Goal: Task Accomplishment & Management: Manage account settings

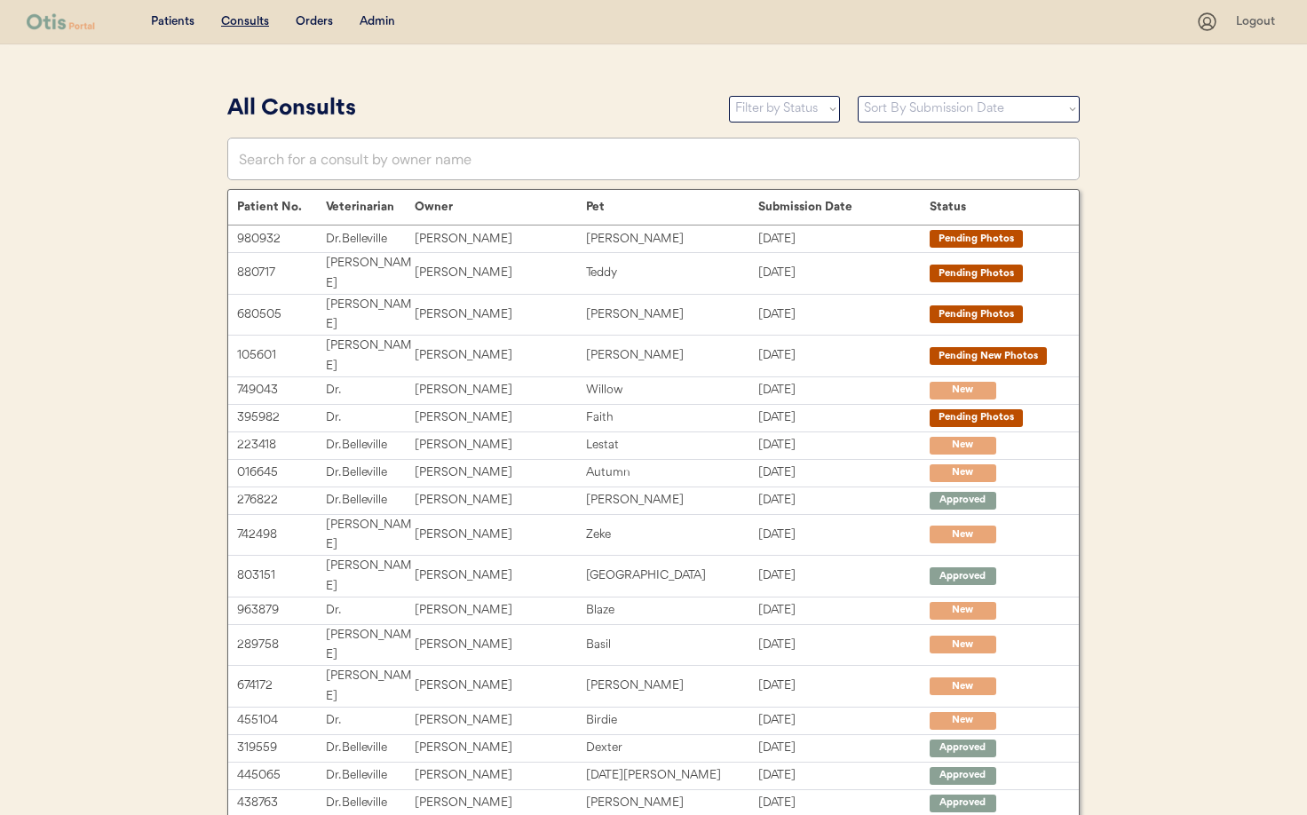
click at [384, 21] on div "Admin" at bounding box center [377, 22] width 36 height 18
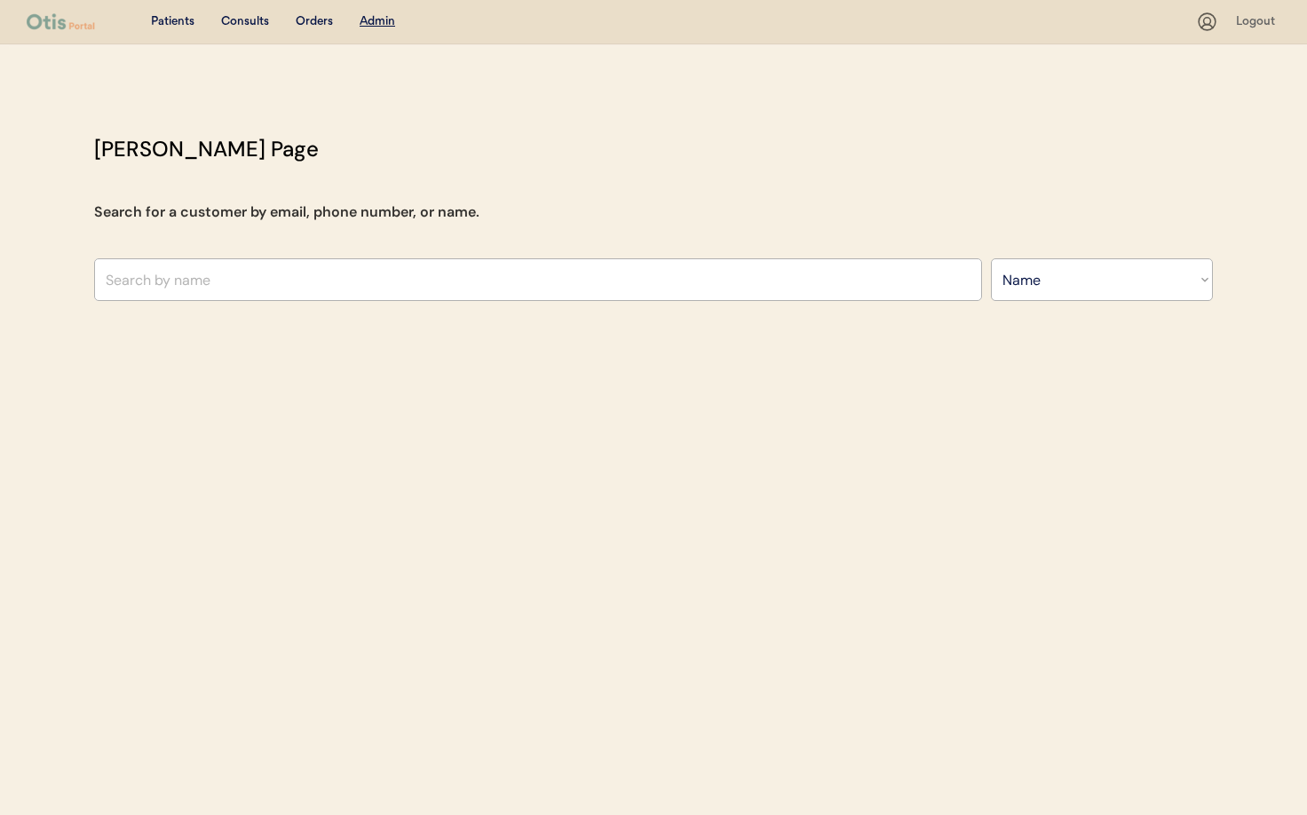
select select ""Name""
click at [204, 272] on input "text" at bounding box center [538, 279] width 888 height 43
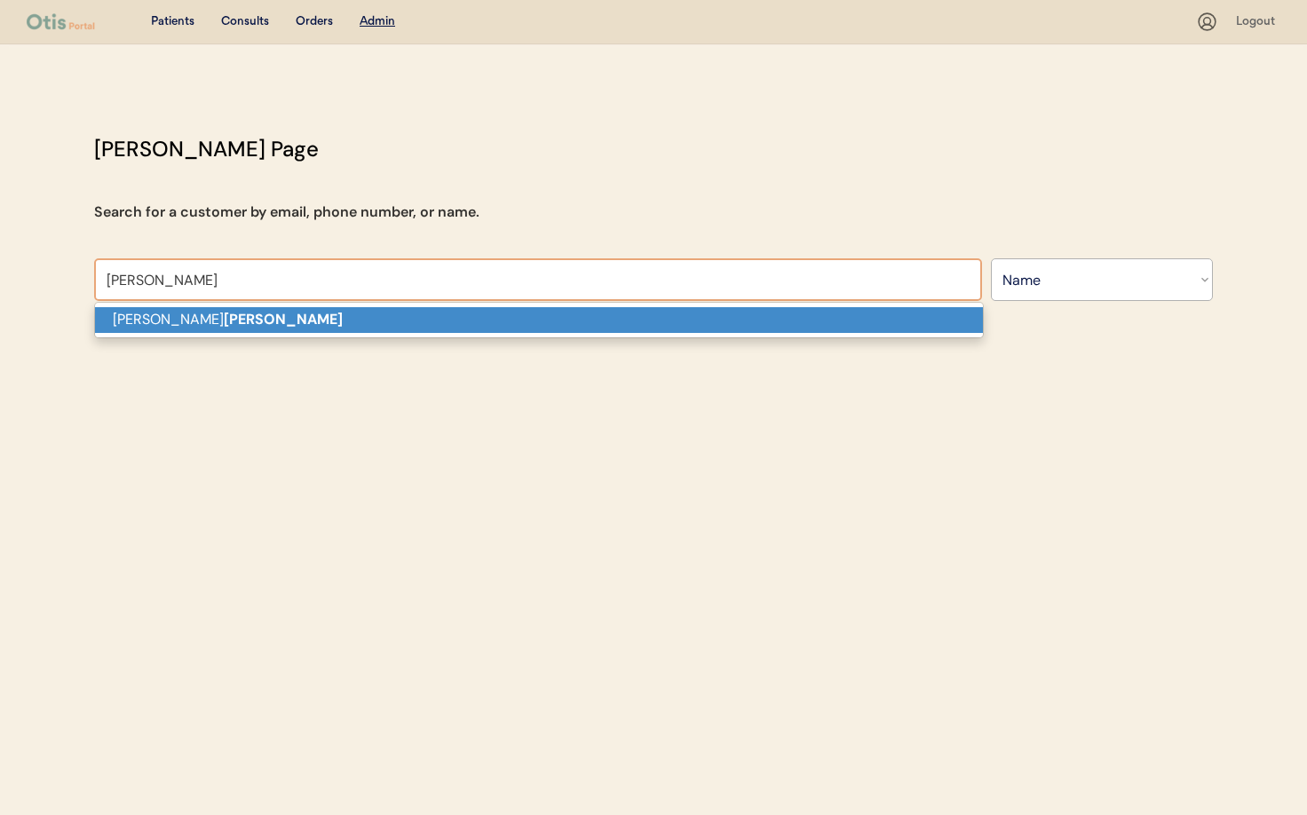
click at [200, 329] on p "Sarah Sawyer" at bounding box center [539, 320] width 888 height 26
type input "Sarah Sawyer"
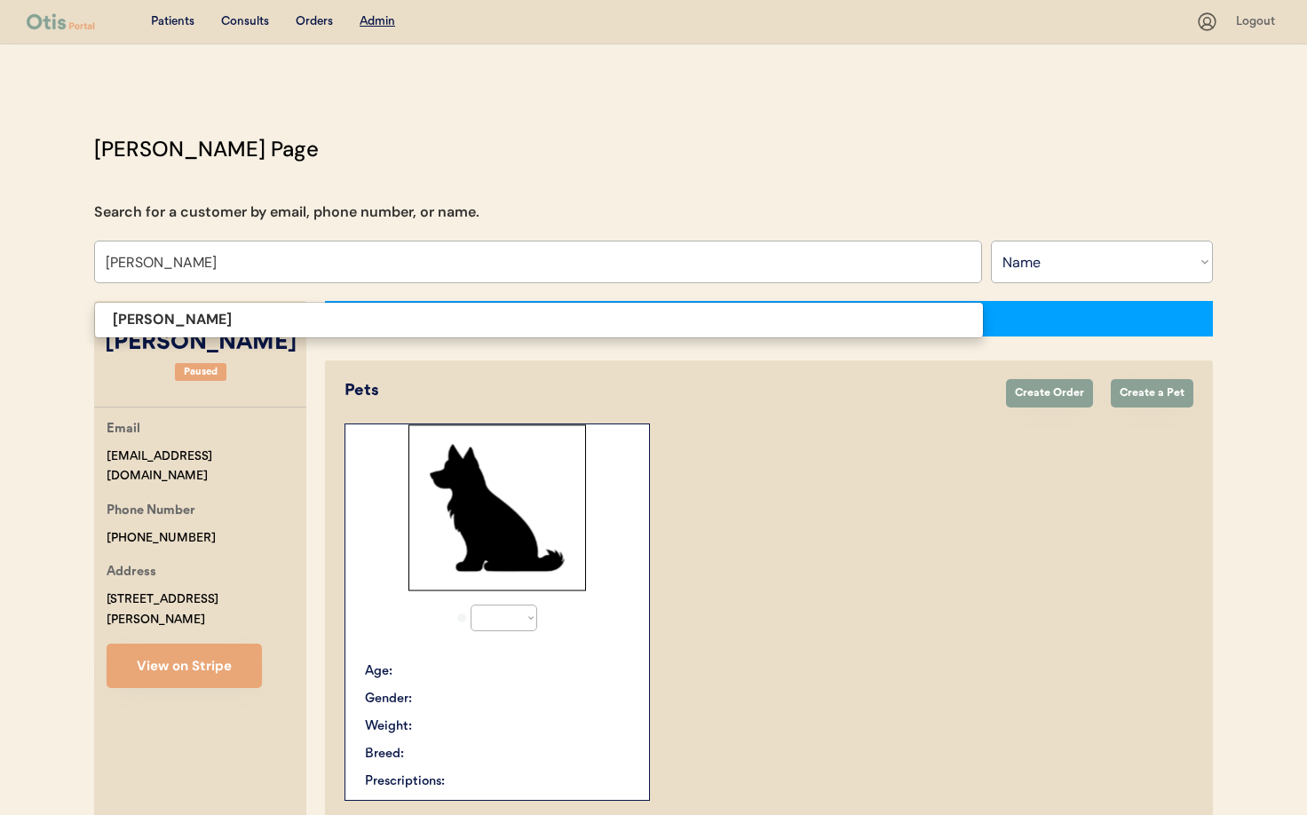
select select "true"
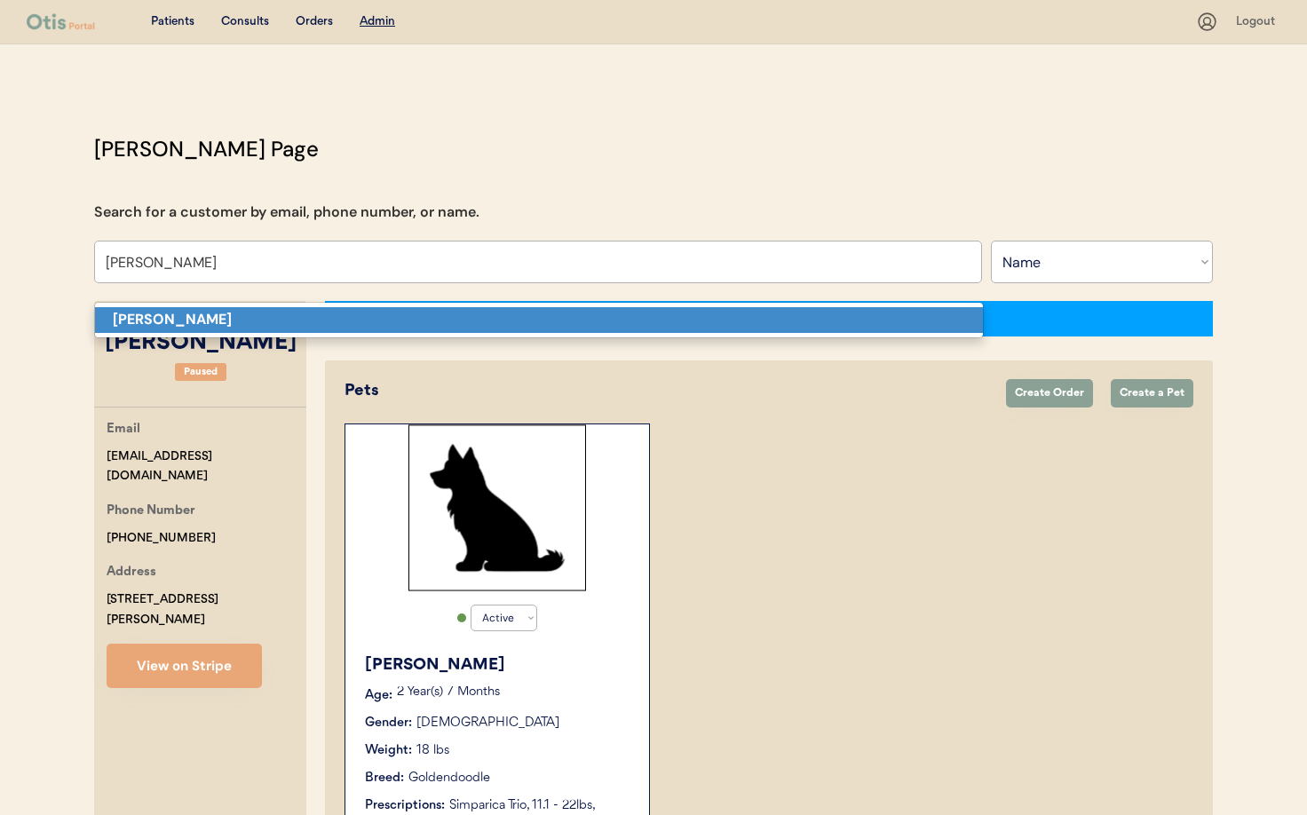
click at [209, 325] on p "Sarah Sawyer" at bounding box center [539, 320] width 888 height 26
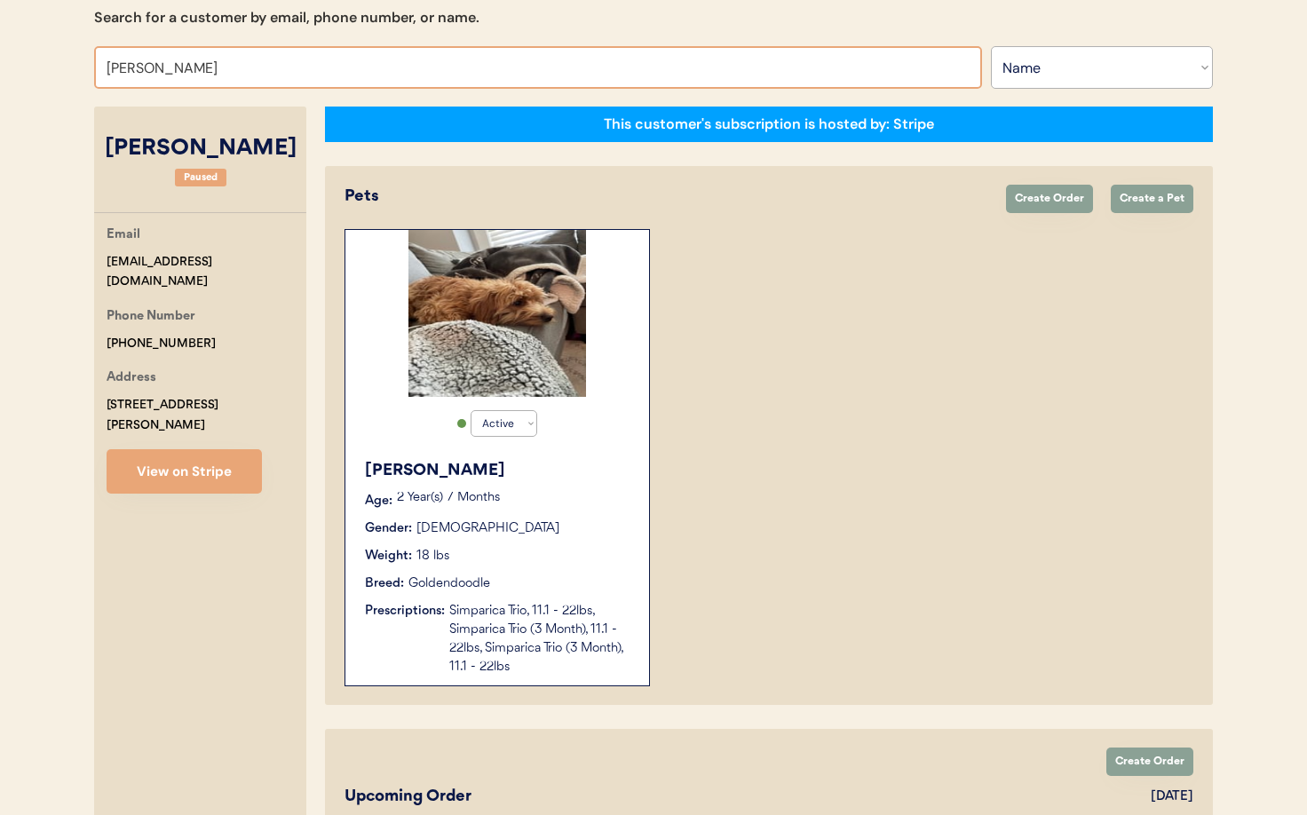
scroll to position [148, 0]
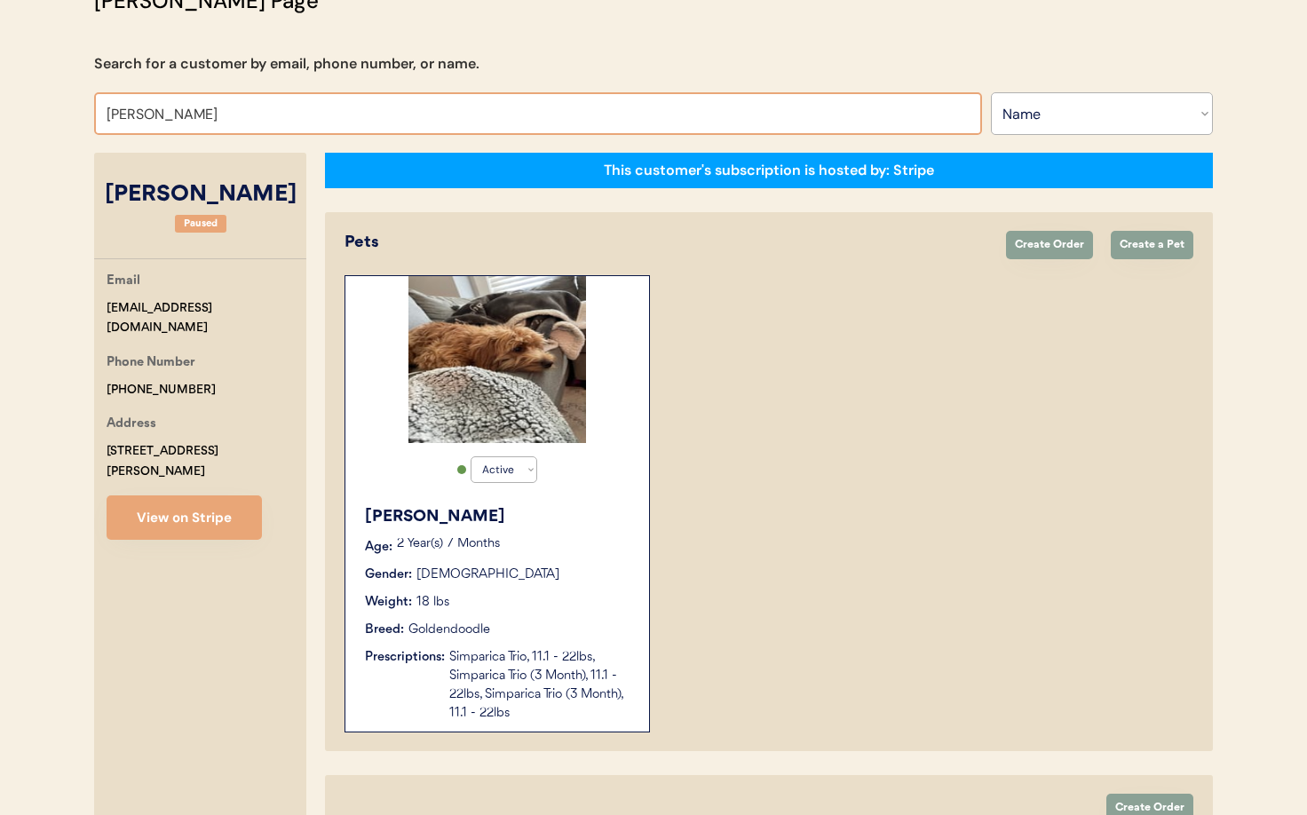
drag, startPoint x: 209, startPoint y: 113, endPoint x: 93, endPoint y: 113, distance: 116.3
click at [94, 113] on input "Sarah Sawyer" at bounding box center [538, 113] width 888 height 43
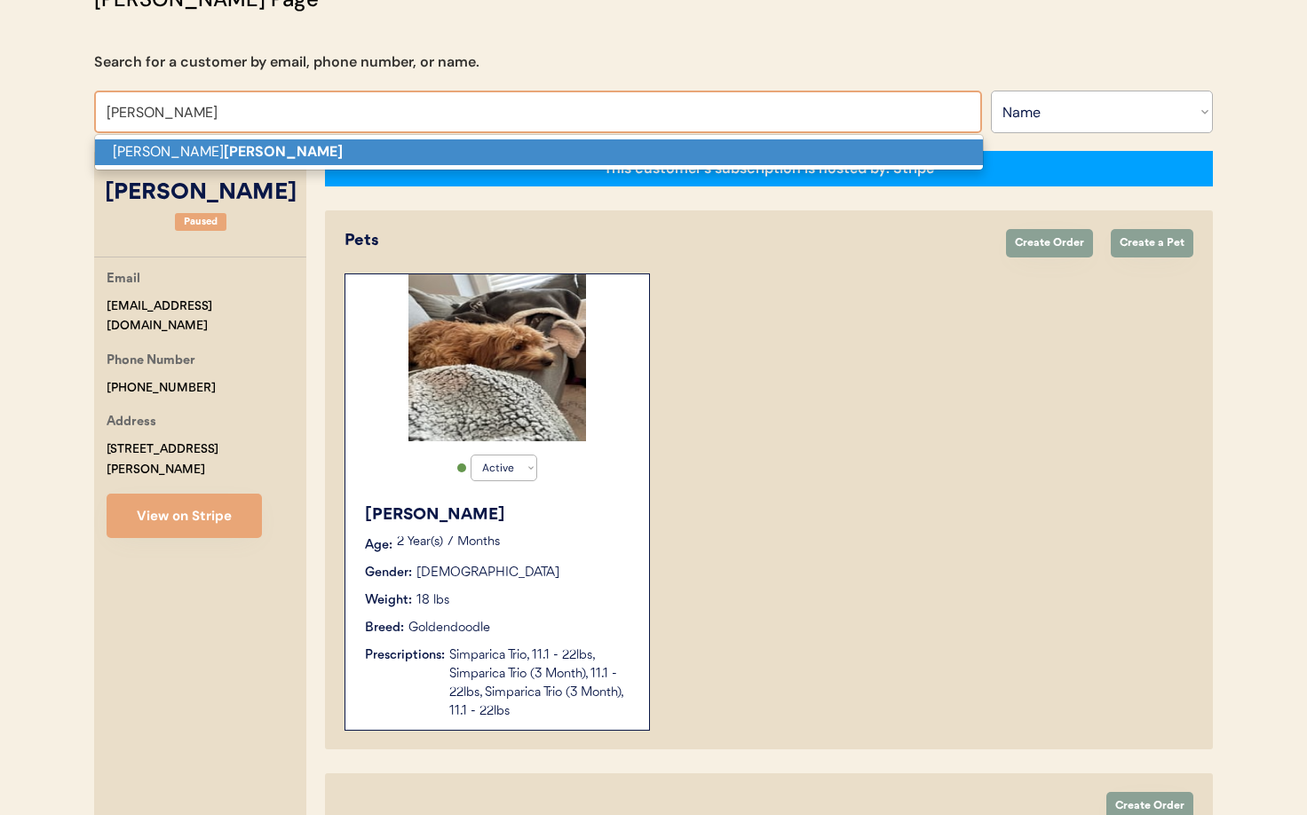
scroll to position [152, 0]
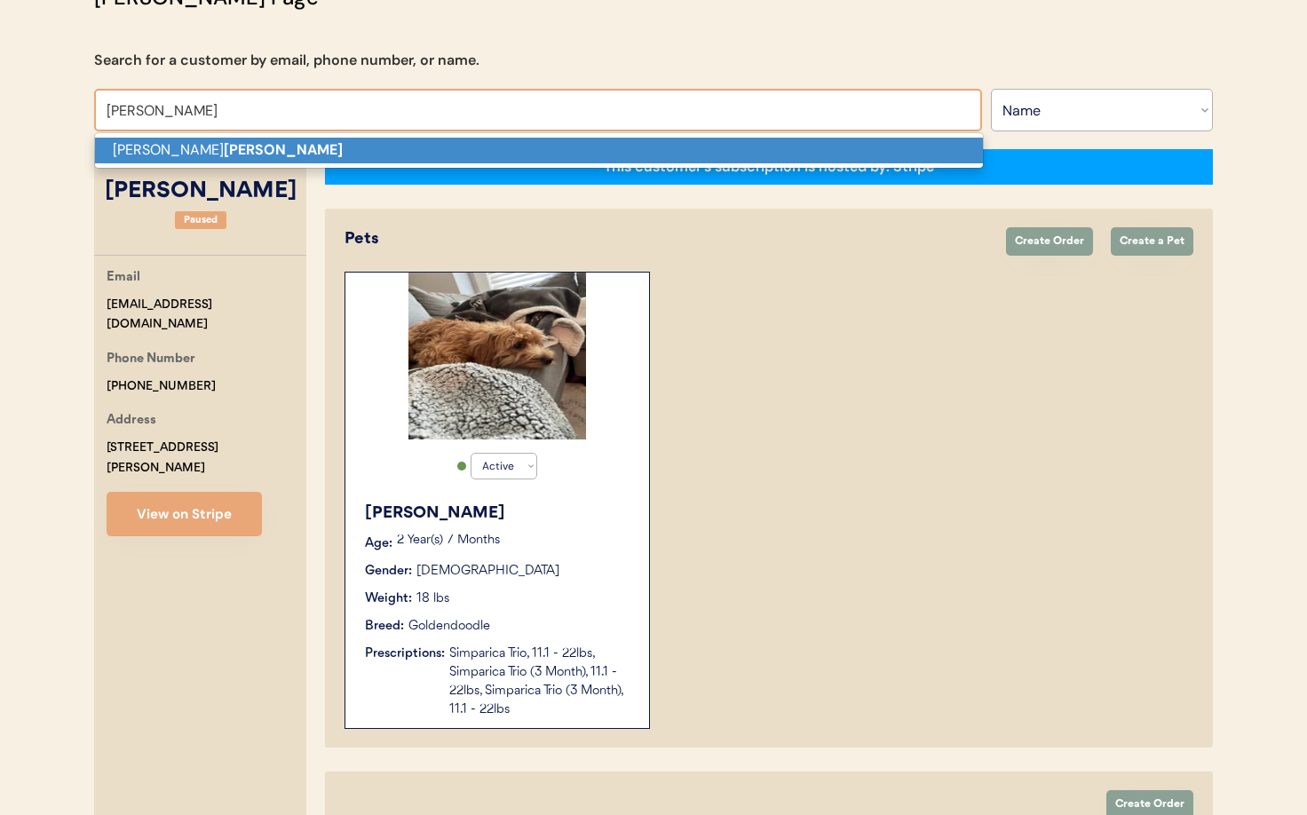
click at [119, 152] on p "Natasha Viers" at bounding box center [539, 151] width 888 height 26
type input "Natasha Viers"
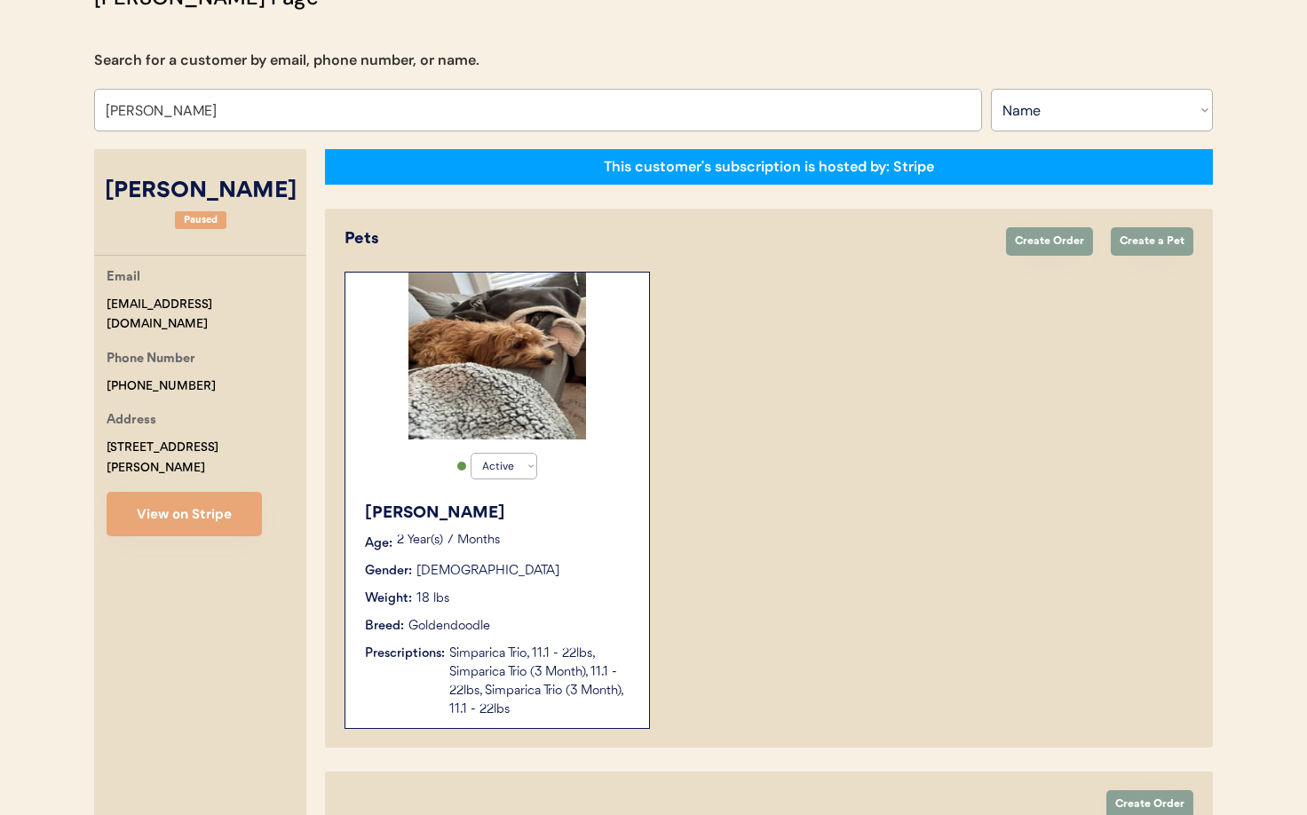
select select "false"
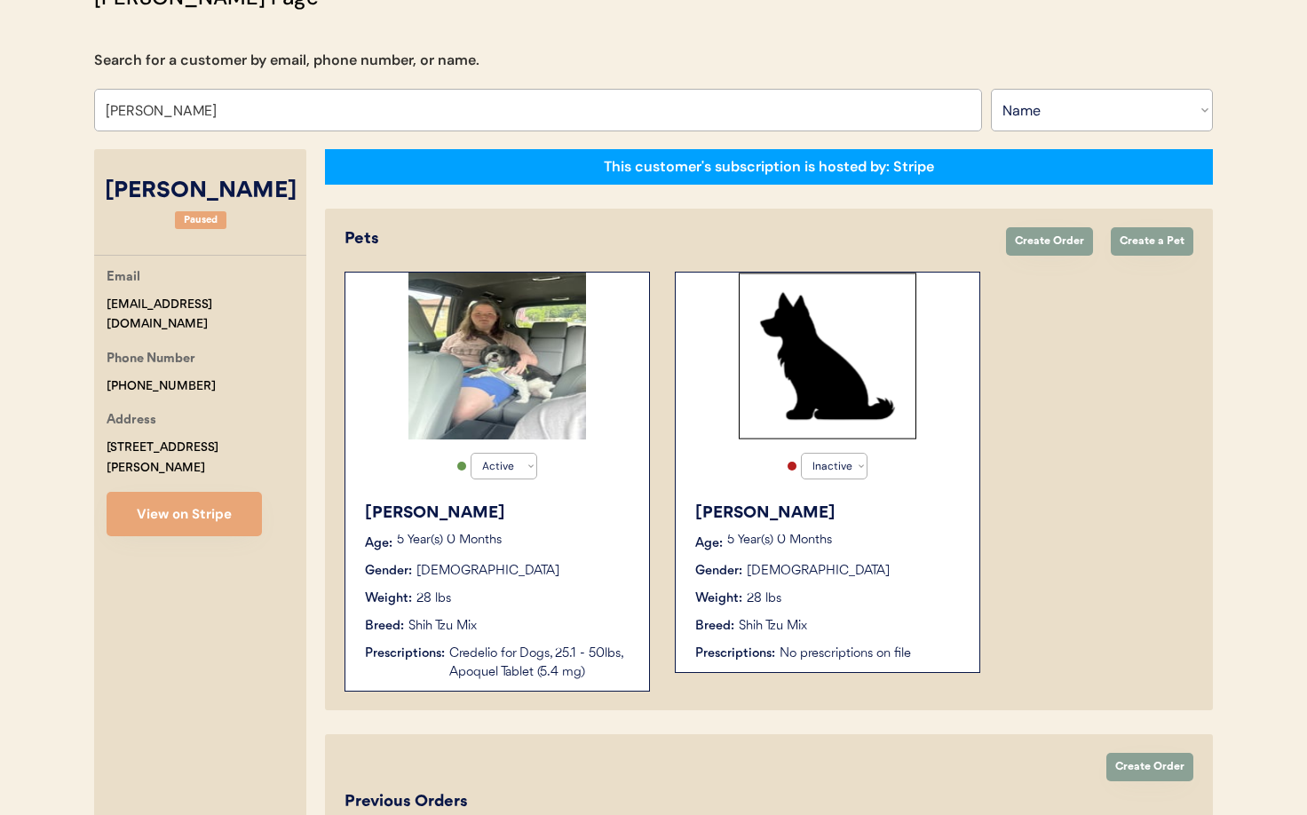
type input "Natasha Viers"
click at [587, 573] on div "Gender: Male" at bounding box center [498, 571] width 266 height 19
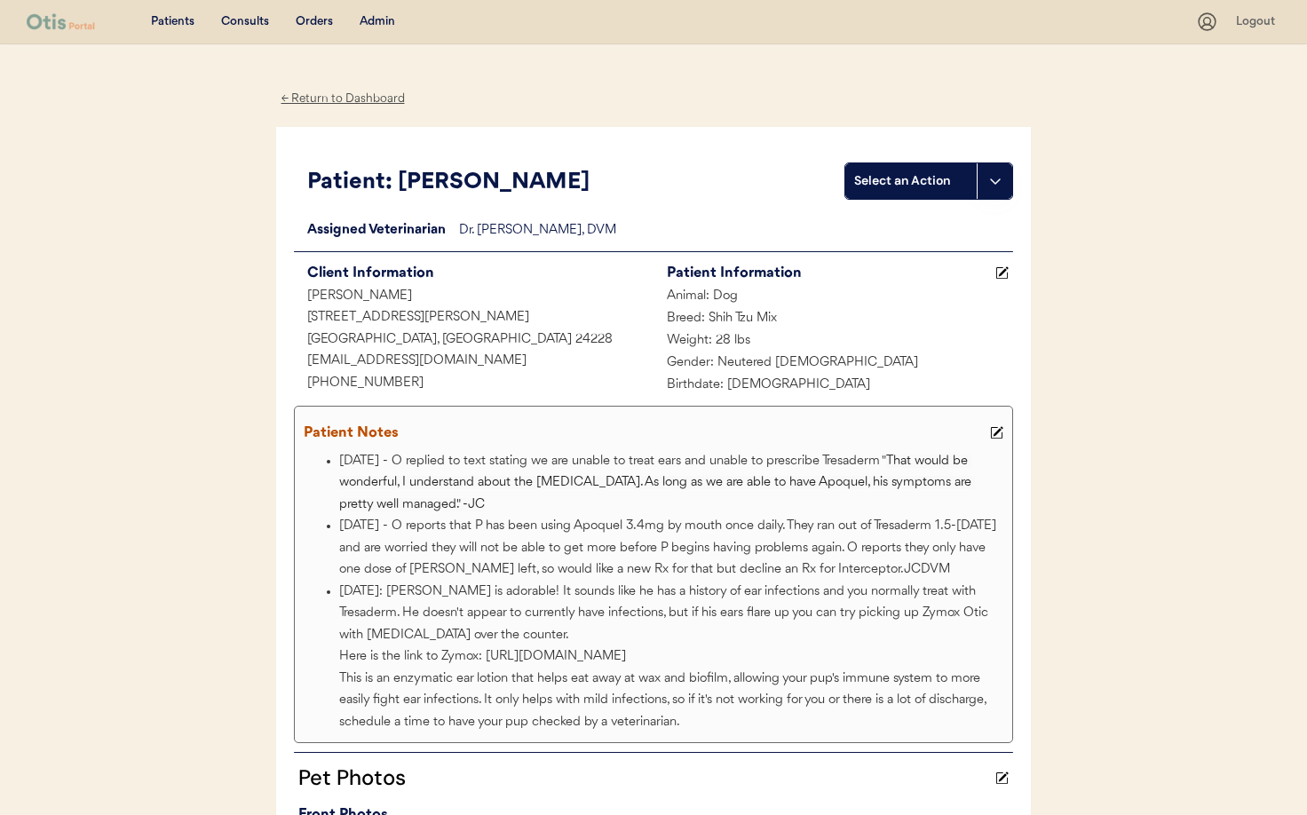
click at [334, 95] on div "← Return to Dashboard" at bounding box center [342, 99] width 133 height 20
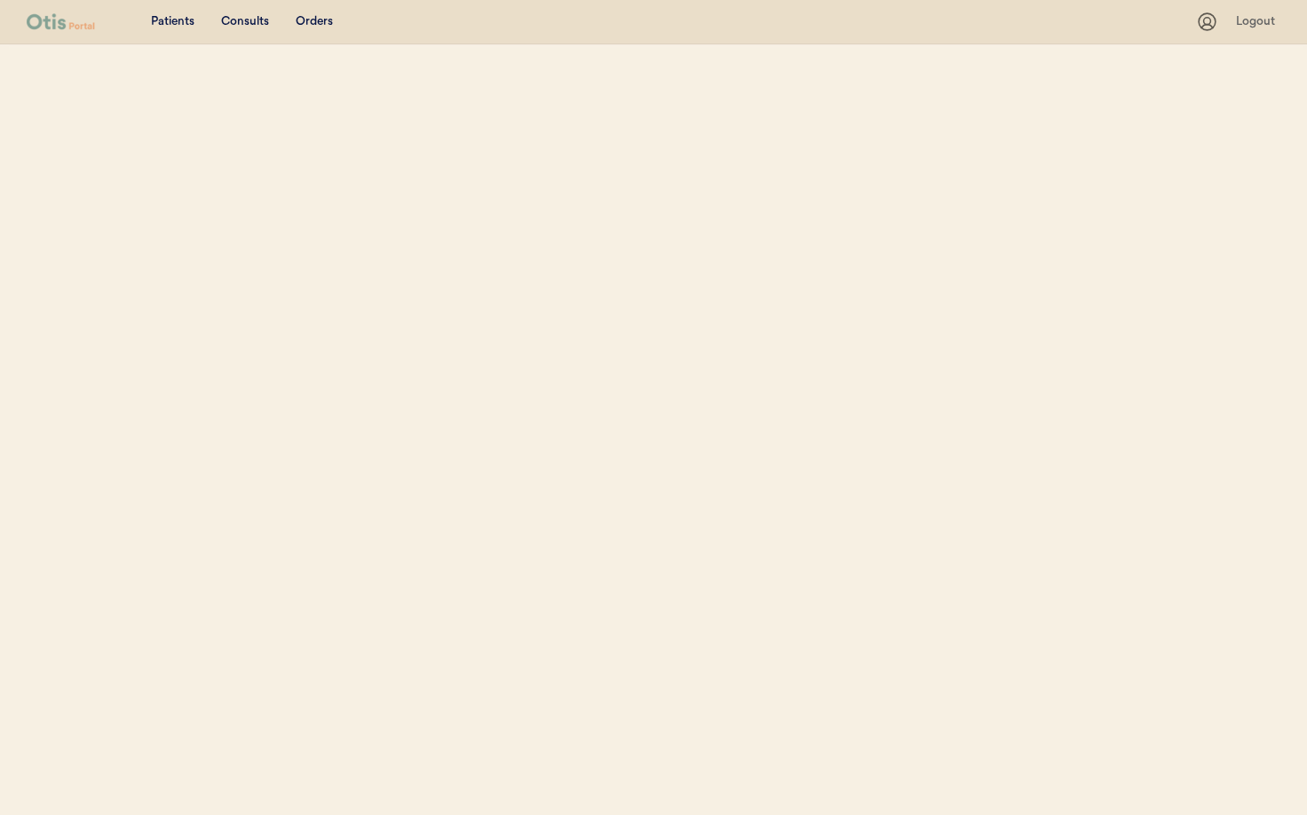
select select ""Name""
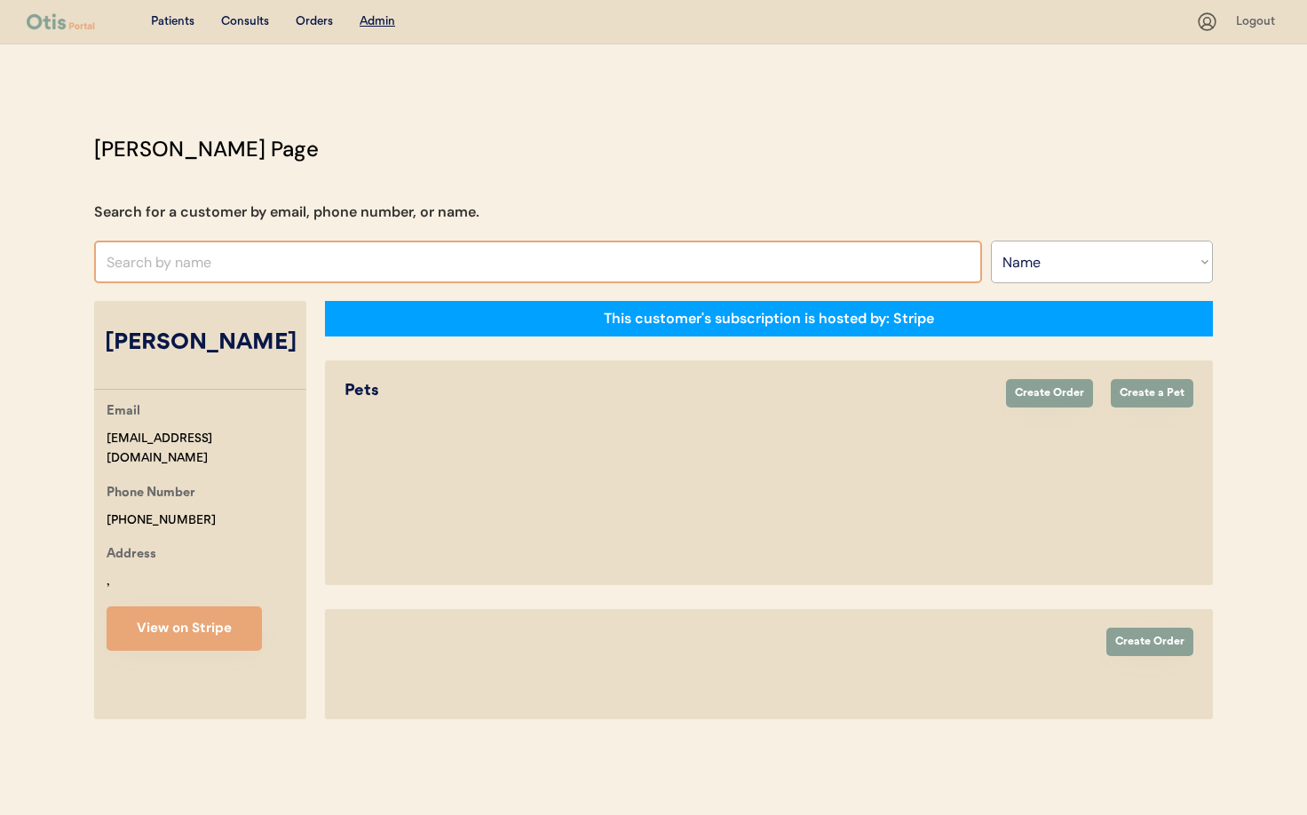
select select "true"
select select "false"
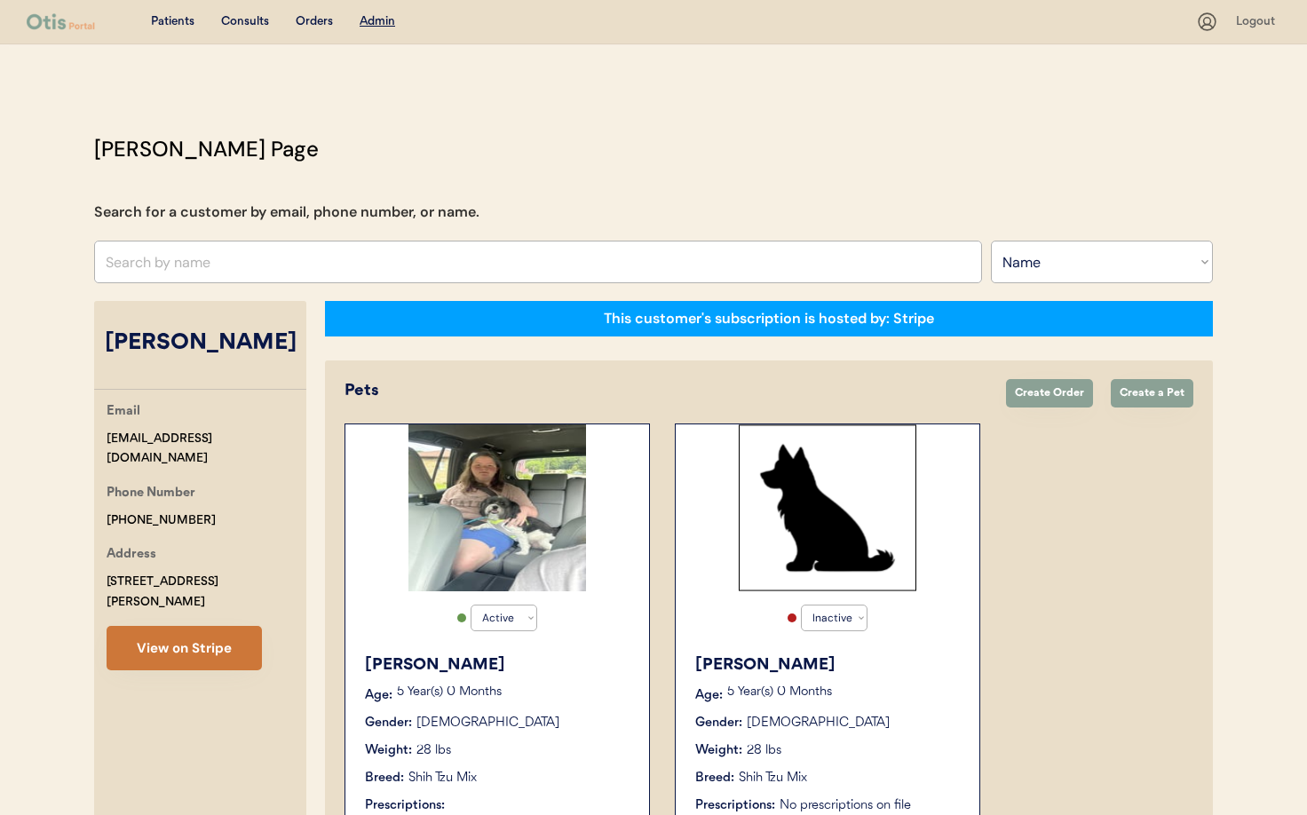
click at [174, 628] on button "View on Stripe" at bounding box center [184, 648] width 155 height 44
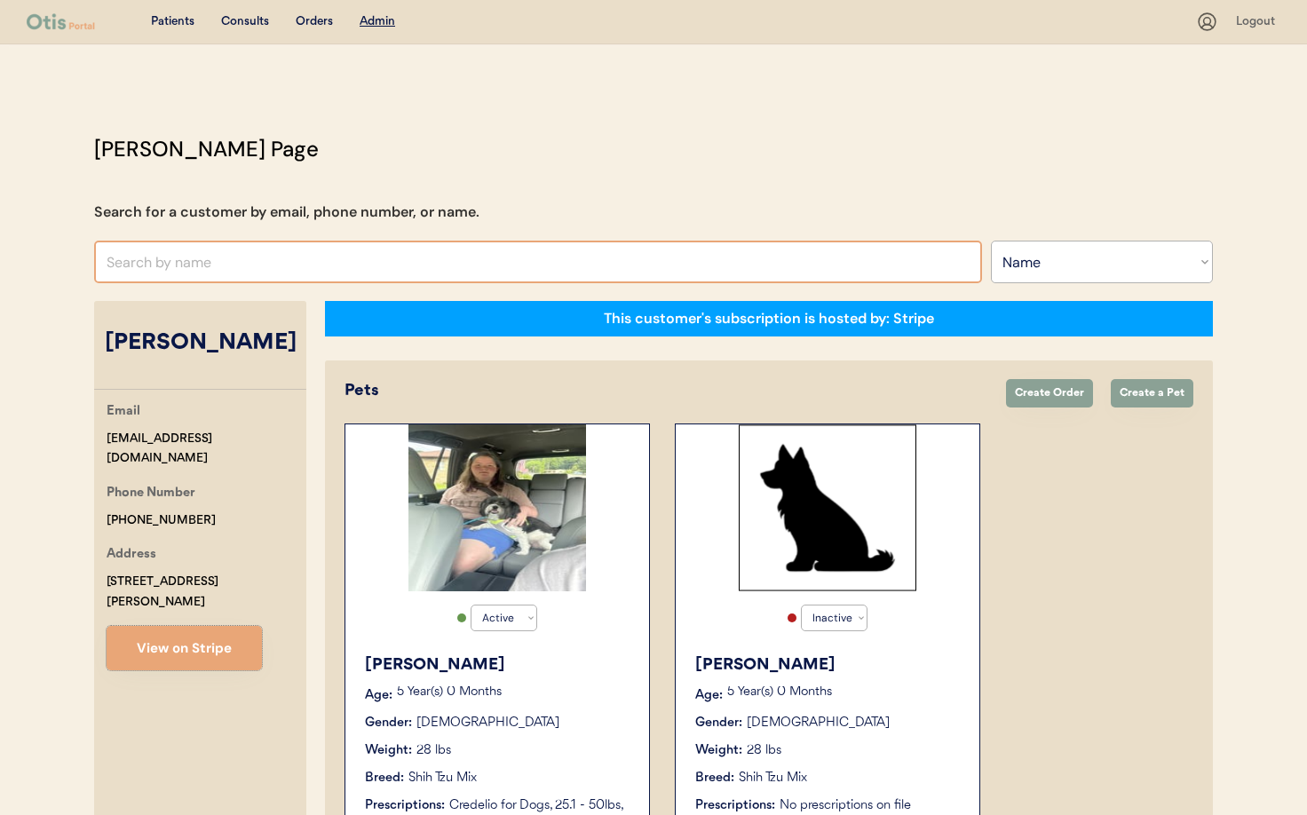
click at [228, 262] on input "text" at bounding box center [538, 262] width 888 height 43
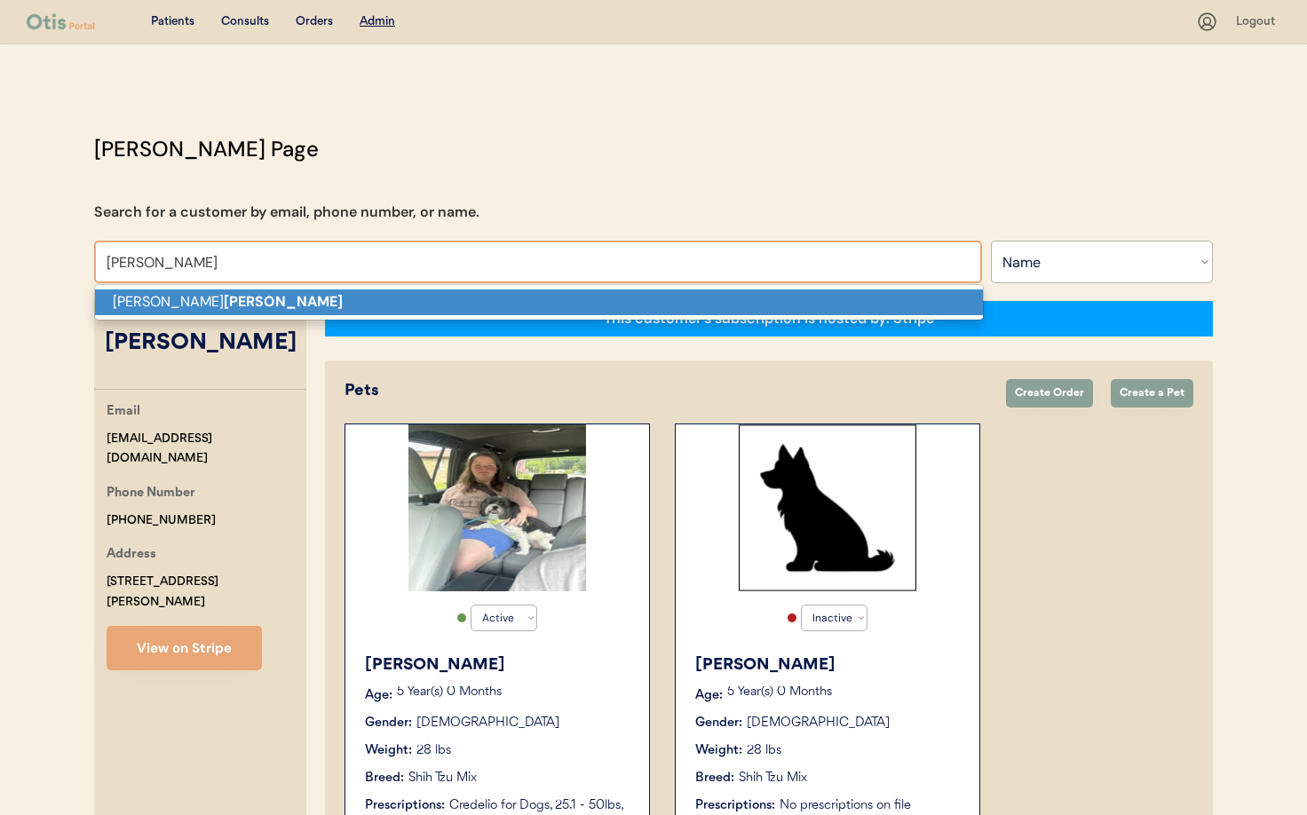
click at [200, 311] on p "Nellie roselund" at bounding box center [539, 302] width 888 height 26
type input "Nellie roselund"
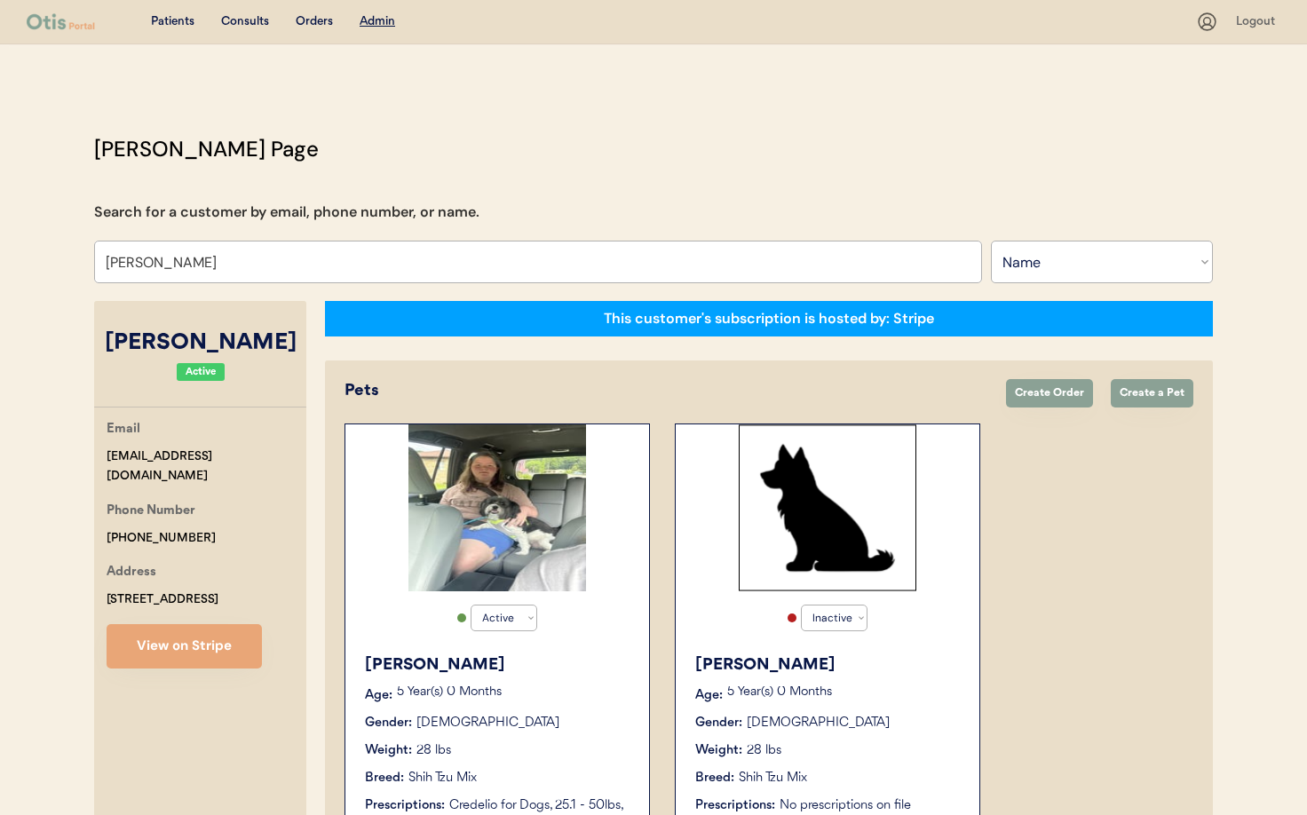
select select "true"
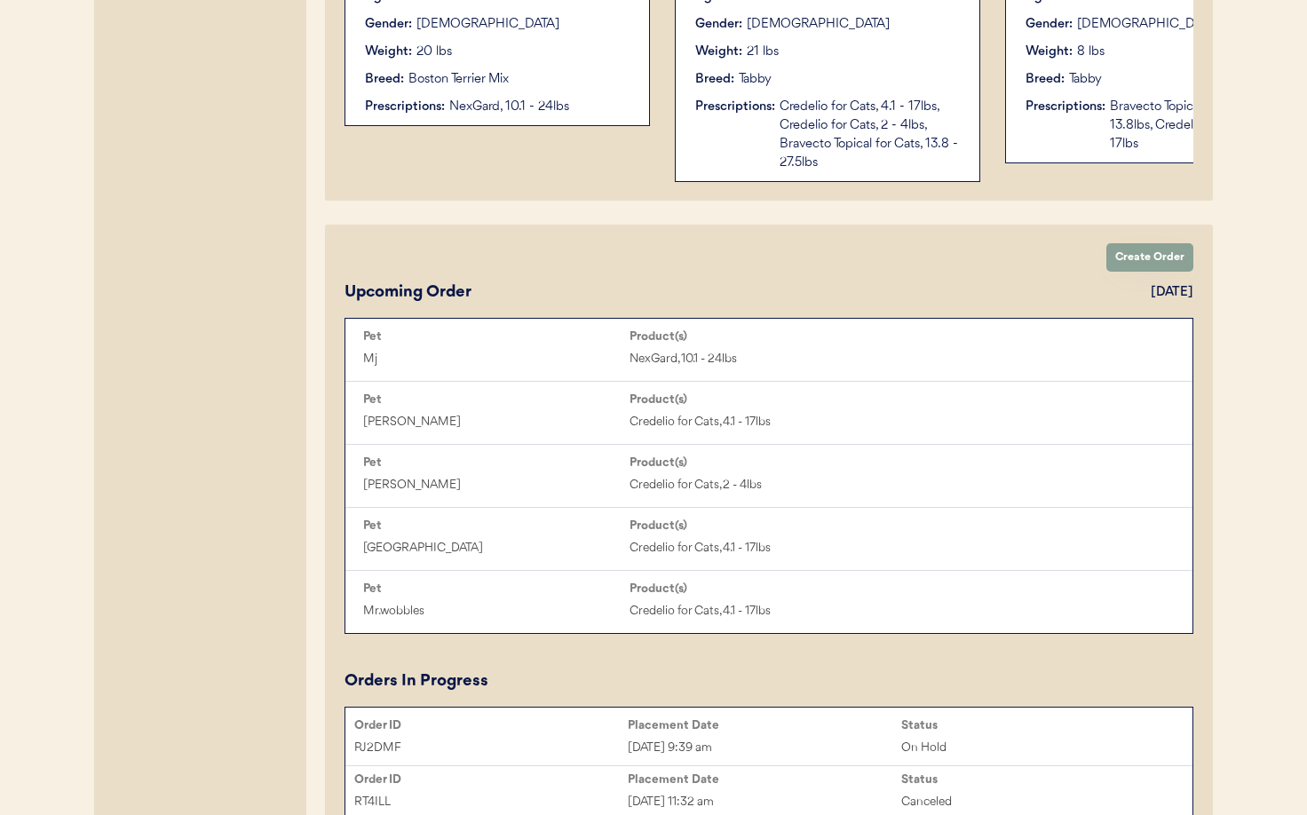
scroll to position [810, 0]
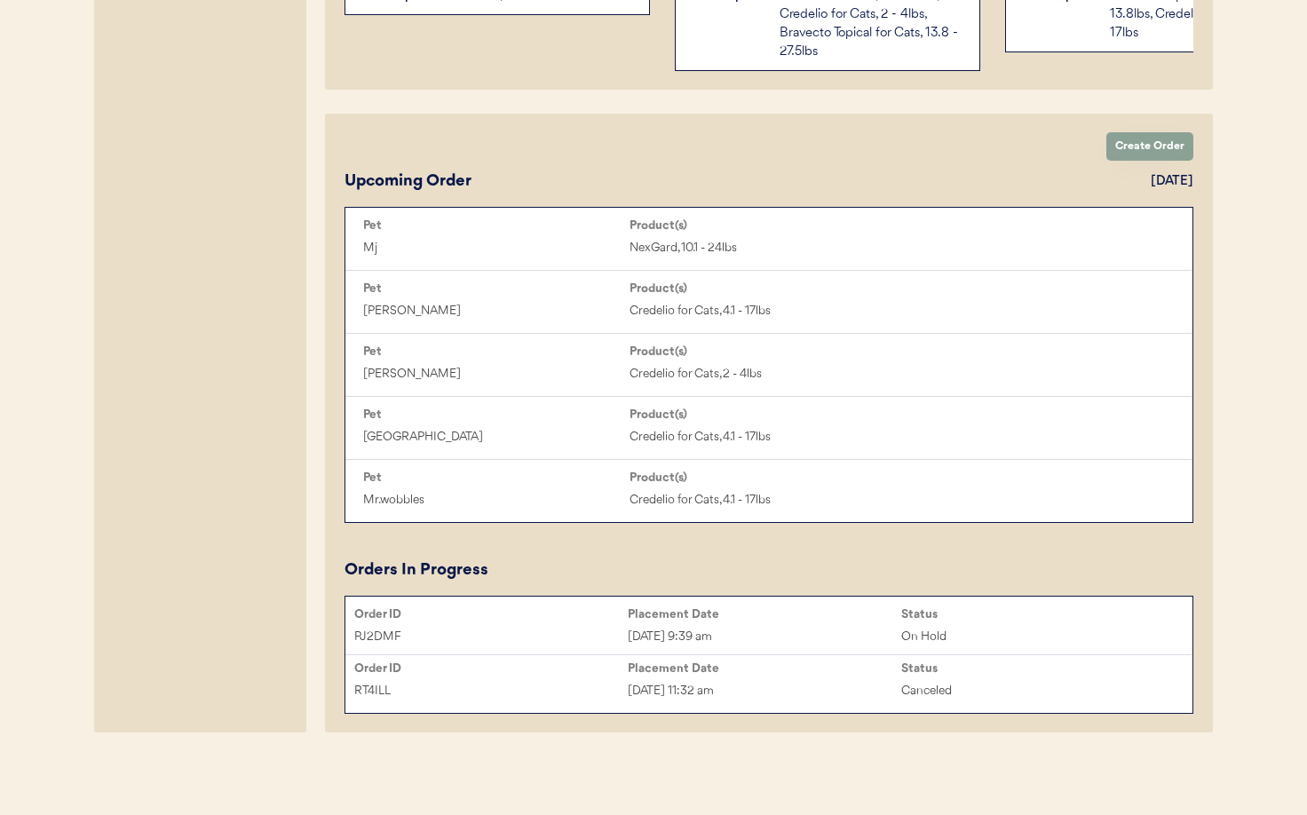
type input "Nellie roselund"
click at [838, 628] on div "Sep 2, 2025 9:39 am" at bounding box center [764, 637] width 273 height 20
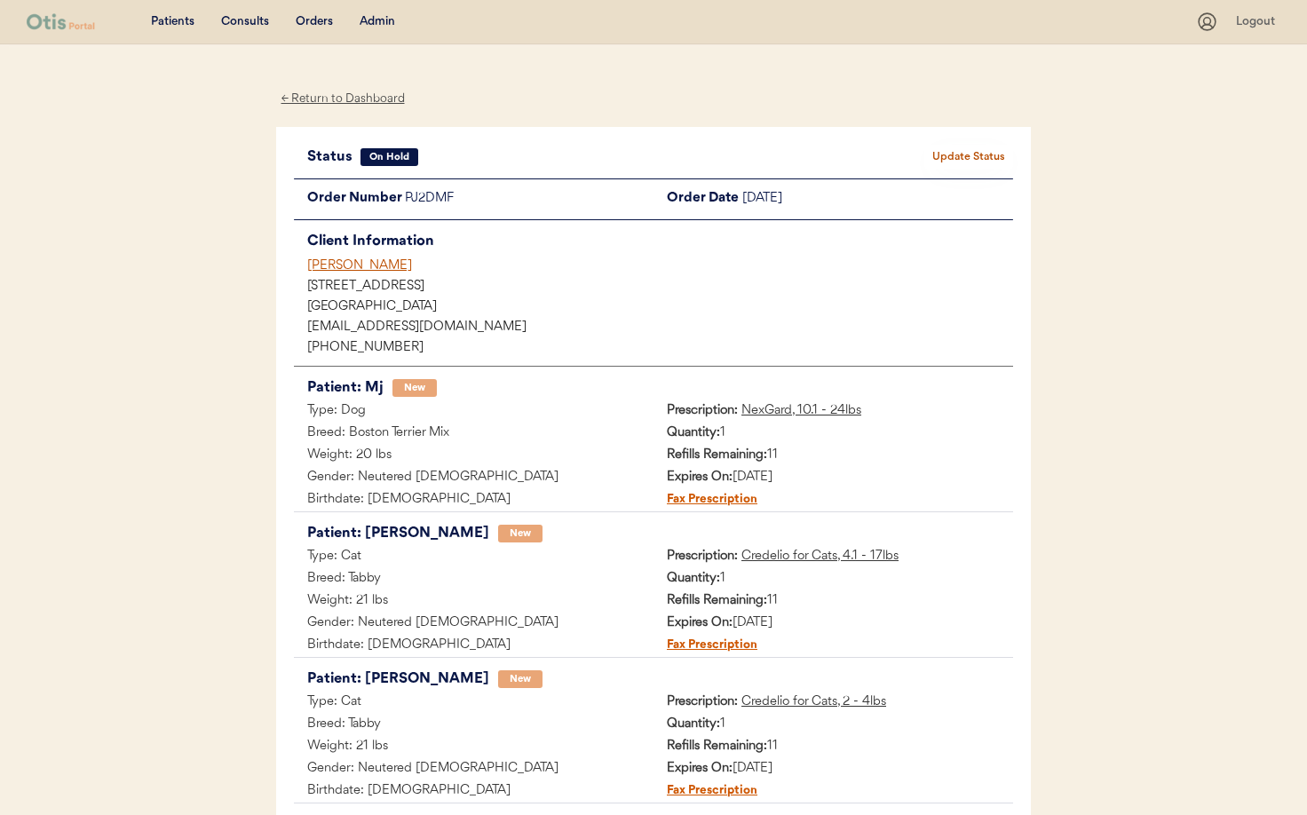
click at [975, 157] on button "Update Status" at bounding box center [968, 157] width 89 height 25
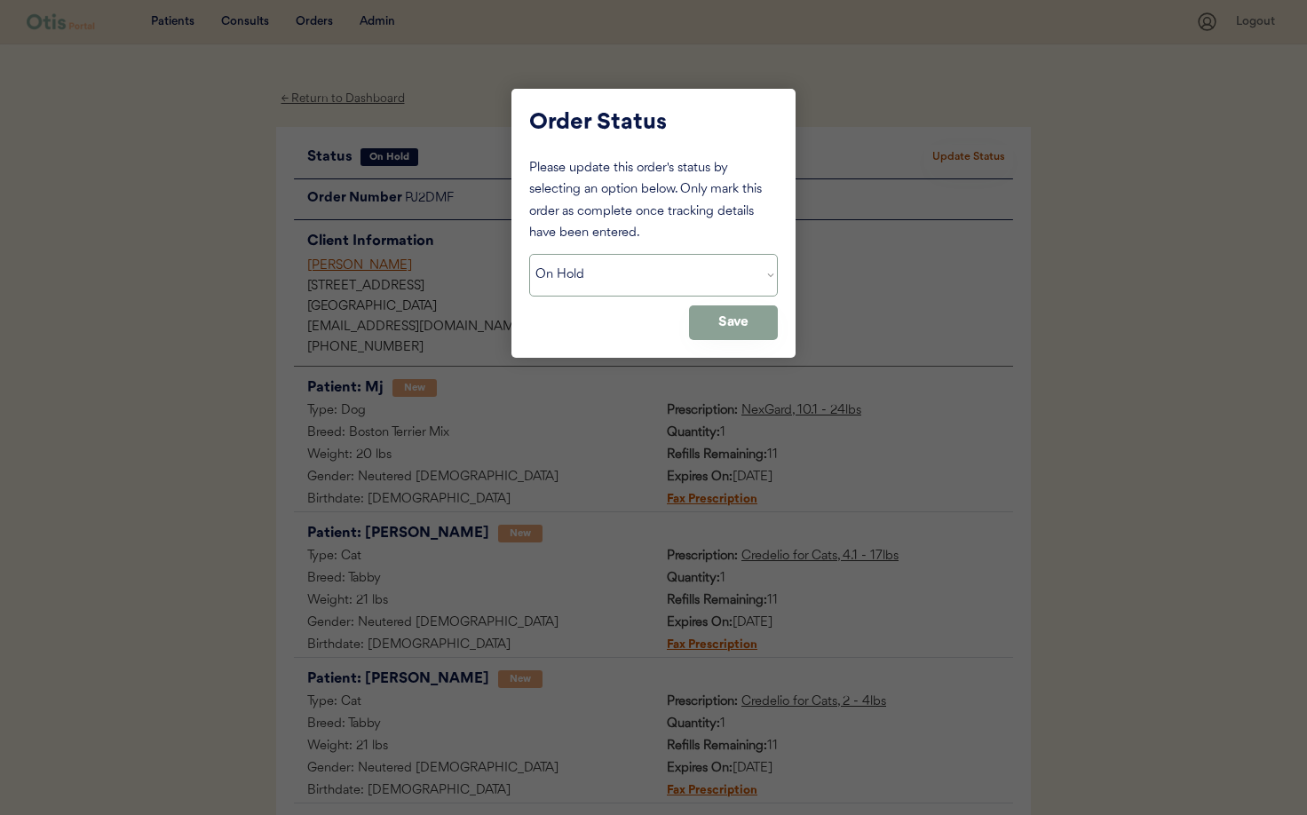
click at [667, 282] on select "Status On Hold New In Progress Complete Pending HW Consent Canceled" at bounding box center [653, 275] width 249 height 43
select select ""cancelled""
click at [529, 254] on select "Status On Hold New In Progress Complete Pending HW Consent Canceled" at bounding box center [653, 275] width 249 height 43
click at [715, 314] on button "Save" at bounding box center [733, 322] width 89 height 35
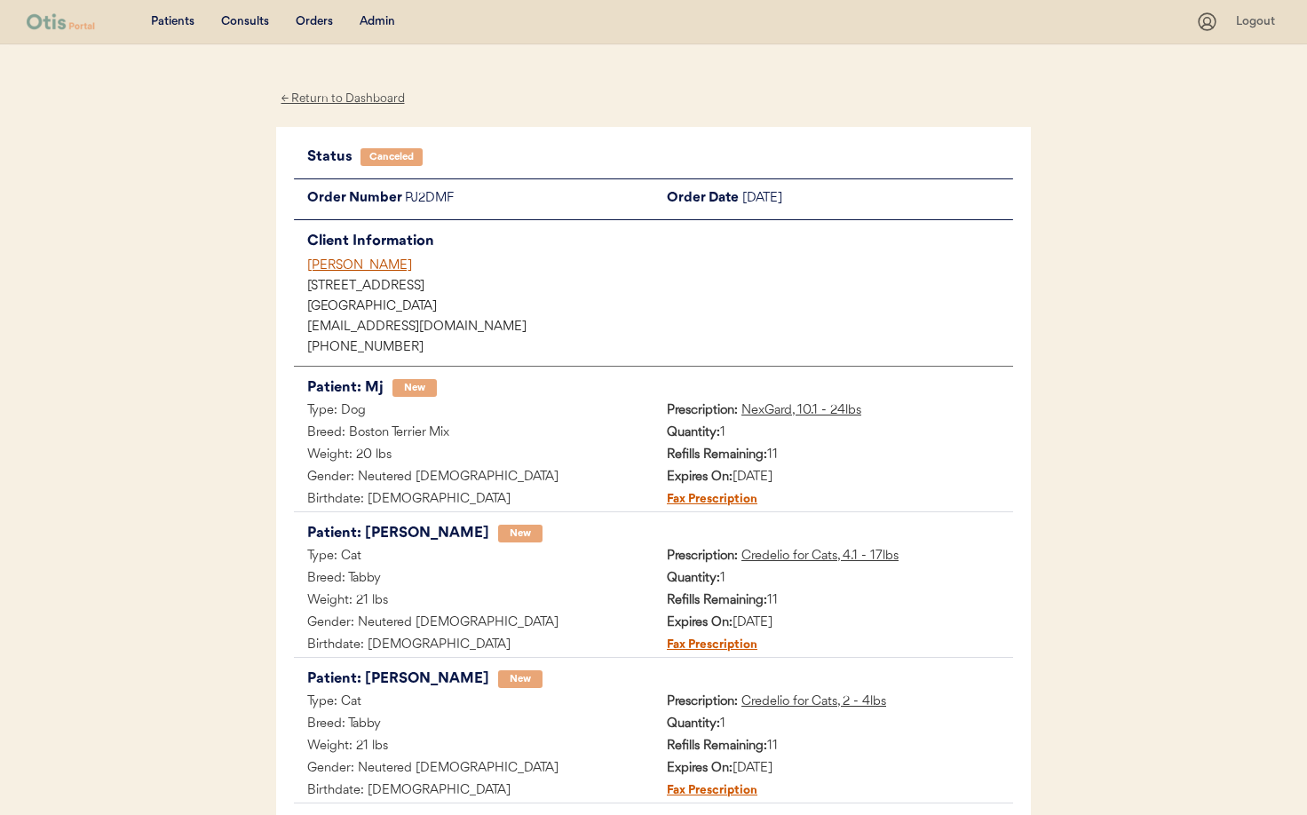
scroll to position [3, 0]
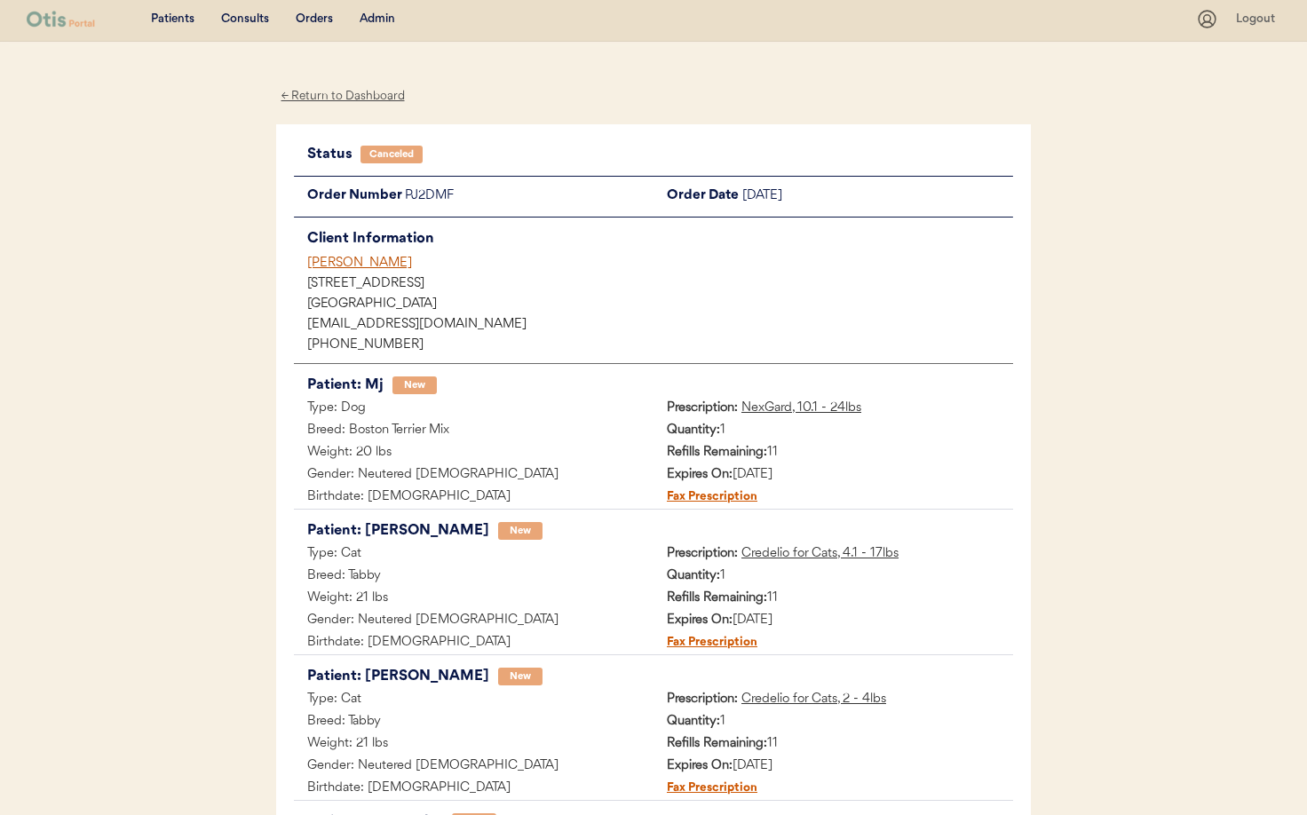
click at [328, 94] on div "← Return to Dashboard" at bounding box center [342, 96] width 133 height 20
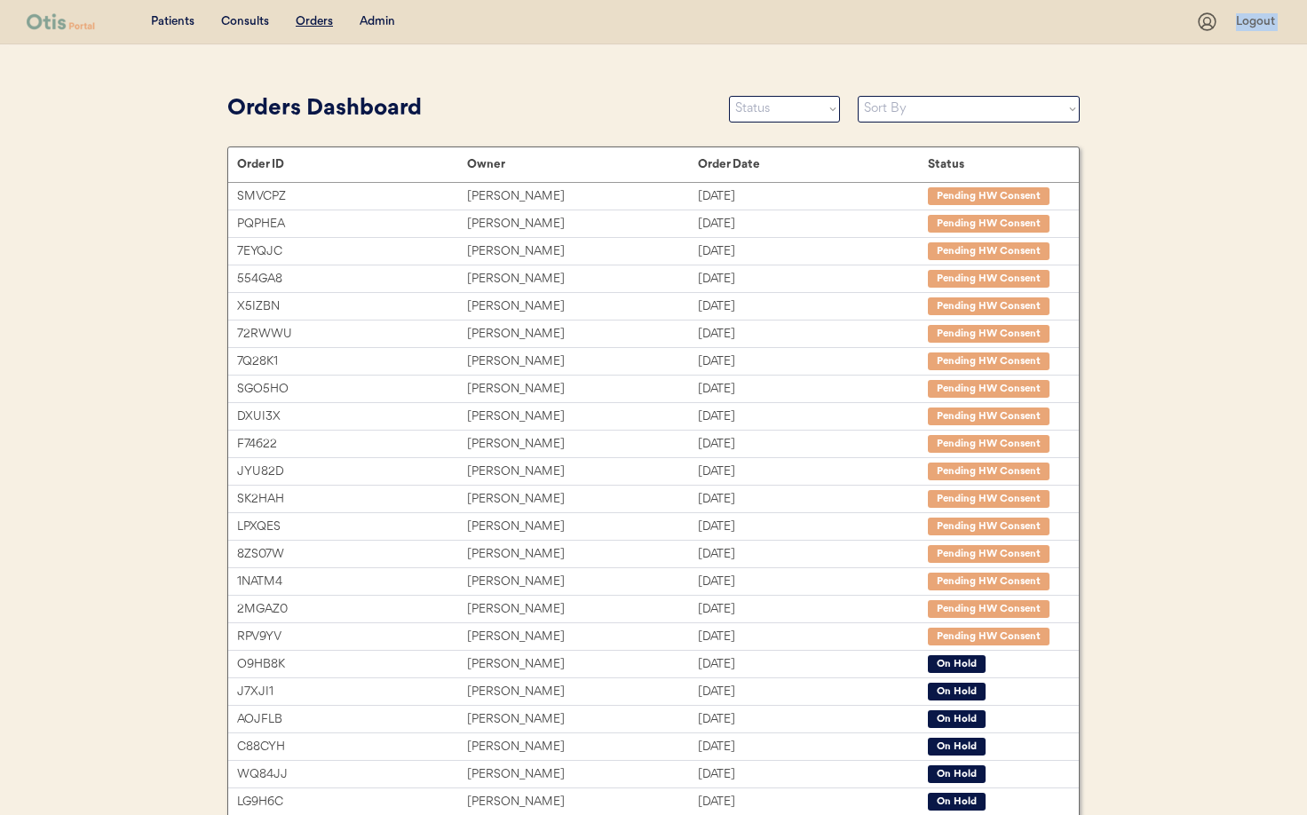
drag, startPoint x: 344, startPoint y: 77, endPoint x: 367, endPoint y: 26, distance: 56.4
click at [364, 33] on div "Patients Consults Orders Admin Logout Orders Dashboard Status On Hold New In Pr…" at bounding box center [653, 486] width 1307 height 973
click at [383, 25] on div "Admin" at bounding box center [377, 22] width 36 height 18
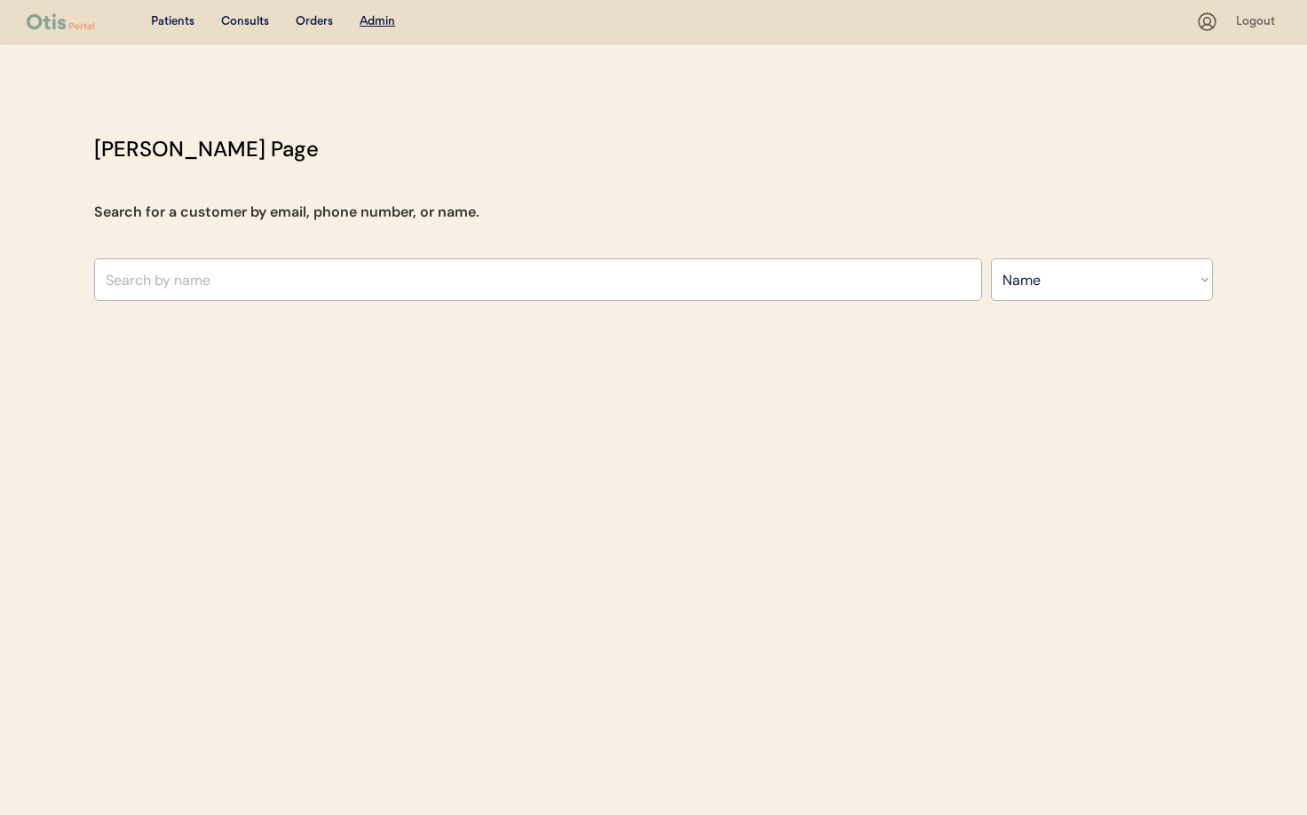
select select ""Name""
click at [298, 267] on input "text" at bounding box center [538, 279] width 888 height 43
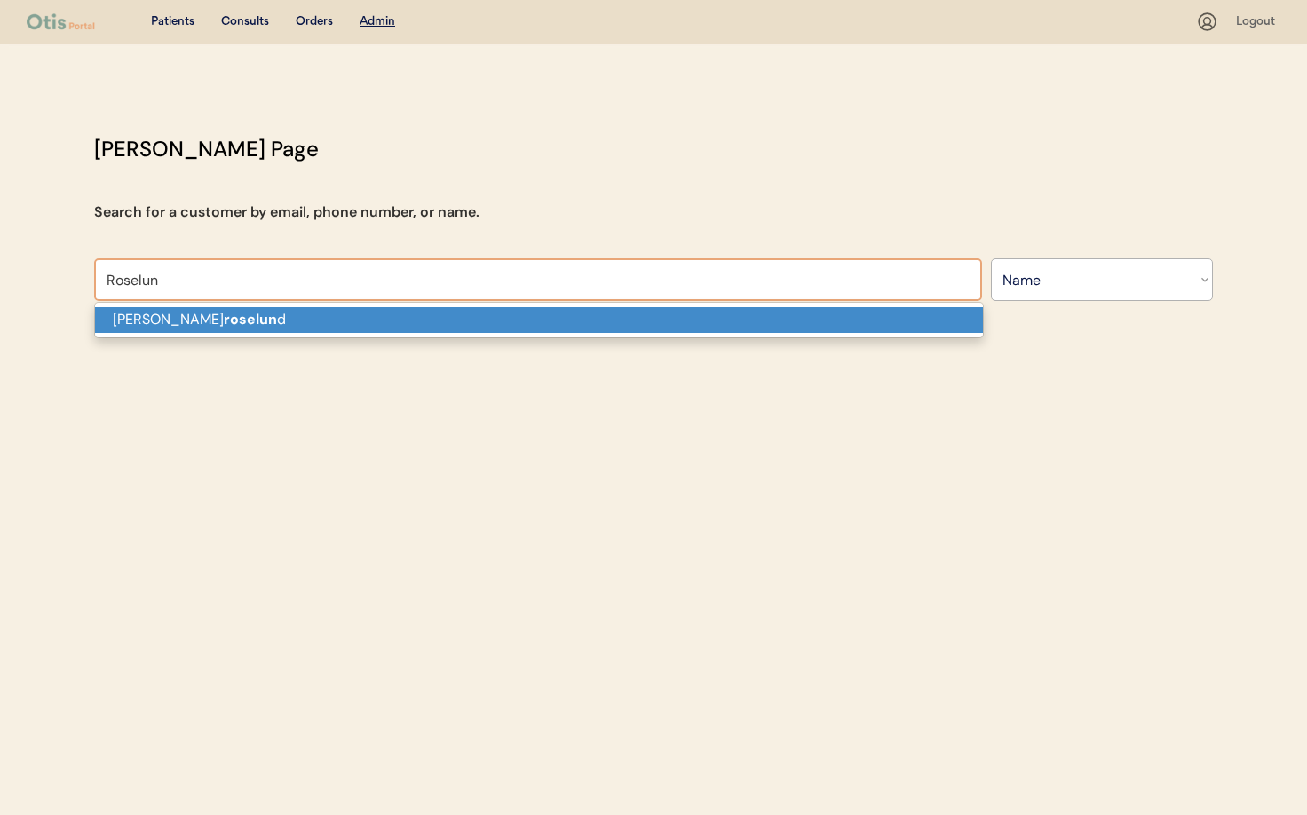
click at [250, 319] on p "[PERSON_NAME] d" at bounding box center [539, 320] width 888 height 26
type input "[PERSON_NAME]"
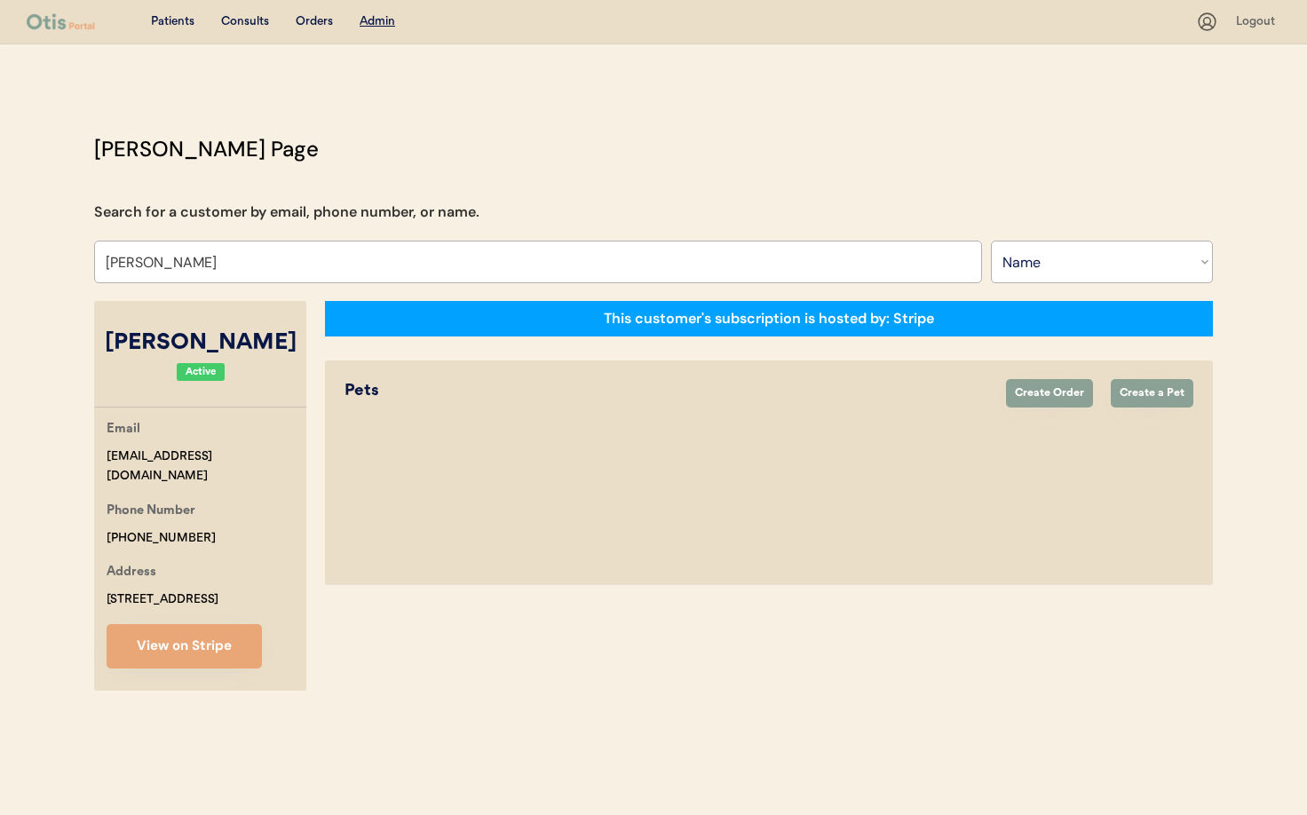
select select "true"
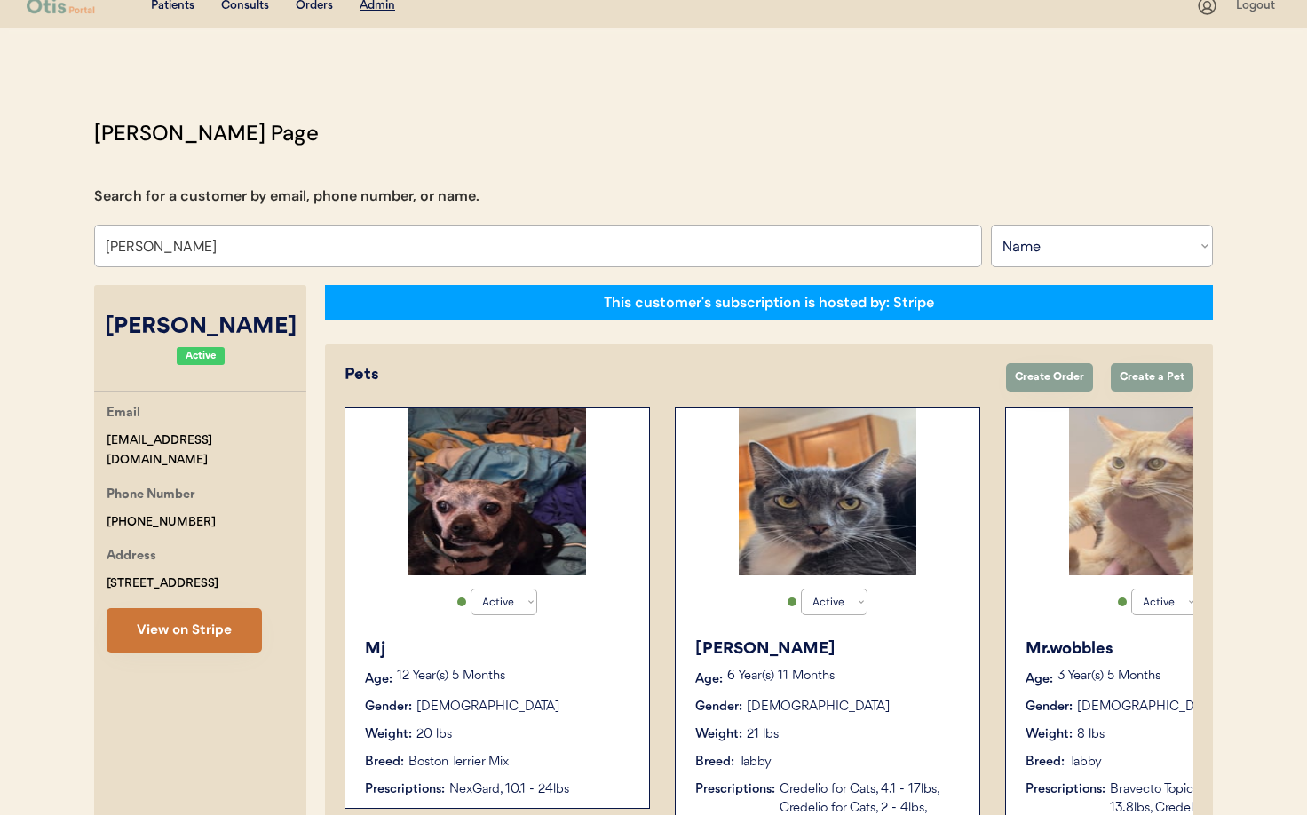
type input "[PERSON_NAME]"
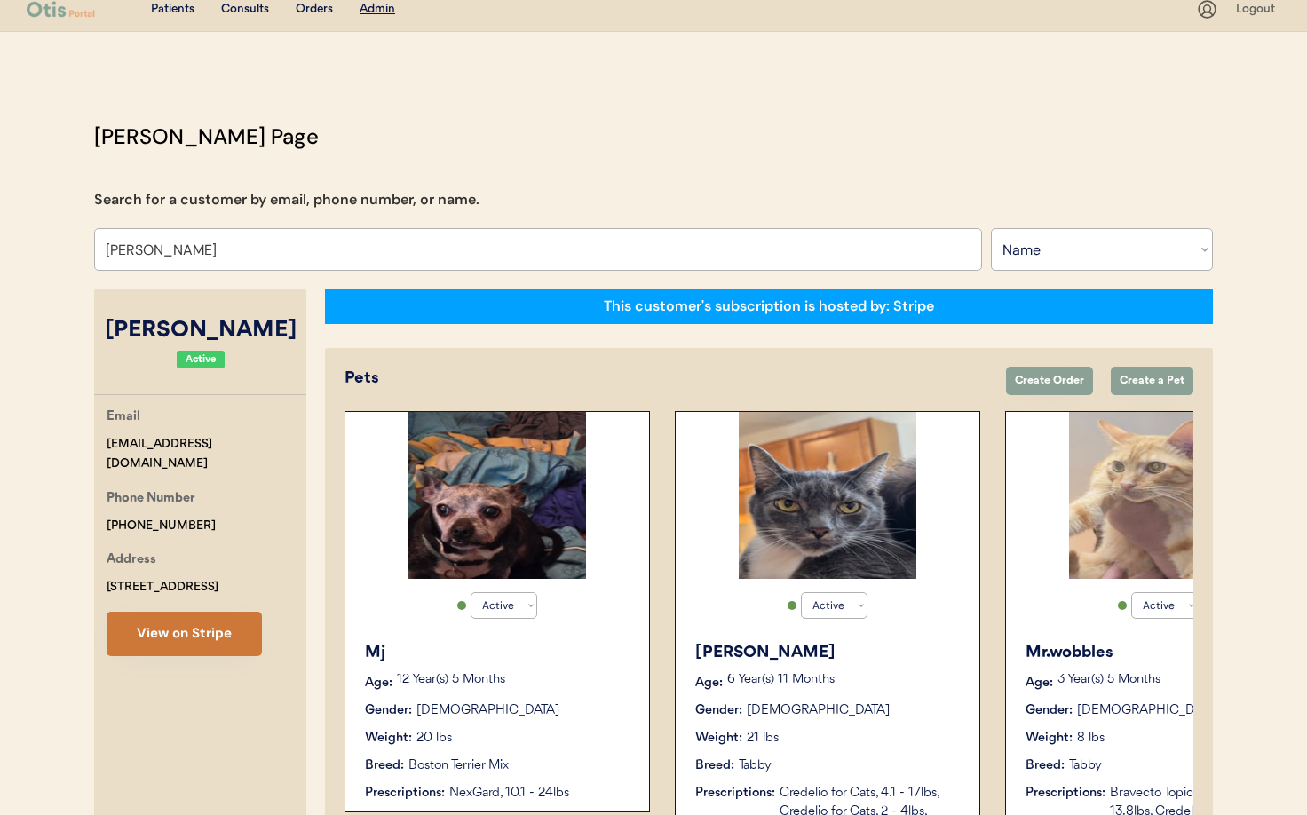
click at [186, 620] on button "View on Stripe" at bounding box center [184, 634] width 155 height 44
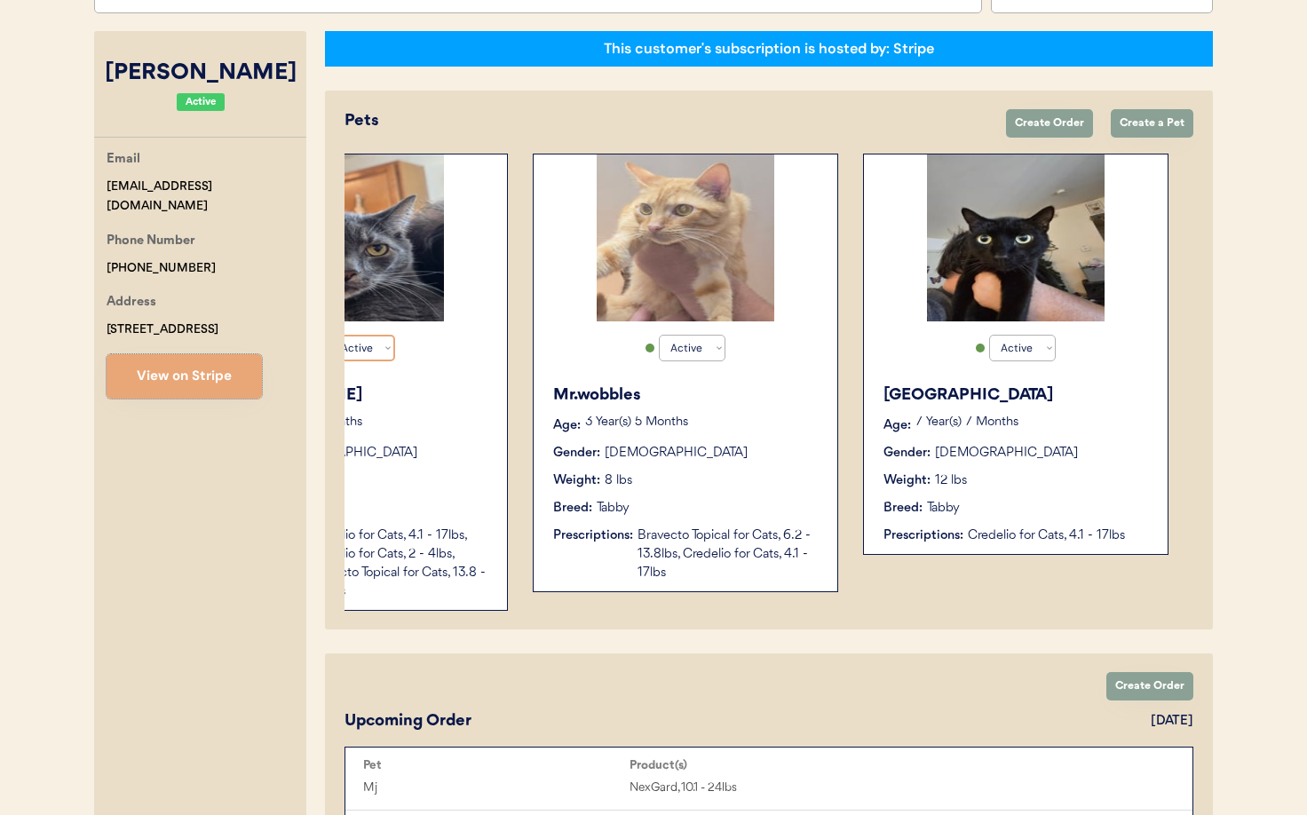
scroll to position [0, 0]
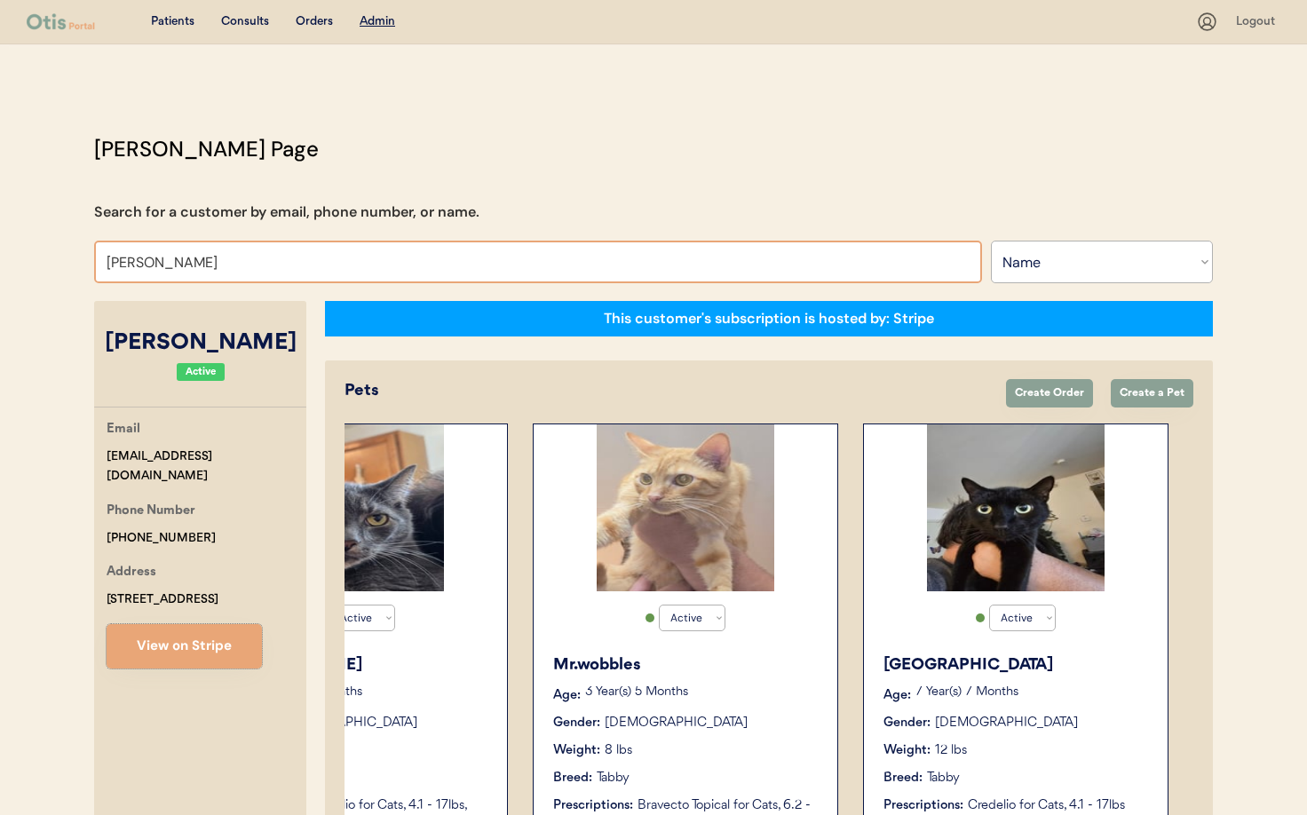
drag, startPoint x: 278, startPoint y: 246, endPoint x: 260, endPoint y: 254, distance: 19.5
click at [277, 248] on input "Nellie roselund" at bounding box center [538, 262] width 888 height 43
drag, startPoint x: 232, startPoint y: 261, endPoint x: 70, endPoint y: 241, distance: 162.7
click at [70, 241] on div "Patients Consults Orders Admin Logout Otis Admin Page Search for a customer by …" at bounding box center [653, 812] width 1307 height 1624
click at [1071, 267] on select "Search By Name Email Phone Number" at bounding box center [1102, 262] width 222 height 43
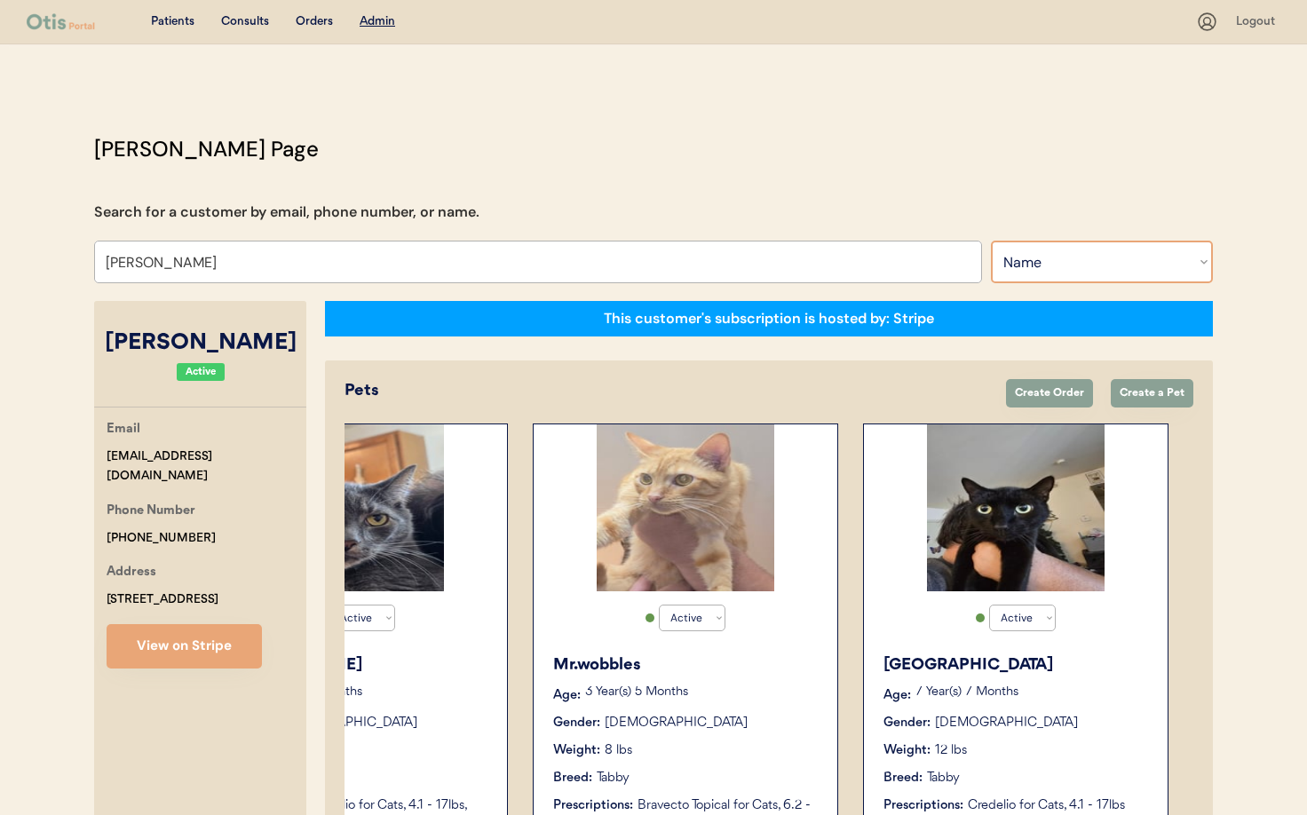
select select ""Email""
click at [991, 241] on select "Search By Name Email Phone Number" at bounding box center [1102, 262] width 222 height 43
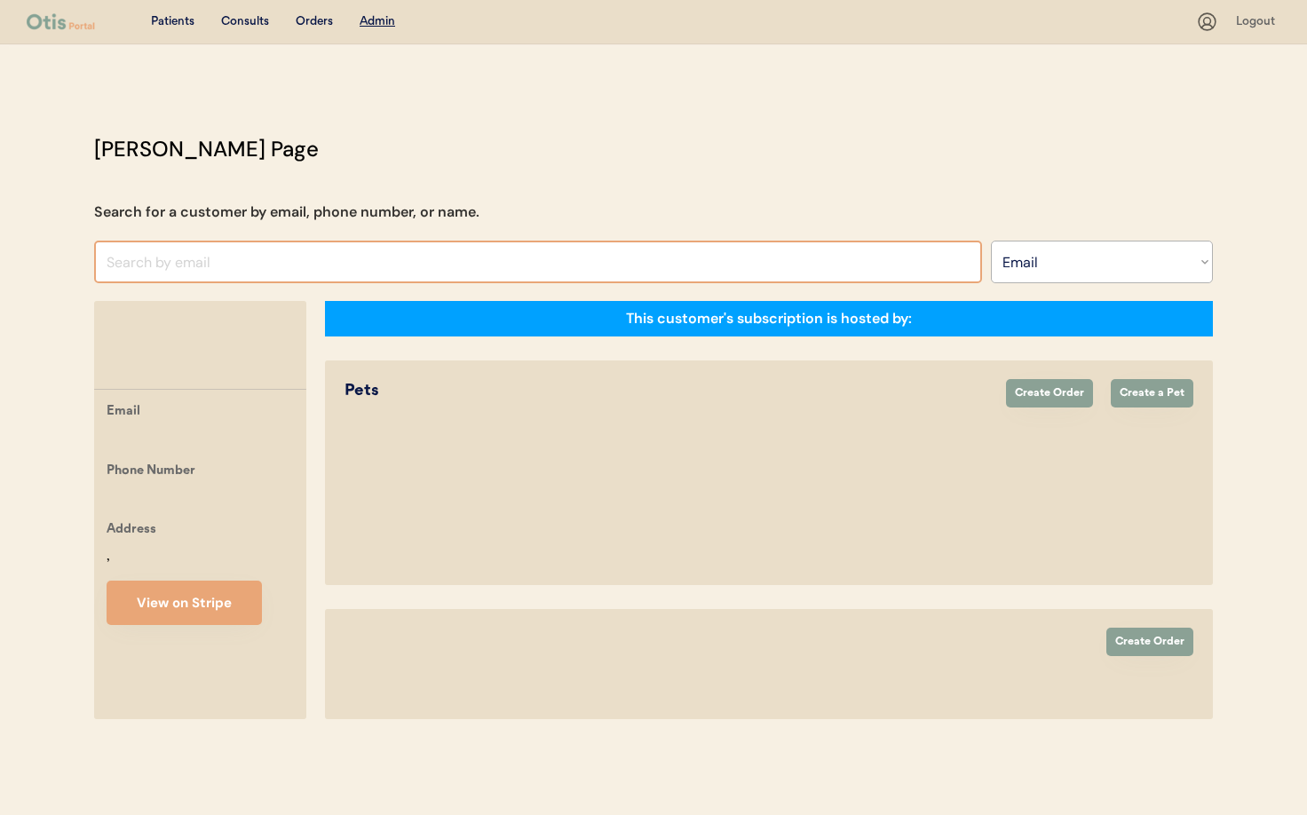
select select ""Email""
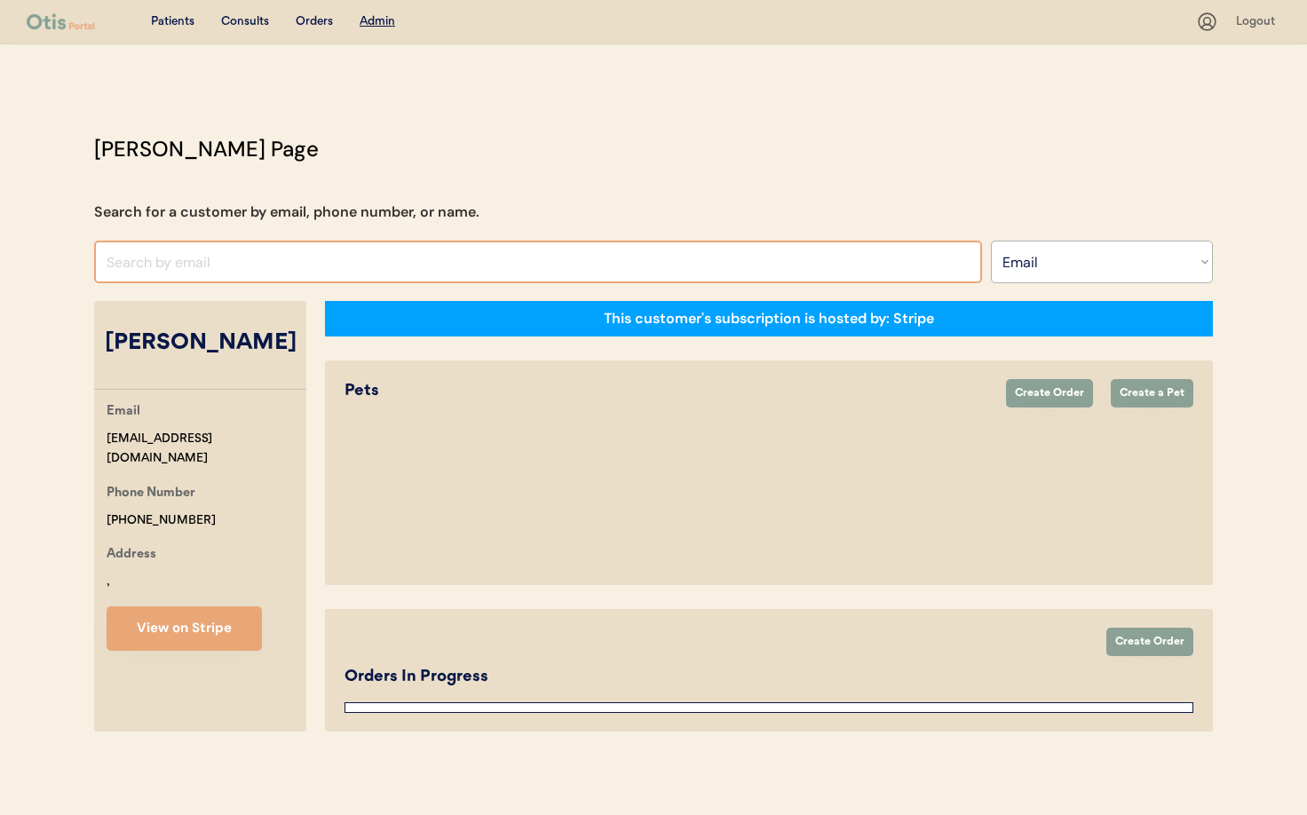
click at [211, 267] on input "input" at bounding box center [538, 262] width 888 height 43
select select "true"
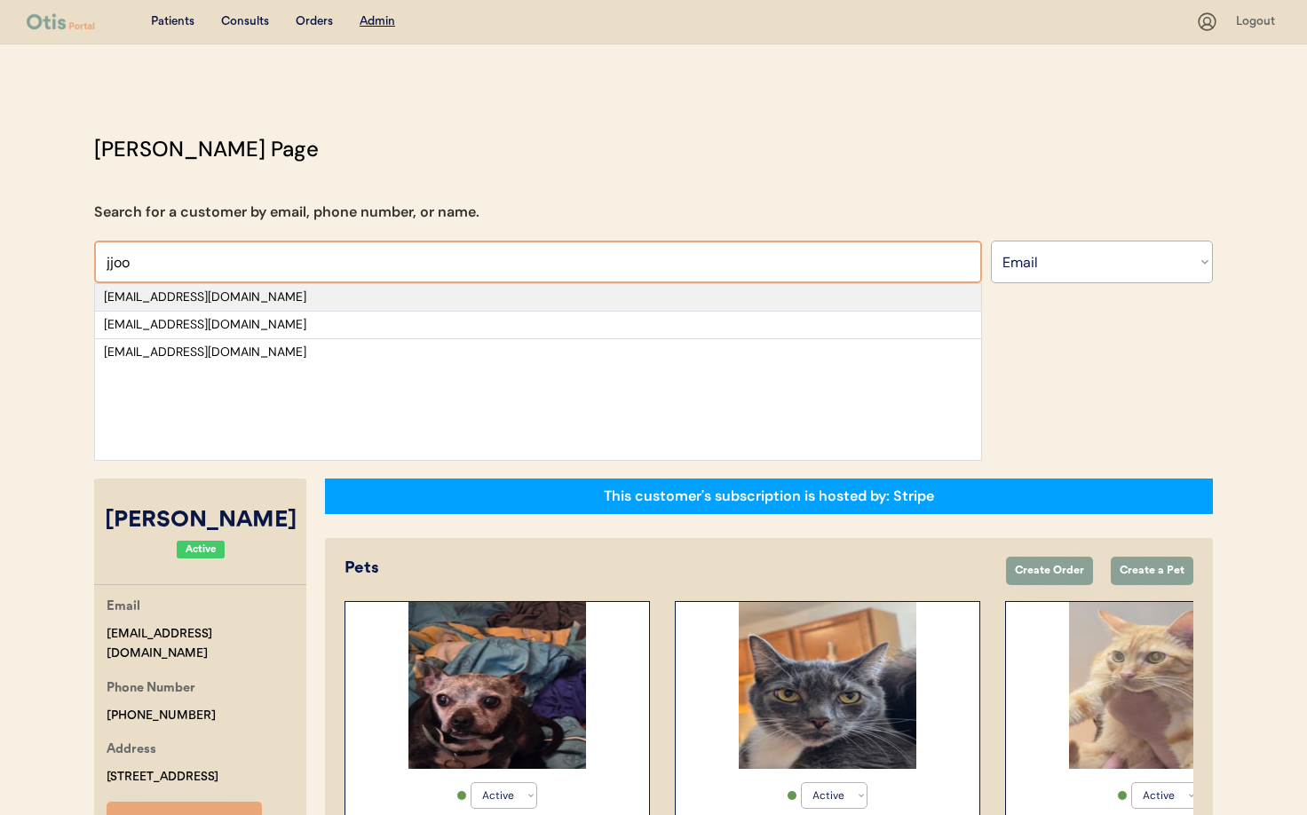
type input "jjoo"
click at [153, 300] on div "jjoohhnn4168@gmail.com" at bounding box center [538, 297] width 868 height 18
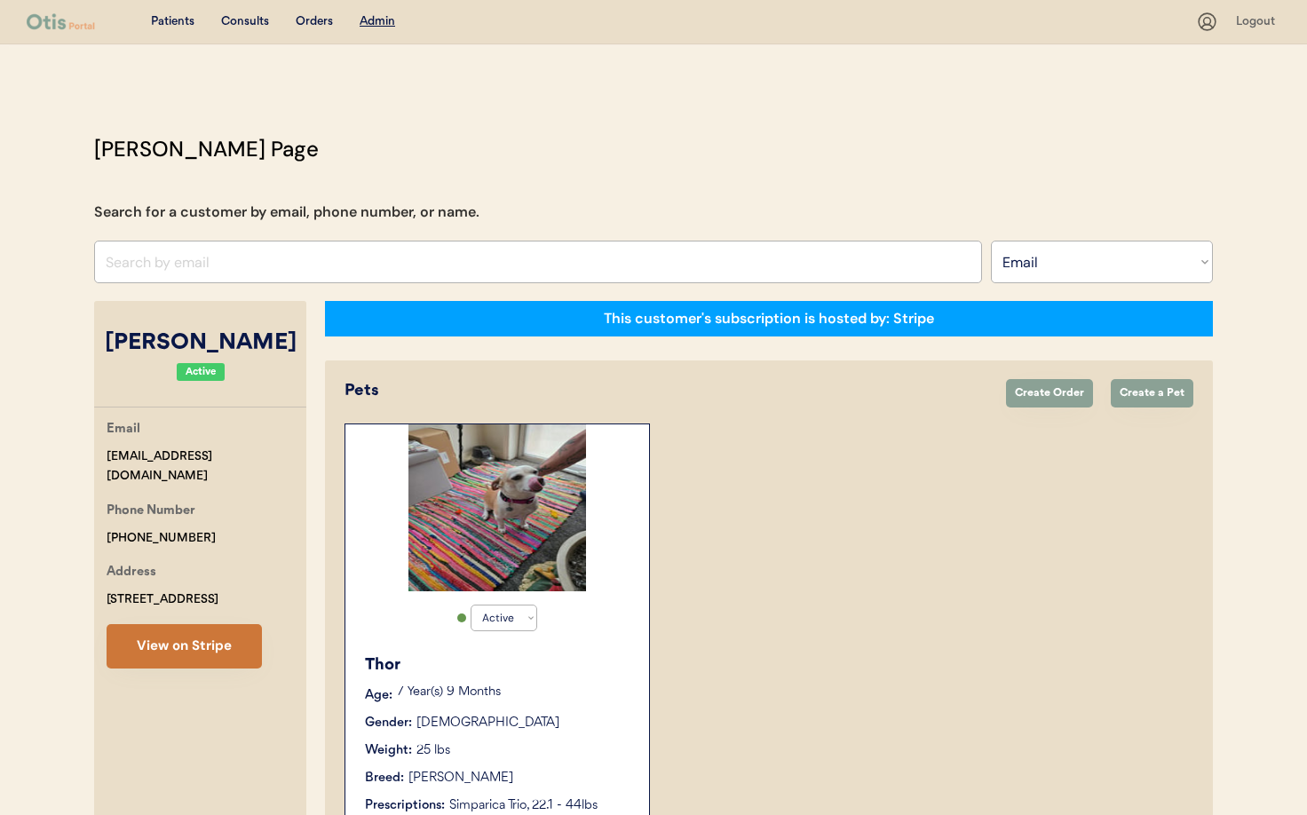
click at [196, 648] on button "View on Stripe" at bounding box center [184, 646] width 155 height 44
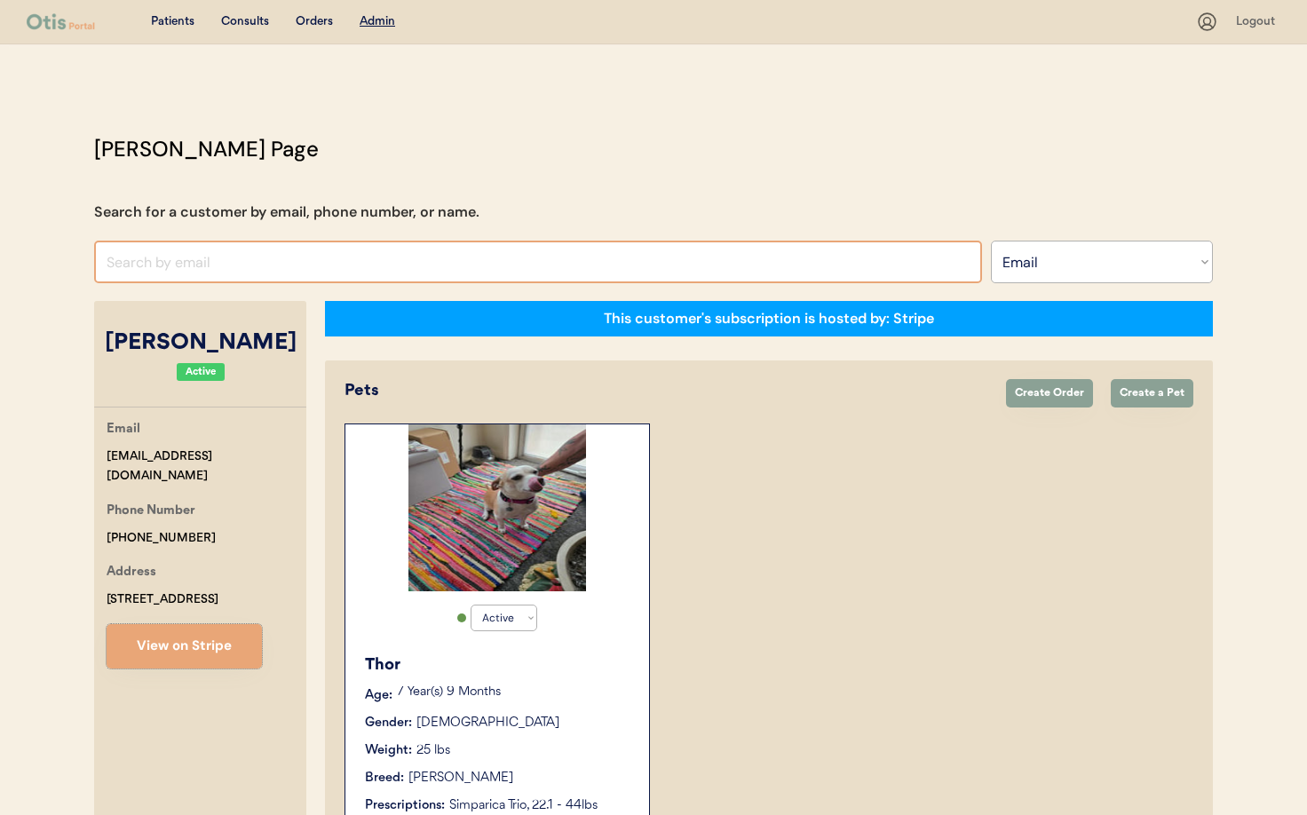
click at [184, 271] on input "input" at bounding box center [538, 262] width 888 height 43
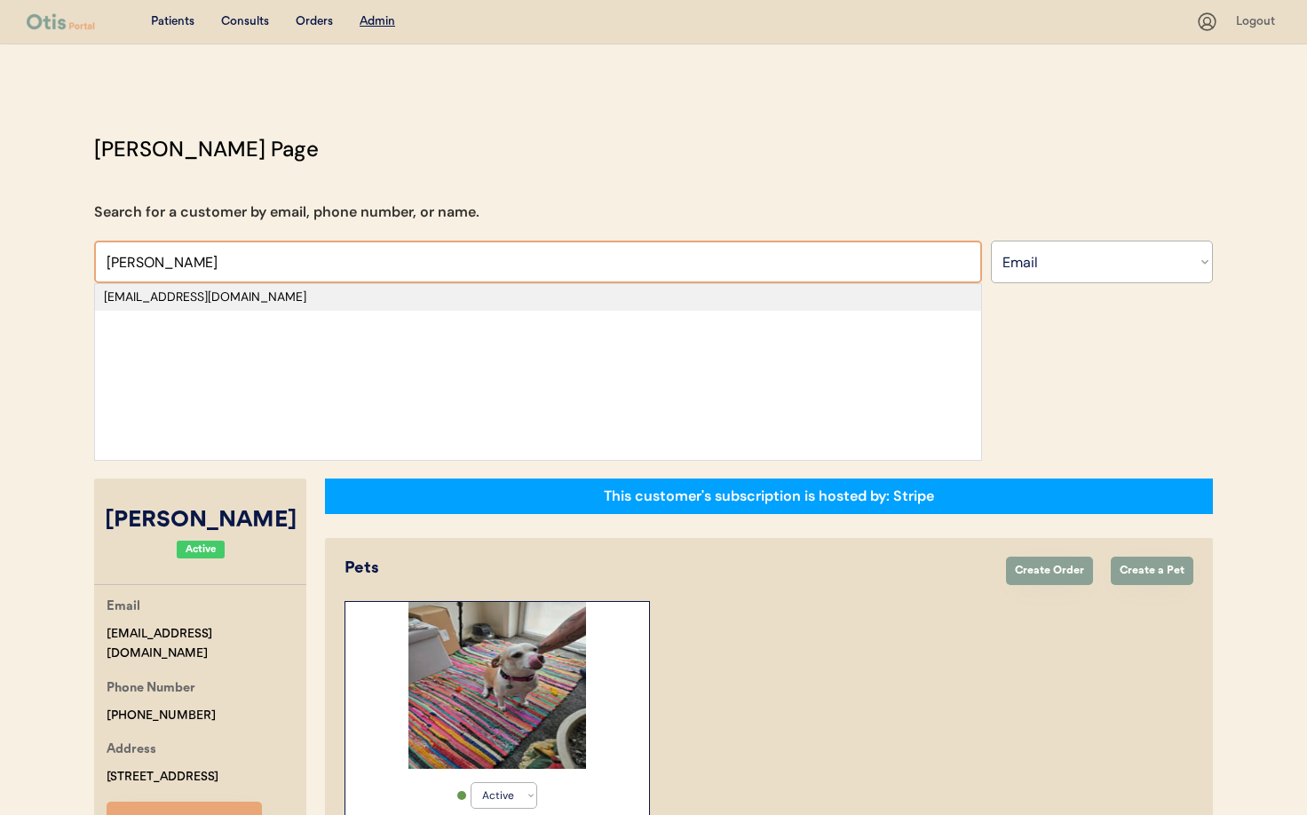
type input "Tara Malt"
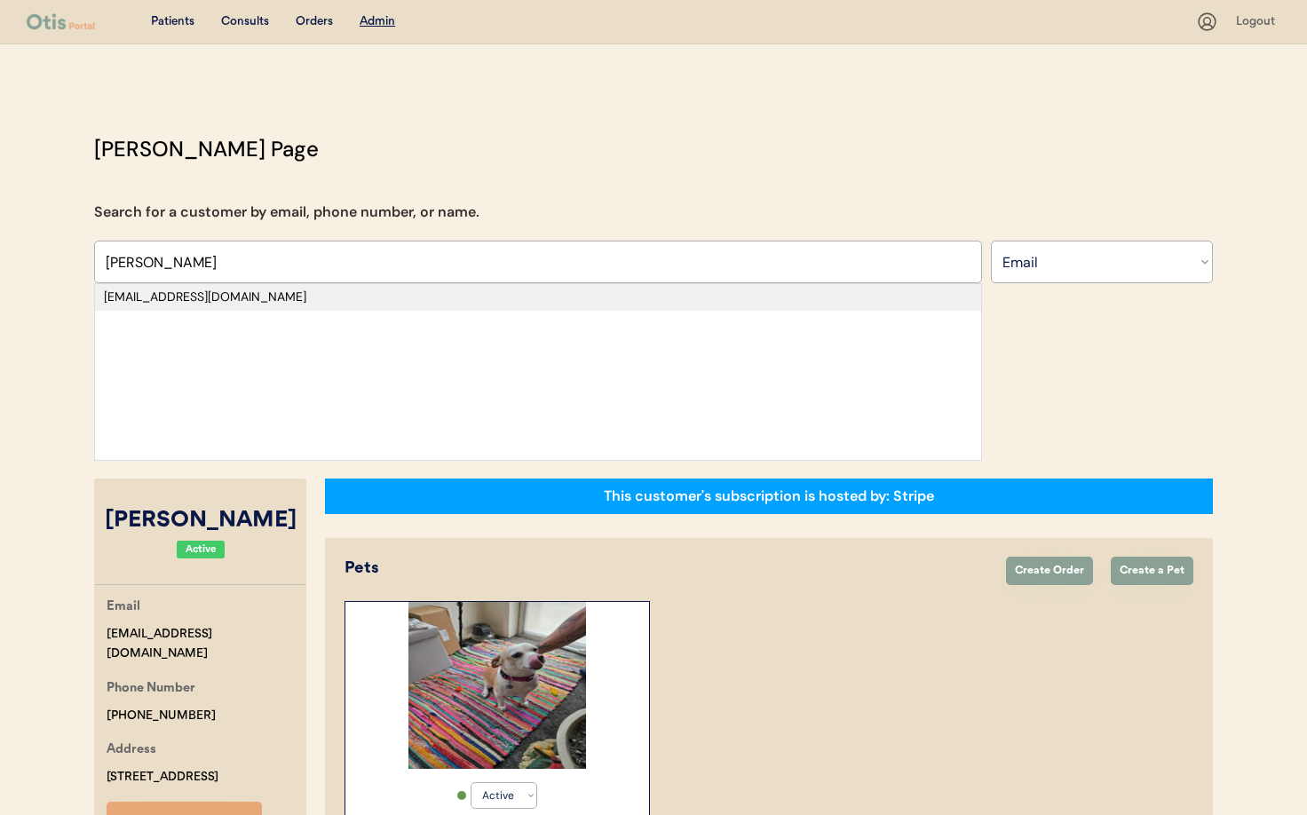
click at [182, 302] on div "[EMAIL_ADDRESS][DOMAIN_NAME]" at bounding box center [538, 297] width 868 height 18
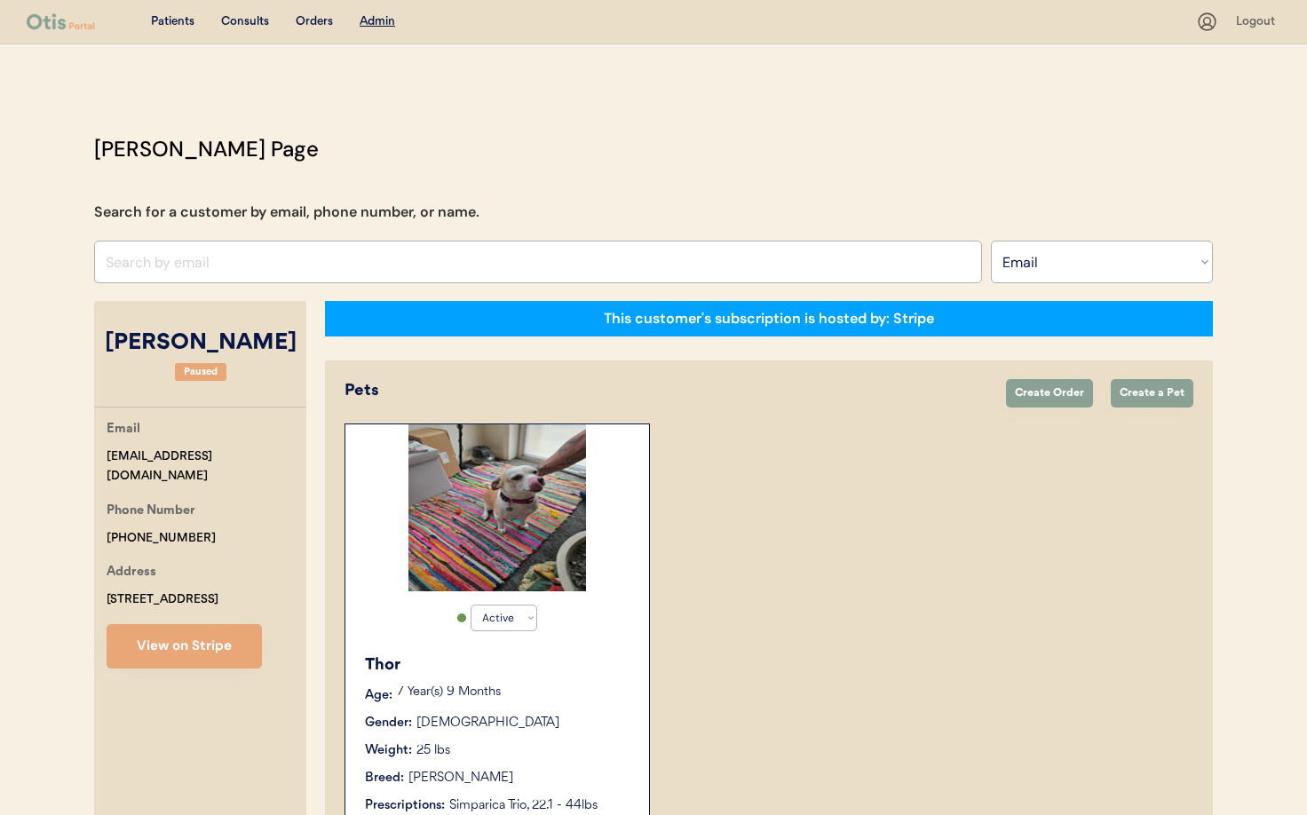
select select "true"
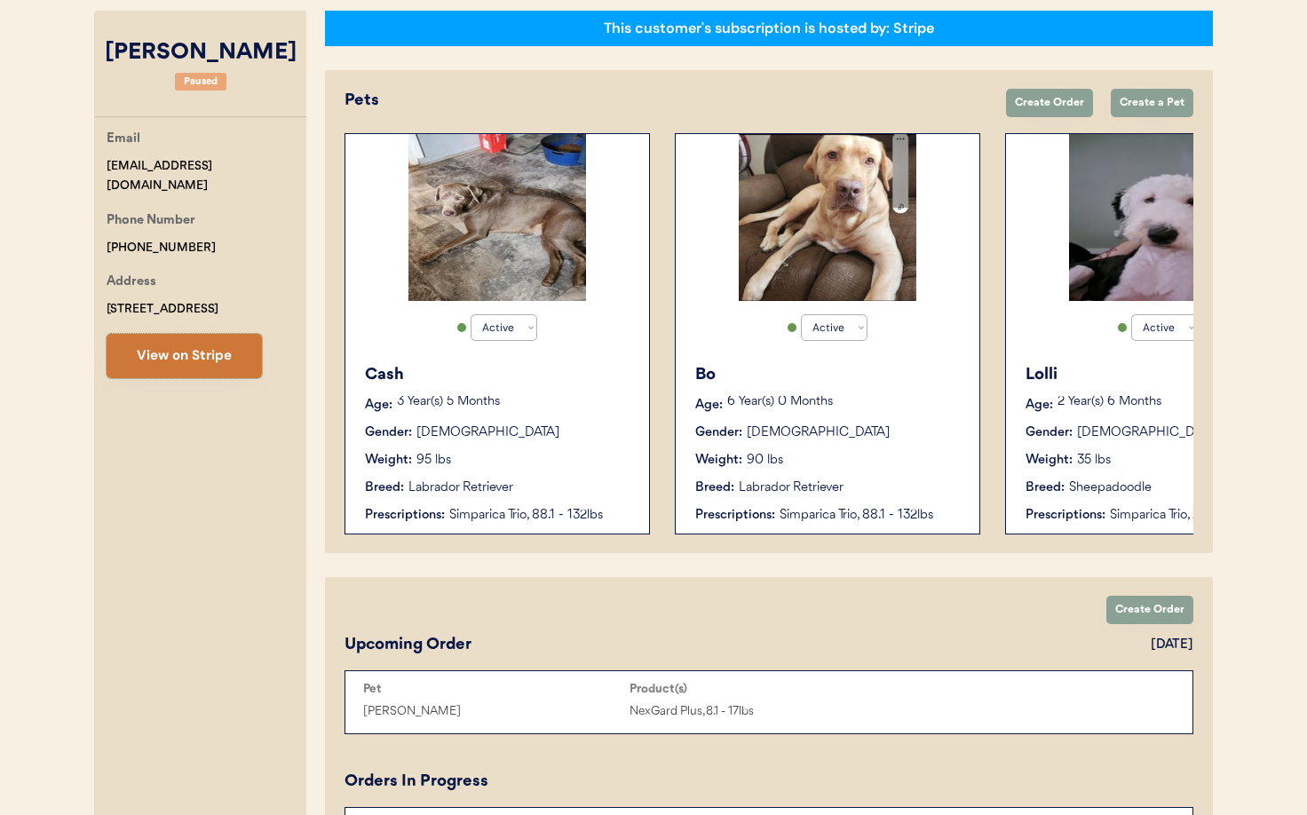
click at [204, 359] on button "View on Stripe" at bounding box center [184, 356] width 155 height 44
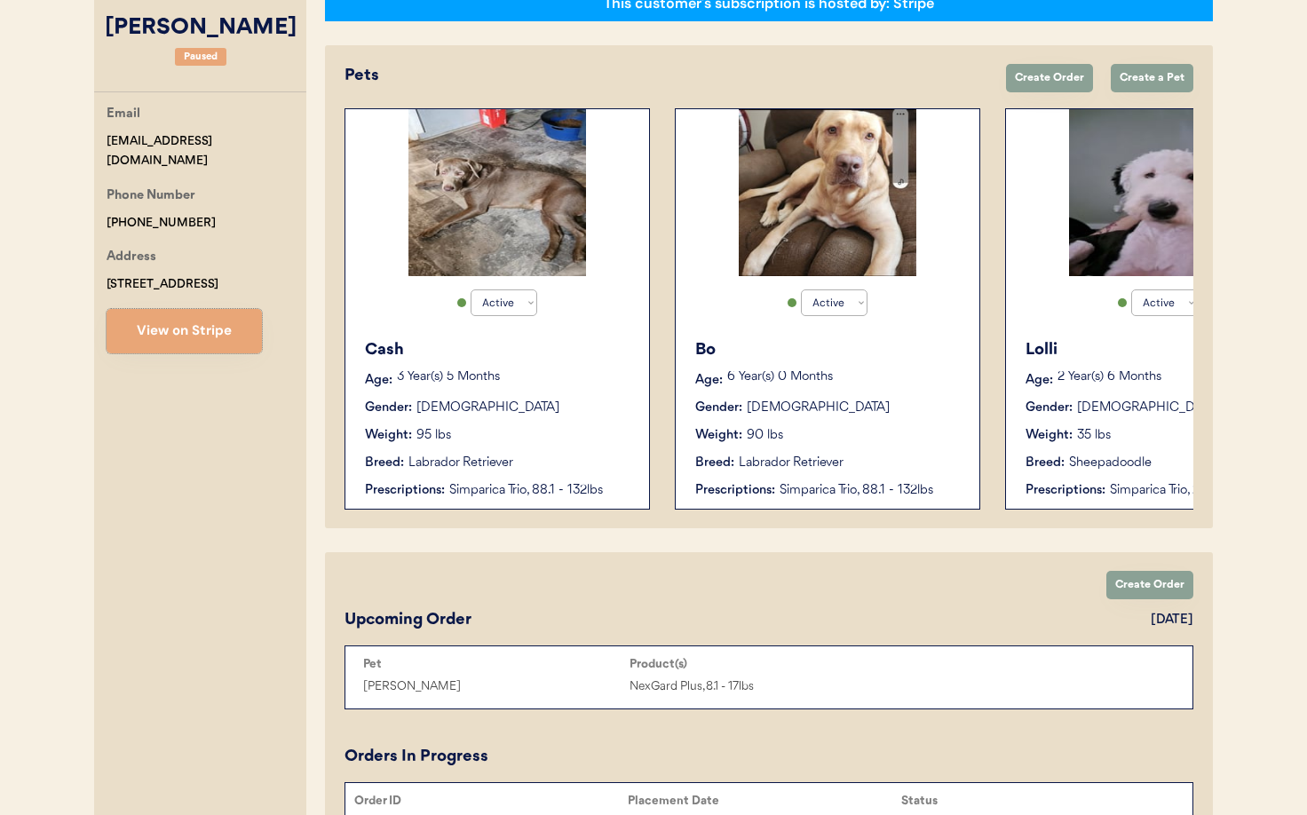
scroll to position [286, 0]
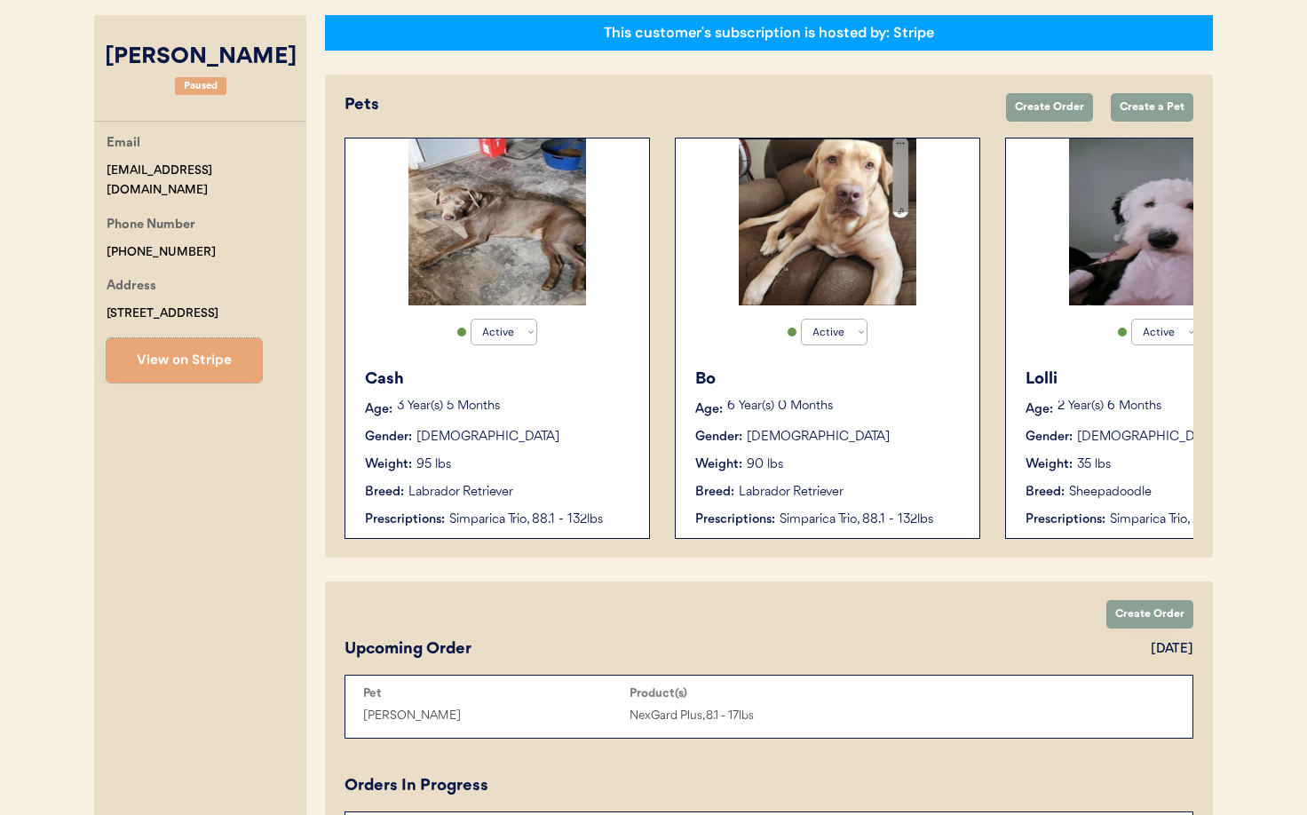
click at [604, 454] on div "Cash Age: 3 Year(s) 5 Months Gender: Male Weight: 95 lbs Breed: Labrador Retrie…" at bounding box center [497, 448] width 286 height 179
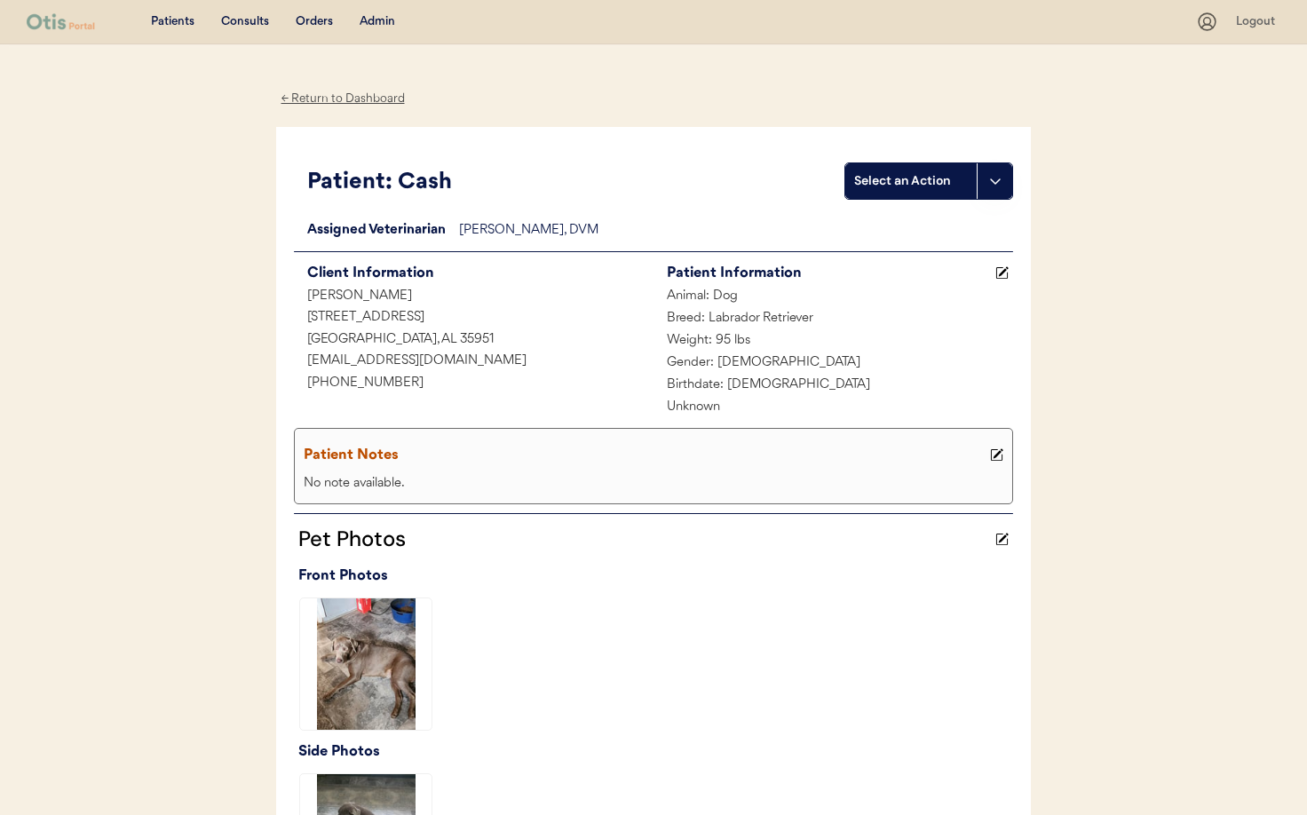
click at [350, 99] on div "← Return to Dashboard" at bounding box center [342, 99] width 133 height 20
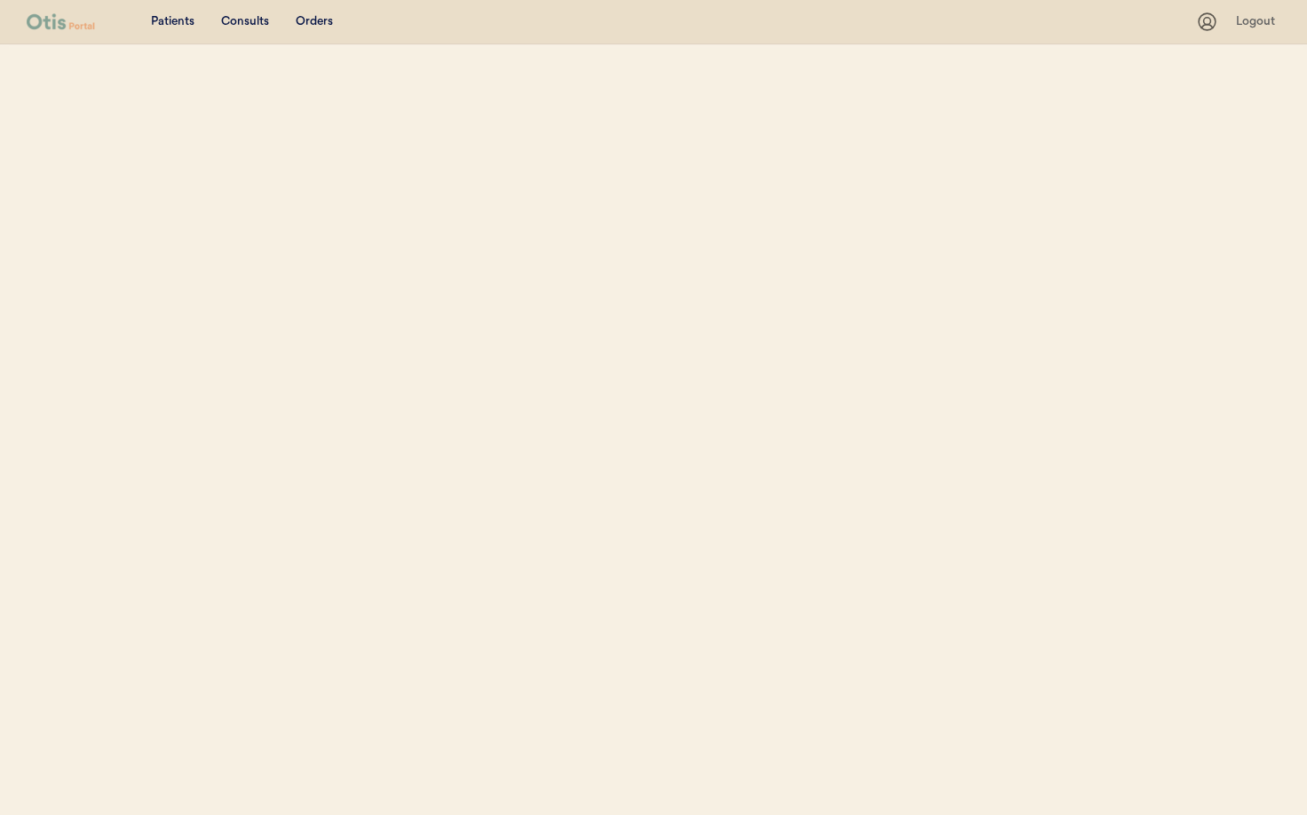
select select ""Email""
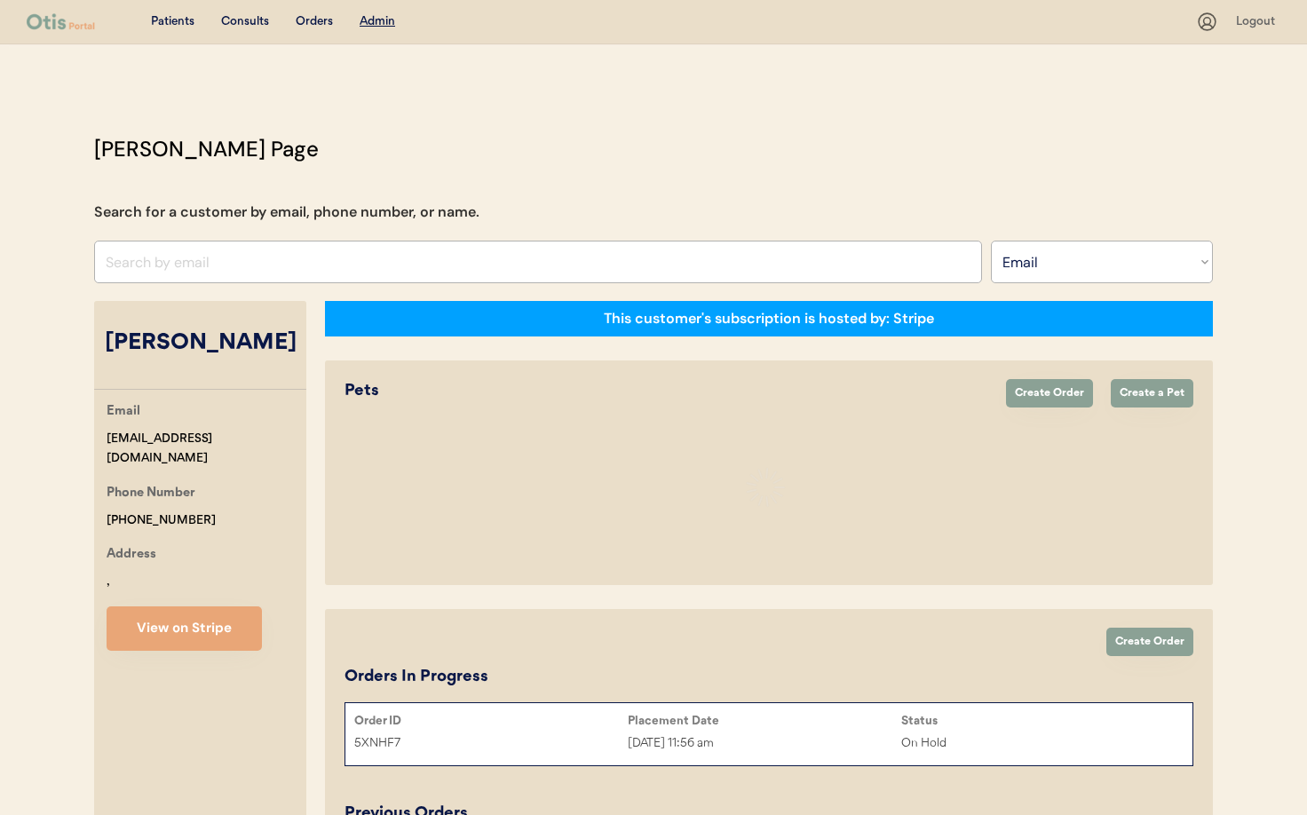
select select "true"
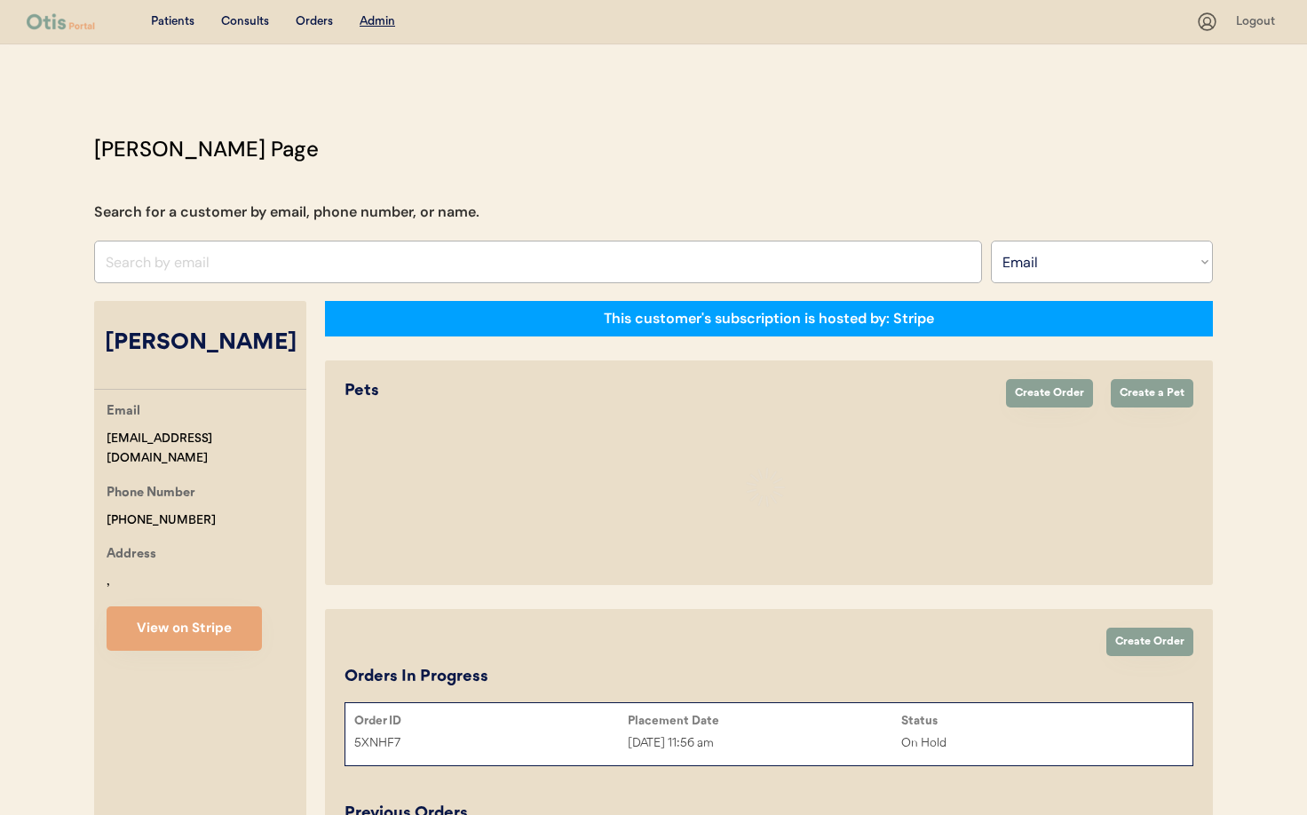
select select "true"
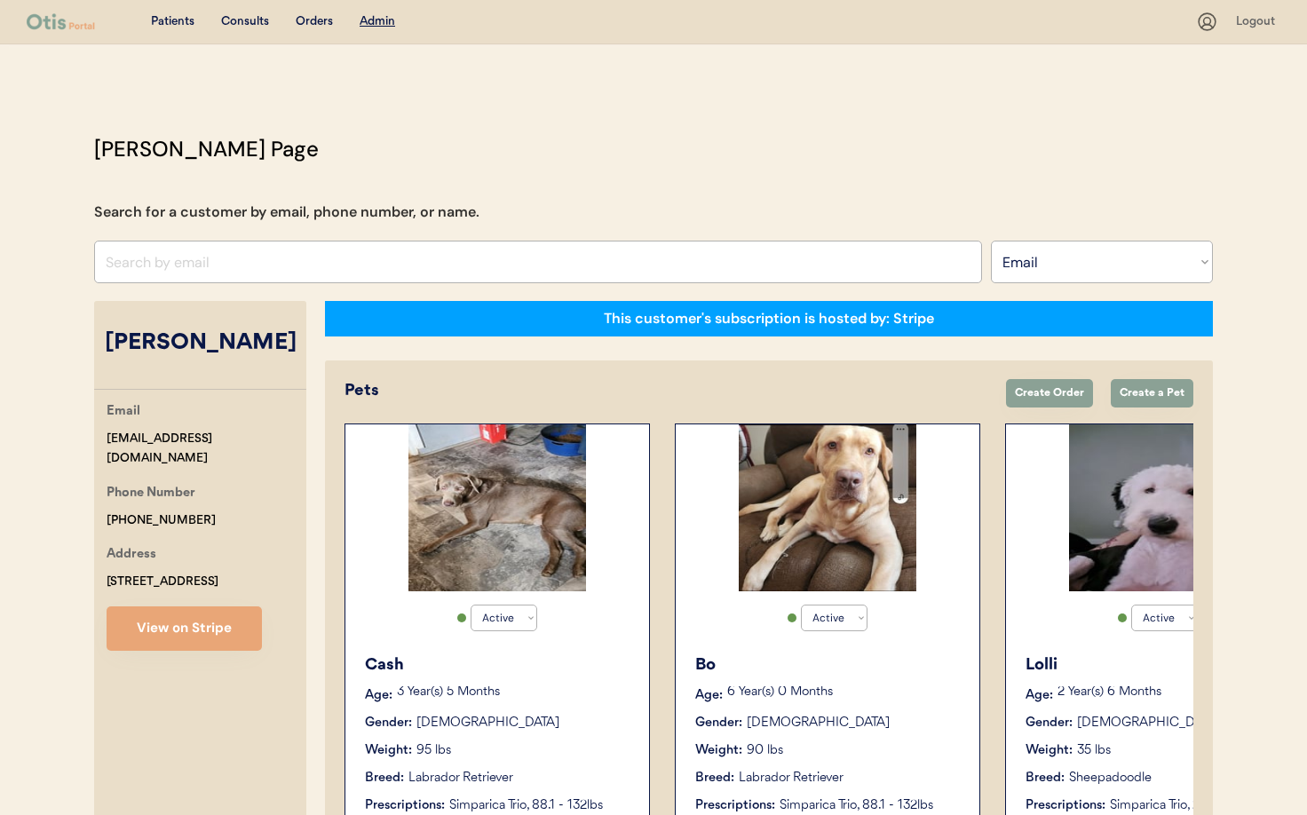
click at [957, 676] on div "Bo" at bounding box center [828, 665] width 266 height 24
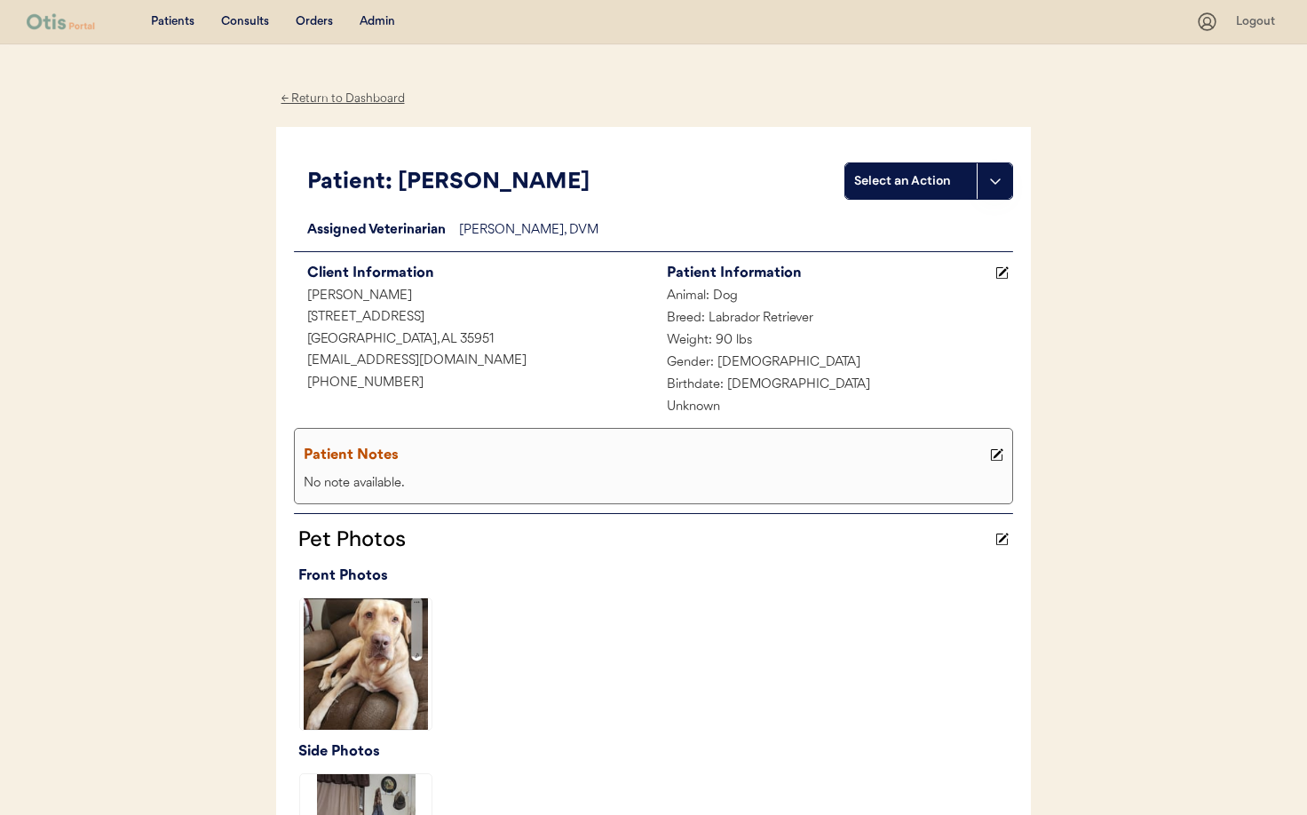
click at [319, 101] on div "← Return to Dashboard" at bounding box center [342, 99] width 133 height 20
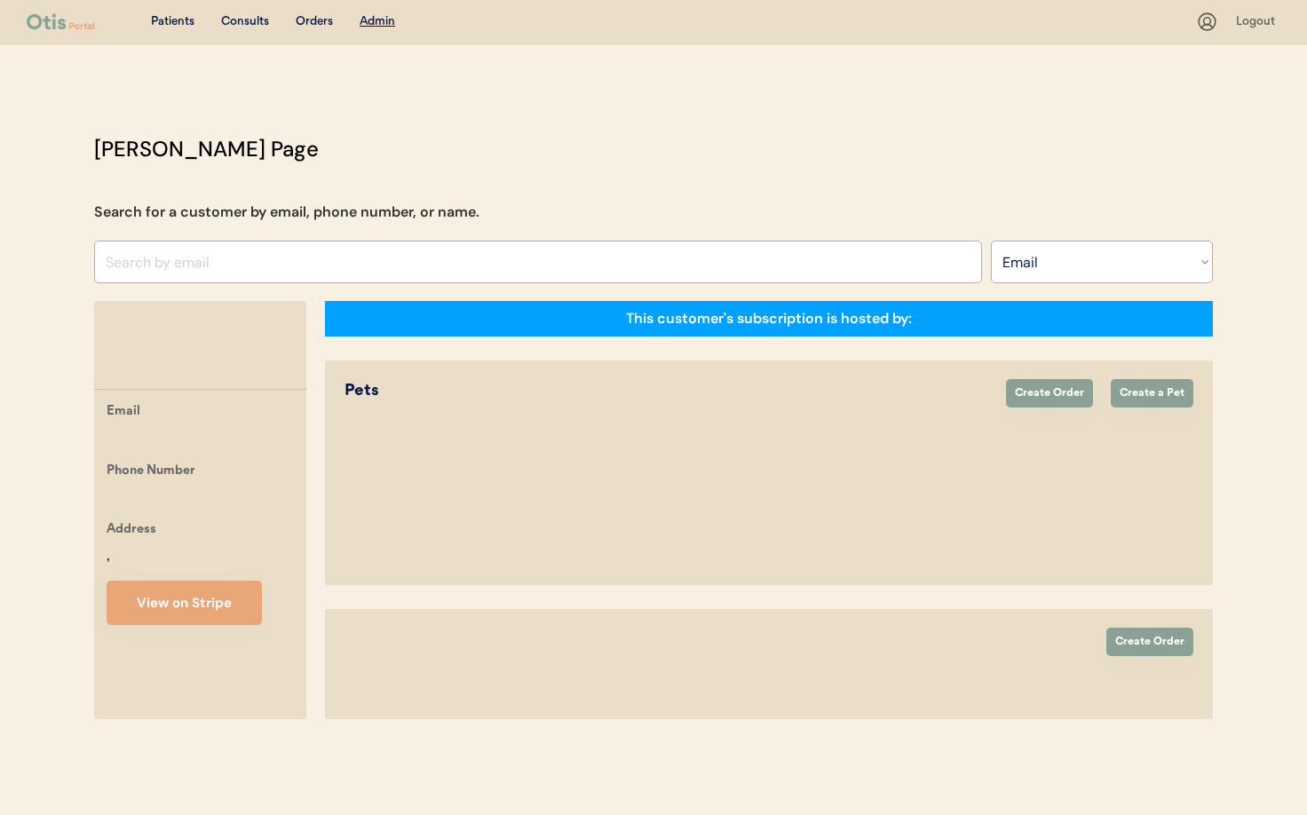
select select ""Email""
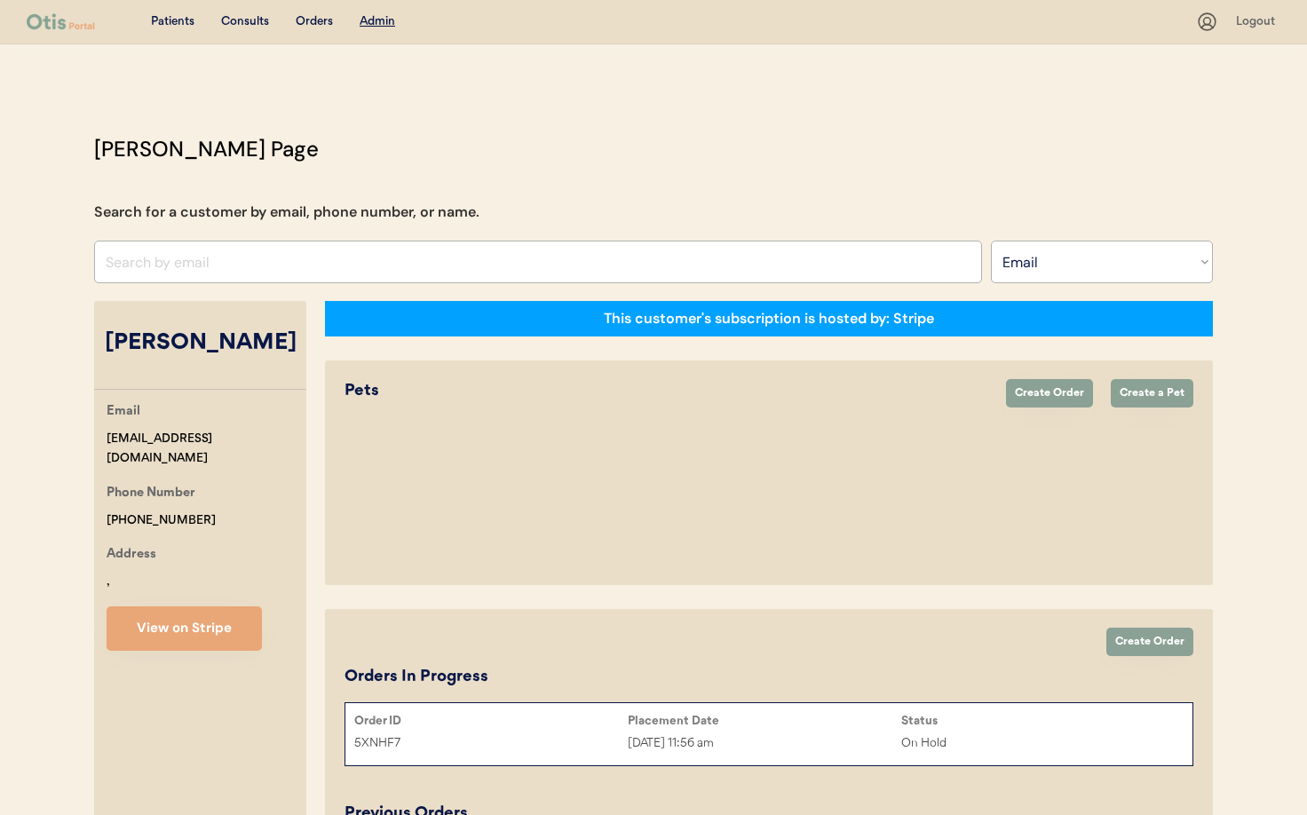
select select "true"
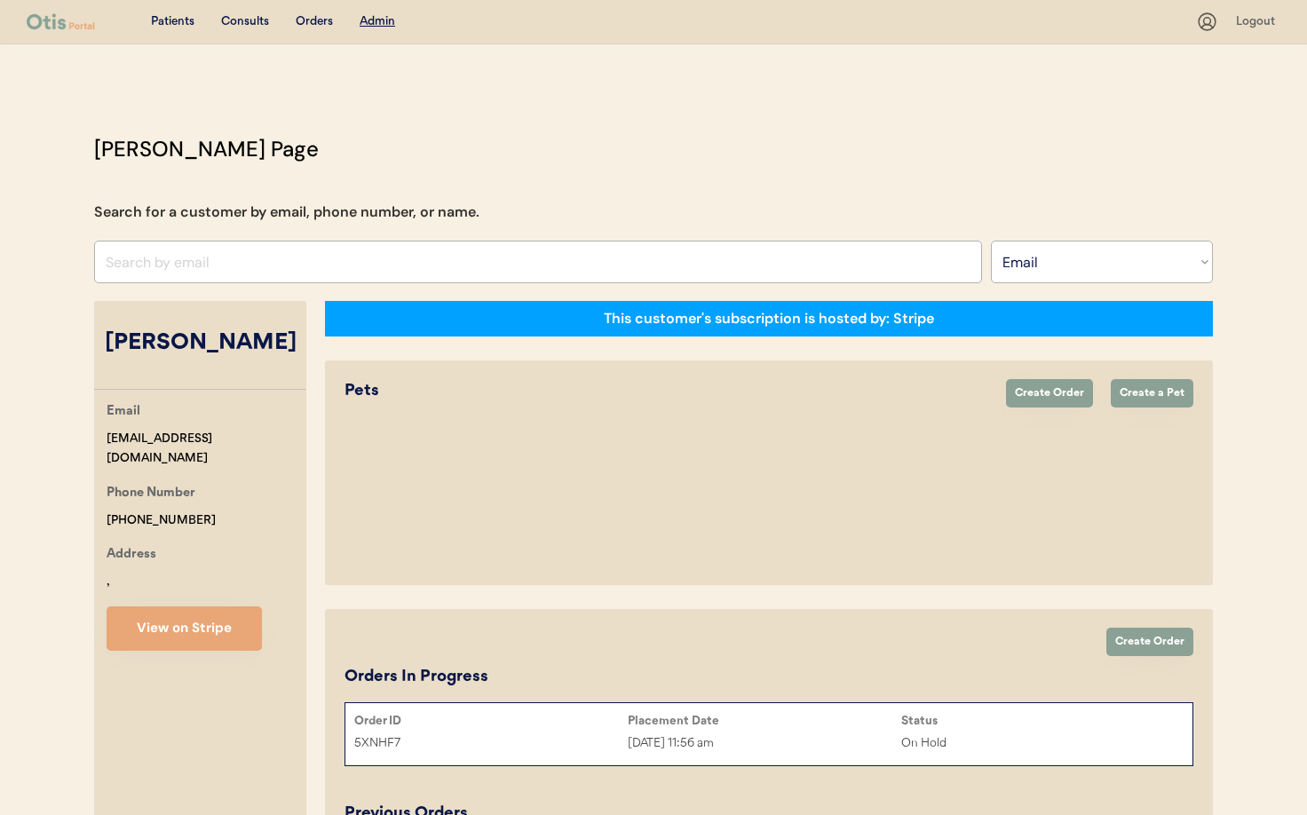
select select "true"
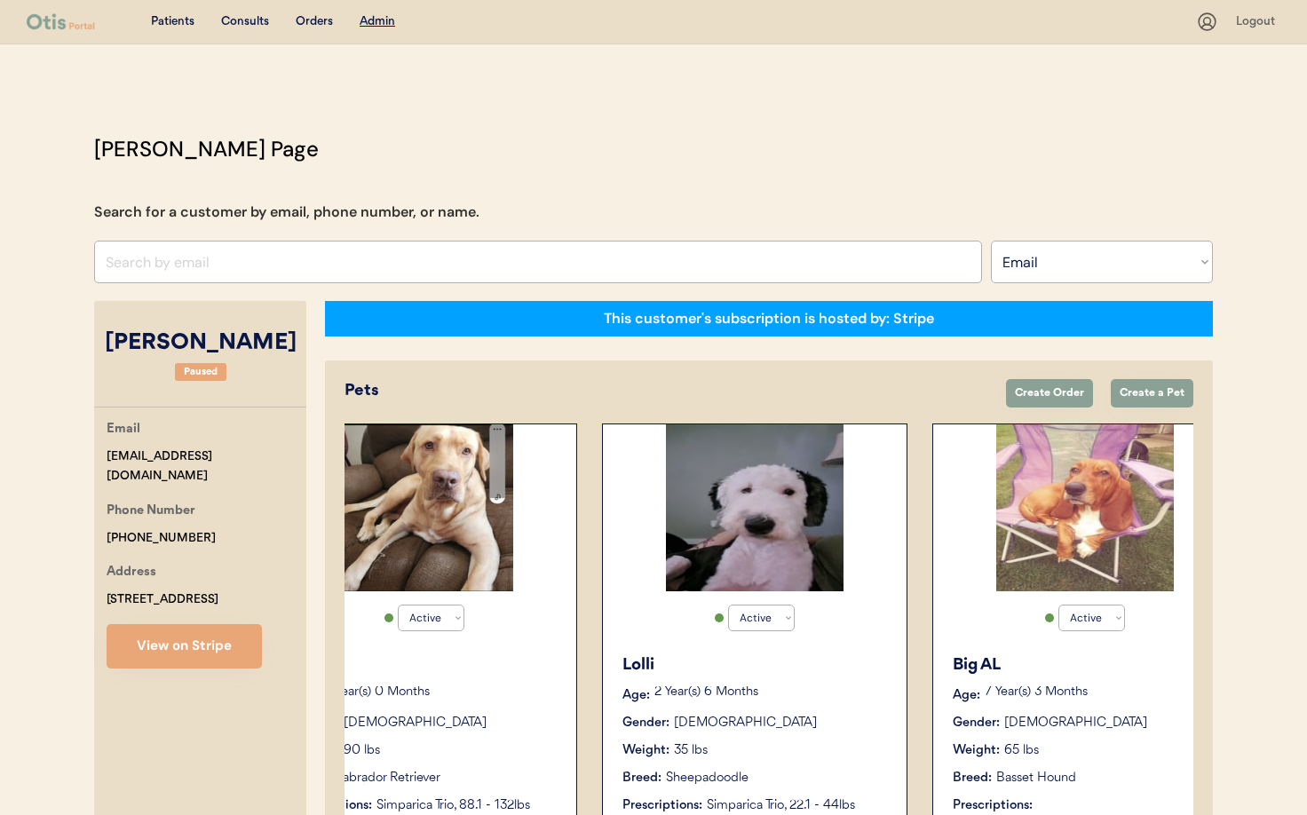
scroll to position [0, 502]
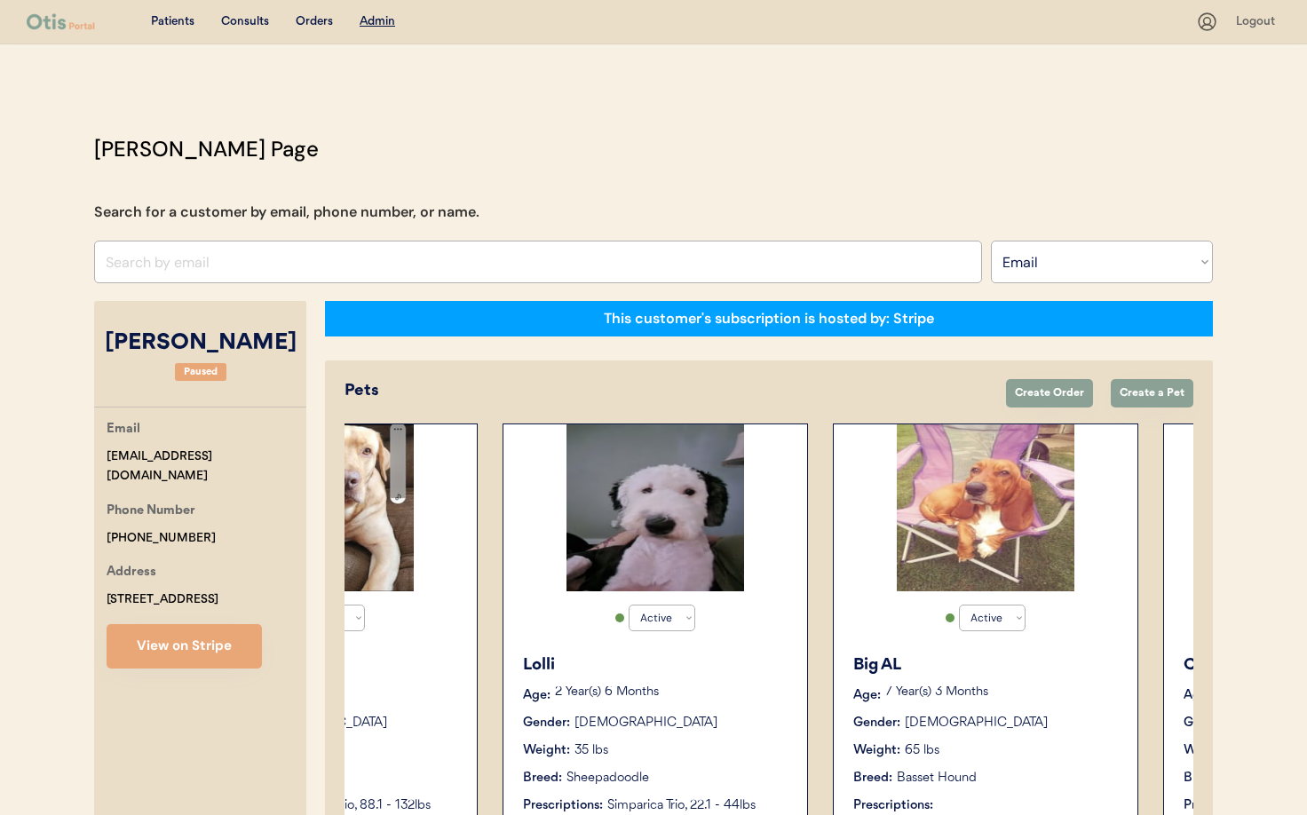
click at [715, 643] on div "Active Active Inactive Lolli Age: 2 Year(s) 6 Months Gender: Female Weight: 35 …" at bounding box center [654, 623] width 305 height 401
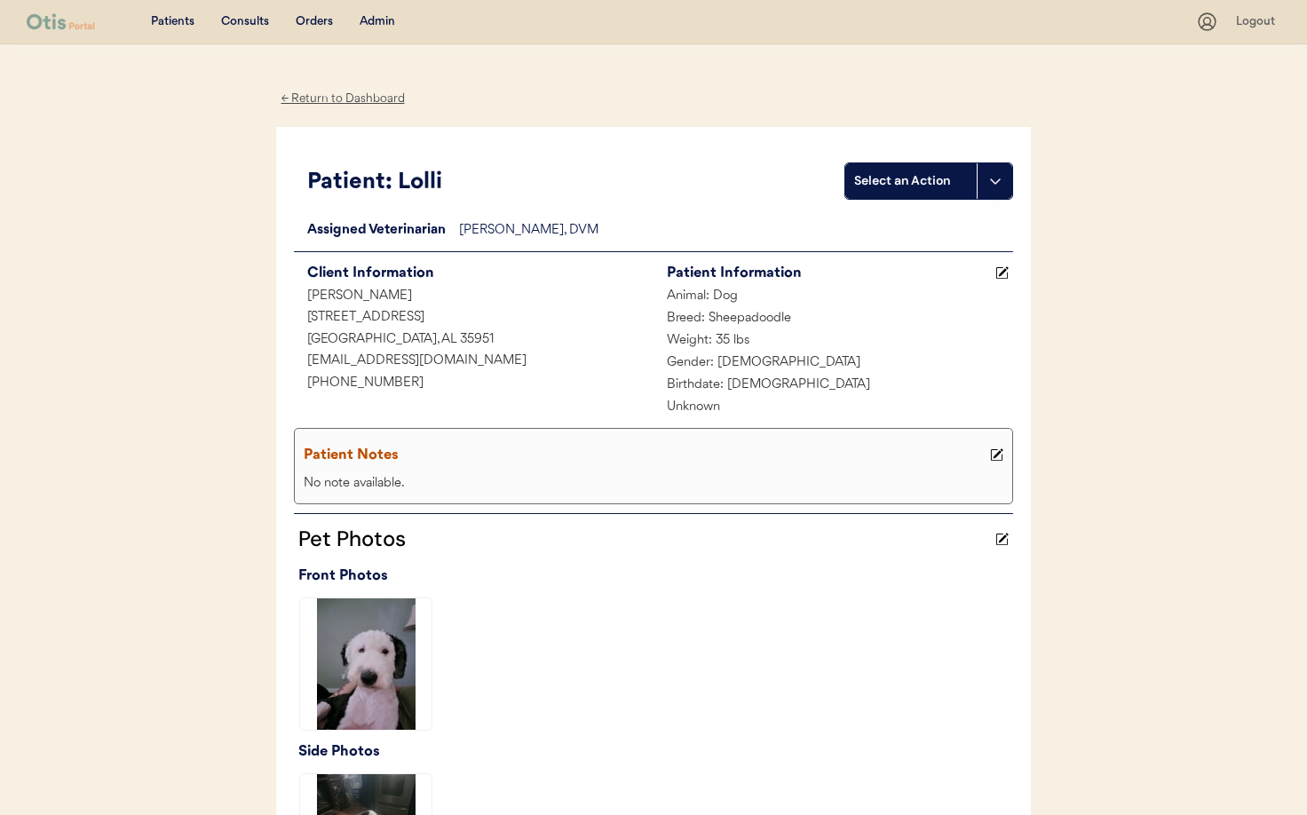
click at [314, 99] on div "← Return to Dashboard" at bounding box center [342, 99] width 133 height 20
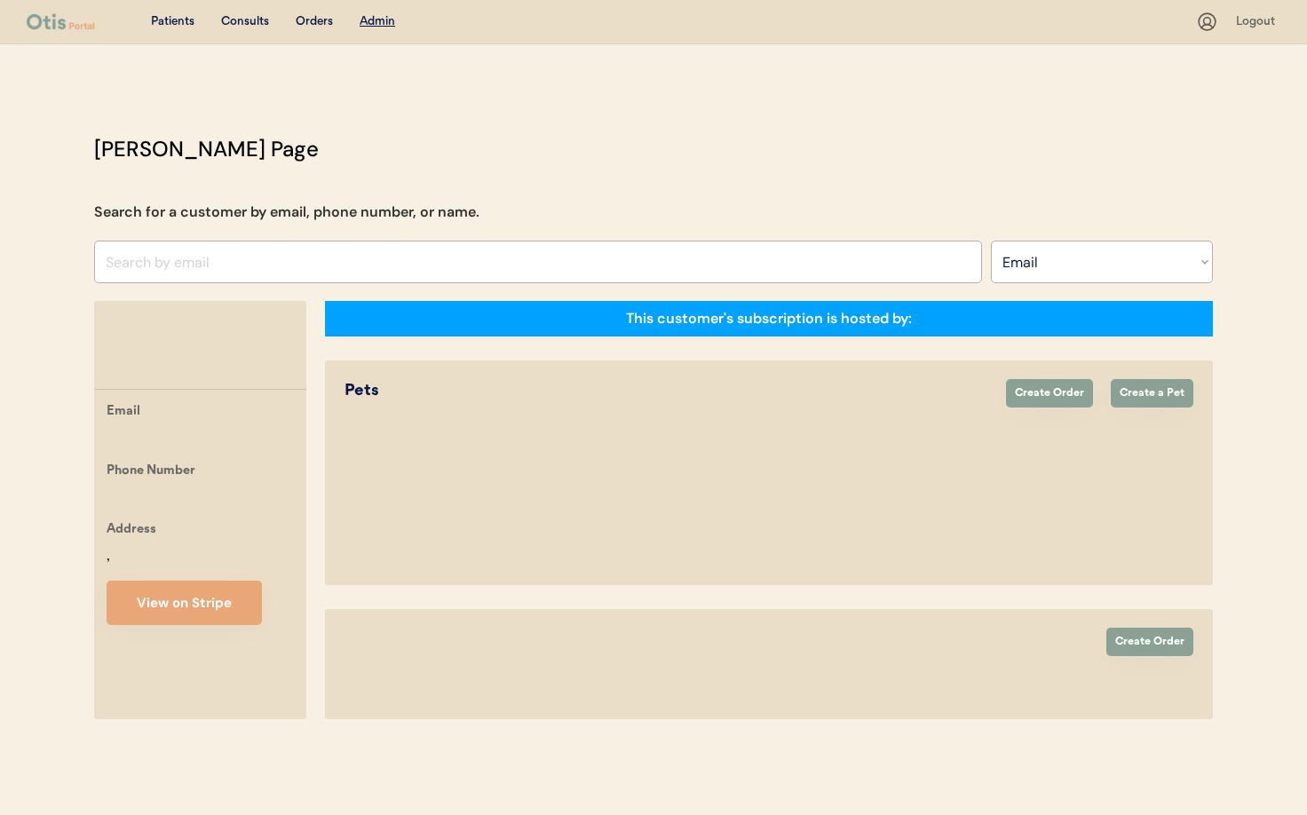
select select ""Email""
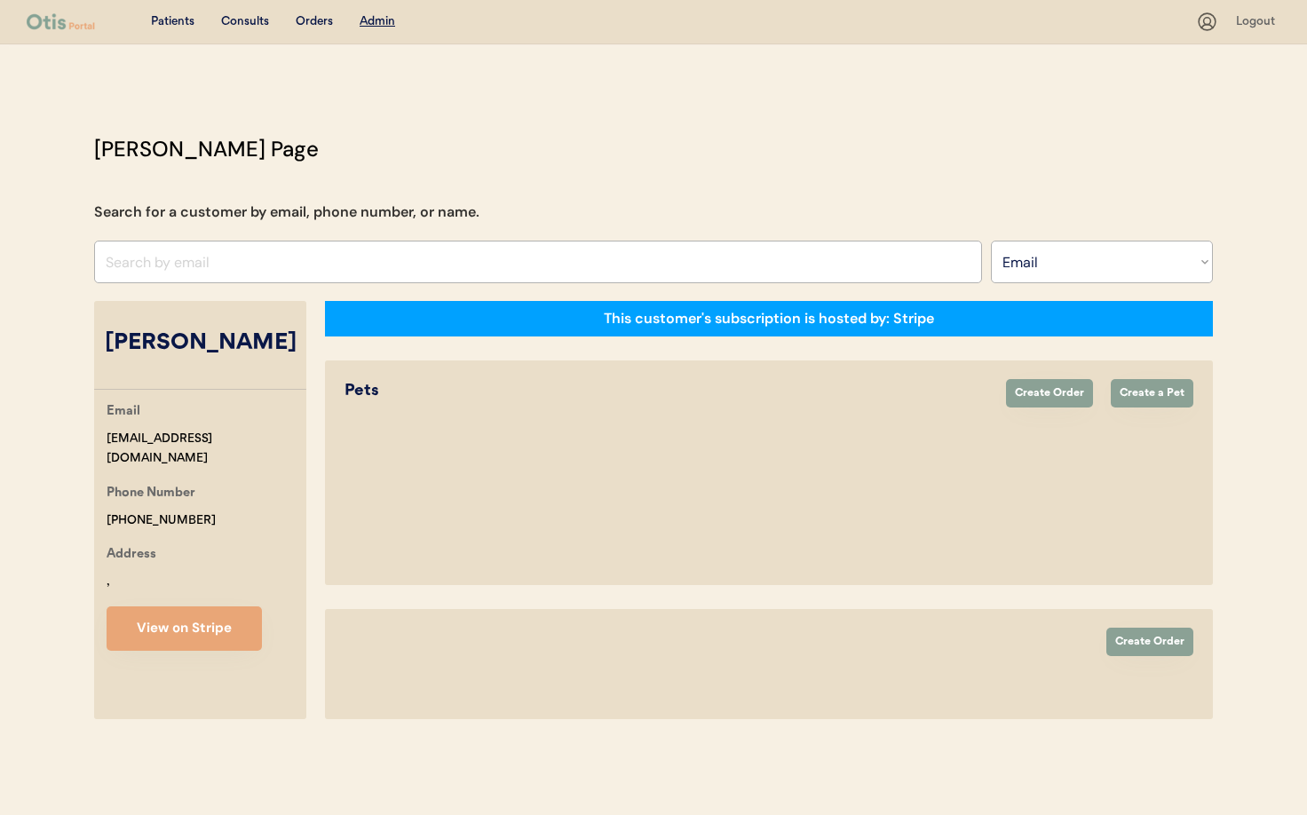
select select "true"
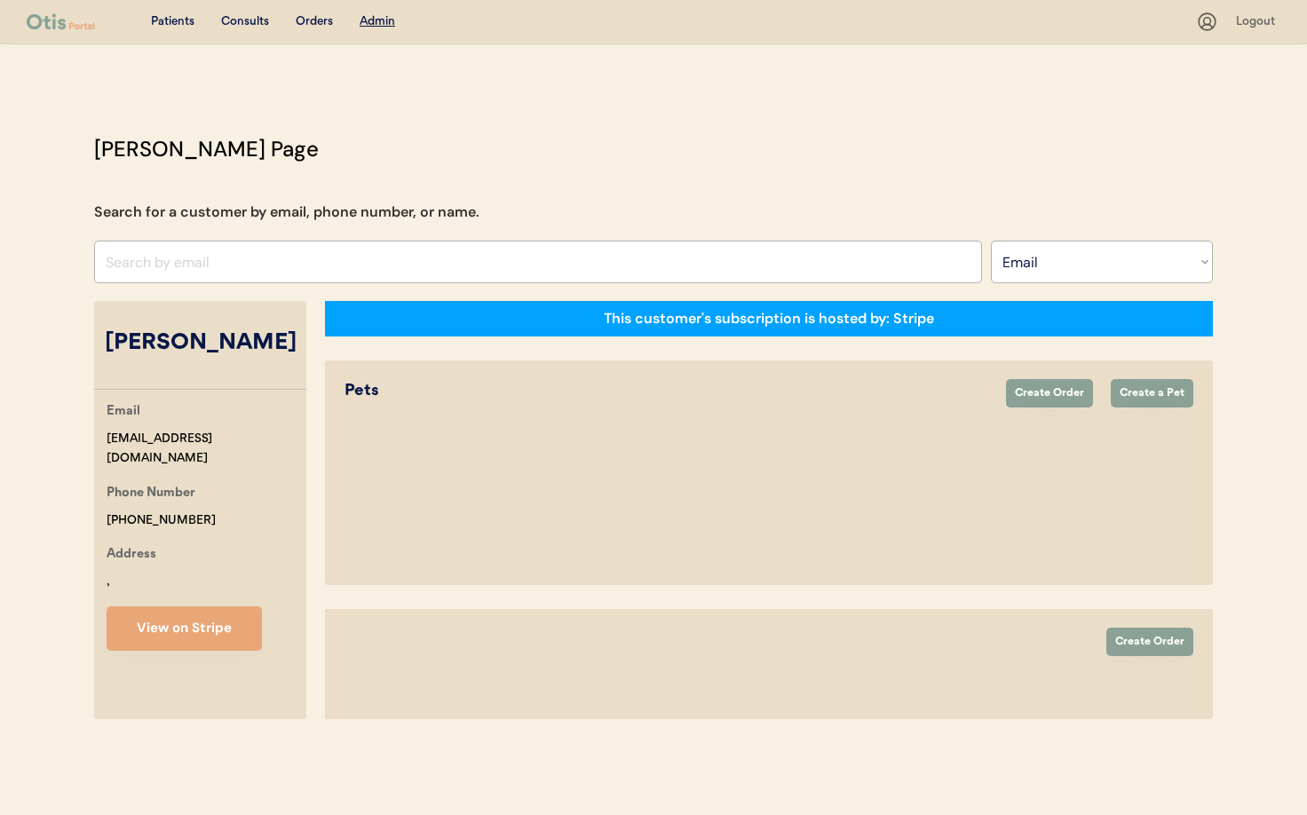
select select "true"
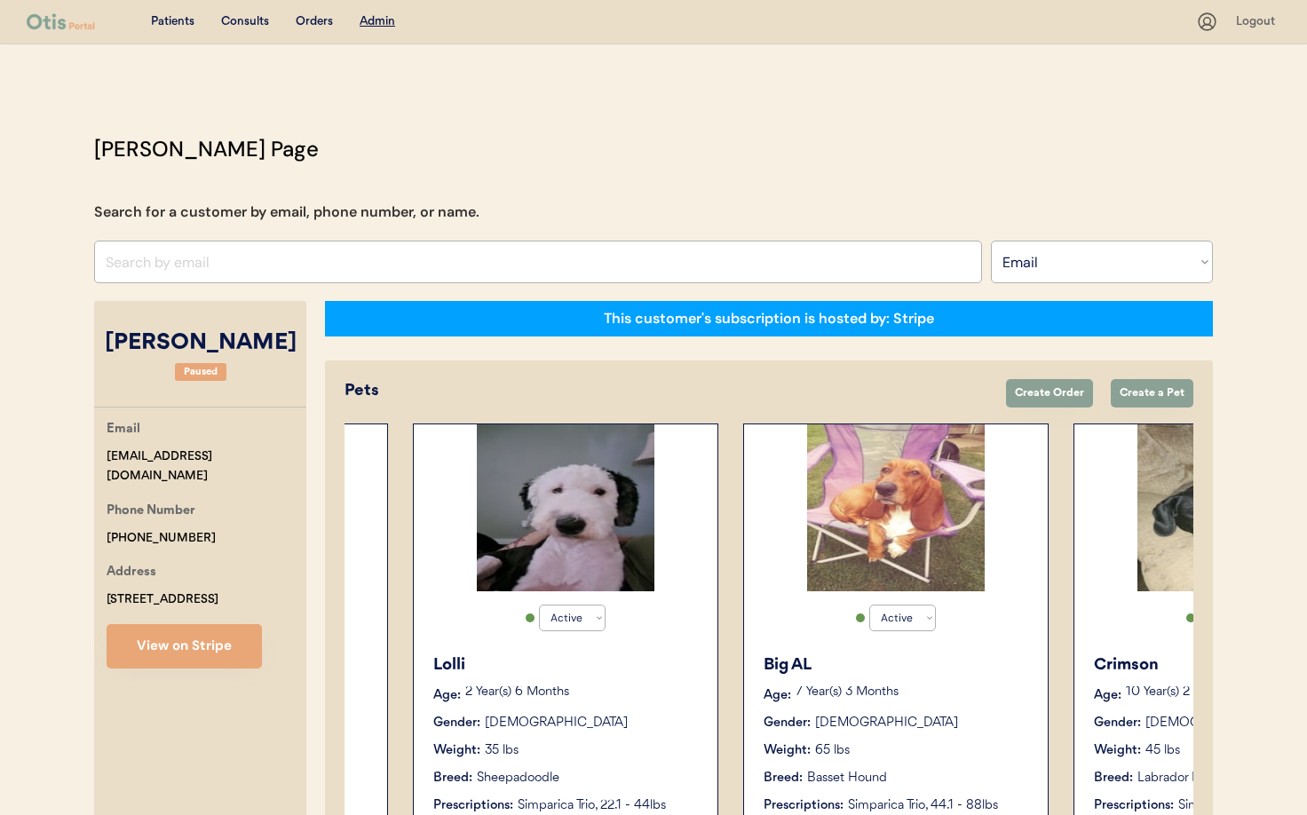
scroll to position [0, 598]
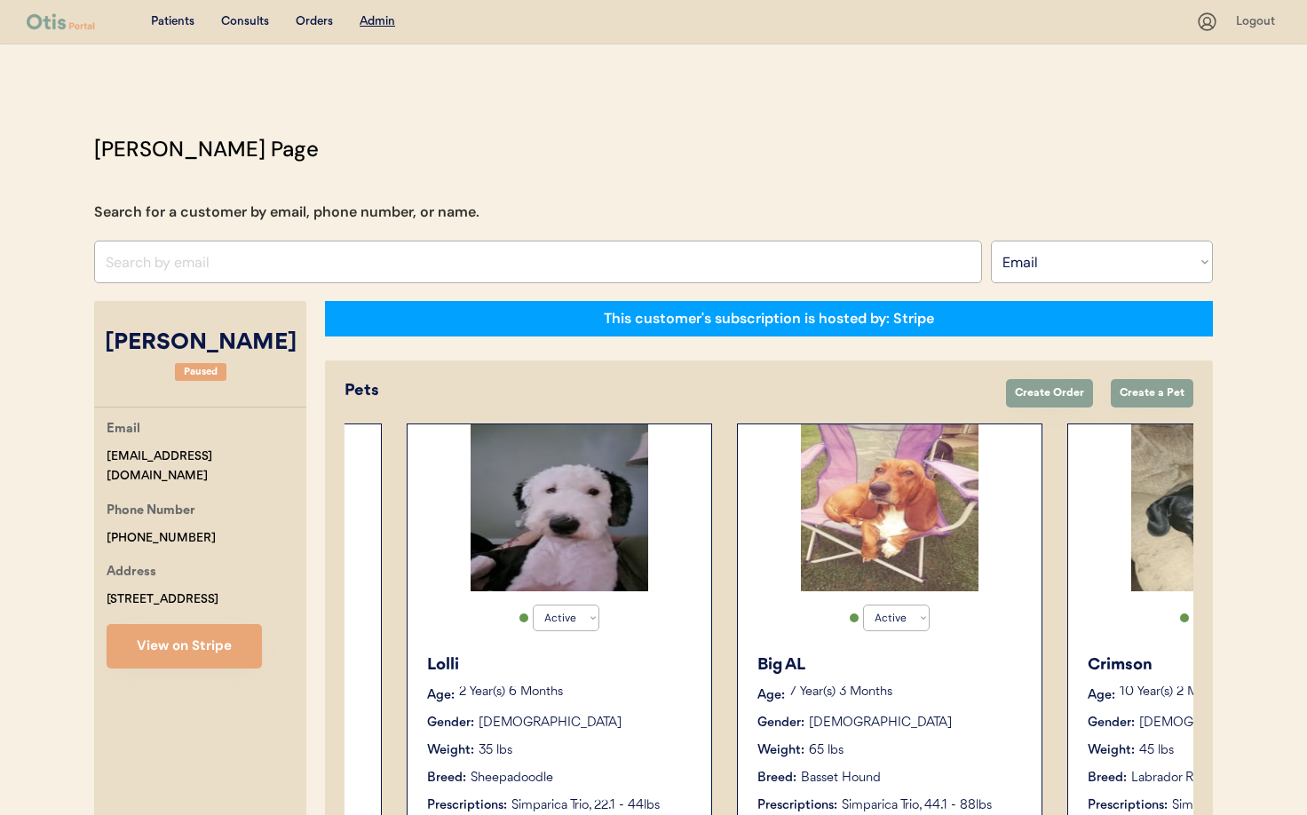
click at [933, 723] on div "Gender: [DEMOGRAPHIC_DATA]" at bounding box center [890, 723] width 266 height 19
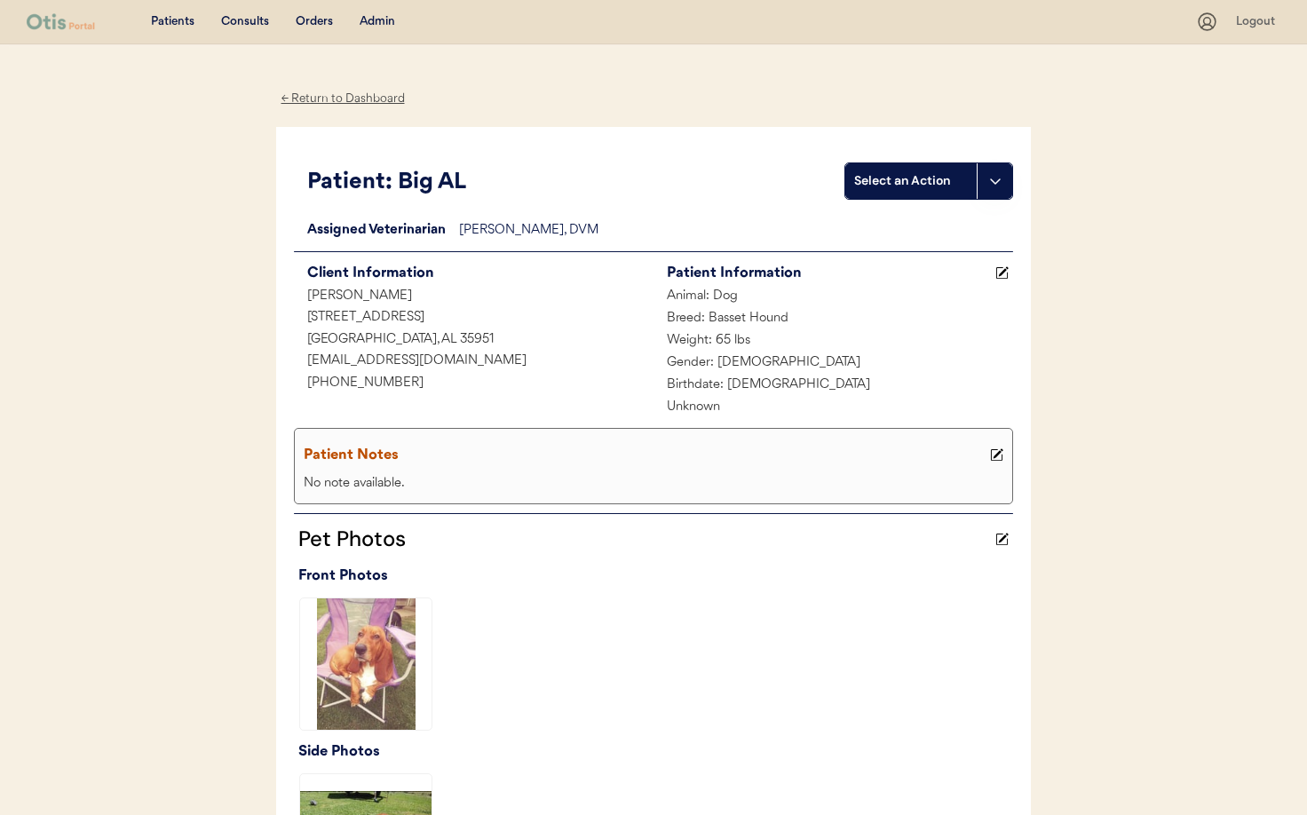
click at [307, 99] on div "← Return to Dashboard" at bounding box center [342, 99] width 133 height 20
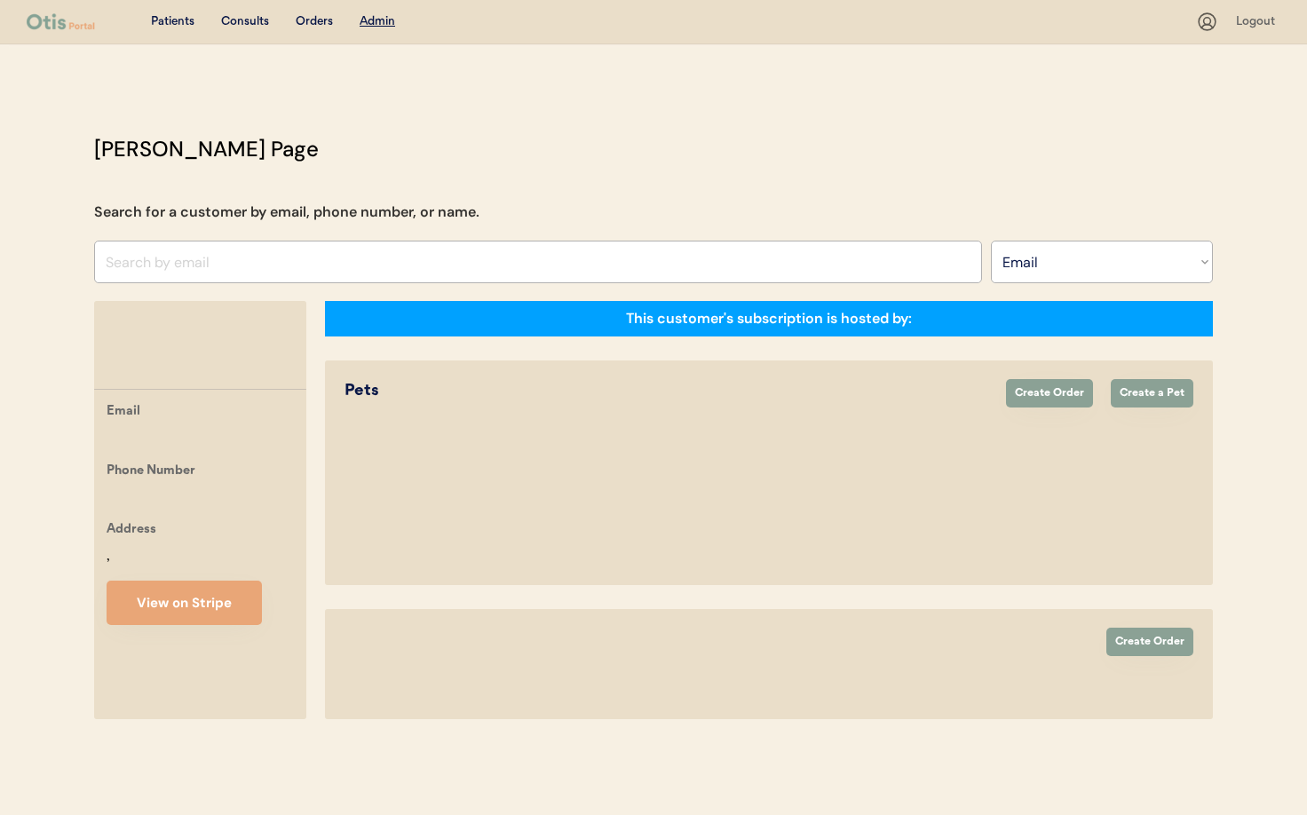
select select ""Email""
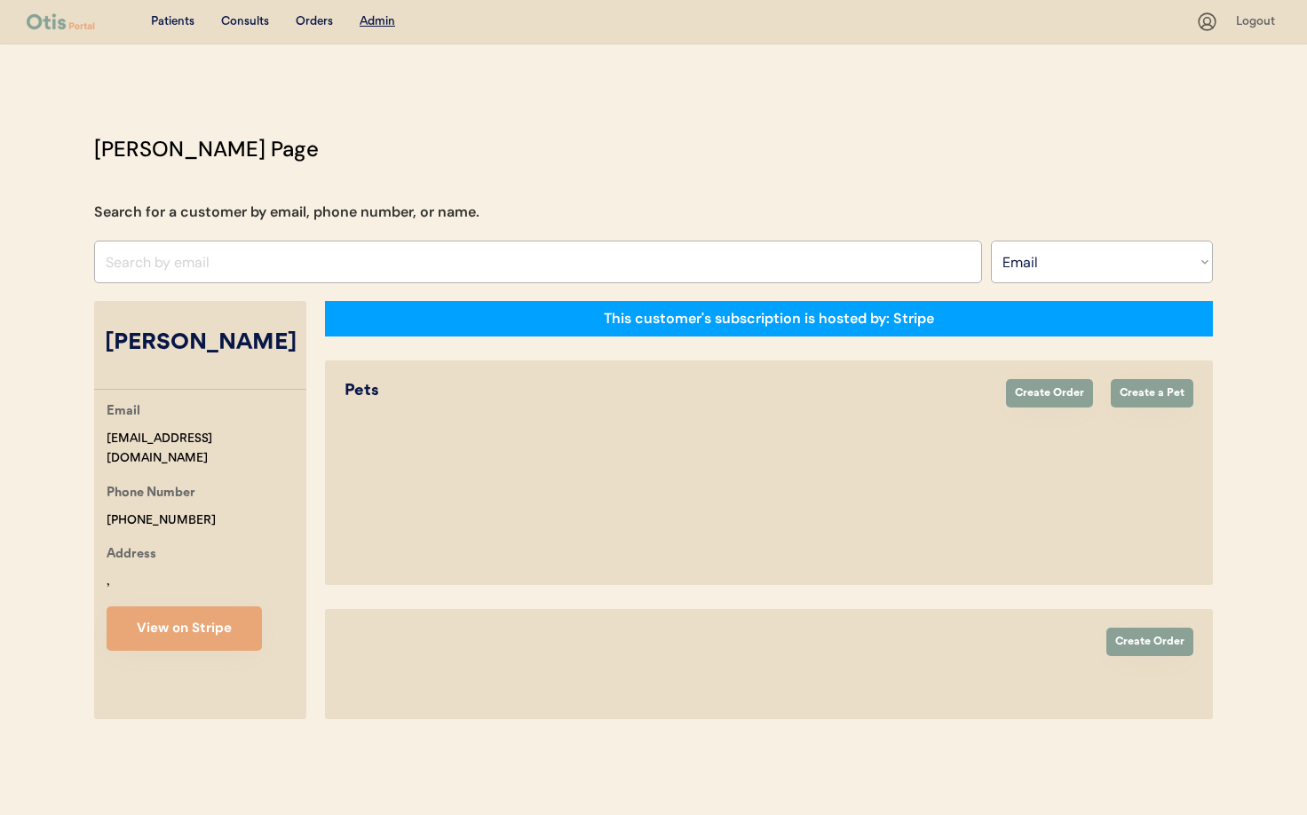
select select "true"
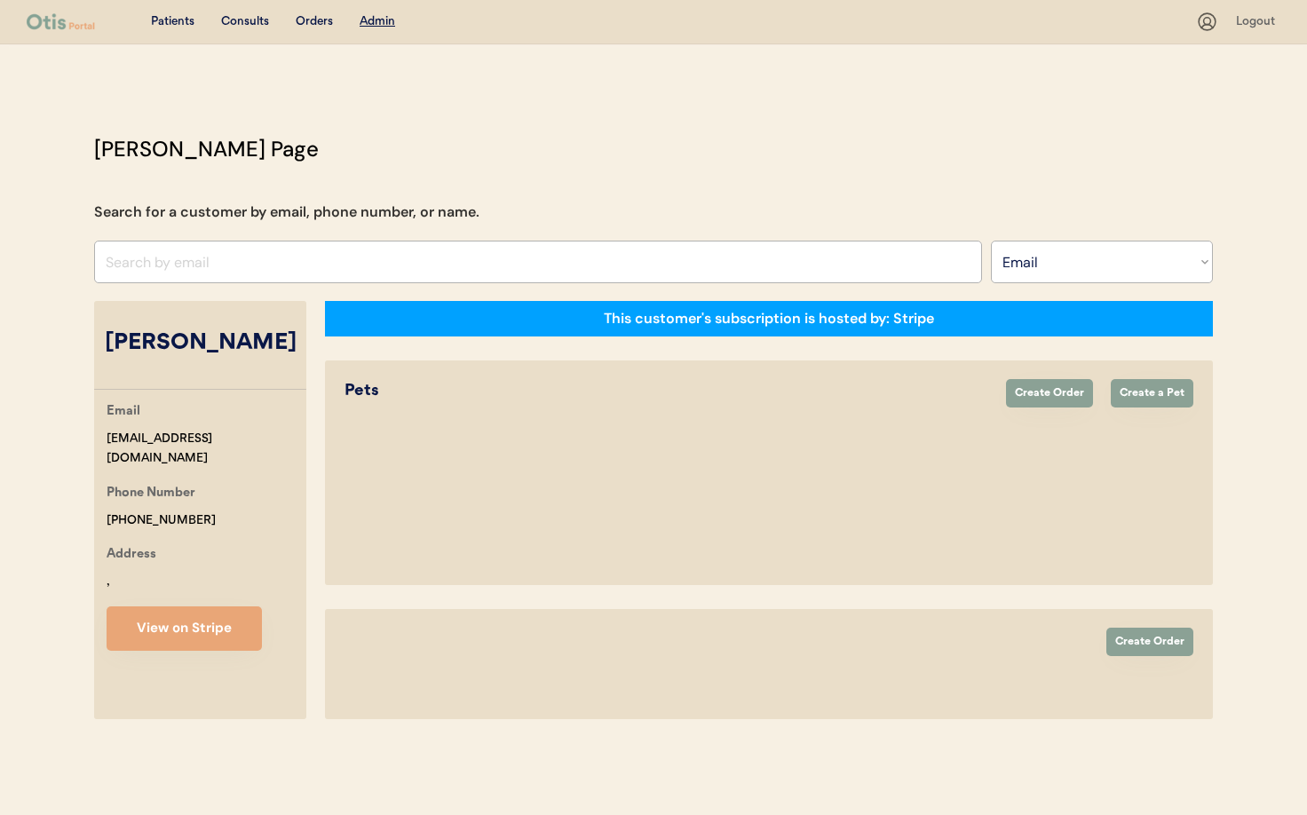
select select "true"
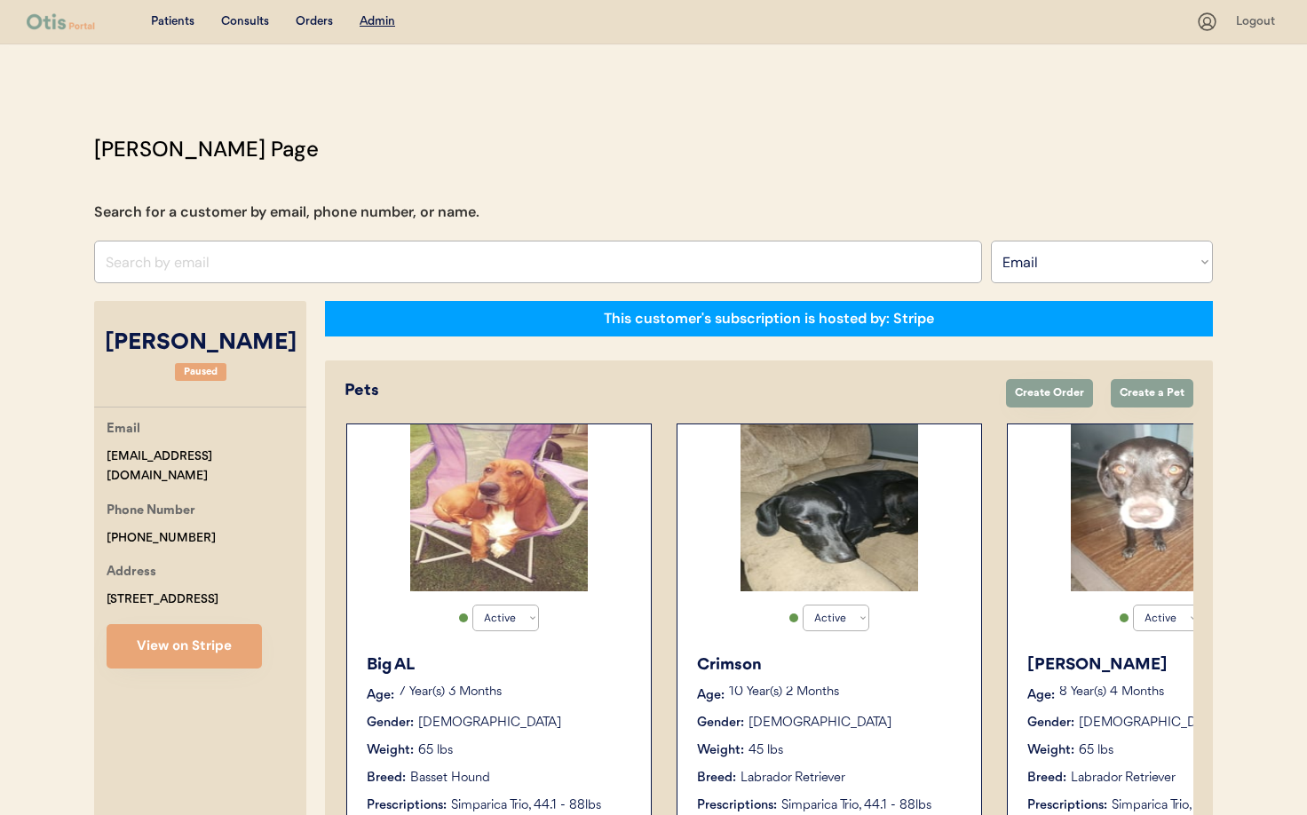
scroll to position [0, 999]
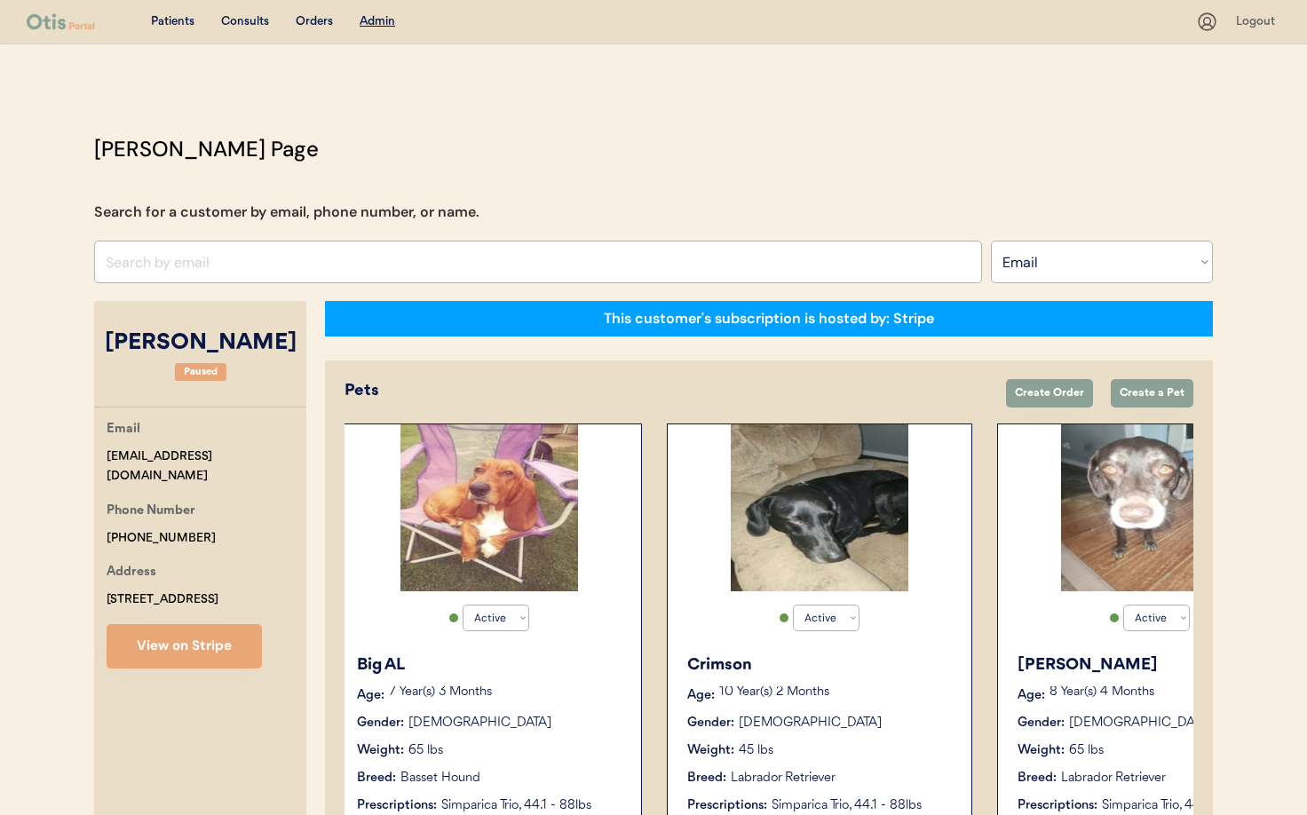
click at [819, 724] on div "Gender: [DEMOGRAPHIC_DATA]" at bounding box center [820, 723] width 266 height 19
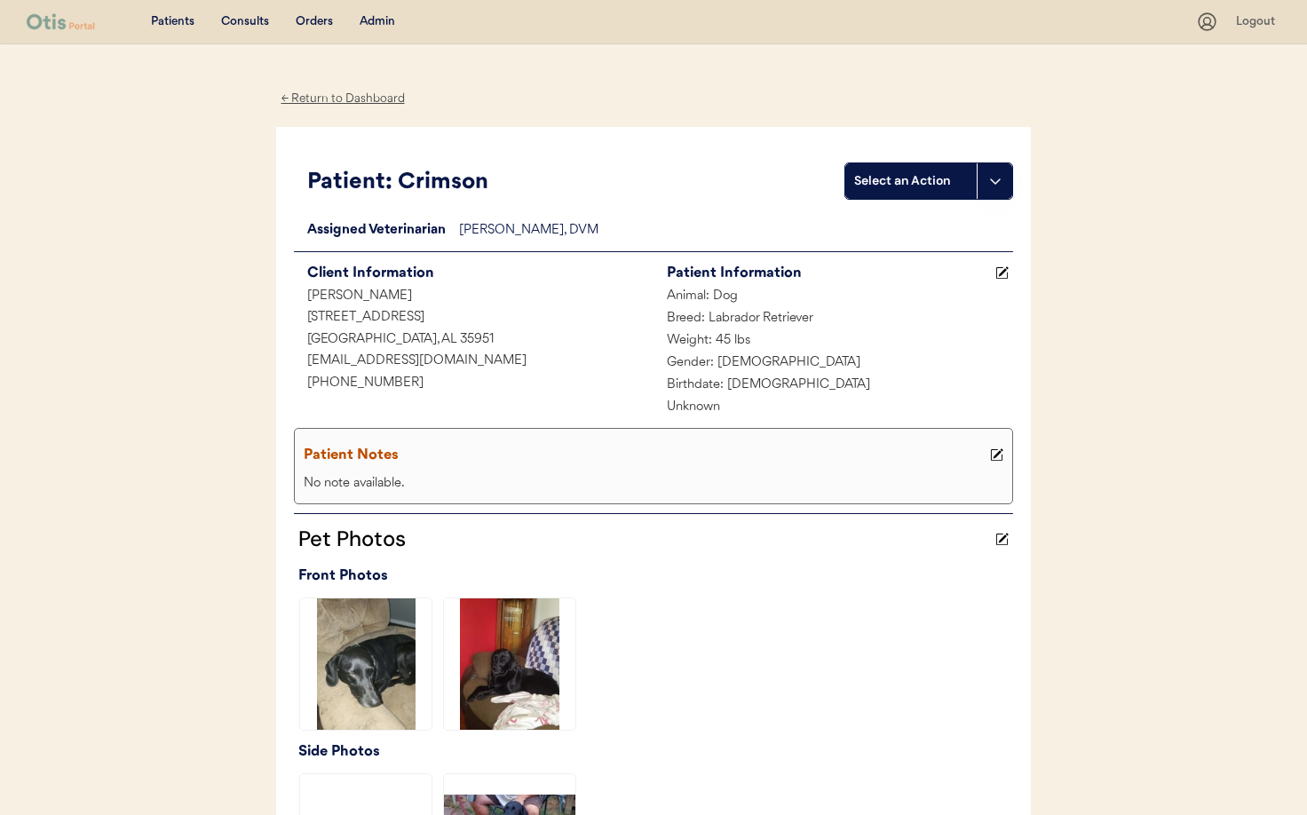
click at [316, 96] on div "← Return to Dashboard" at bounding box center [342, 99] width 133 height 20
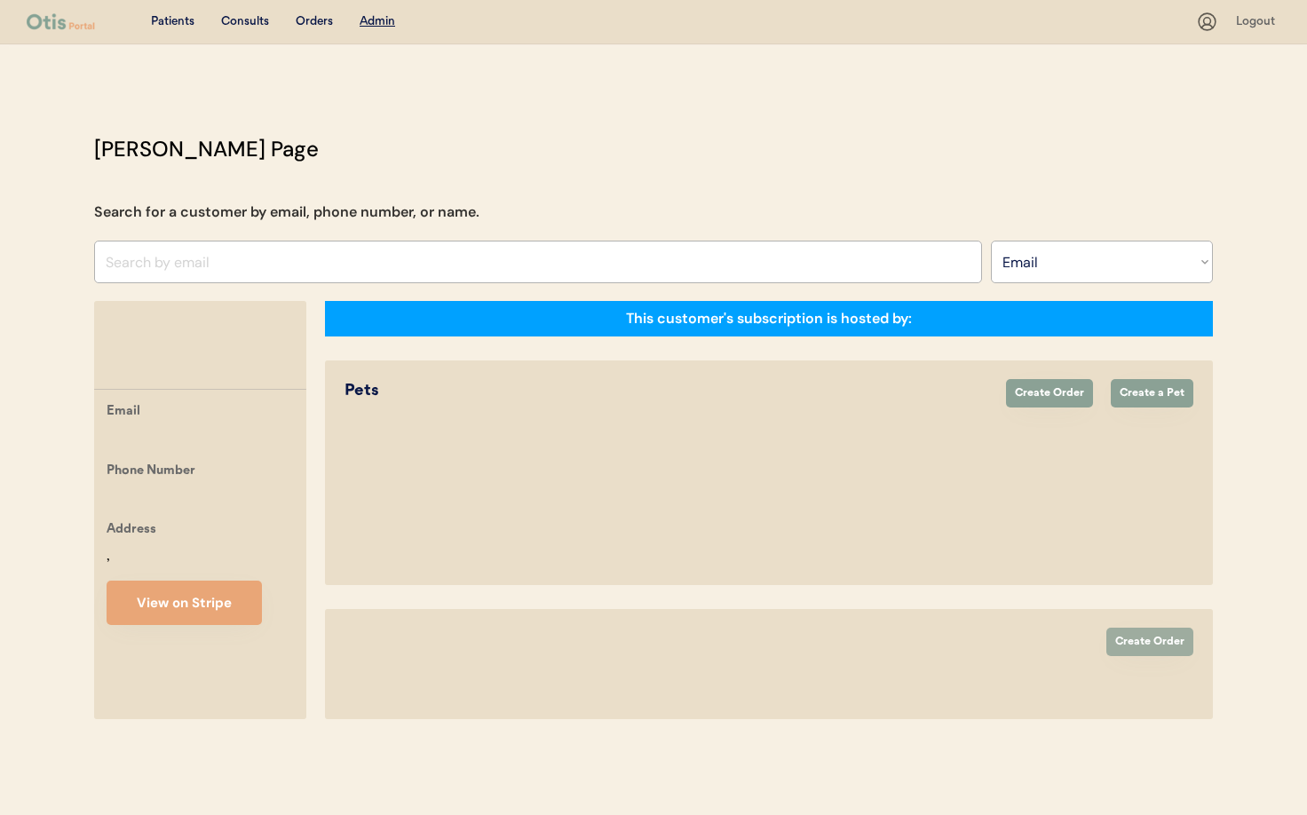
select select ""Email""
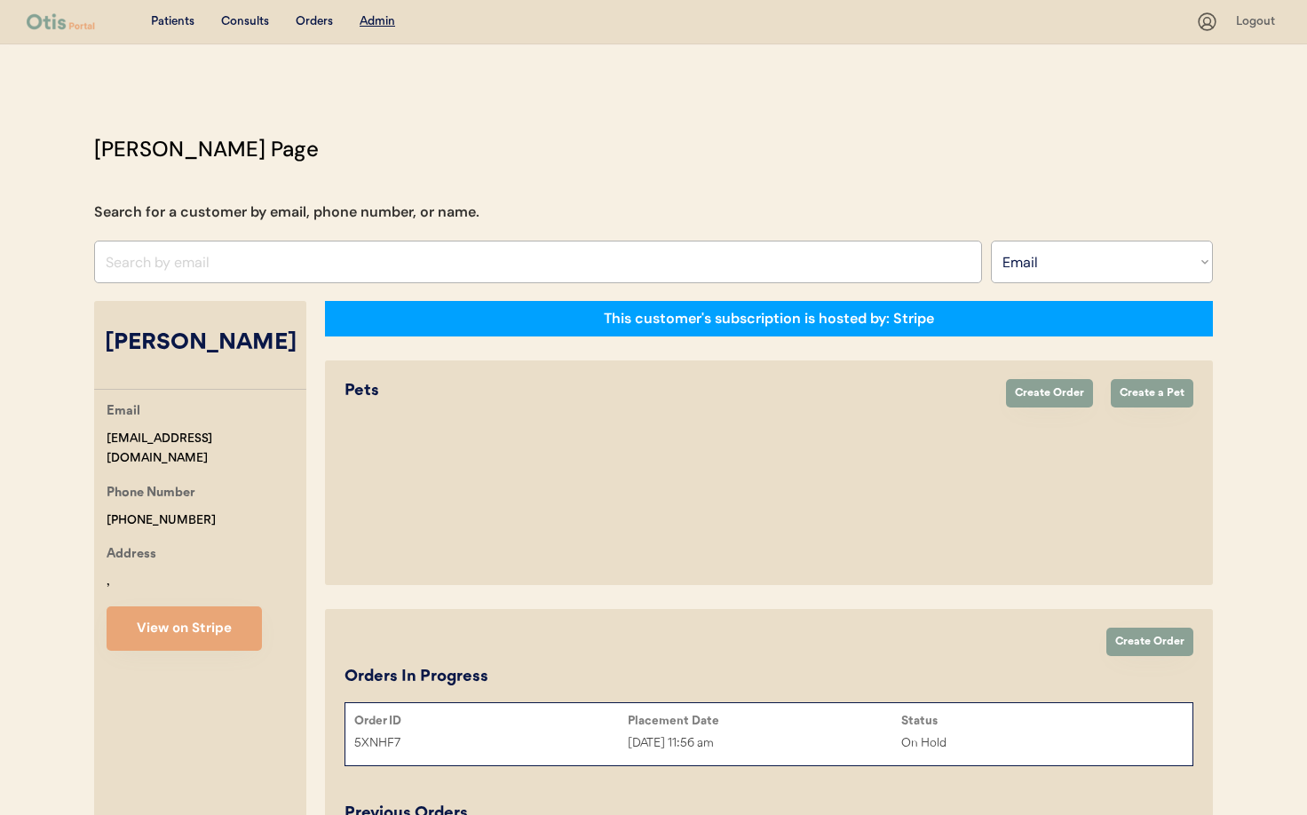
select select "true"
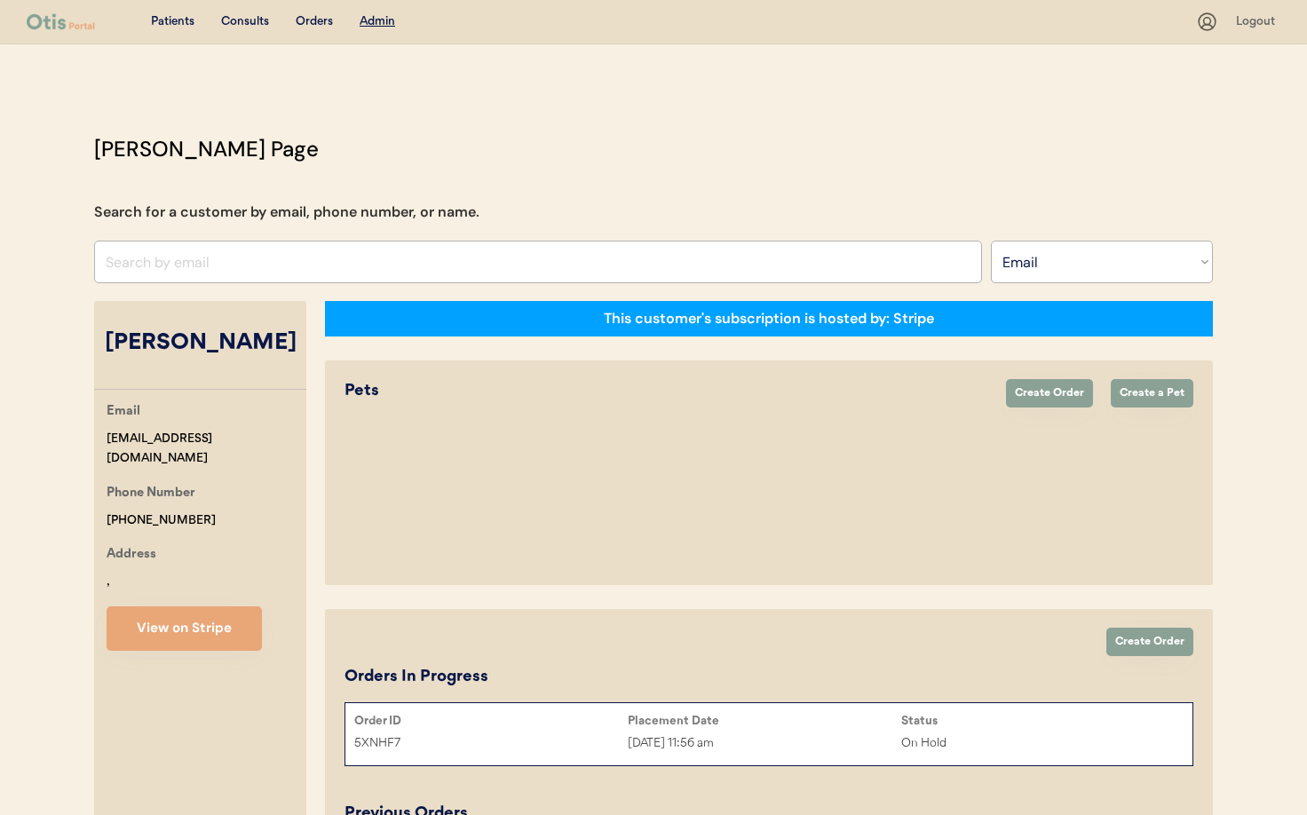
select select "true"
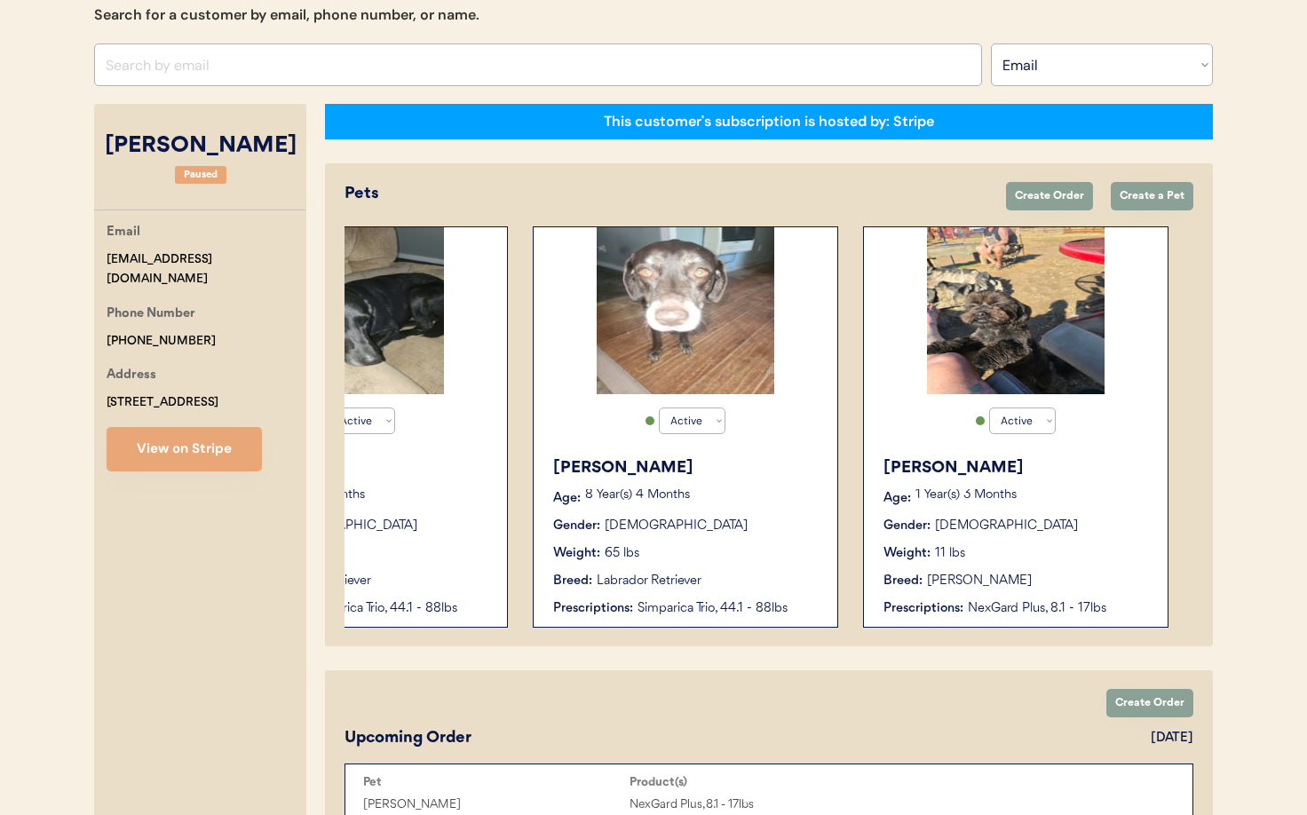
scroll to position [198, 0]
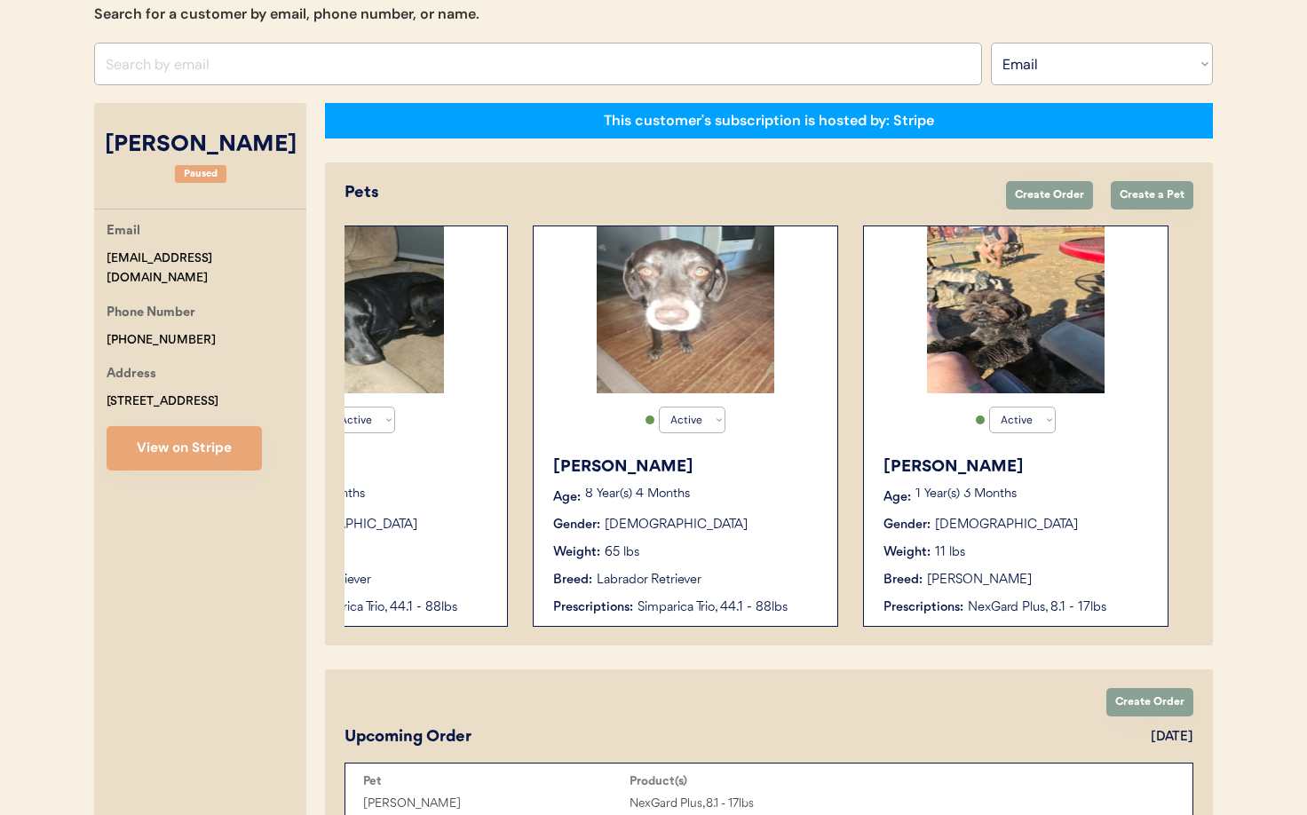
click at [746, 548] on div "Weight: 65 lbs" at bounding box center [686, 552] width 266 height 19
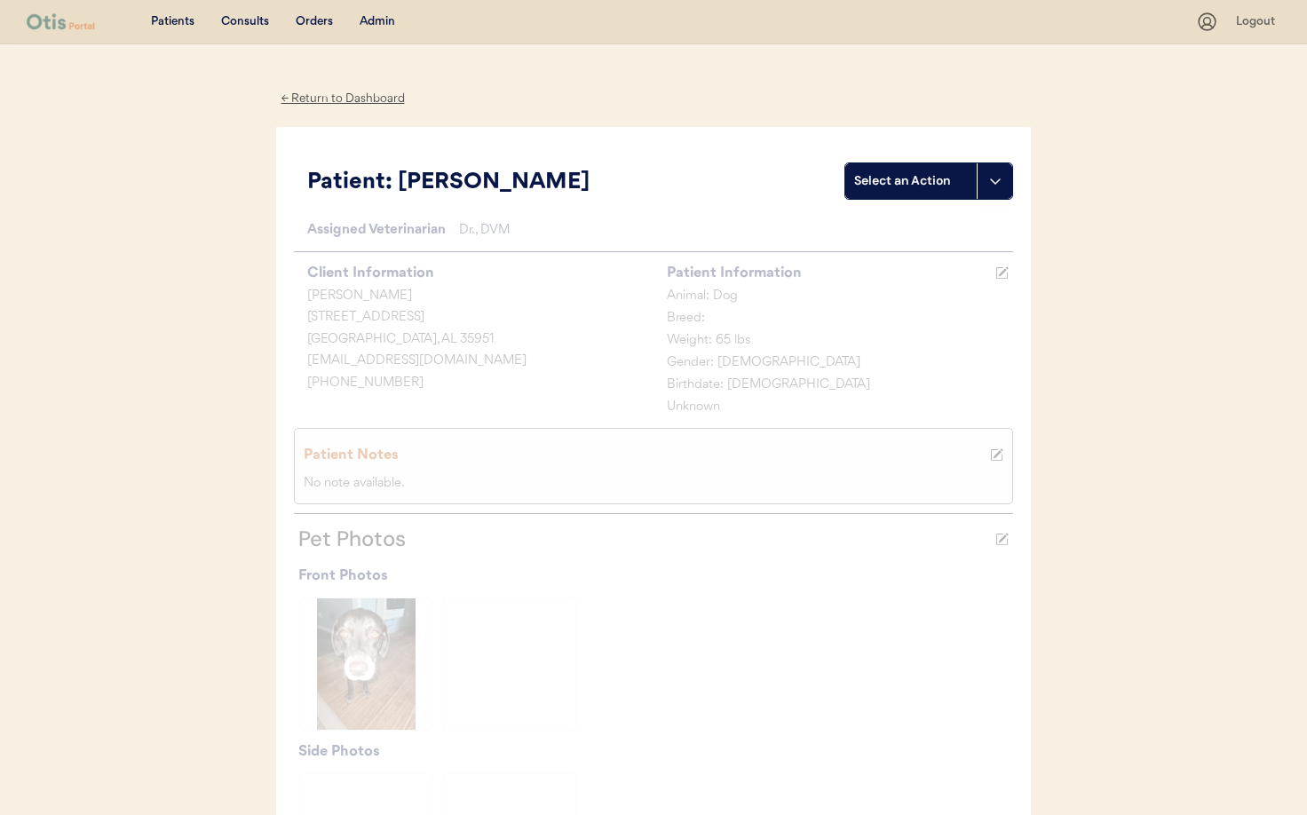
drag, startPoint x: 308, startPoint y: 99, endPoint x: 328, endPoint y: 120, distance: 28.3
click at [309, 99] on div "← Return to Dashboard" at bounding box center [342, 99] width 133 height 20
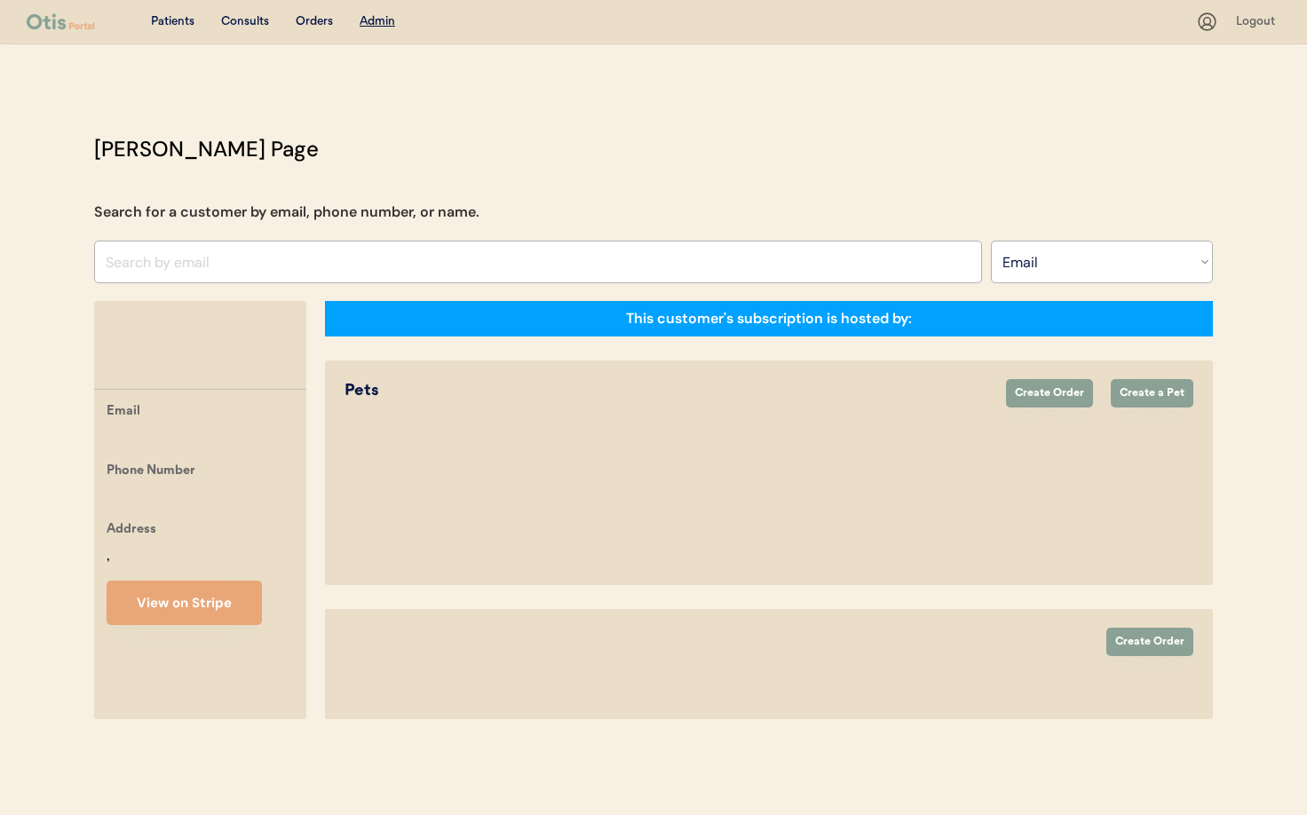
select select ""Email""
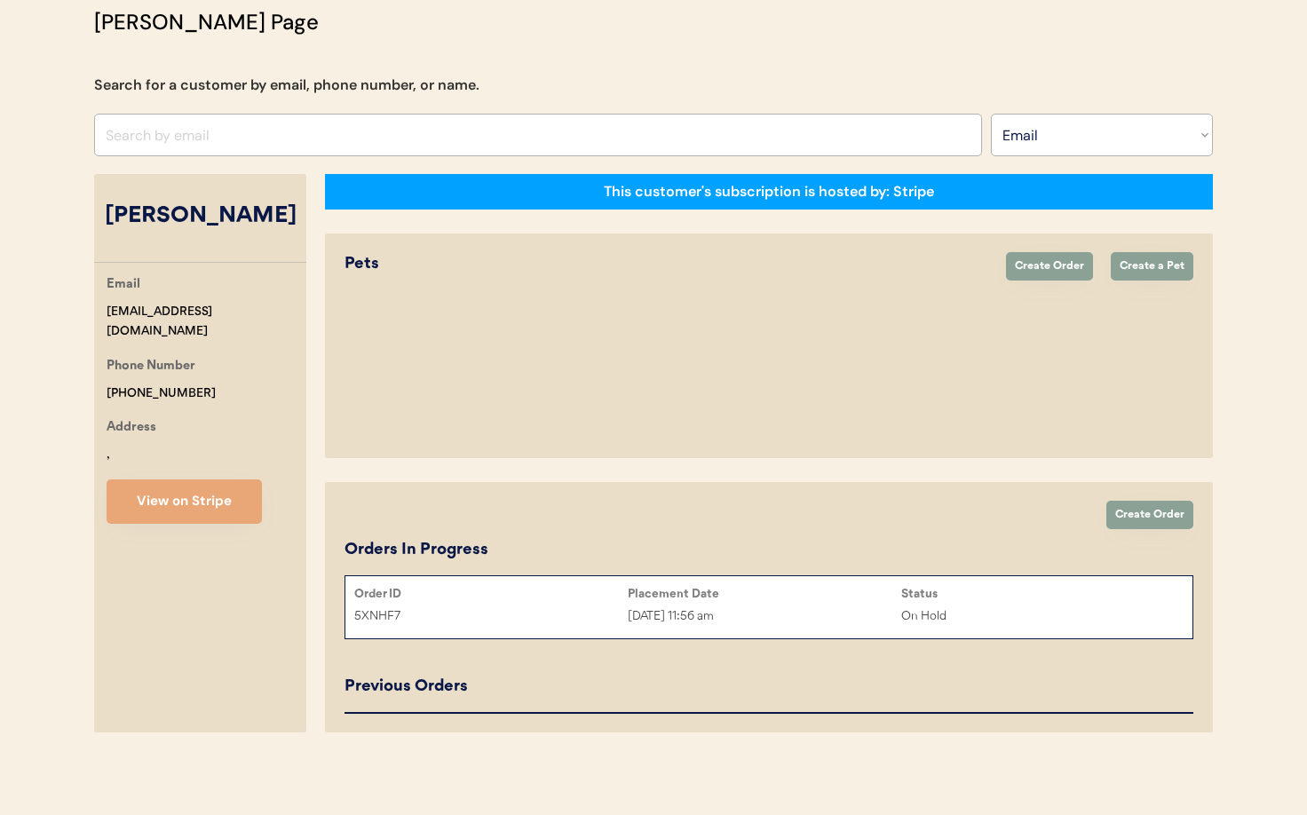
select select "true"
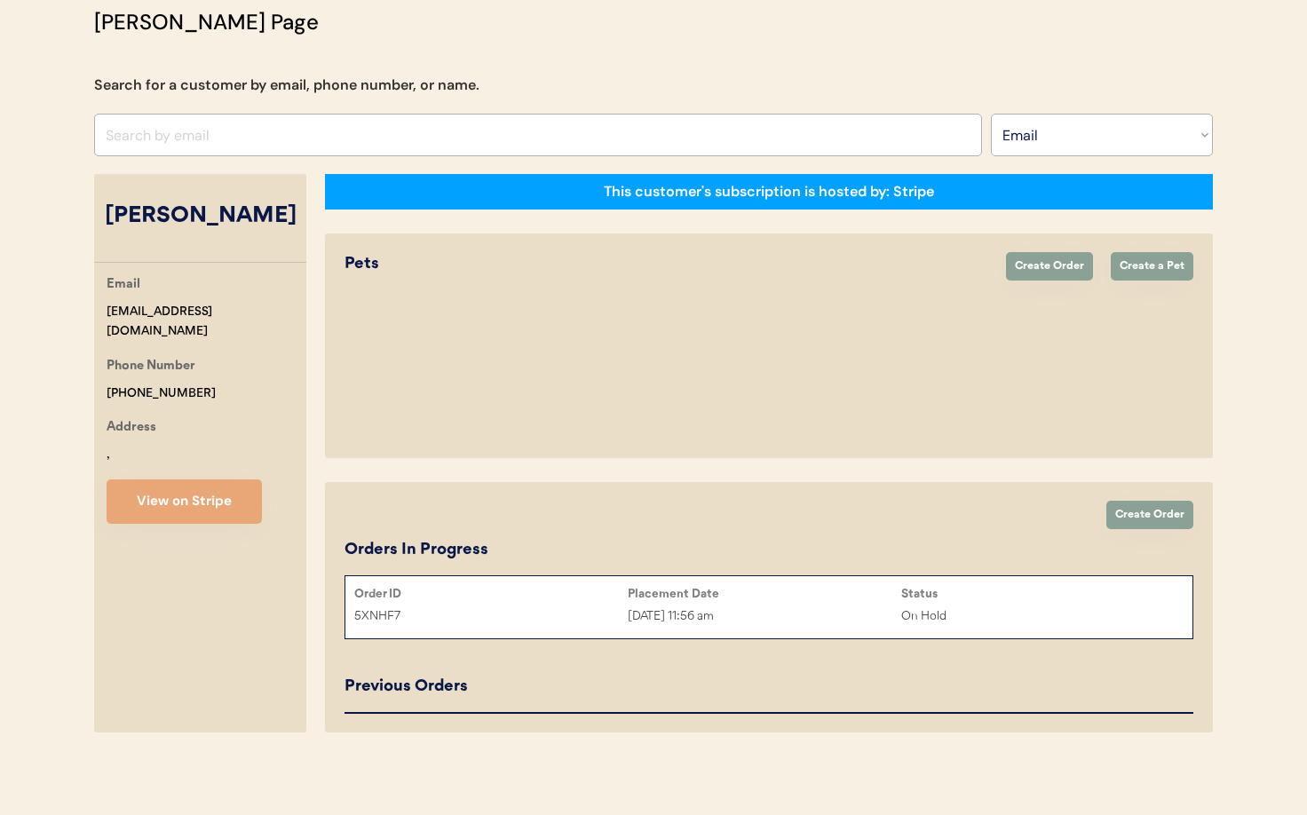
select select "true"
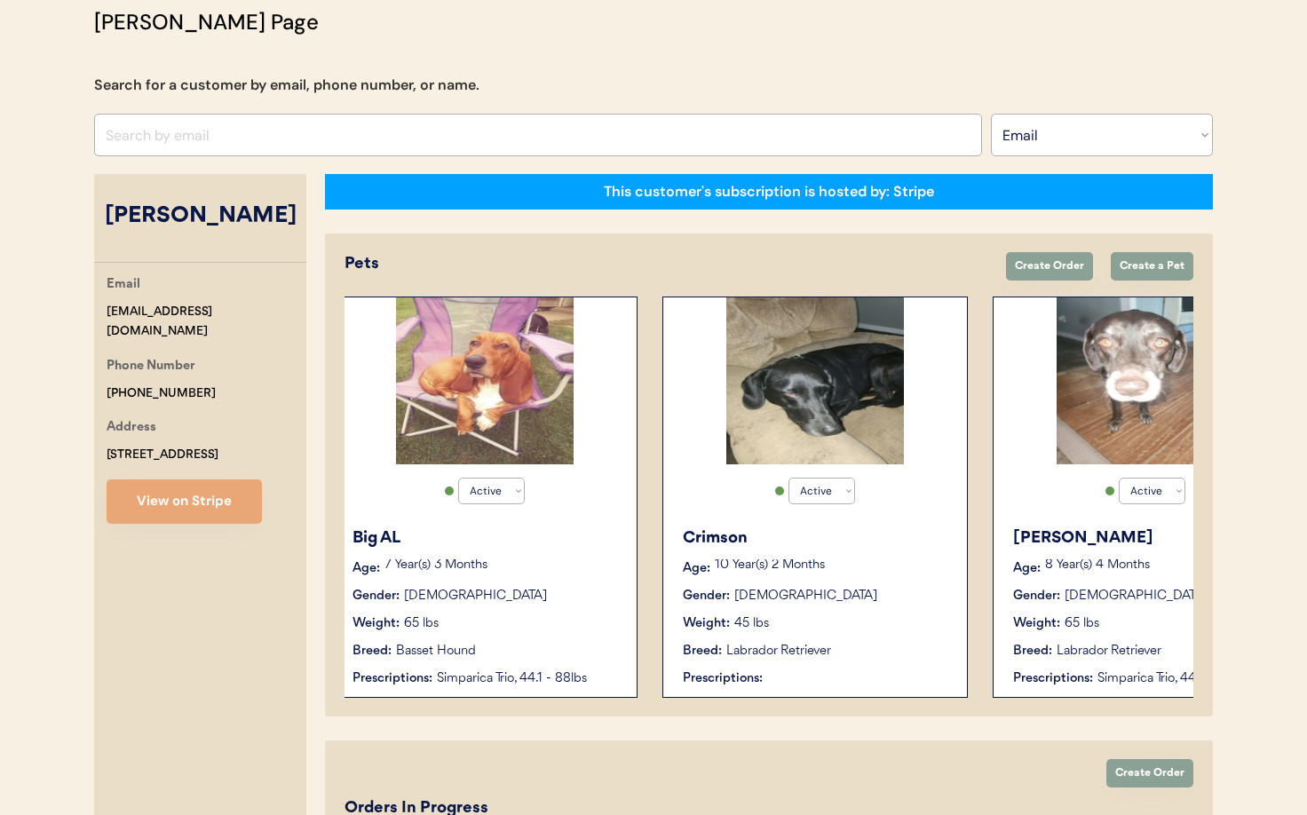
scroll to position [0, 1463]
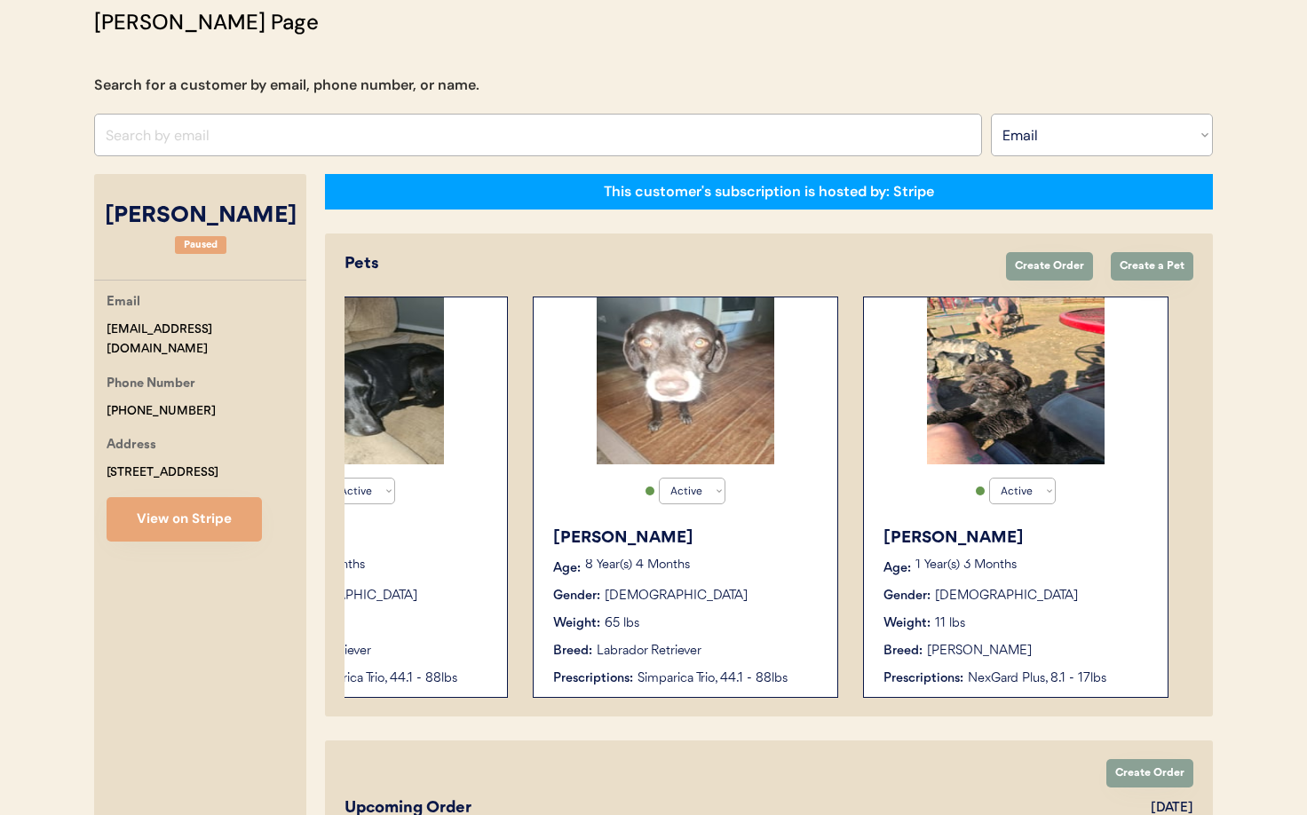
click at [1138, 634] on div "Rosie Age: 1 Year(s) 3 Months Gender: Female Weight: 11 lbs Breed: Shih Tzu Pre…" at bounding box center [1016, 606] width 286 height 179
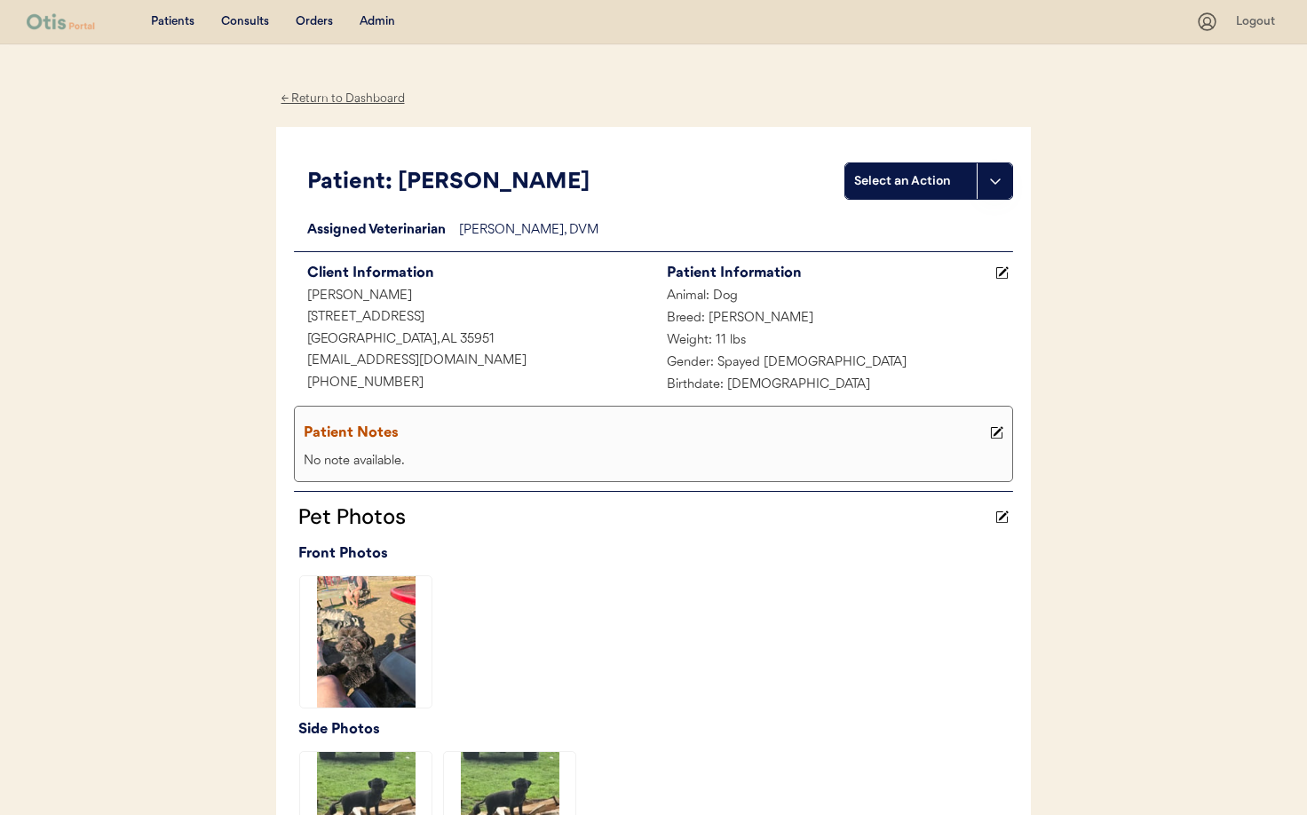
click at [328, 95] on div "← Return to Dashboard" at bounding box center [342, 99] width 133 height 20
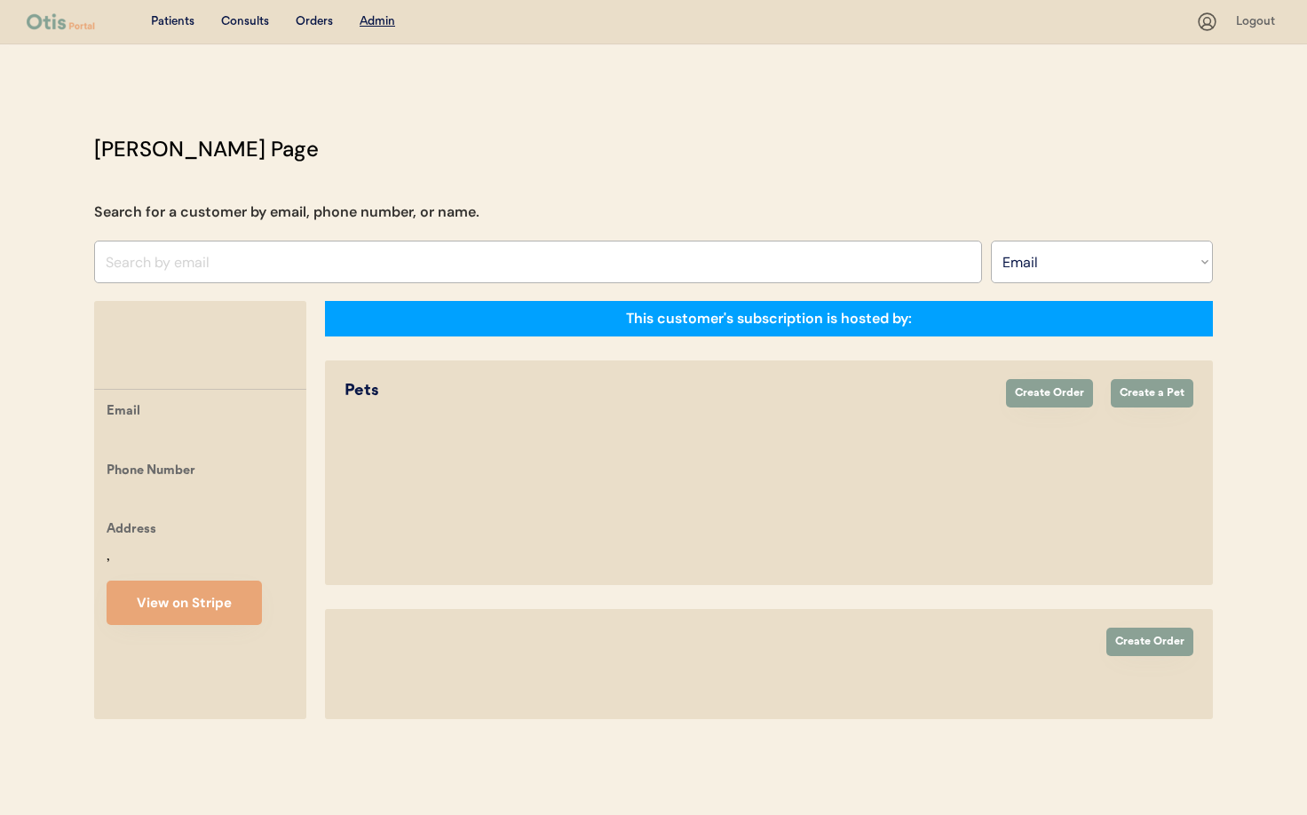
select select ""Email""
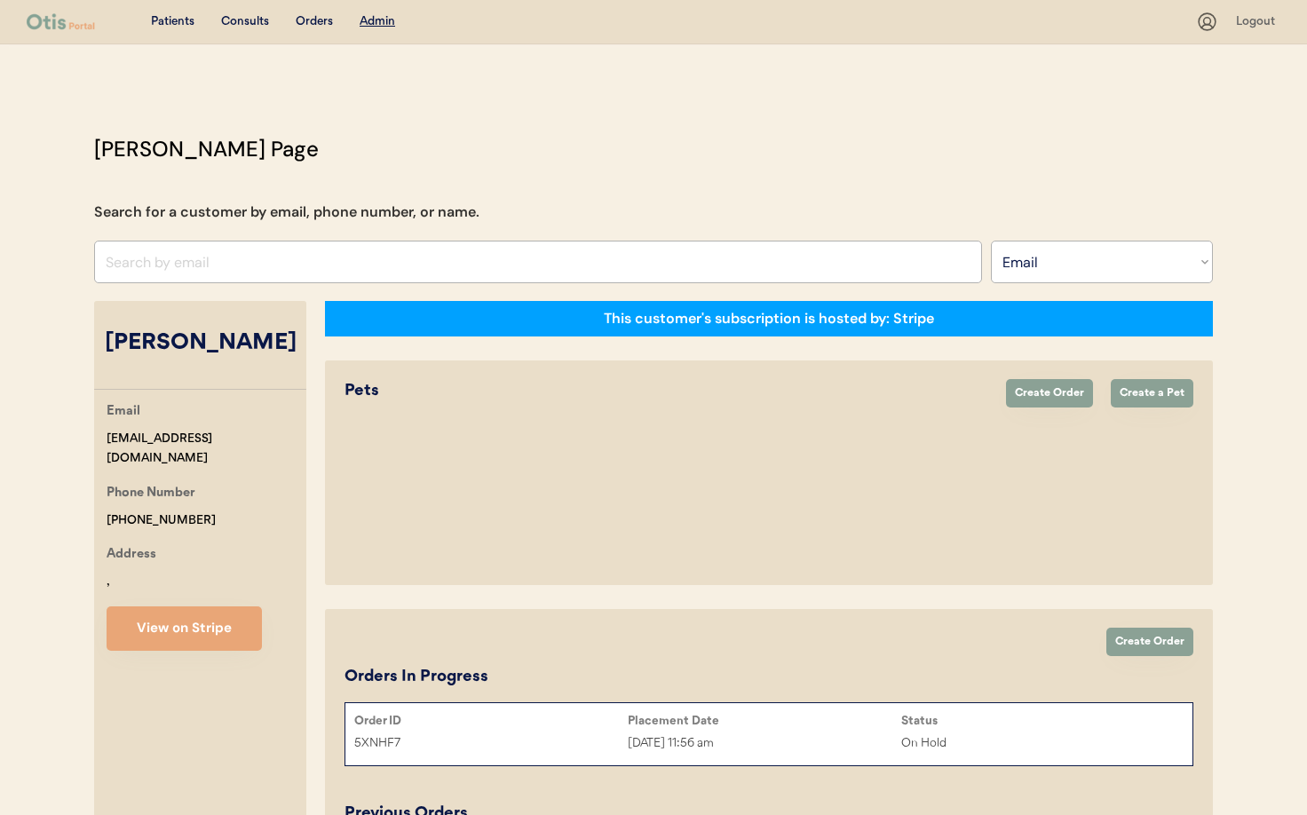
select select "true"
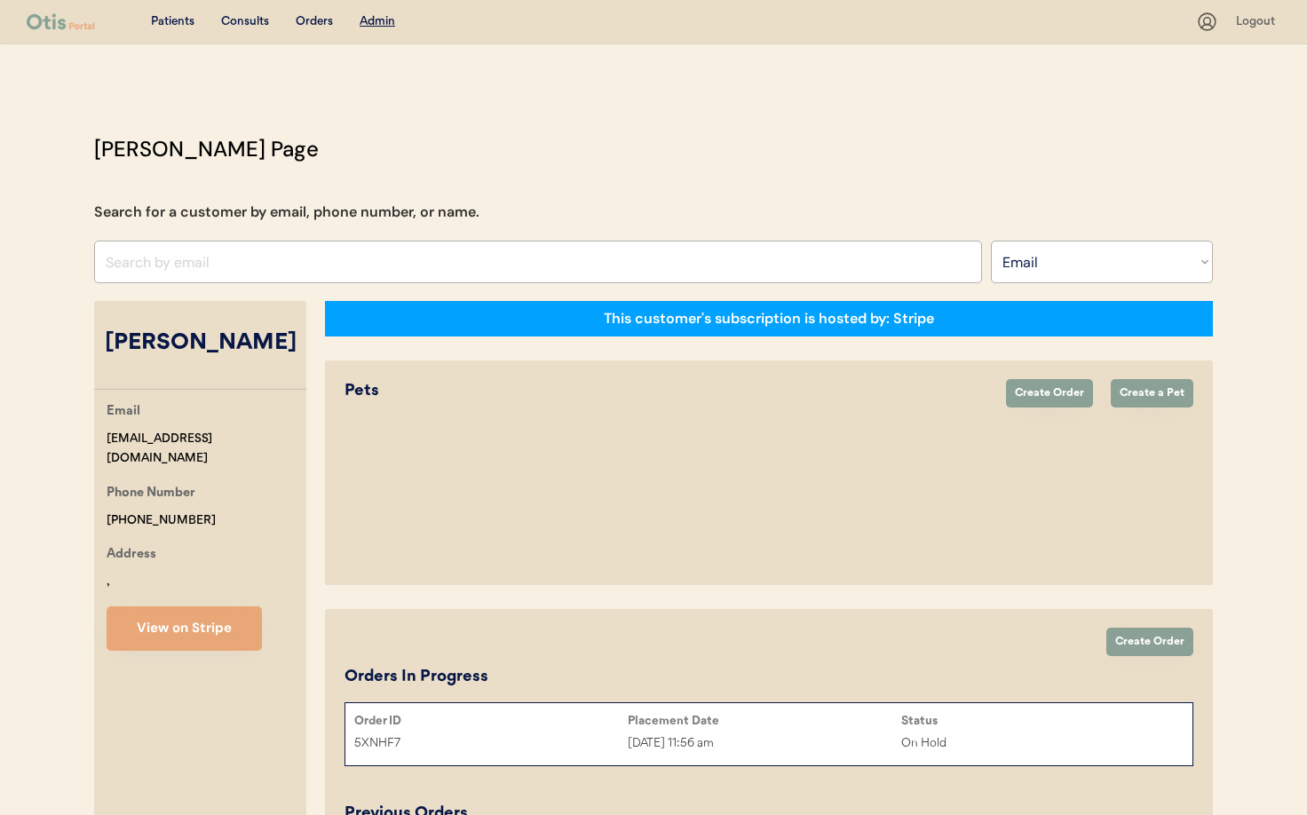
select select "true"
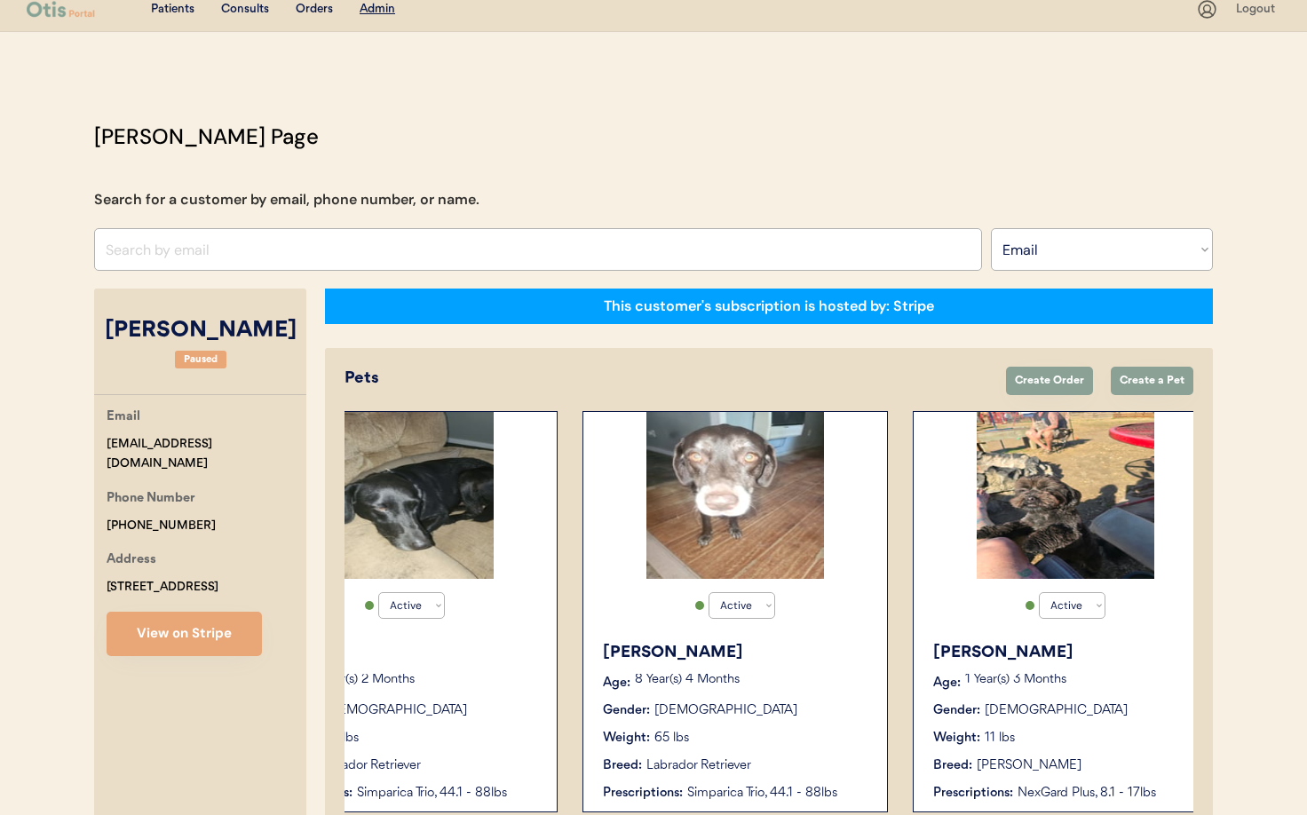
scroll to position [0, 1463]
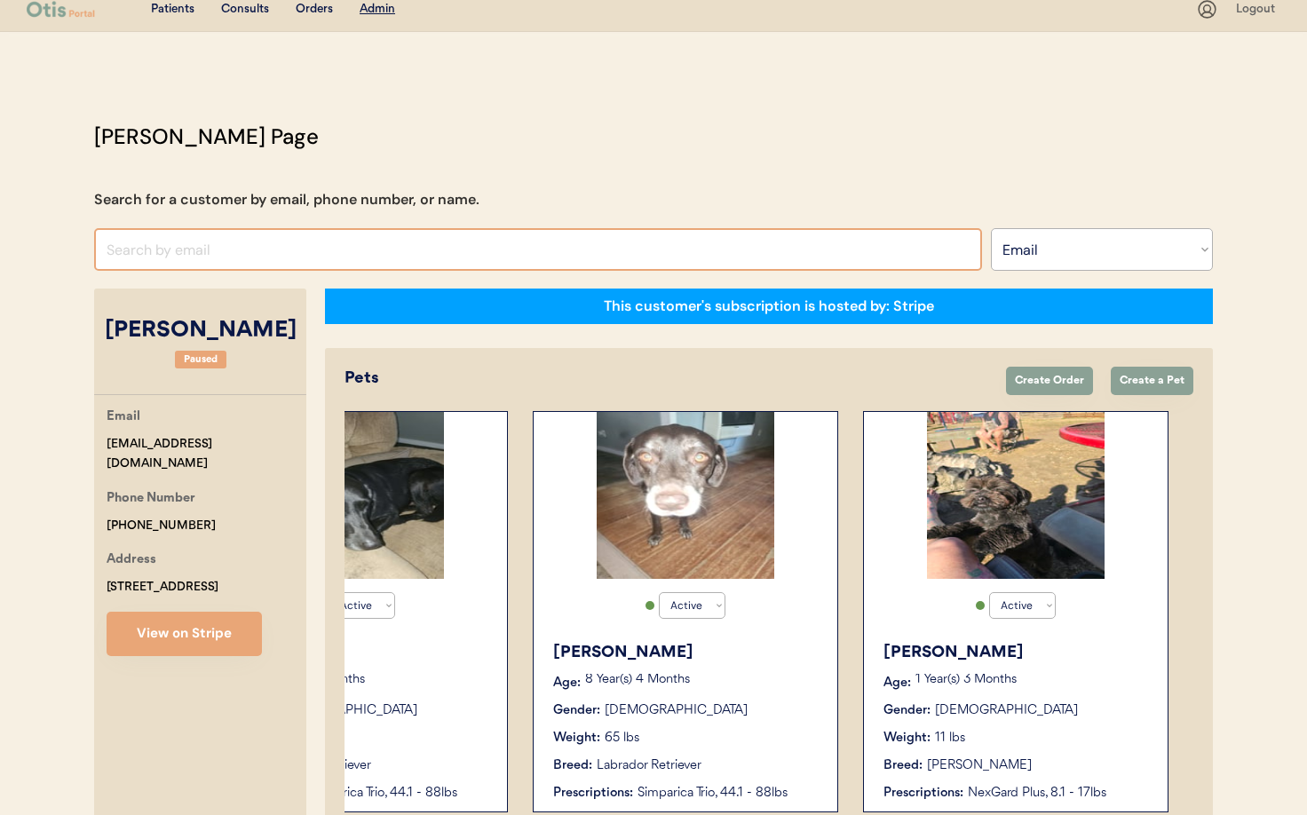
click at [215, 253] on input "input" at bounding box center [538, 249] width 888 height 43
click at [1092, 241] on select "Search By Name Email Phone Number" at bounding box center [1102, 249] width 222 height 43
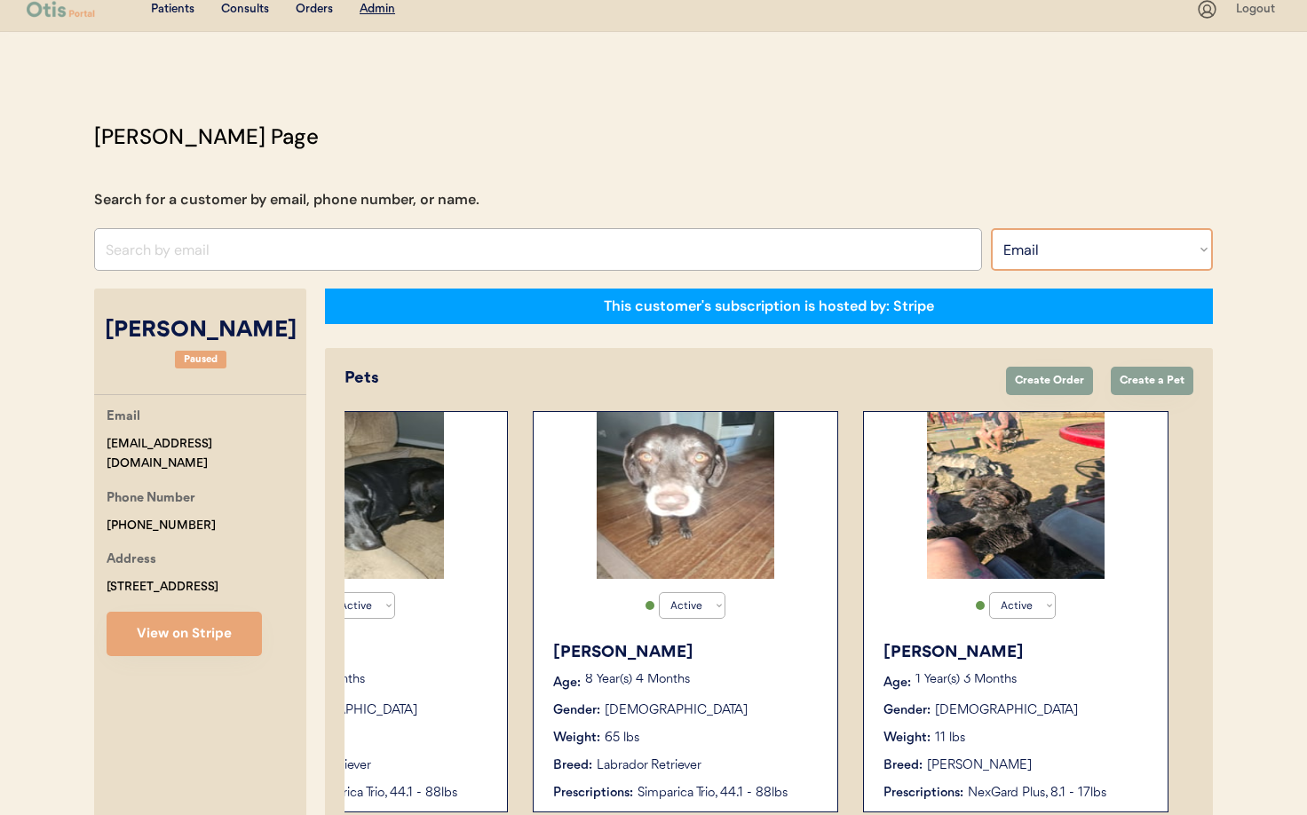
select select ""Name""
click at [991, 228] on select "Search By Name Email Phone Number" at bounding box center [1102, 249] width 222 height 43
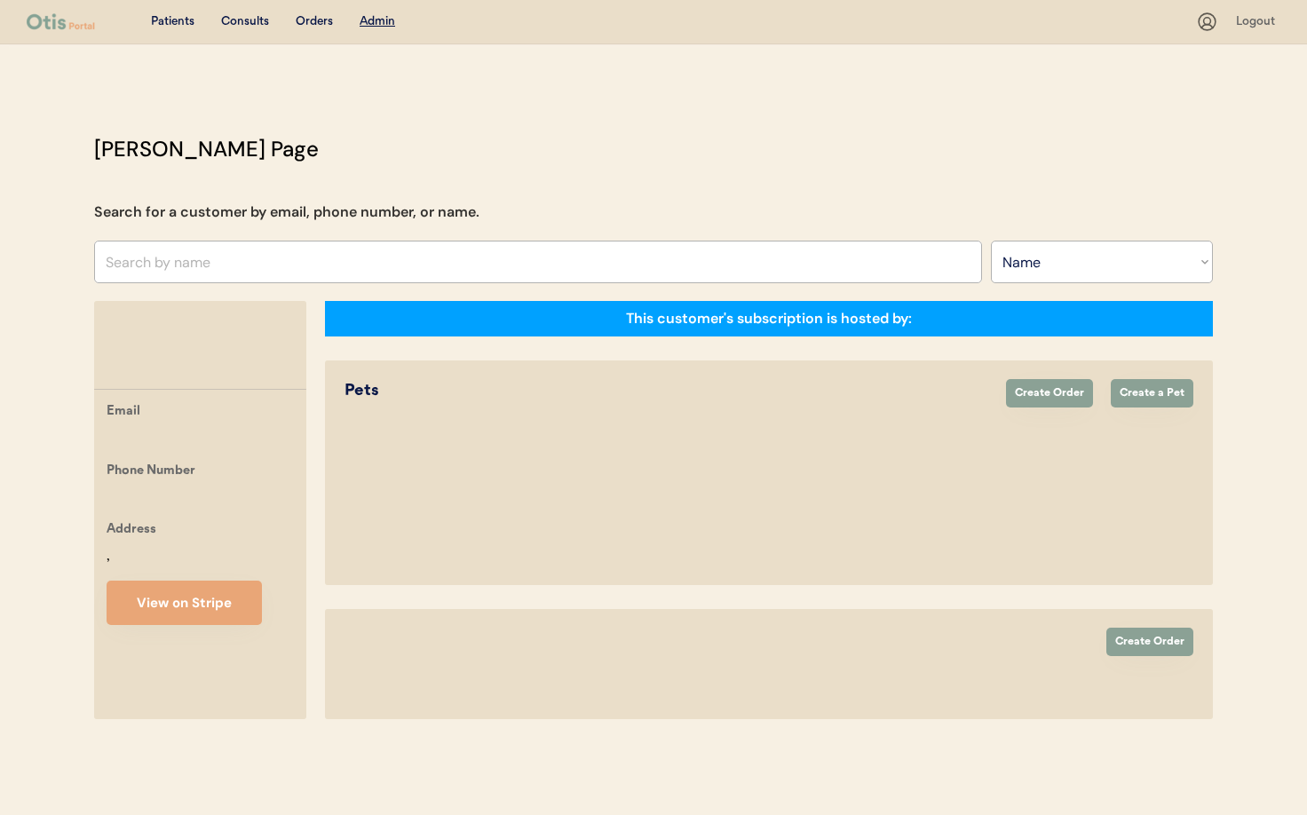
select select ""Name""
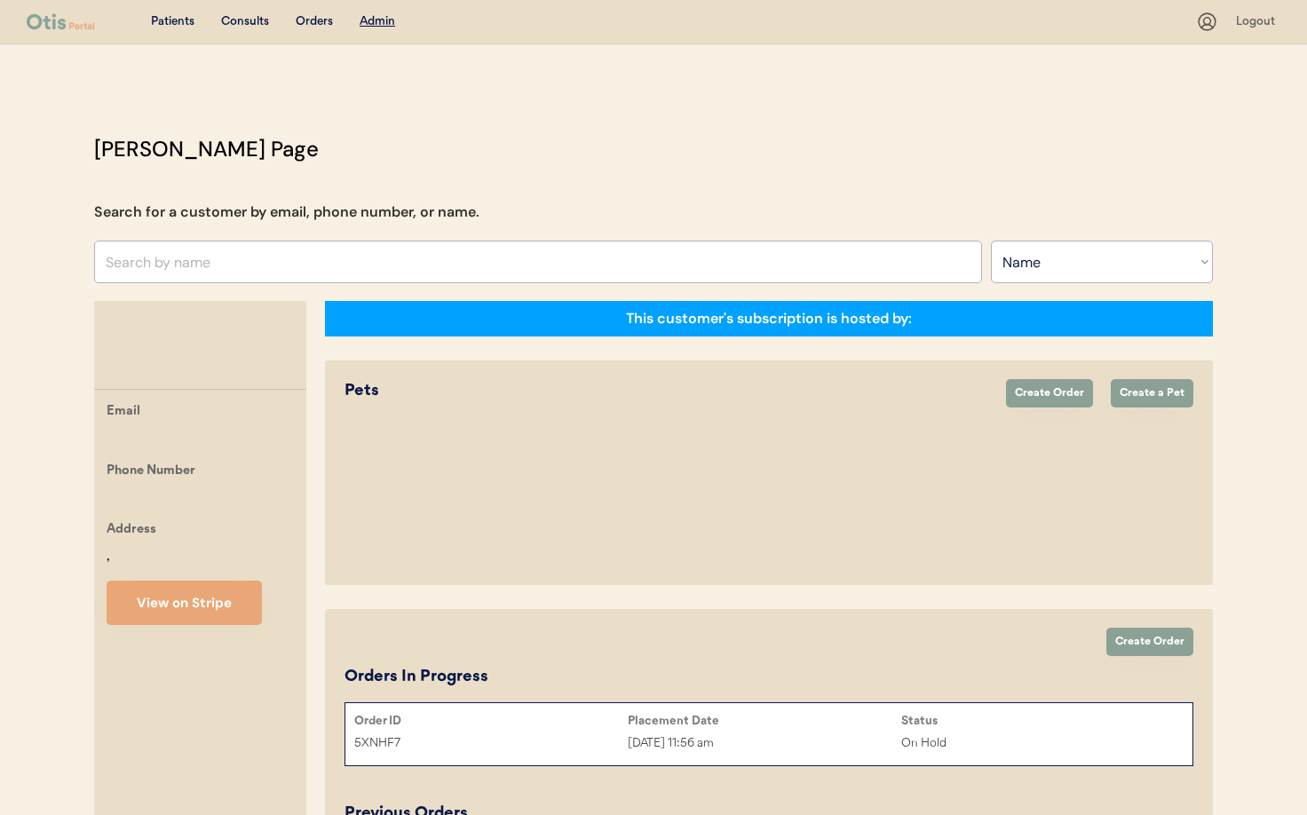
scroll to position [12, 0]
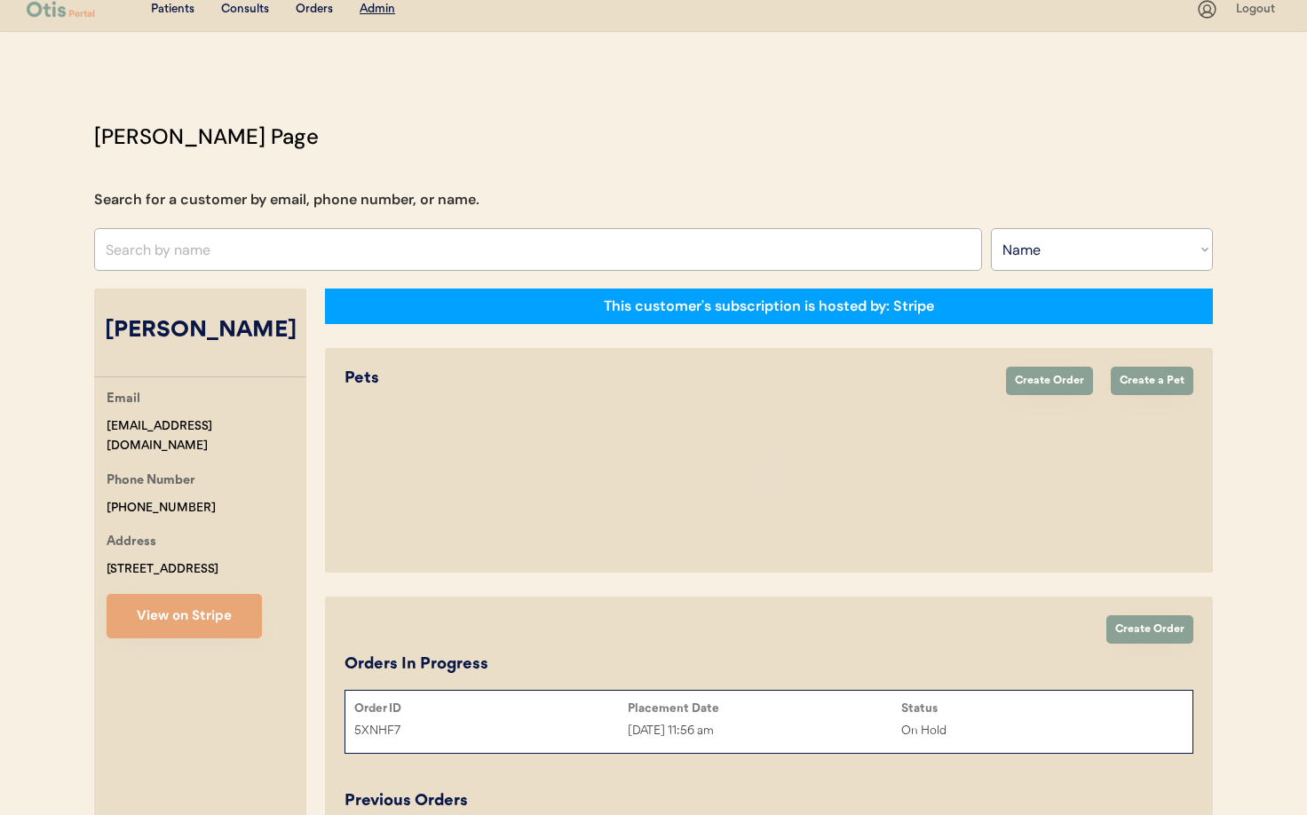
select select "true"
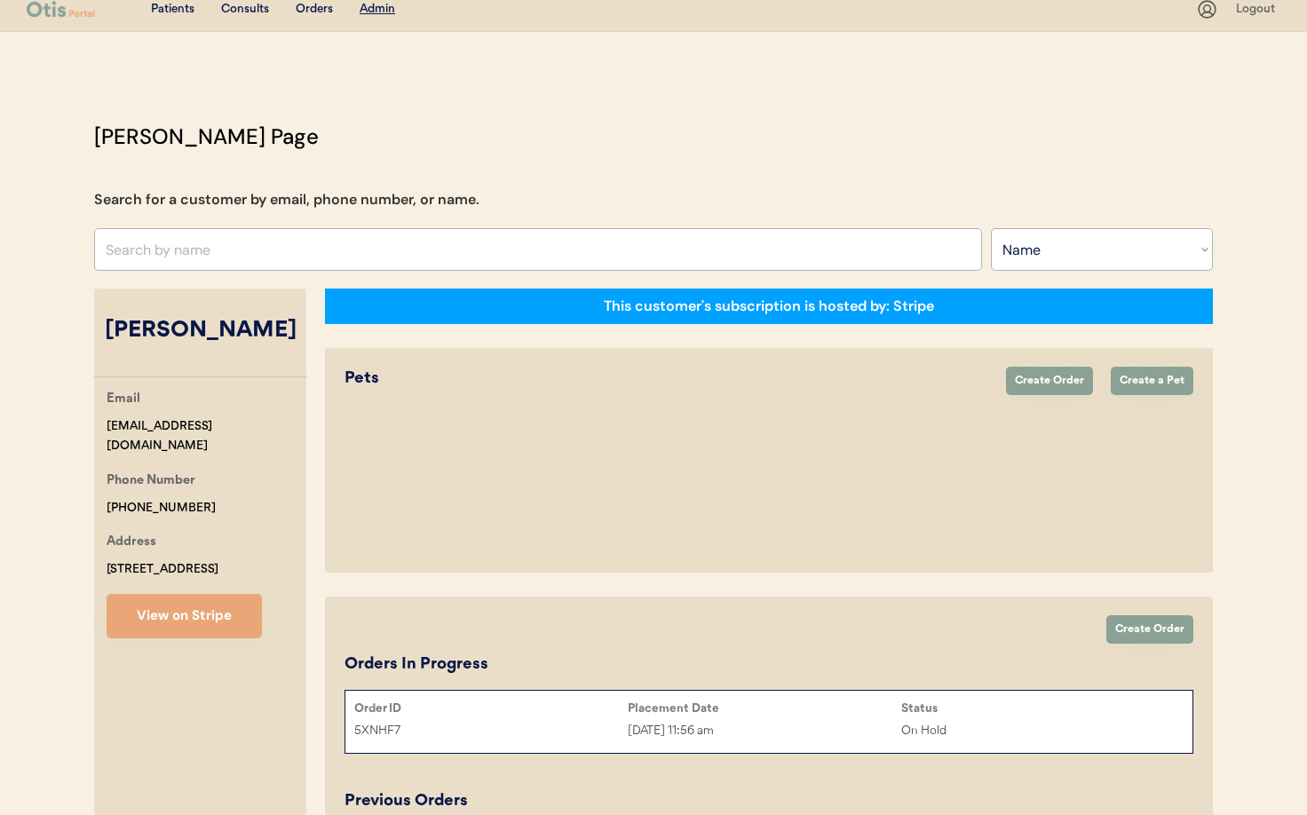
select select "true"
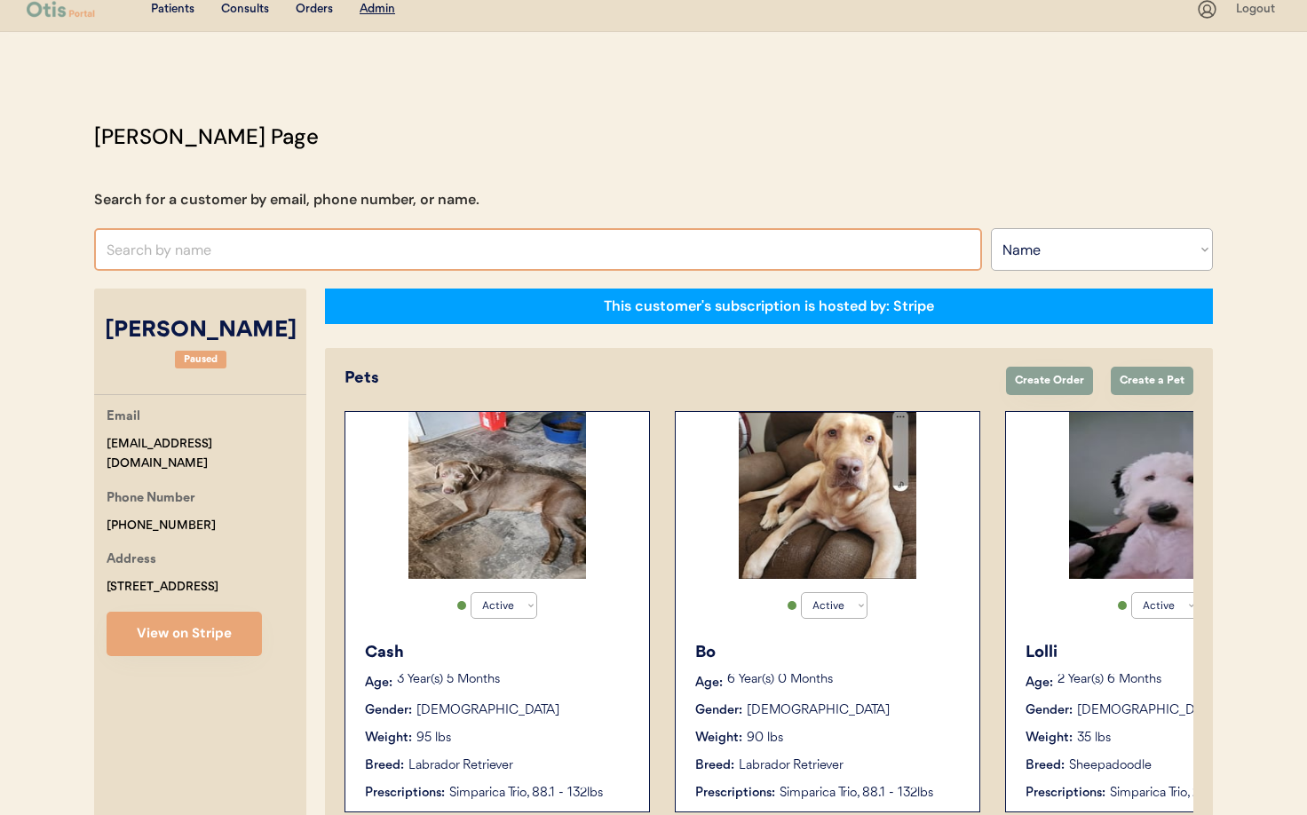
click at [342, 246] on input "text" at bounding box center [538, 249] width 888 height 43
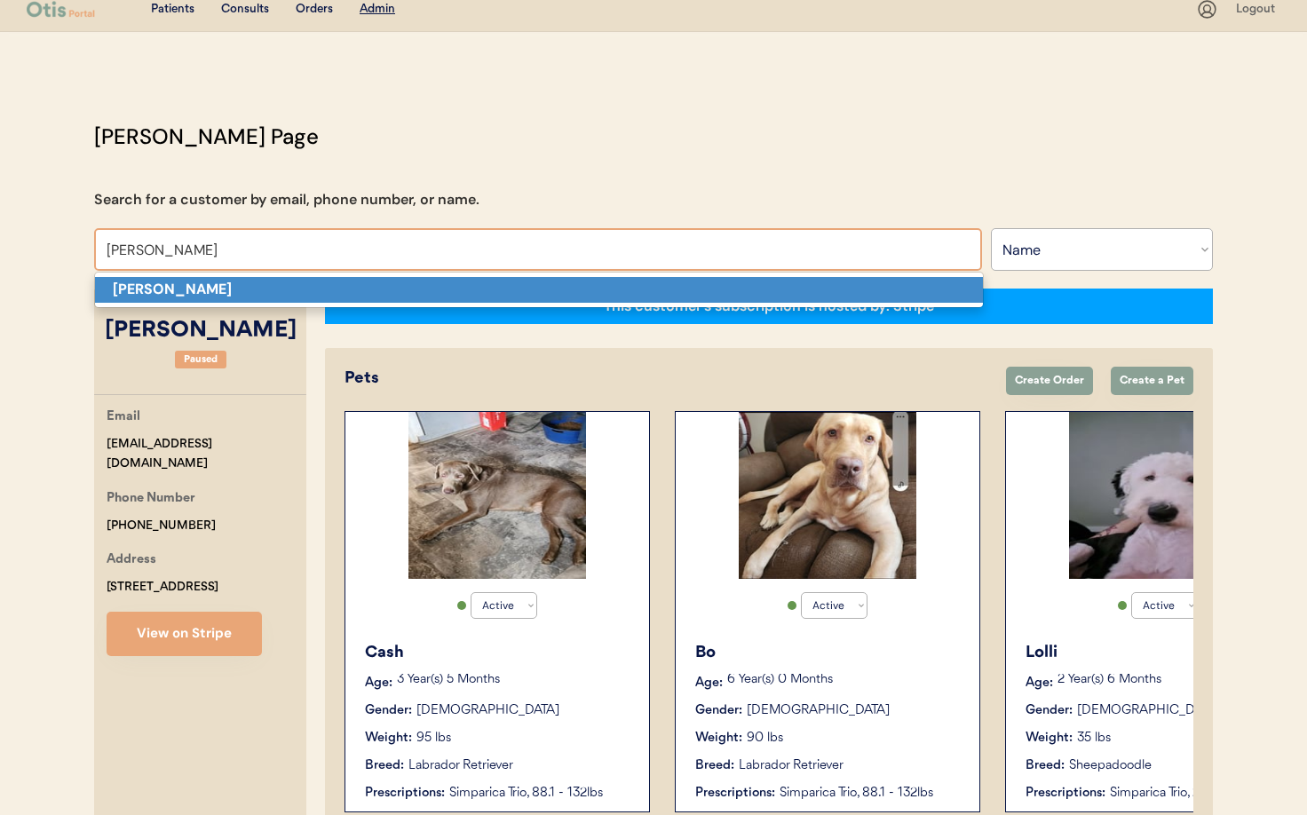
click at [302, 290] on p "Emily Bango" at bounding box center [539, 290] width 888 height 26
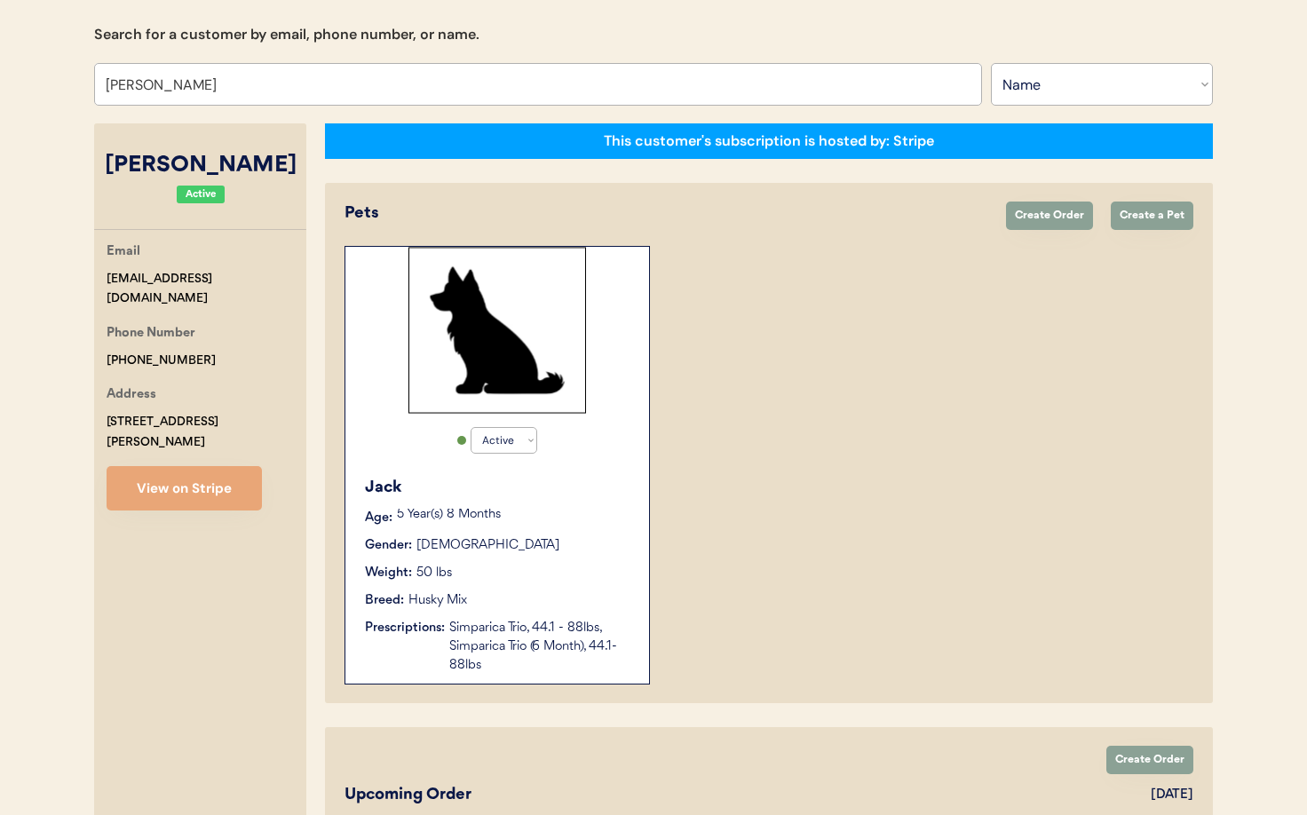
scroll to position [176, 0]
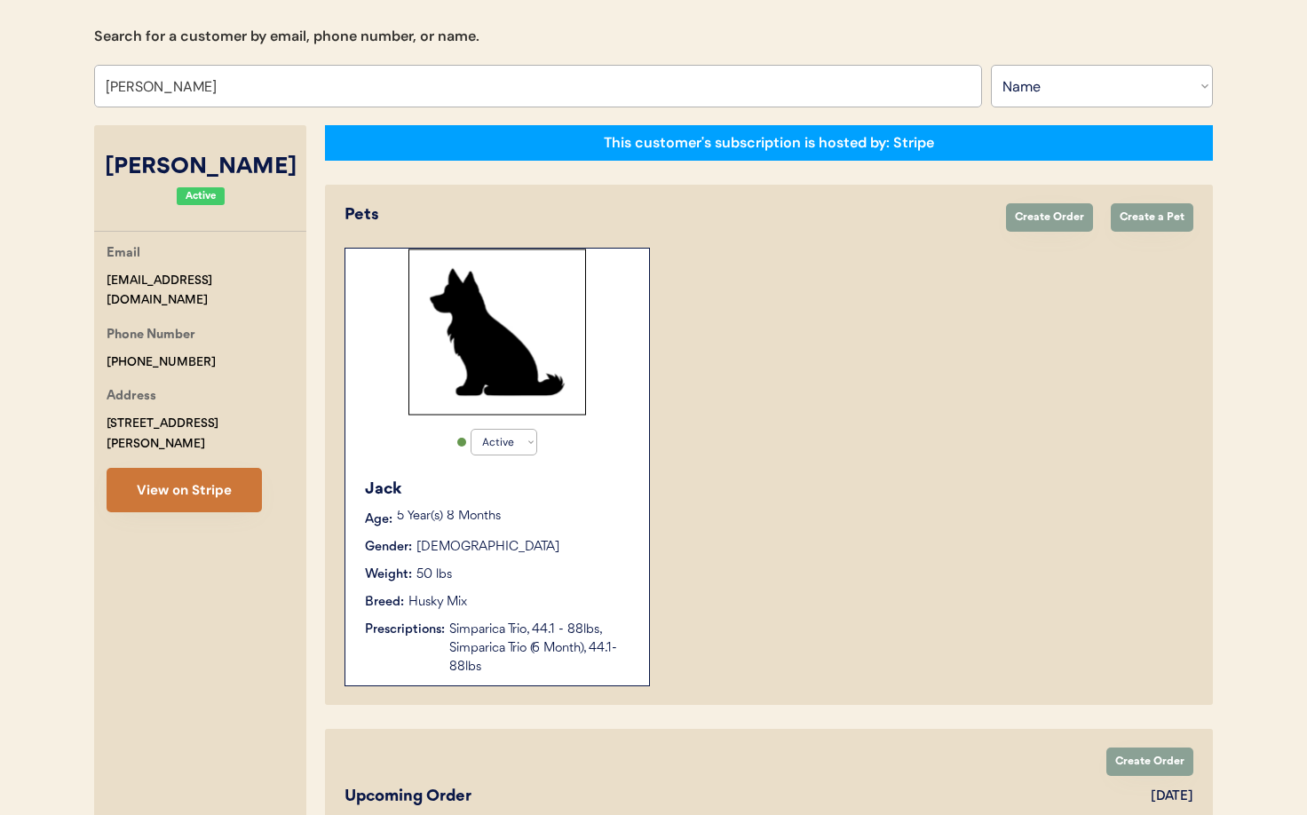
type input "Emily Bango"
click at [192, 472] on button "View on Stripe" at bounding box center [184, 490] width 155 height 44
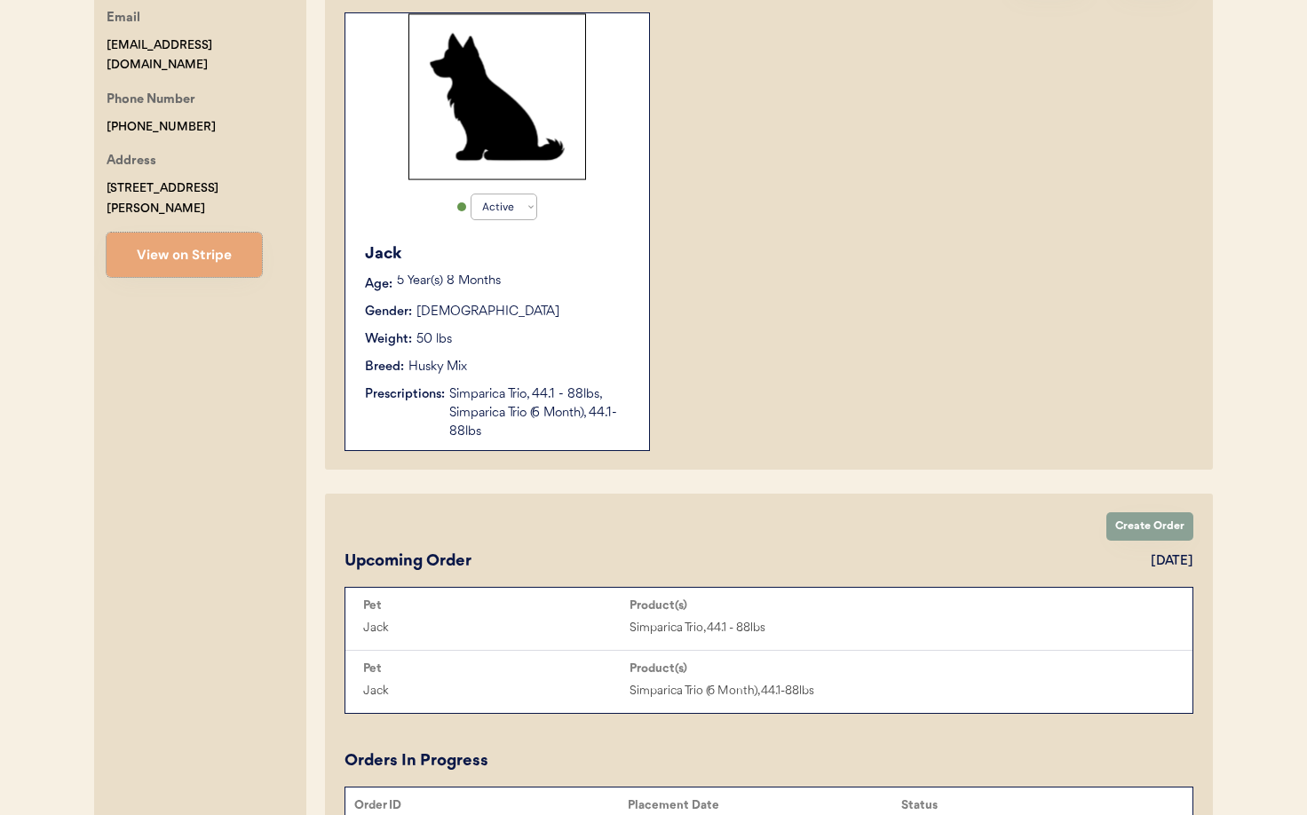
scroll to position [581, 0]
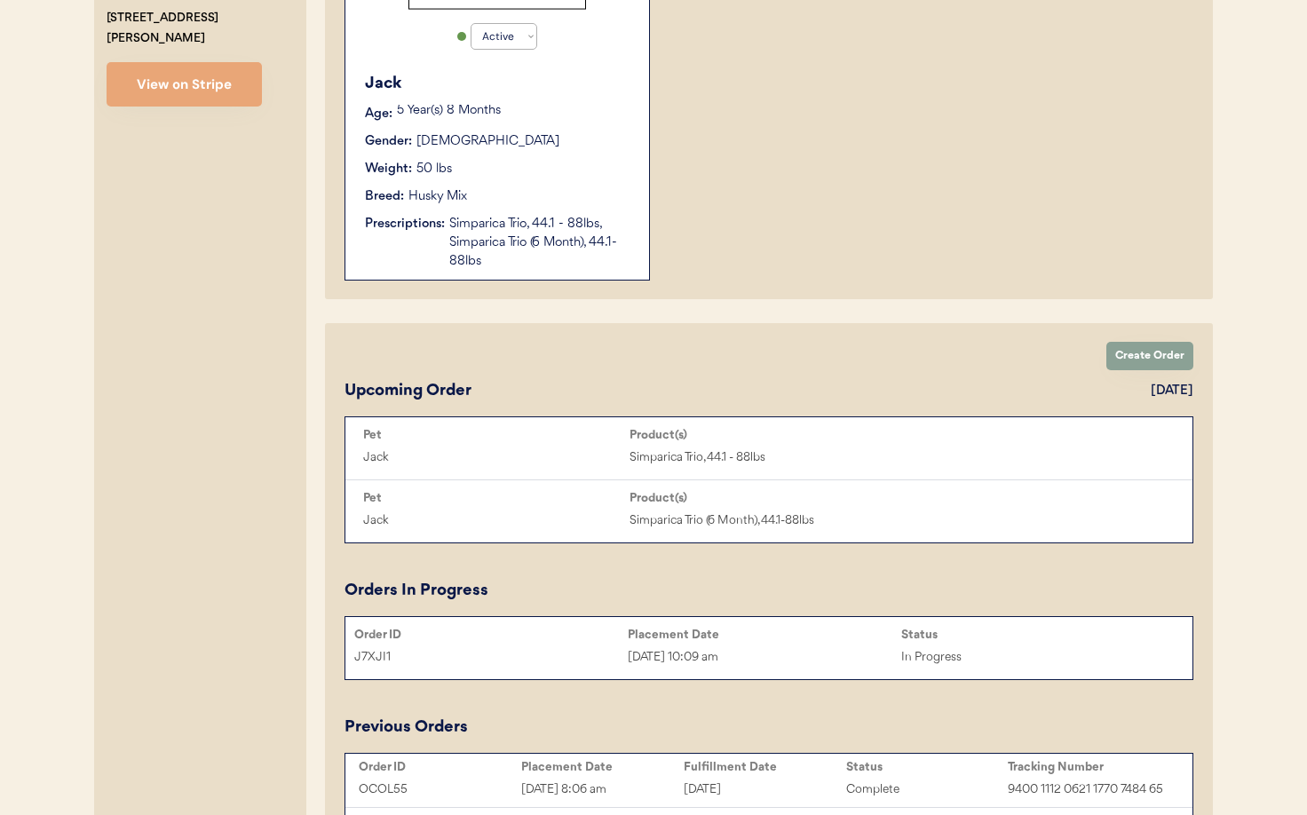
click at [689, 661] on div "Sep 3, 2025 10:09 am" at bounding box center [764, 657] width 273 height 20
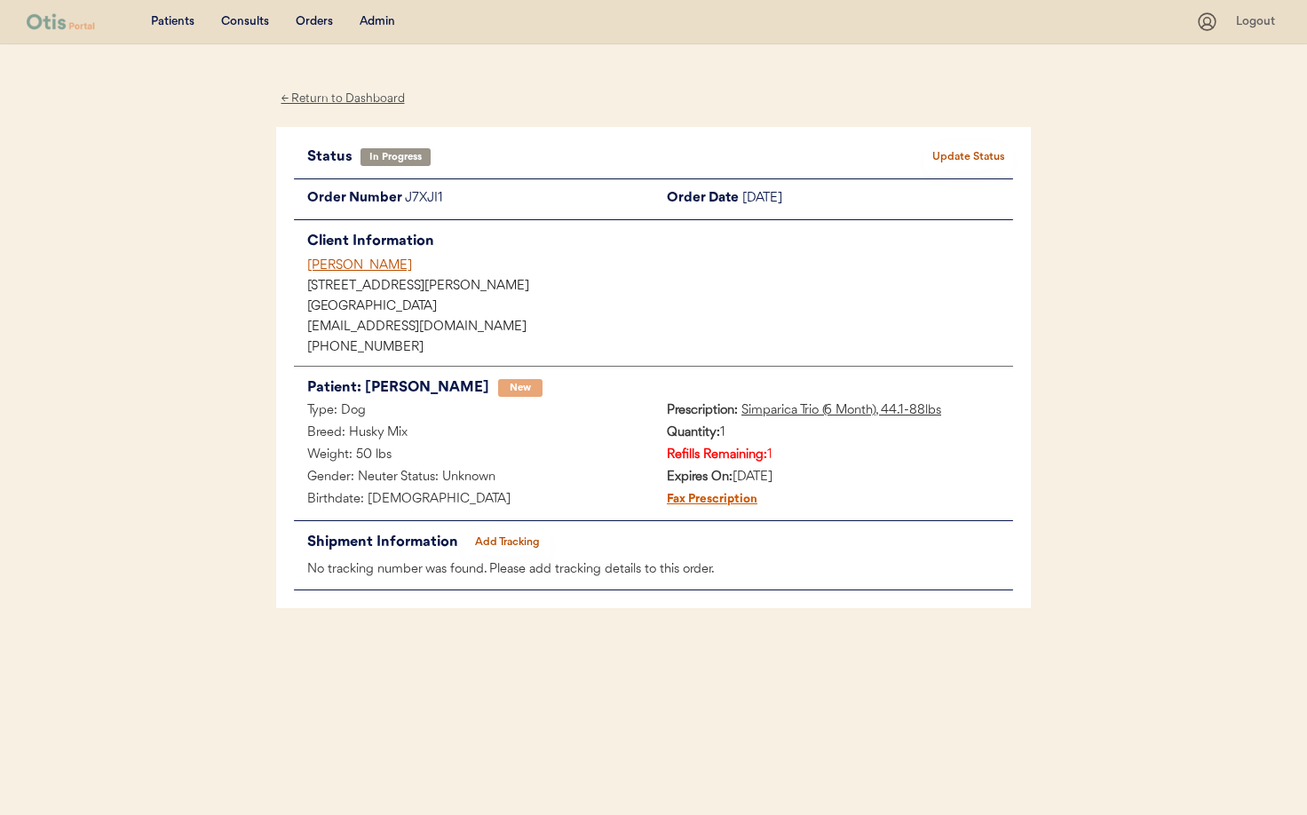
click at [309, 93] on div "← Return to Dashboard" at bounding box center [342, 99] width 133 height 20
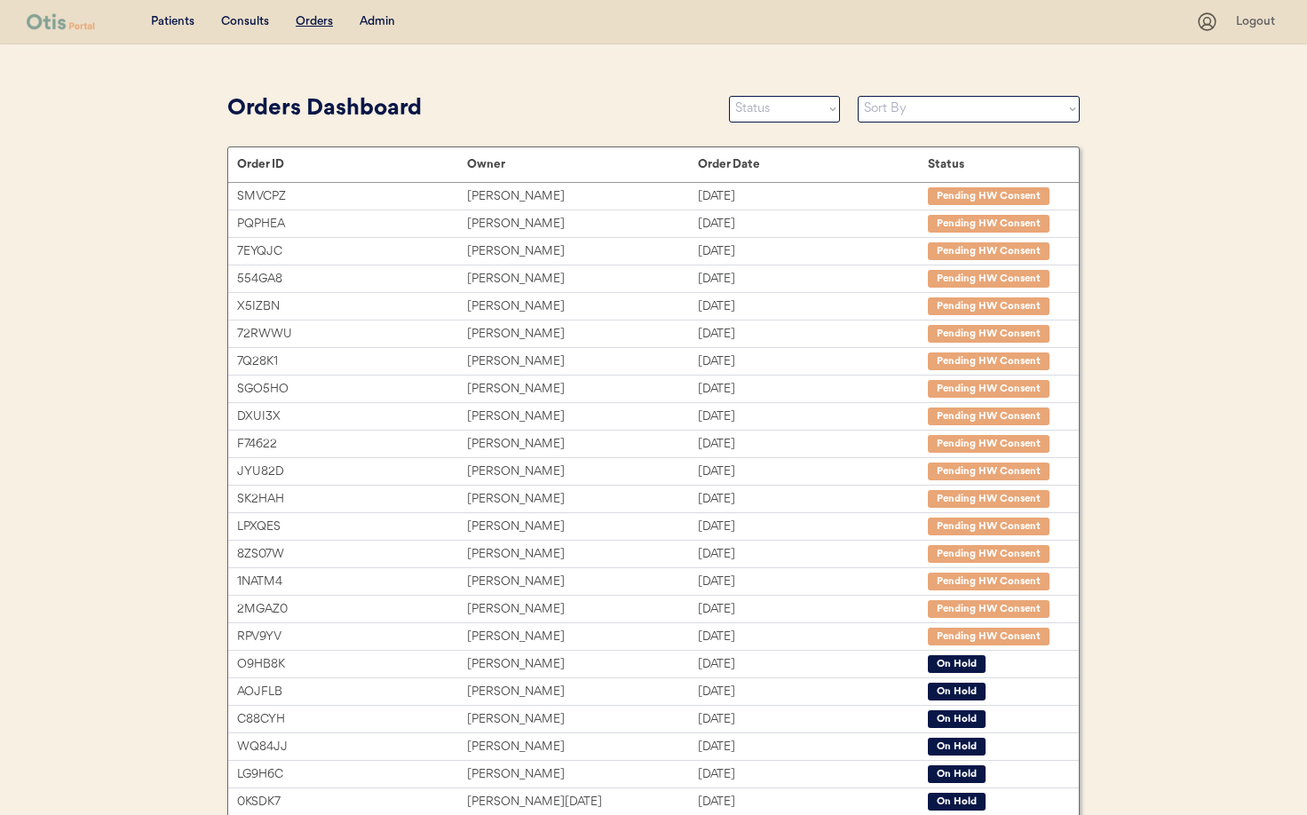
click at [375, 20] on div "Admin" at bounding box center [377, 22] width 36 height 18
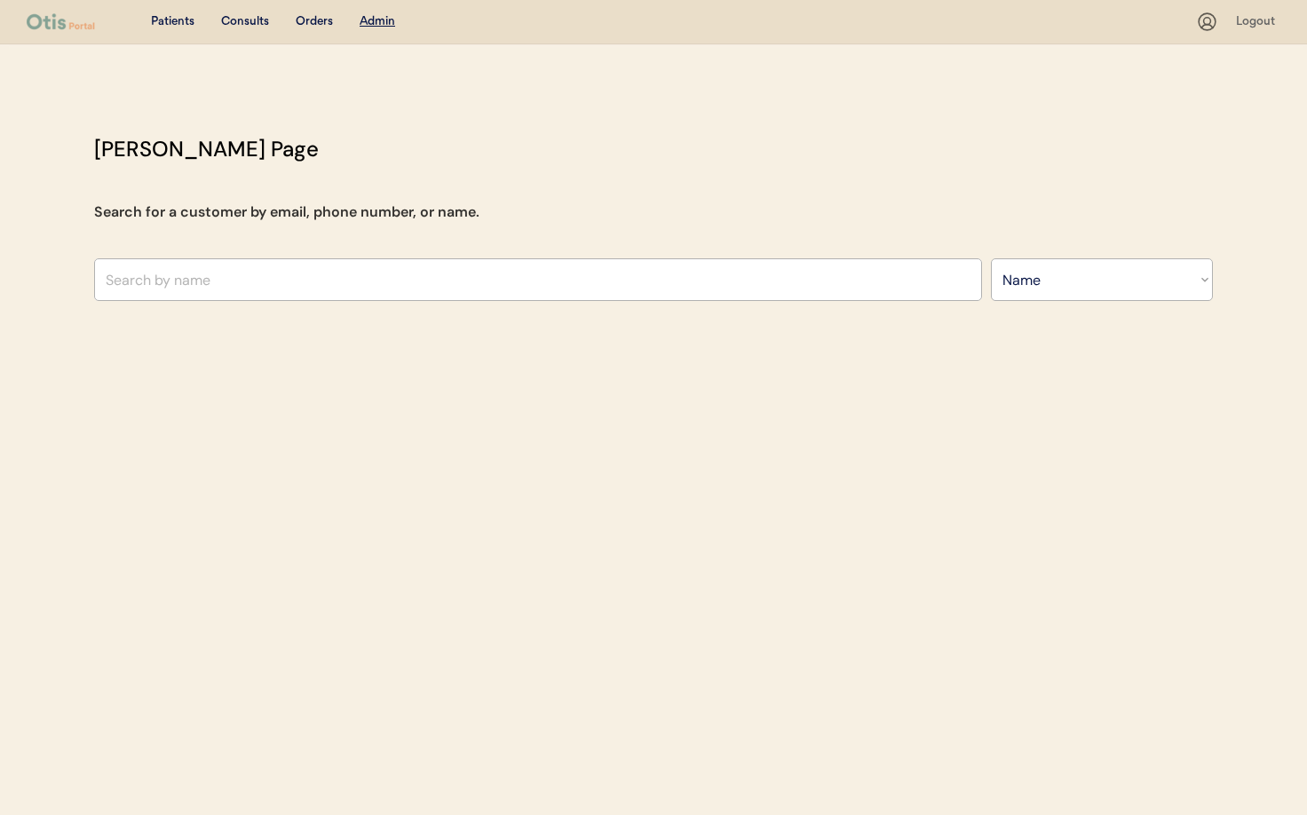
select select ""Name""
click at [148, 318] on div "Patients Consults Orders Admin Logout Otis Admin Page Search for a customer by …" at bounding box center [653, 407] width 1307 height 815
click at [155, 277] on input "text" at bounding box center [538, 279] width 888 height 43
paste input "[EMAIL_ADDRESS][DOMAIN_NAME]"
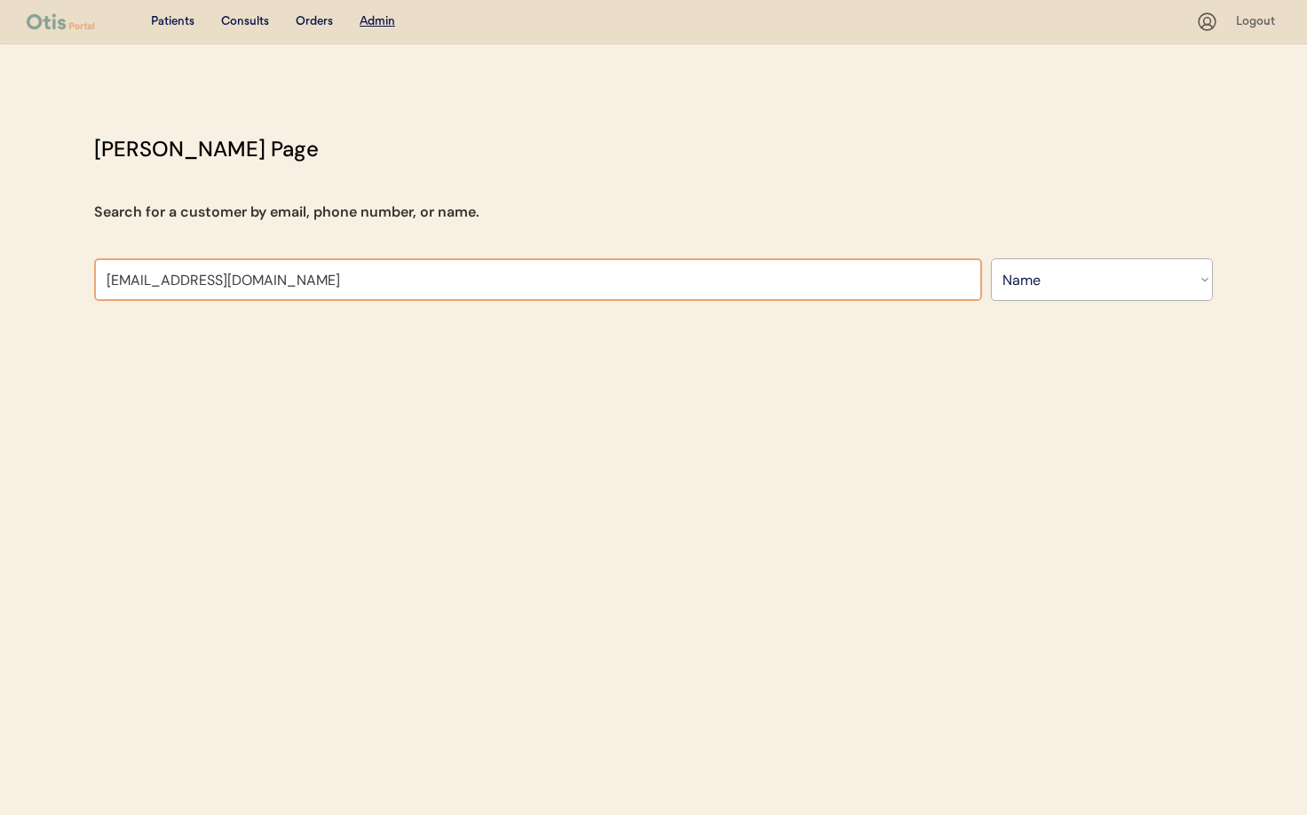
type input "[EMAIL_ADDRESS][DOMAIN_NAME]"
click at [1092, 277] on select "Search By Name Email Phone Number" at bounding box center [1102, 279] width 222 height 43
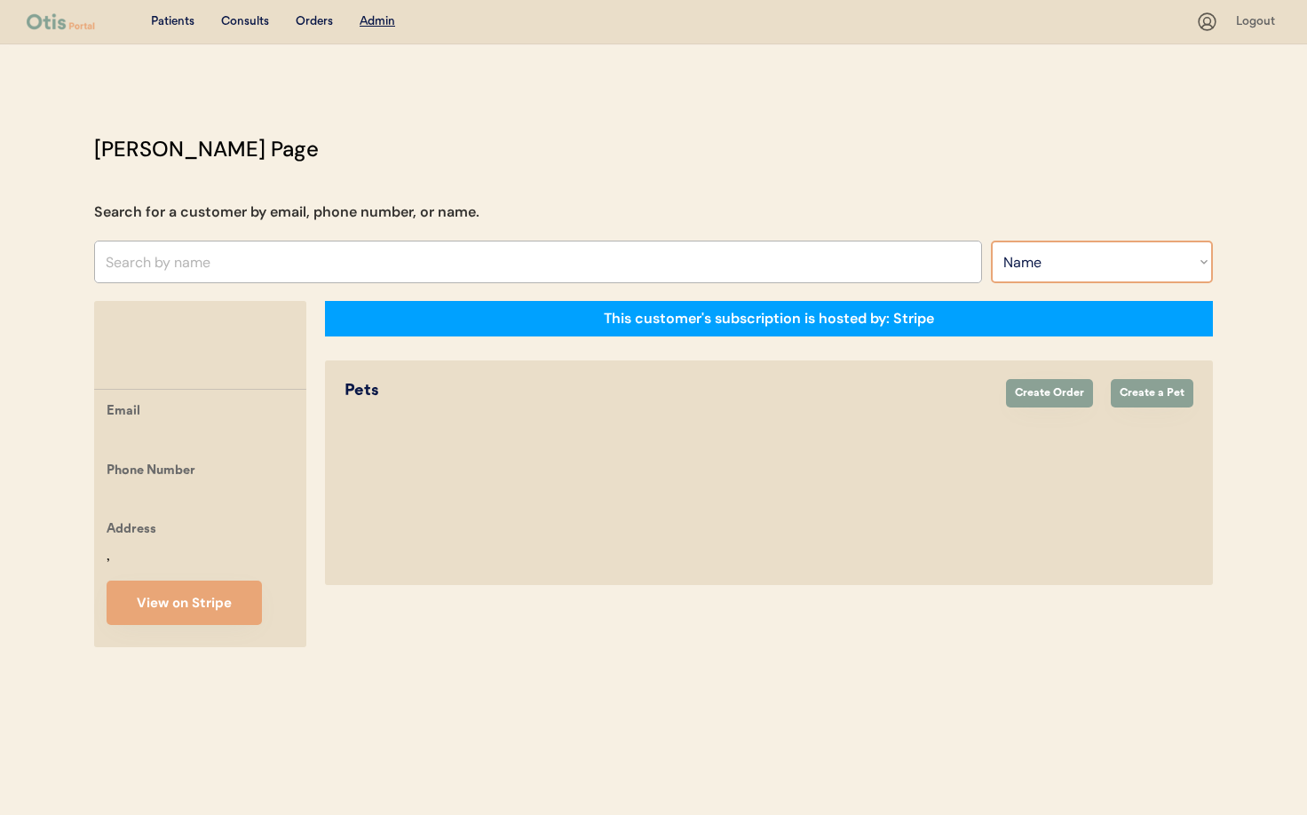
select select ""Email""
click at [991, 241] on select "Search By Name Email Phone Number" at bounding box center [1102, 262] width 222 height 43
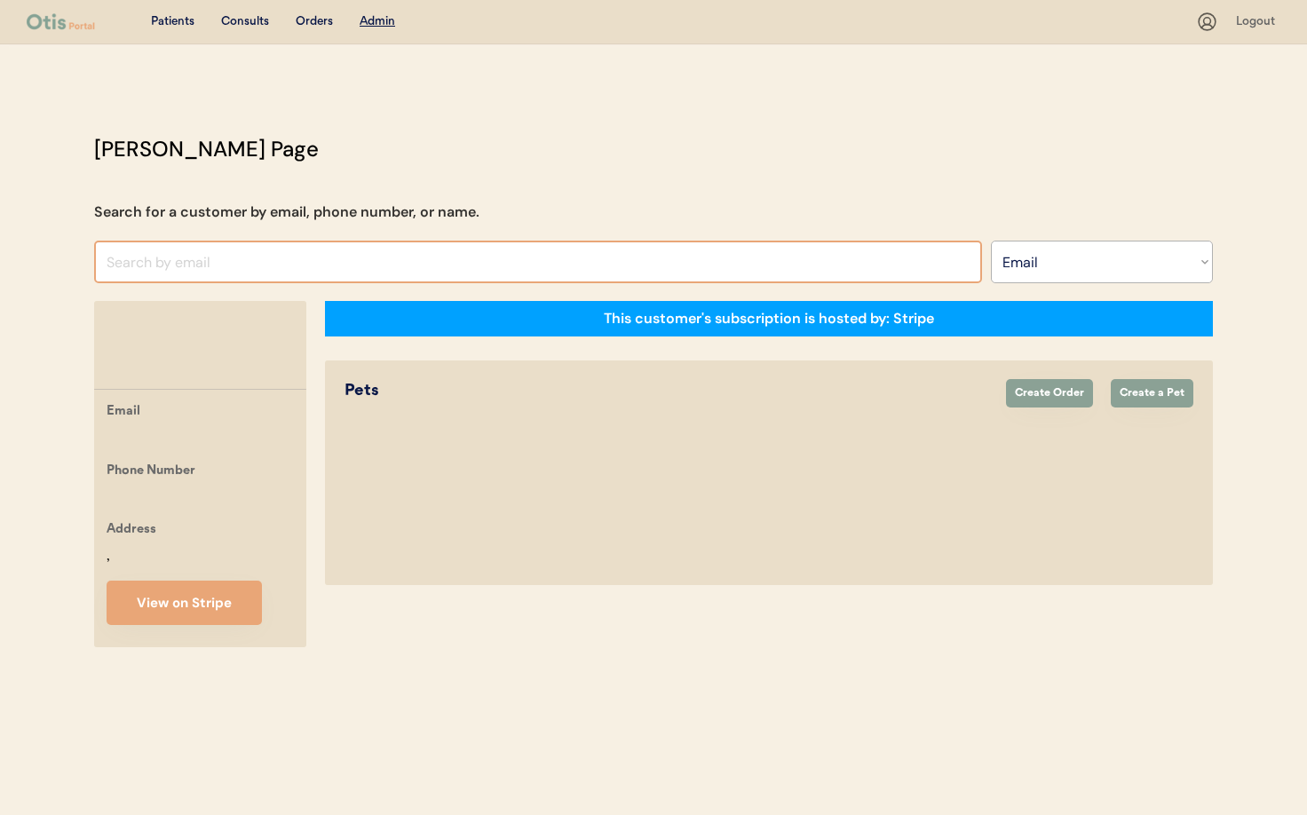
click at [167, 257] on input "input" at bounding box center [538, 262] width 888 height 43
paste input "alfie.wei.thecavapoo@gmail.com"
type input "alfie.wei.thecavapoo@gmail.com"
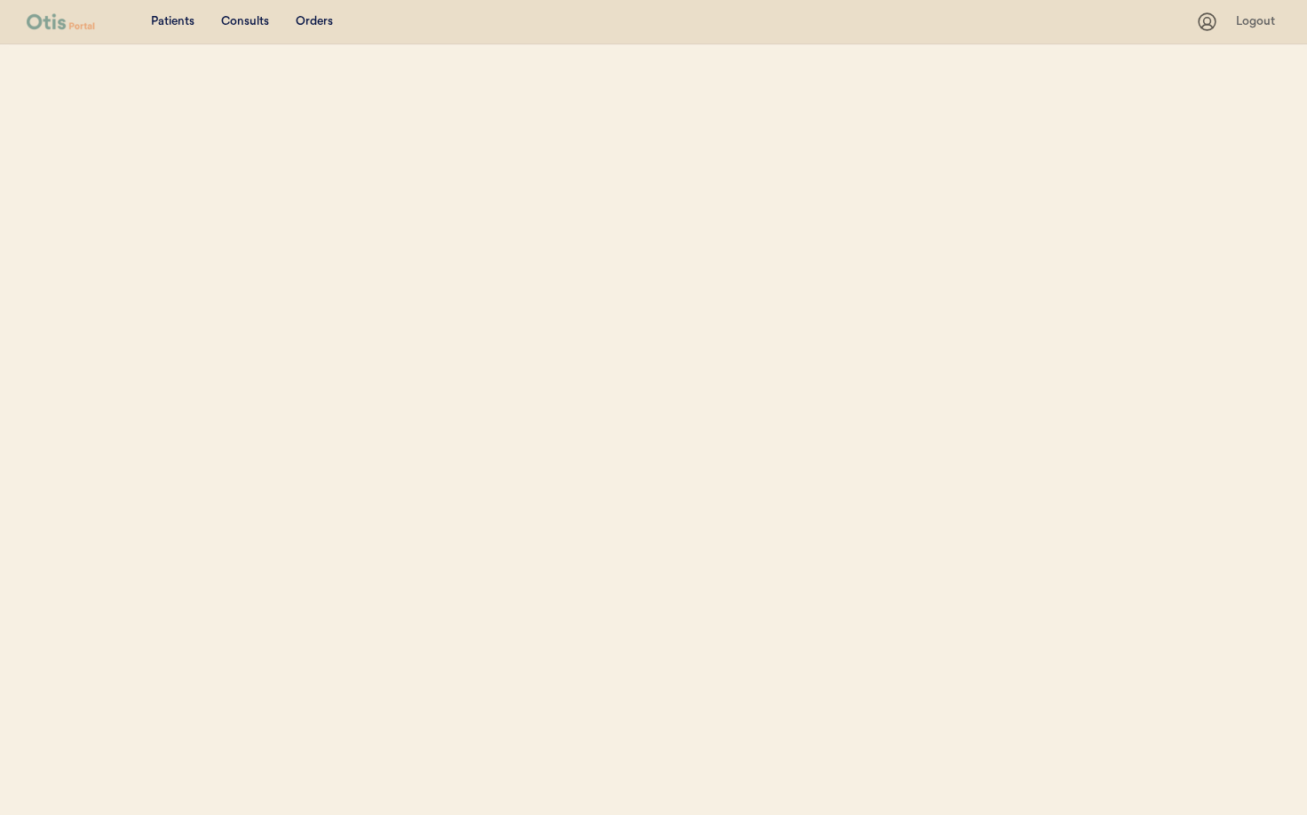
select select ""Email""
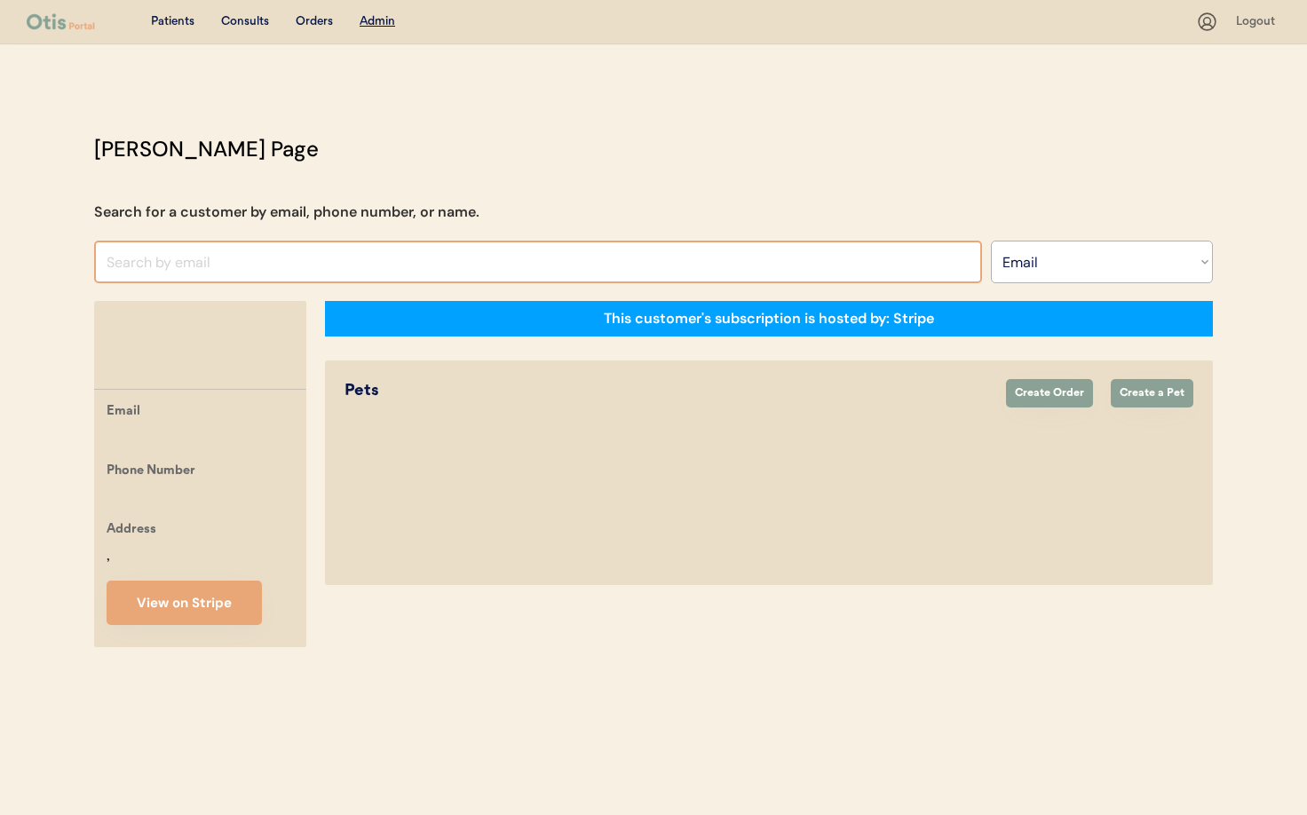
click at [150, 265] on input "input" at bounding box center [538, 262] width 888 height 43
paste input "[EMAIL_ADDRESS][DOMAIN_NAME]"
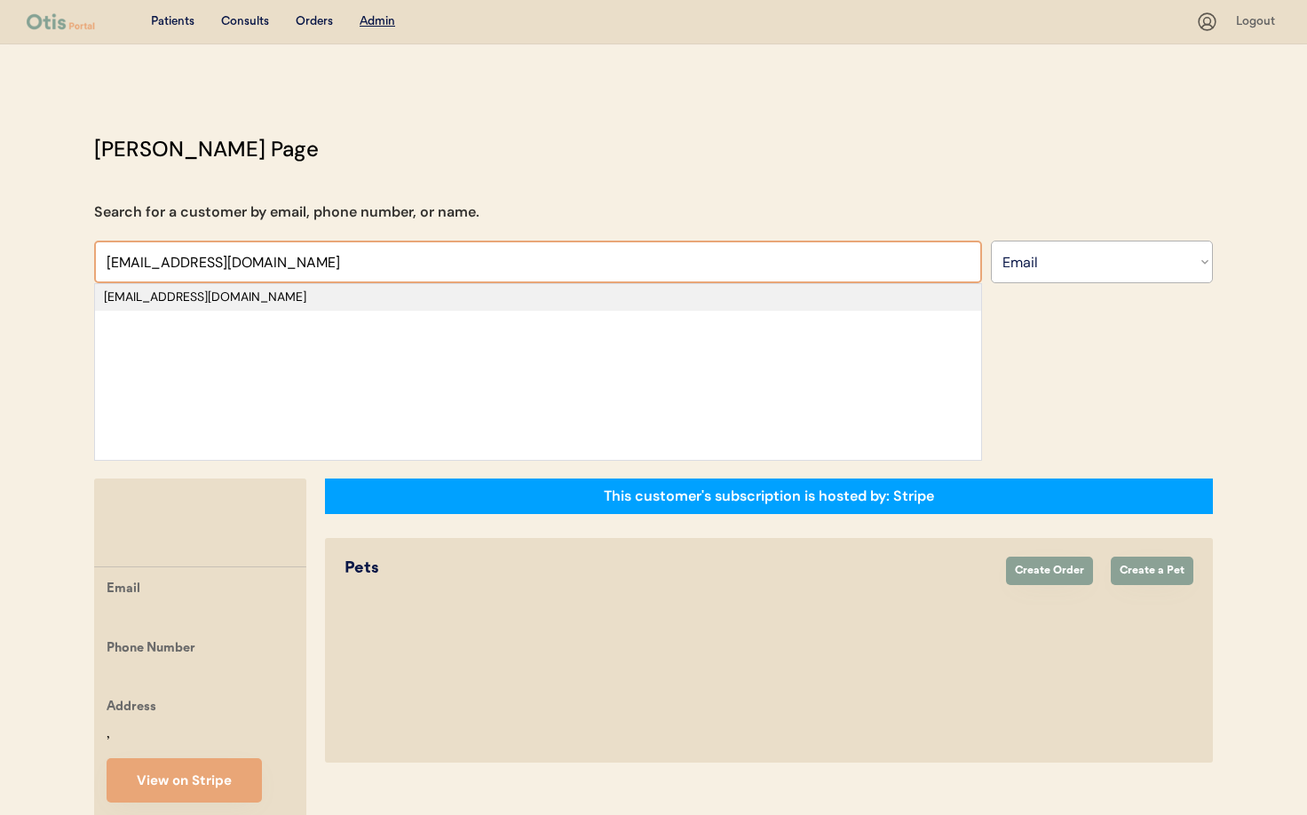
type input "[EMAIL_ADDRESS][DOMAIN_NAME]"
click at [150, 299] on div "alfie.wei.thecavapoo@gmail.com" at bounding box center [538, 297] width 868 height 18
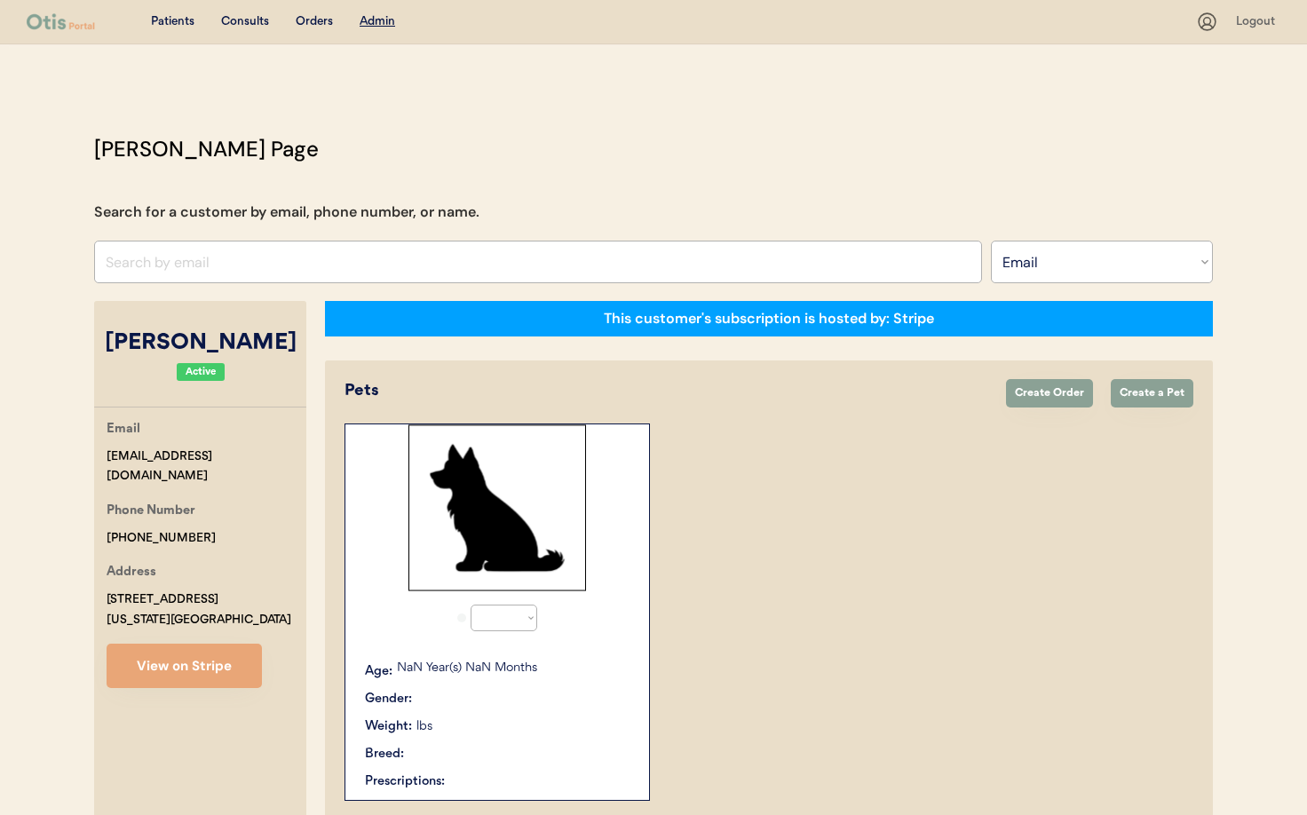
select select "true"
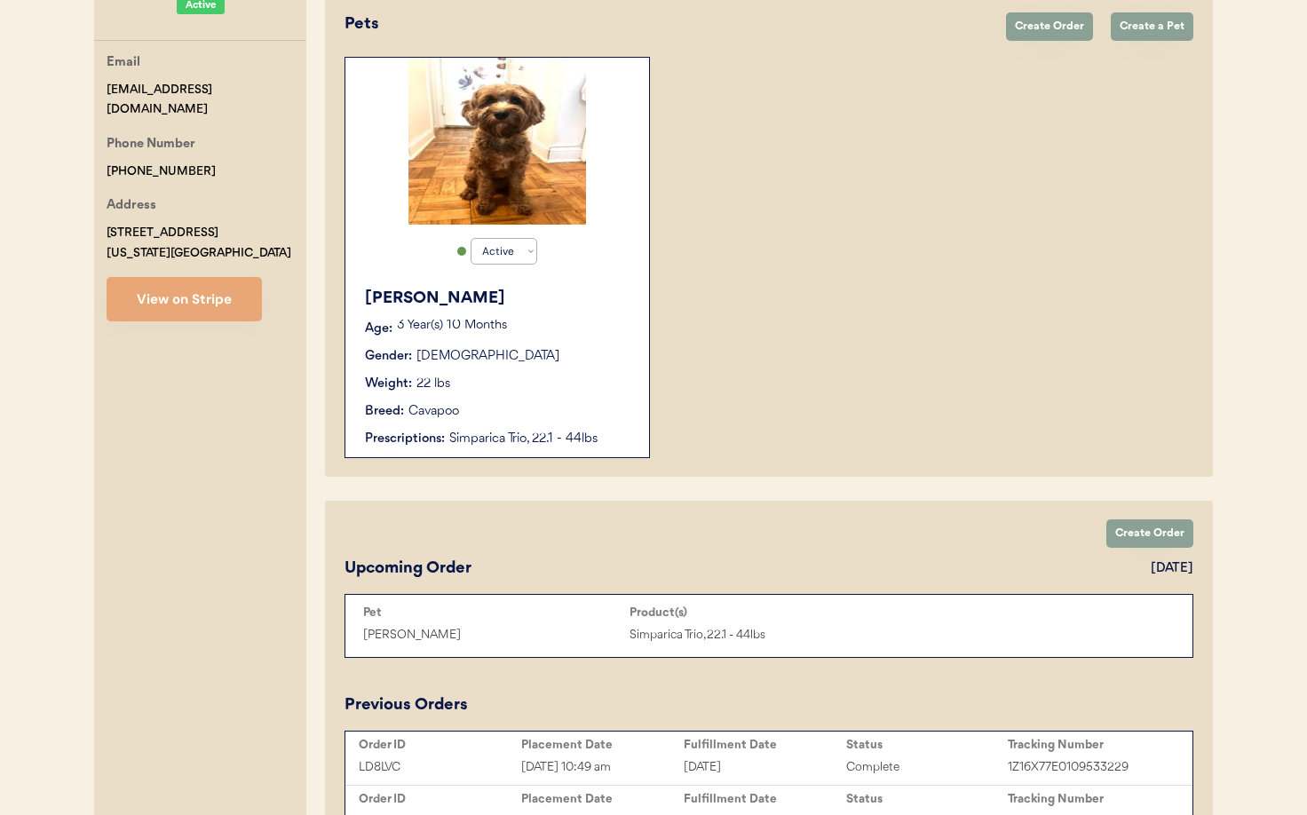
scroll to position [348, 0]
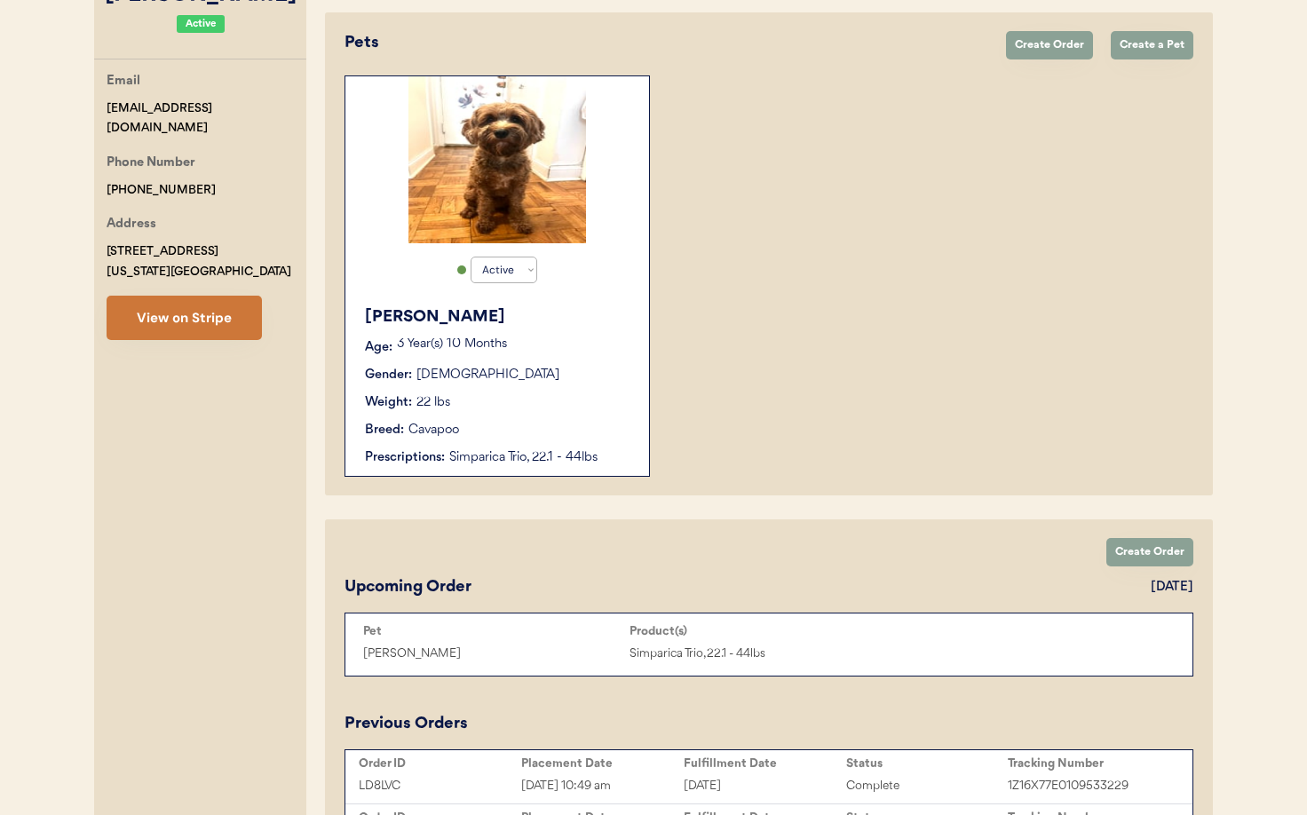
click at [223, 331] on button "View on Stripe" at bounding box center [184, 318] width 155 height 44
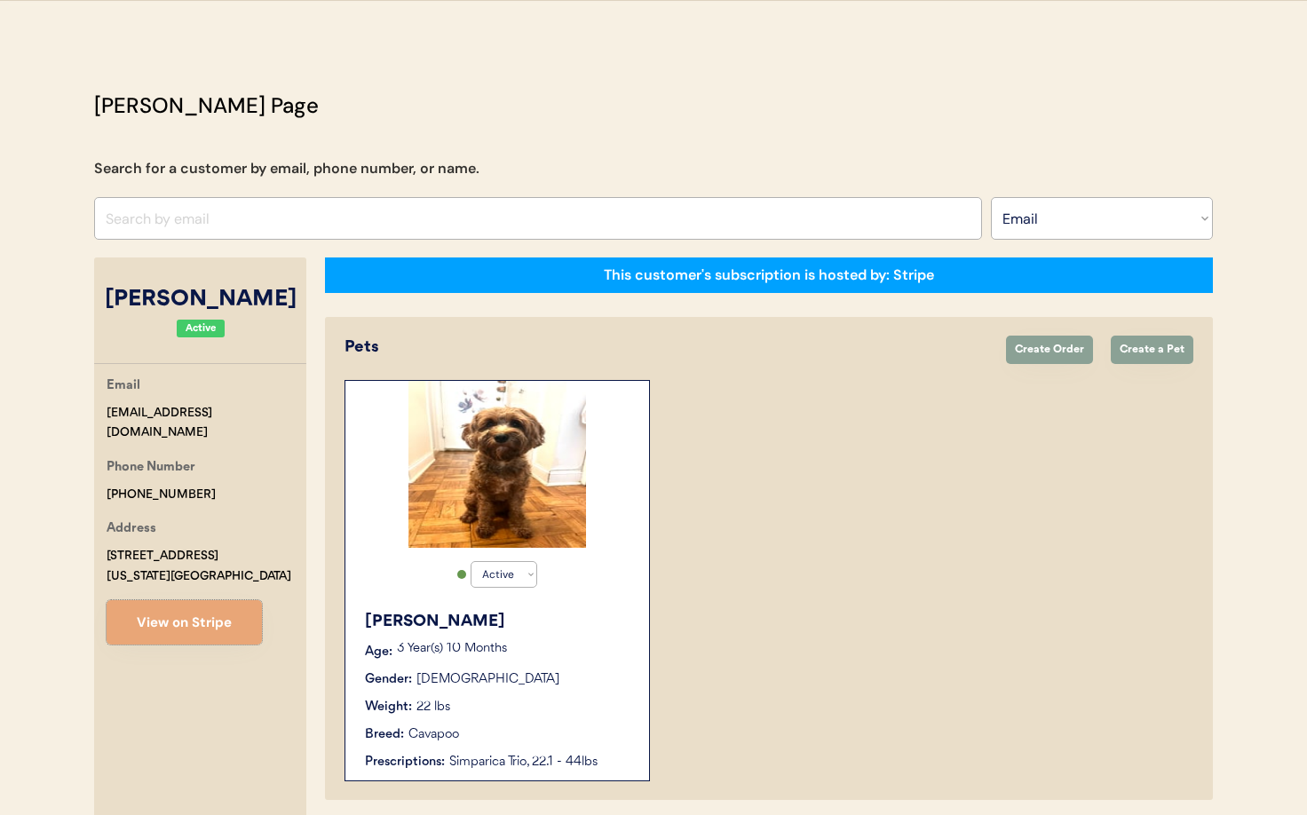
scroll to position [0, 0]
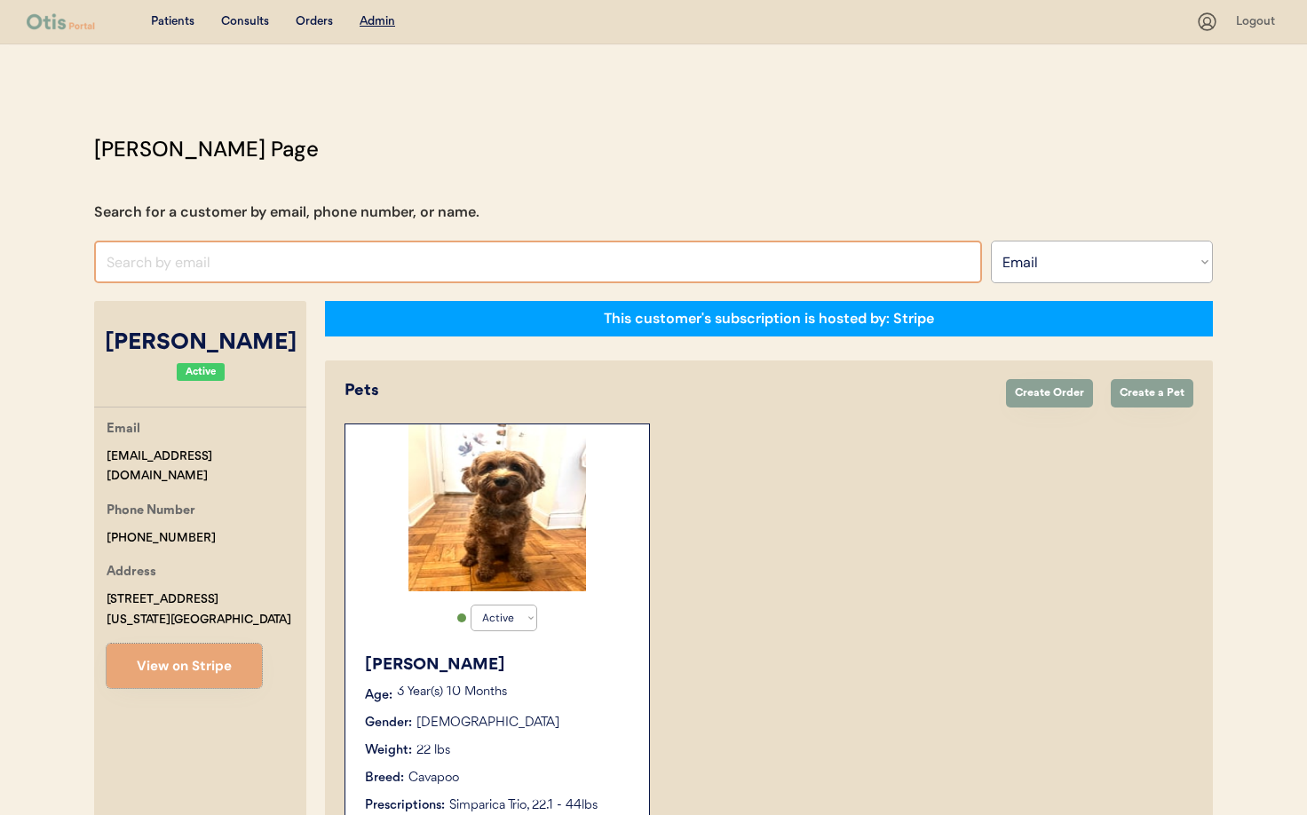
click at [220, 266] on input "input" at bounding box center [538, 262] width 888 height 43
click at [1060, 262] on select "Search By Name Email Phone Number" at bounding box center [1102, 262] width 222 height 43
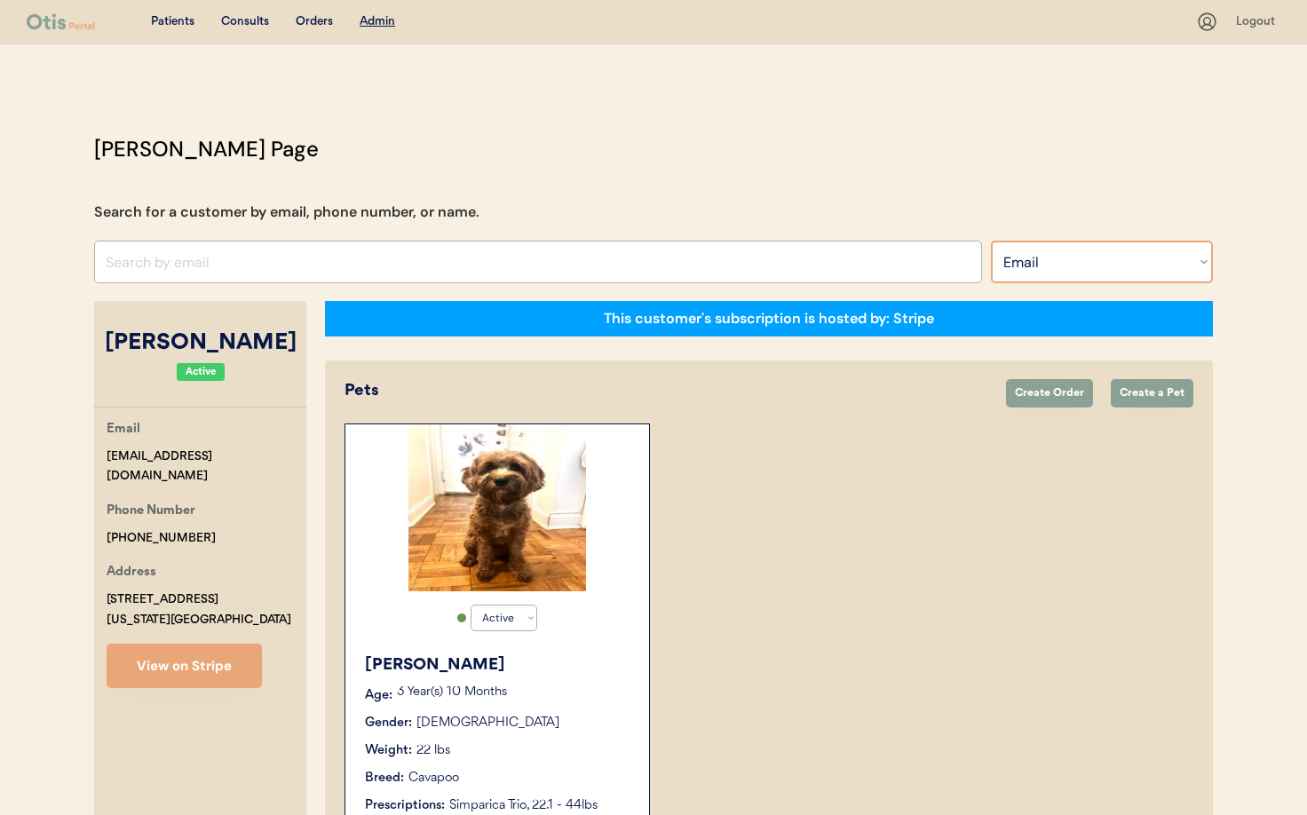
select select ""Name""
click at [991, 241] on select "Search By Name Email Phone Number" at bounding box center [1102, 262] width 222 height 43
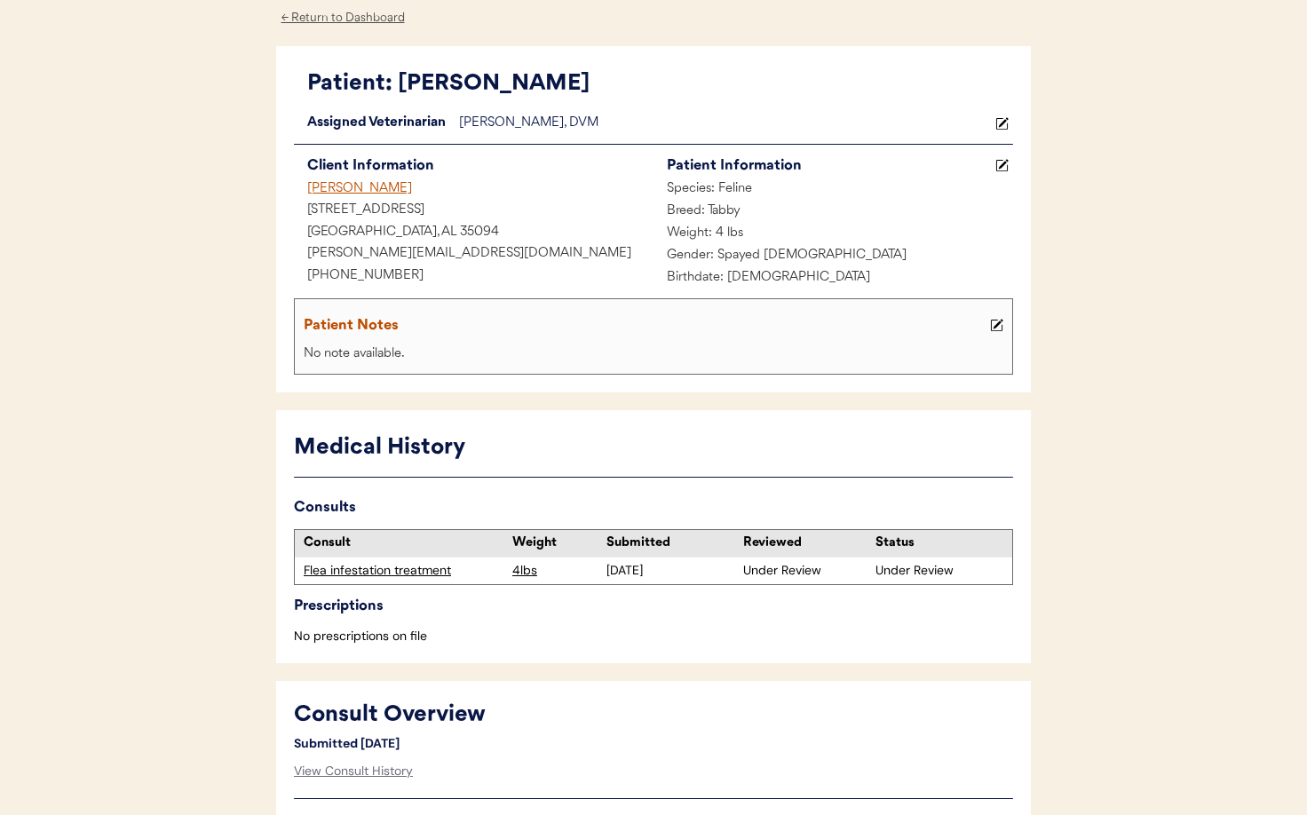
scroll to position [136, 0]
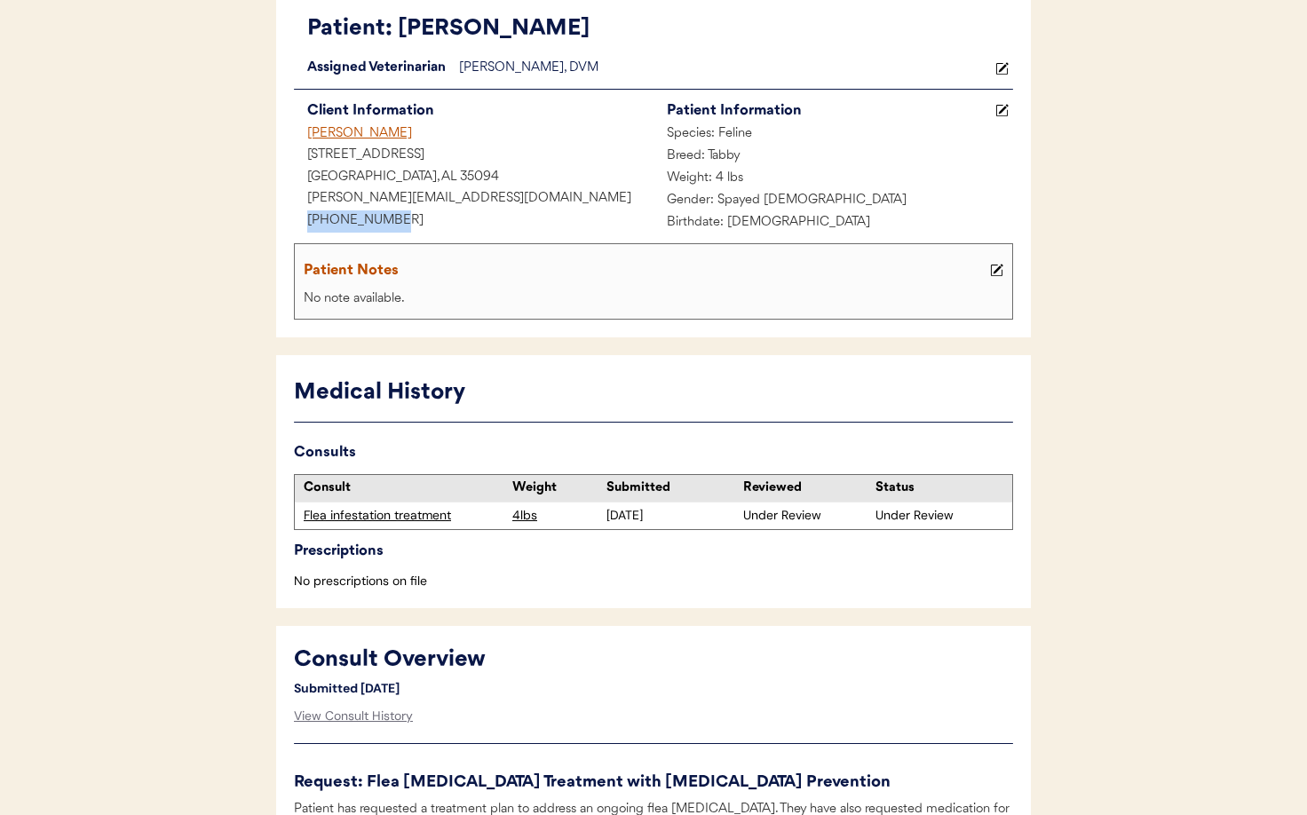
drag, startPoint x: 394, startPoint y: 219, endPoint x: 324, endPoint y: 215, distance: 70.3
click at [305, 212] on div "+12053699640" at bounding box center [473, 221] width 359 height 22
copy div "+12053699640"
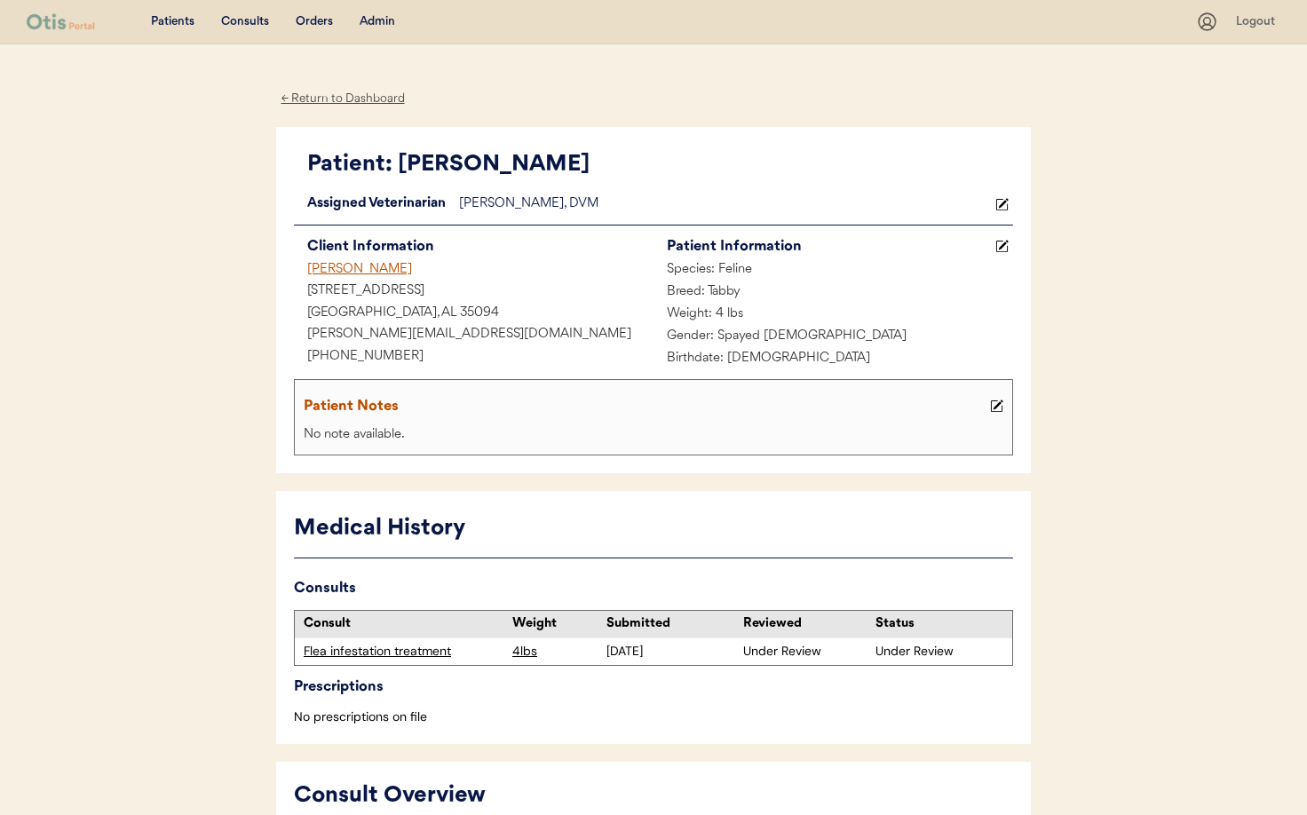
click at [327, 96] on div "← Return to Dashboard" at bounding box center [342, 99] width 133 height 20
click at [369, 20] on div "Admin" at bounding box center [377, 22] width 36 height 18
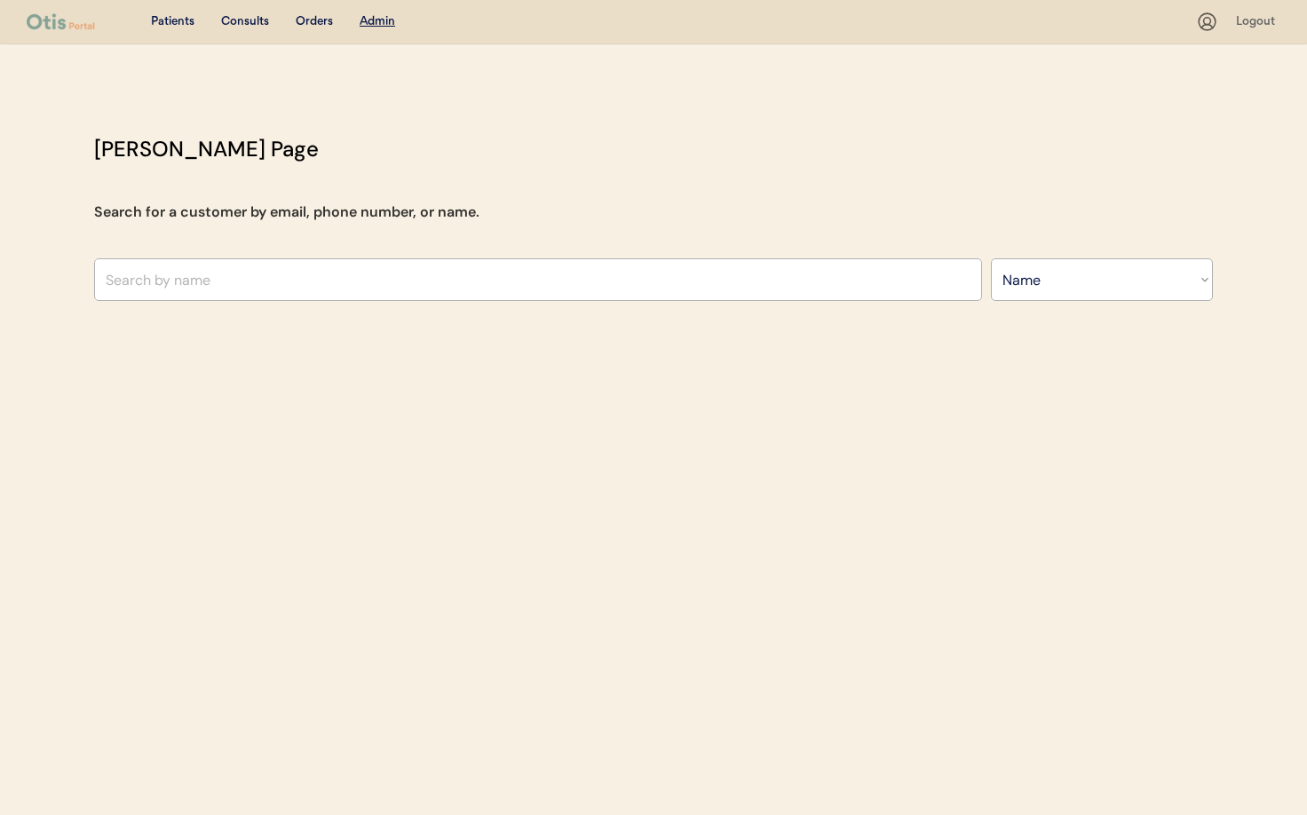
select select ""Name""
click at [209, 288] on input "text" at bounding box center [538, 279] width 888 height 43
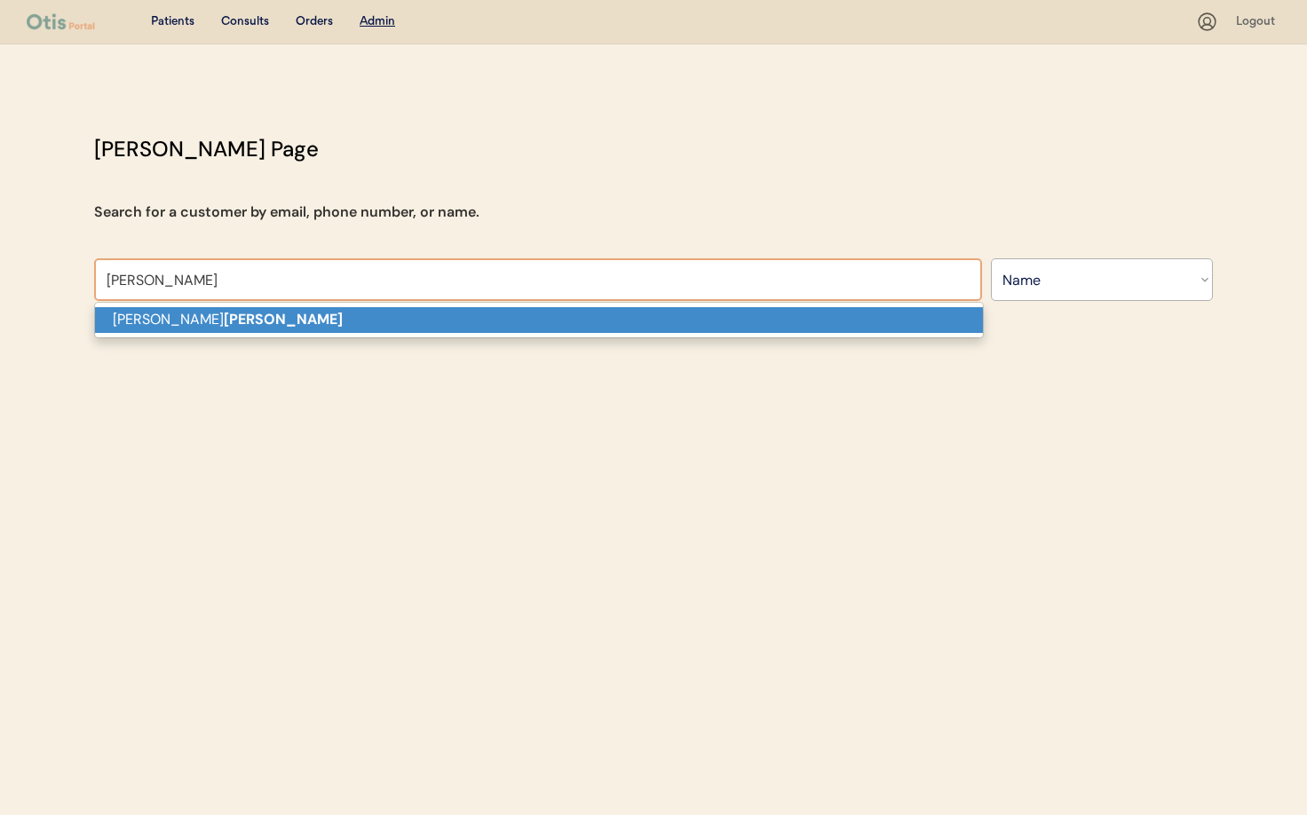
click at [179, 329] on p "[PERSON_NAME]" at bounding box center [539, 320] width 888 height 26
type input "[PERSON_NAME]"
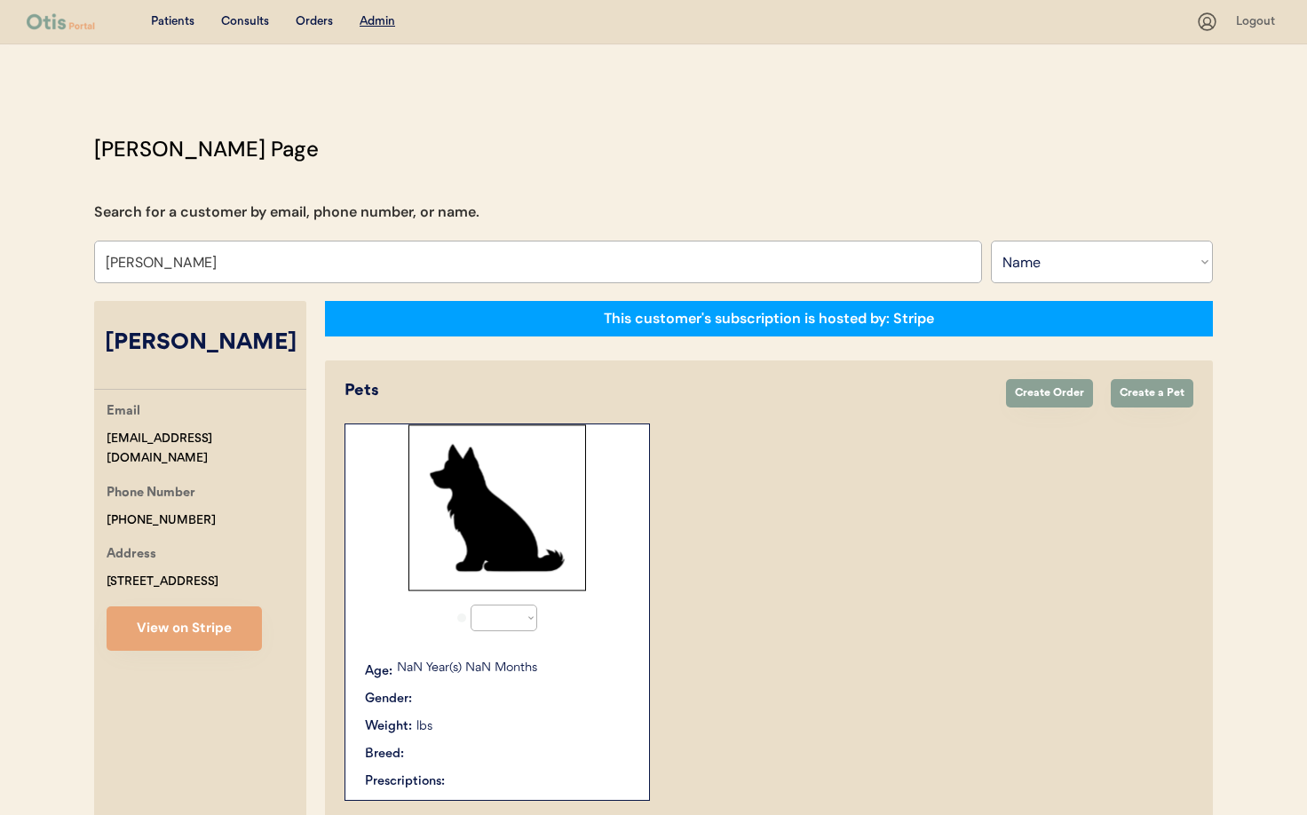
select select "true"
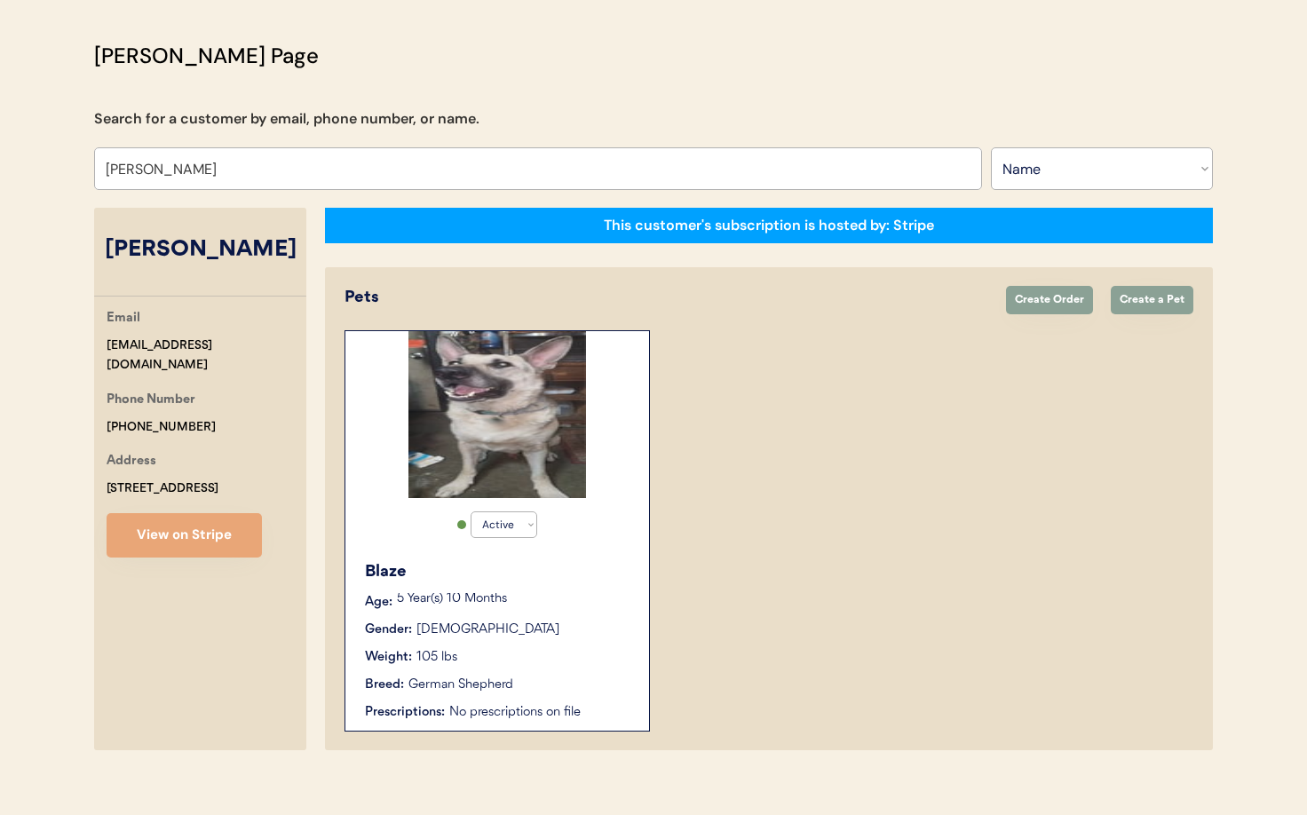
scroll to position [111, 0]
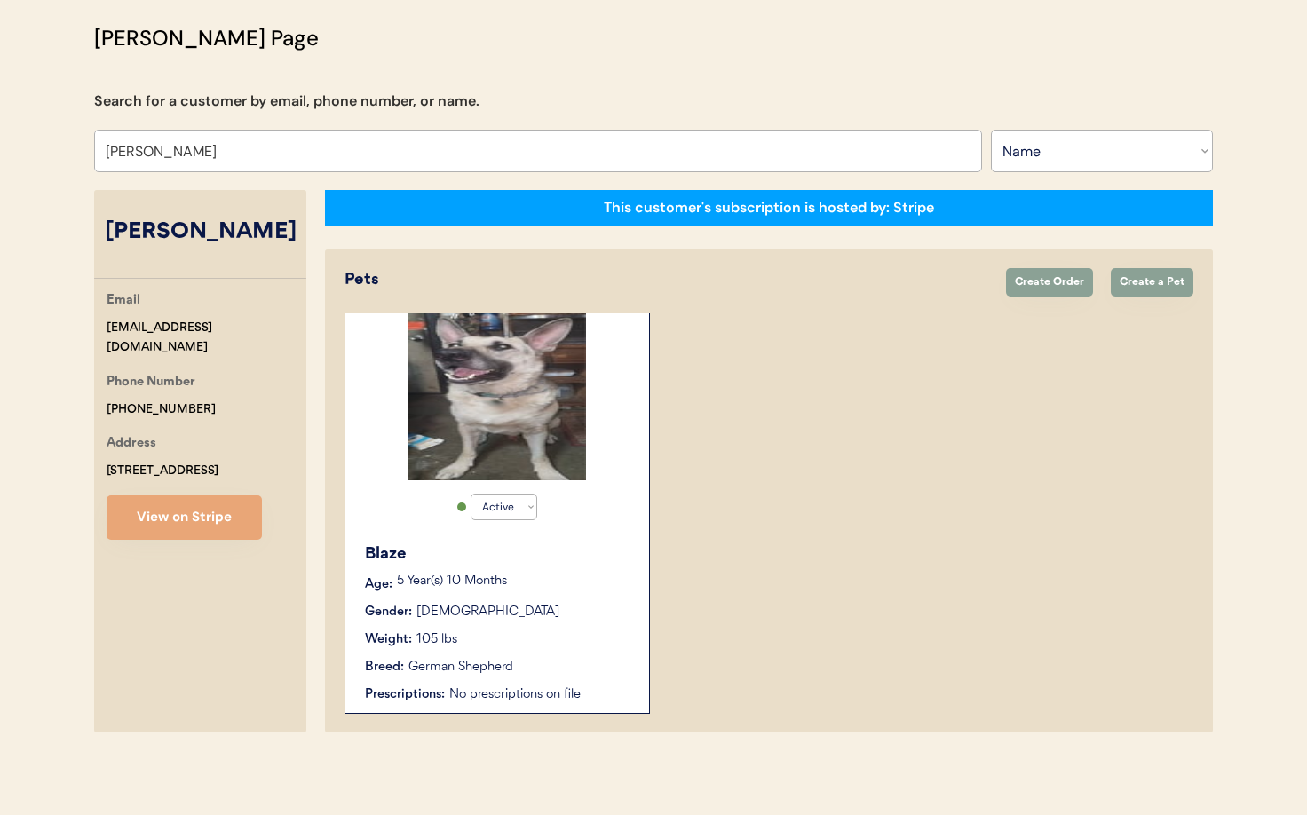
type input "[PERSON_NAME]"
click at [548, 563] on div "Blaze" at bounding box center [498, 554] width 266 height 24
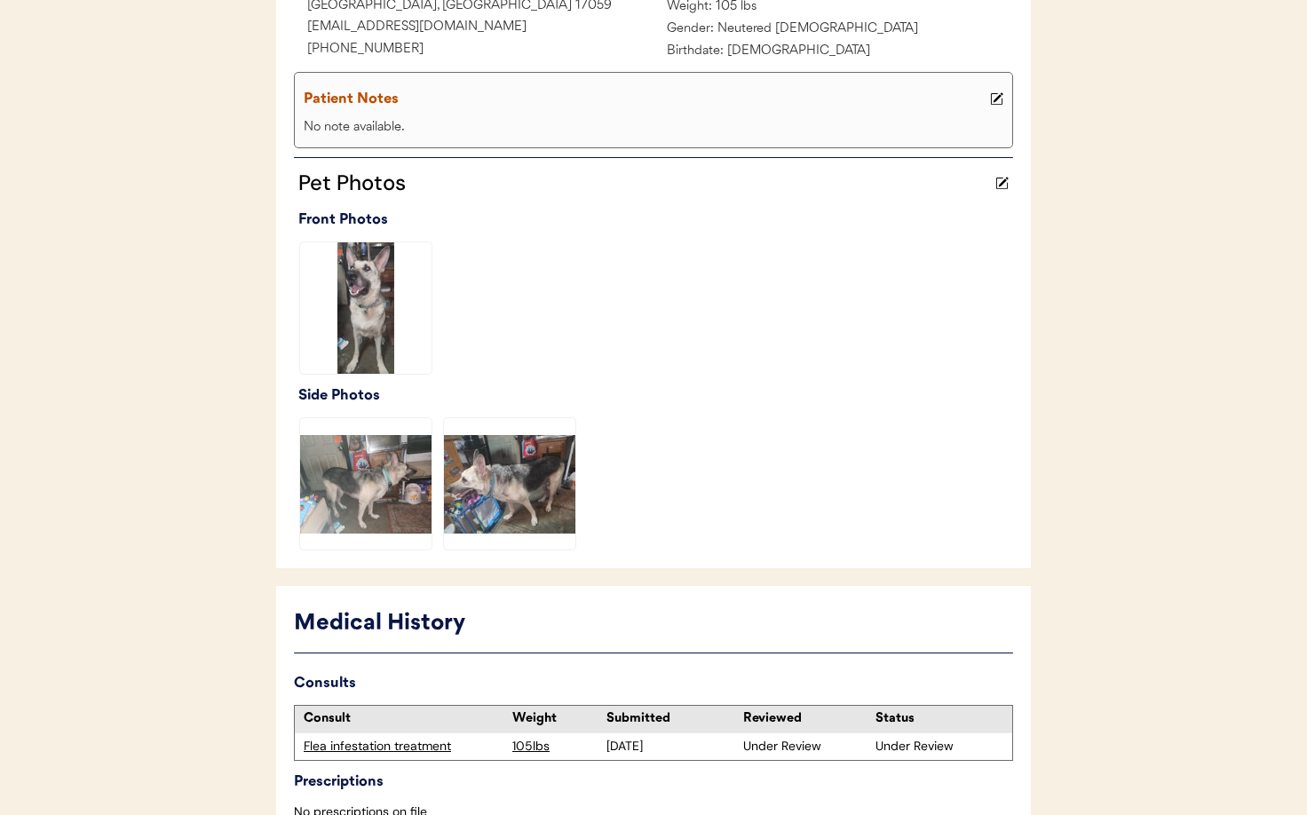
scroll to position [446, 0]
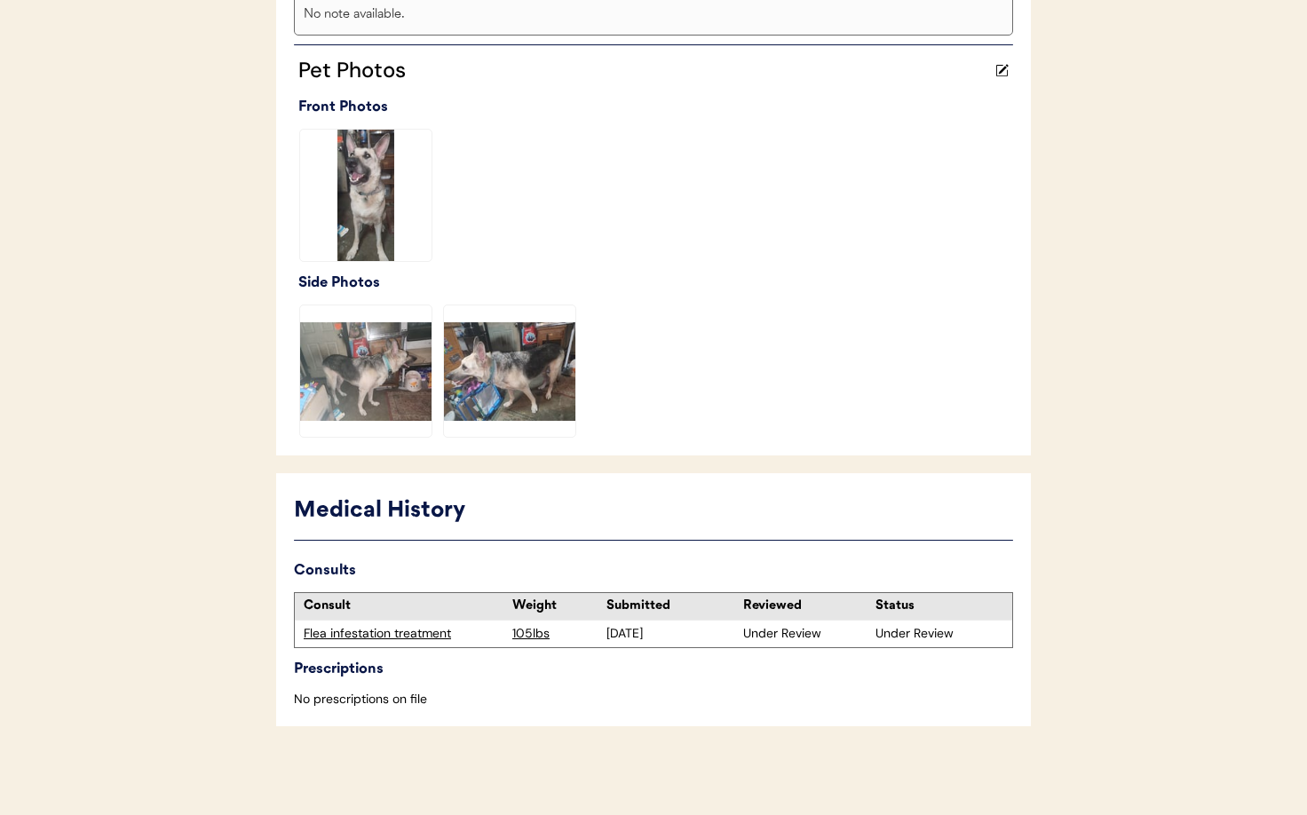
click at [370, 637] on div "Flea infestation treatment" at bounding box center [404, 634] width 200 height 18
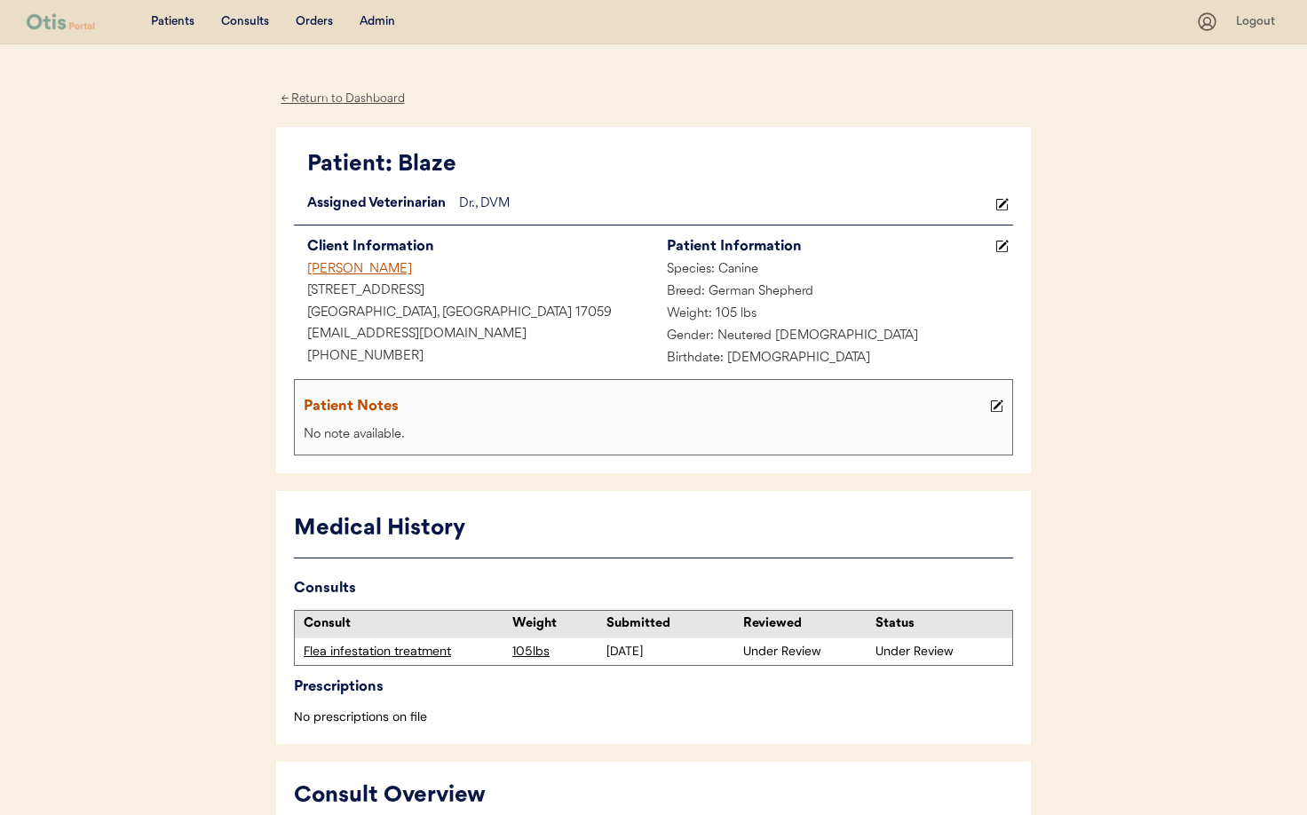
drag, startPoint x: 328, startPoint y: 99, endPoint x: 923, endPoint y: 128, distance: 596.3
click at [328, 99] on div "← Return to Dashboard" at bounding box center [342, 99] width 133 height 20
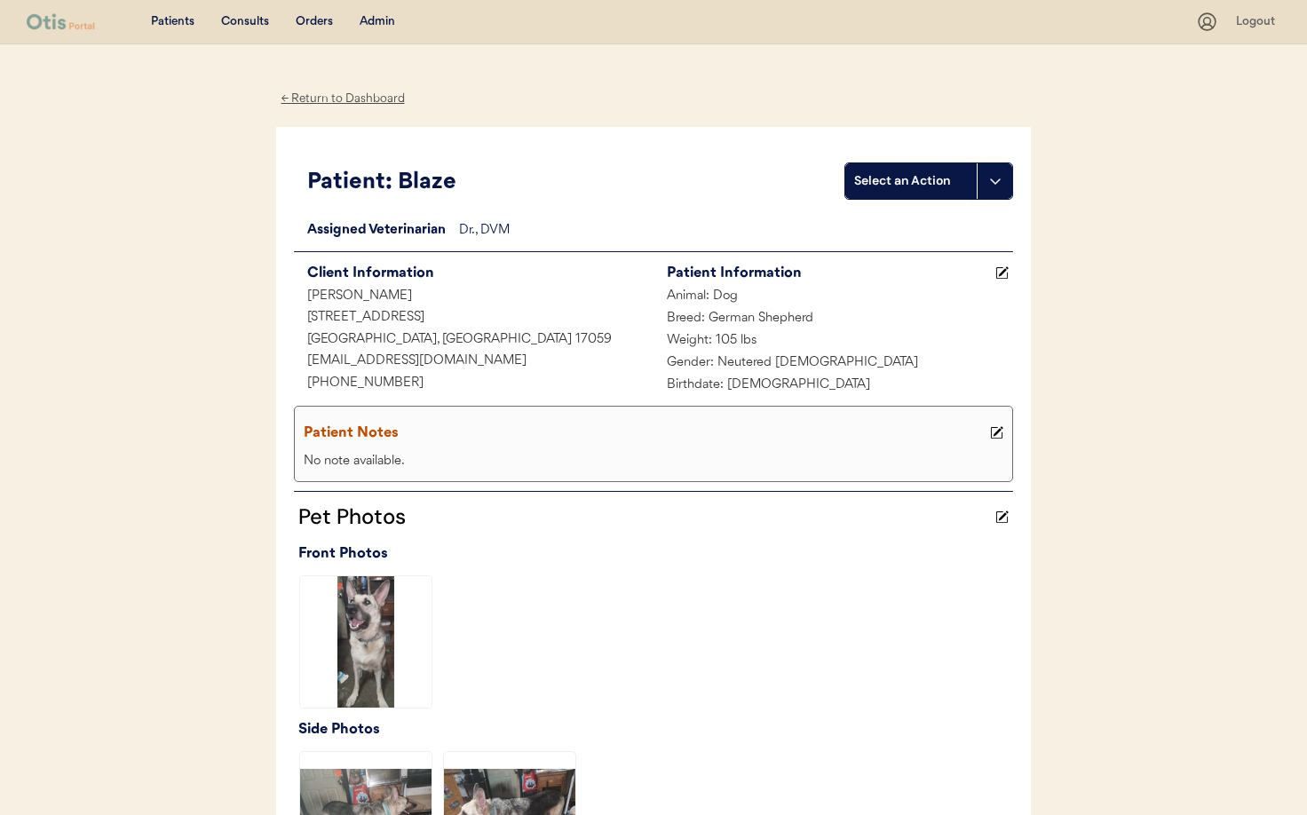
click at [369, 20] on div "Admin" at bounding box center [377, 22] width 36 height 18
click at [370, 20] on div "Admin" at bounding box center [377, 22] width 36 height 18
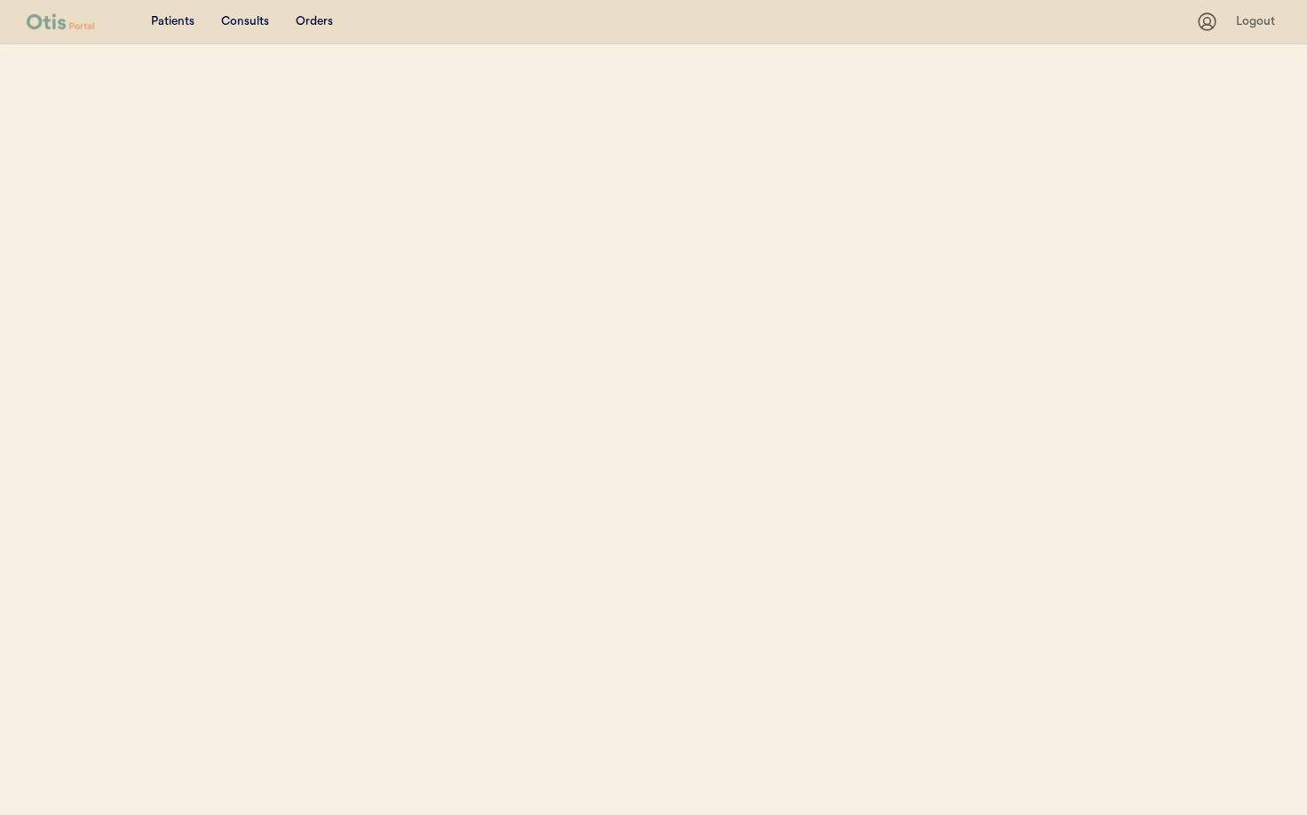
select select ""Name""
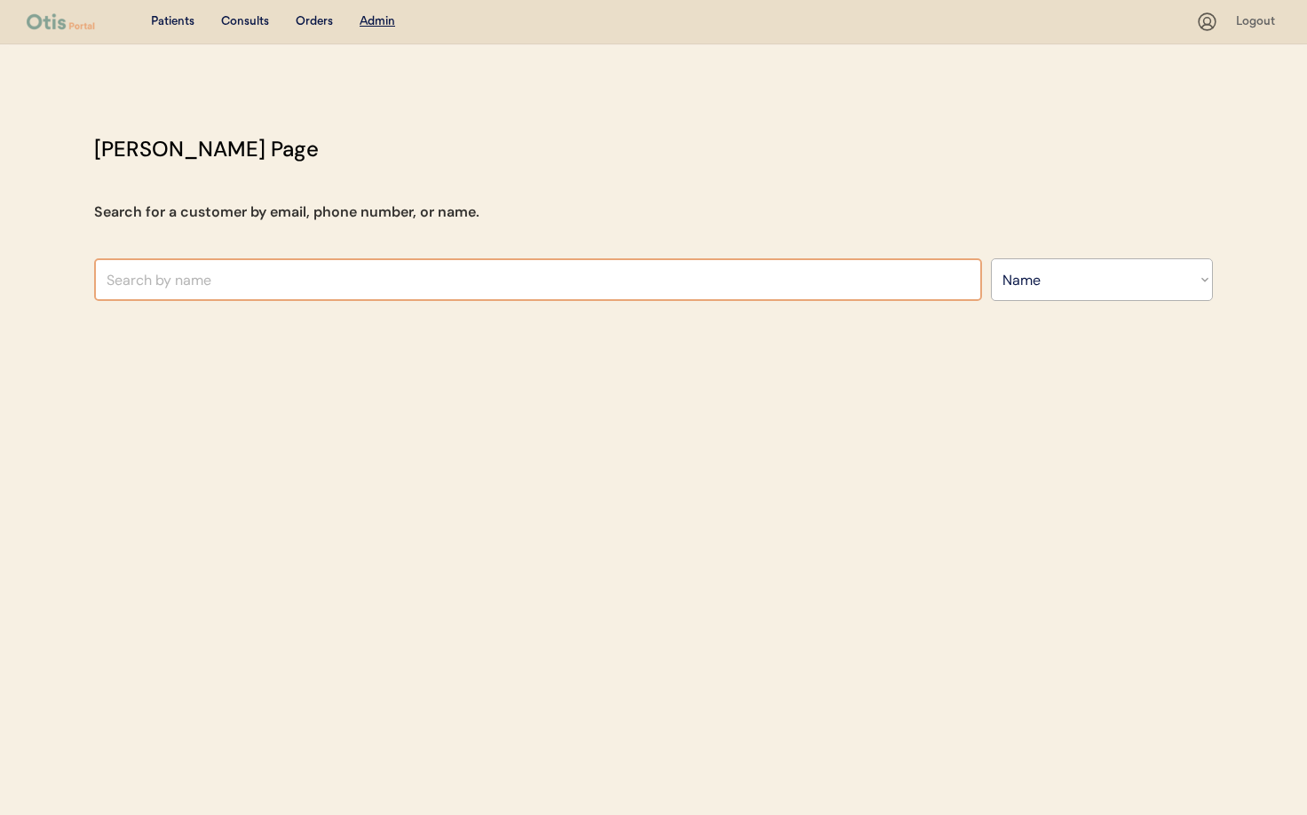
click at [408, 277] on input "text" at bounding box center [538, 279] width 888 height 43
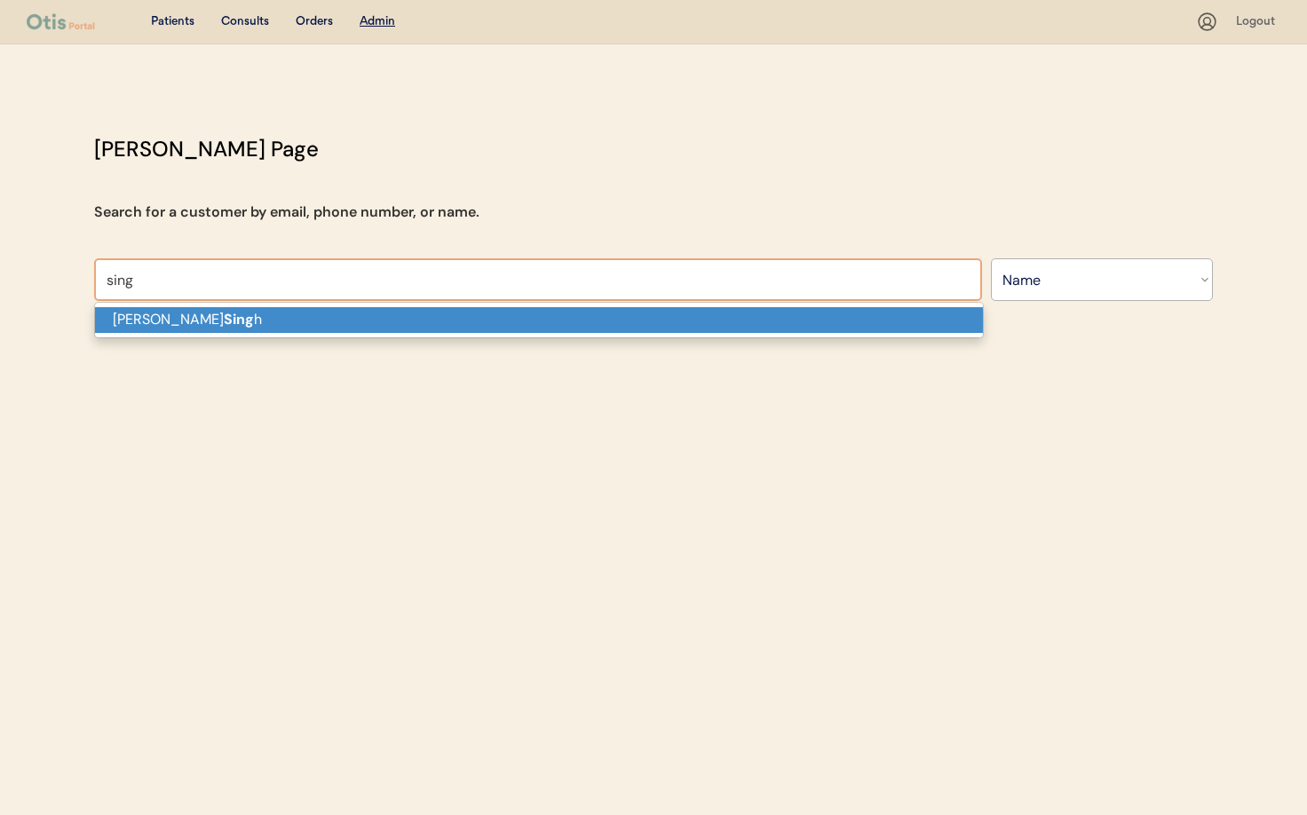
click at [383, 311] on p "Monica Sing h" at bounding box center [539, 320] width 888 height 26
type input "[PERSON_NAME]"
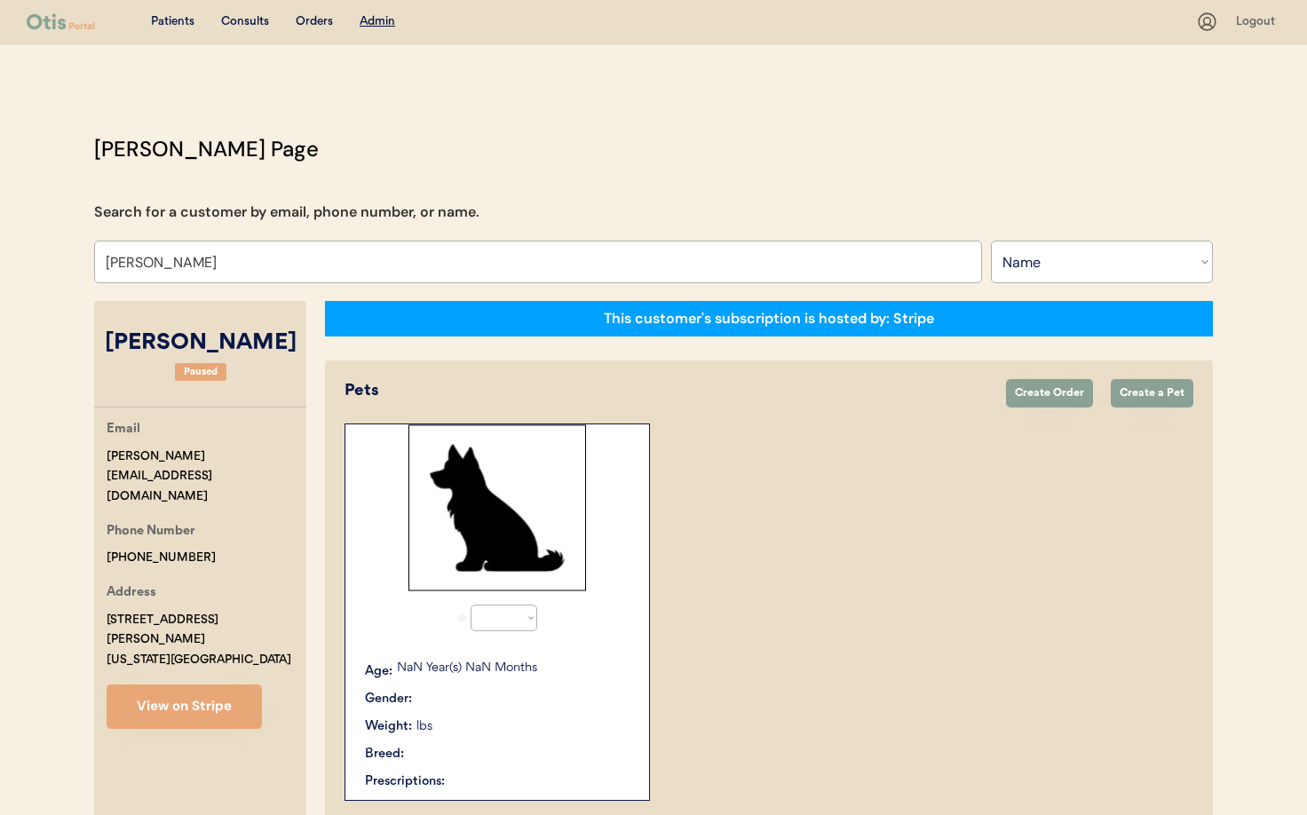
select select "true"
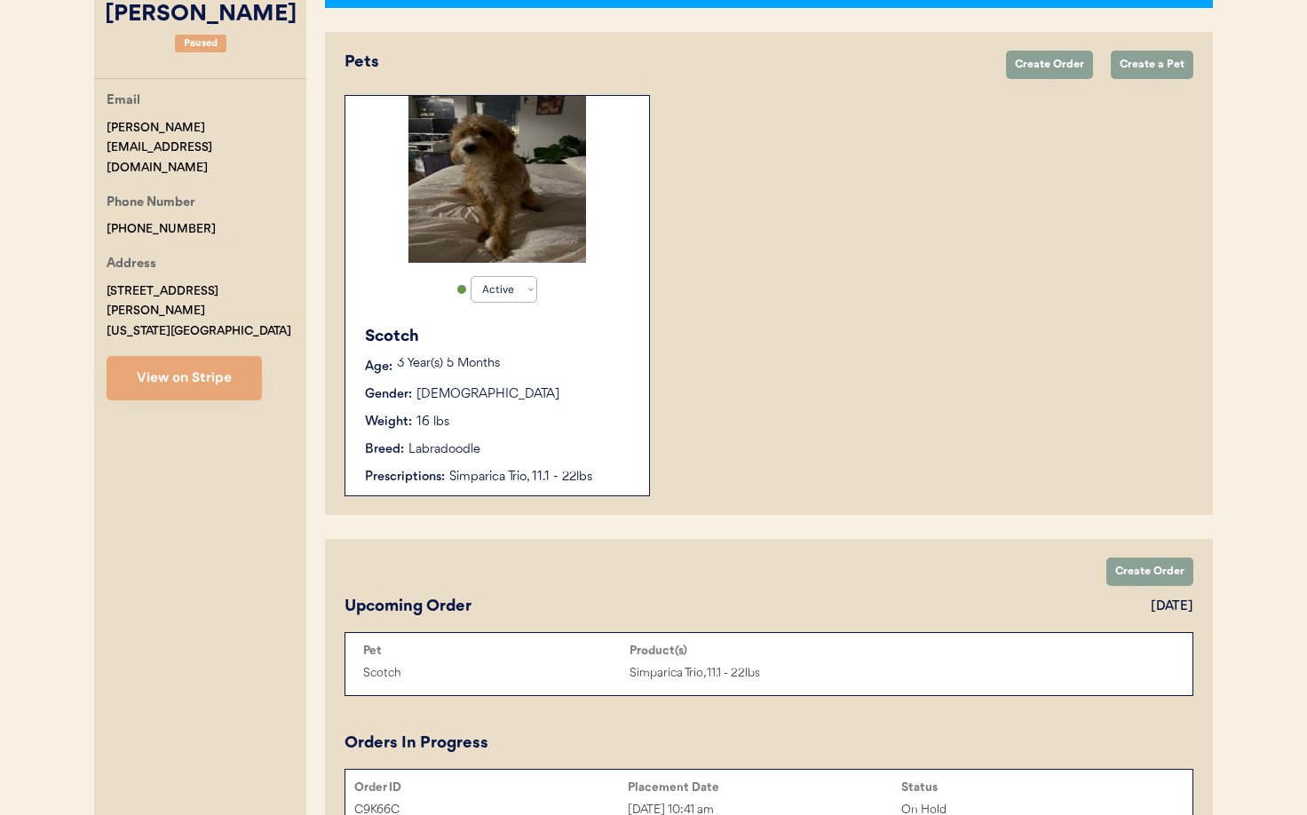
scroll to position [328, 0]
type input "[PERSON_NAME]"
click at [553, 435] on div "Scotch Age: 3 Year(s) 5 Months Gender: Male Weight: 16 lbs Breed: Labradoodle P…" at bounding box center [497, 406] width 286 height 179
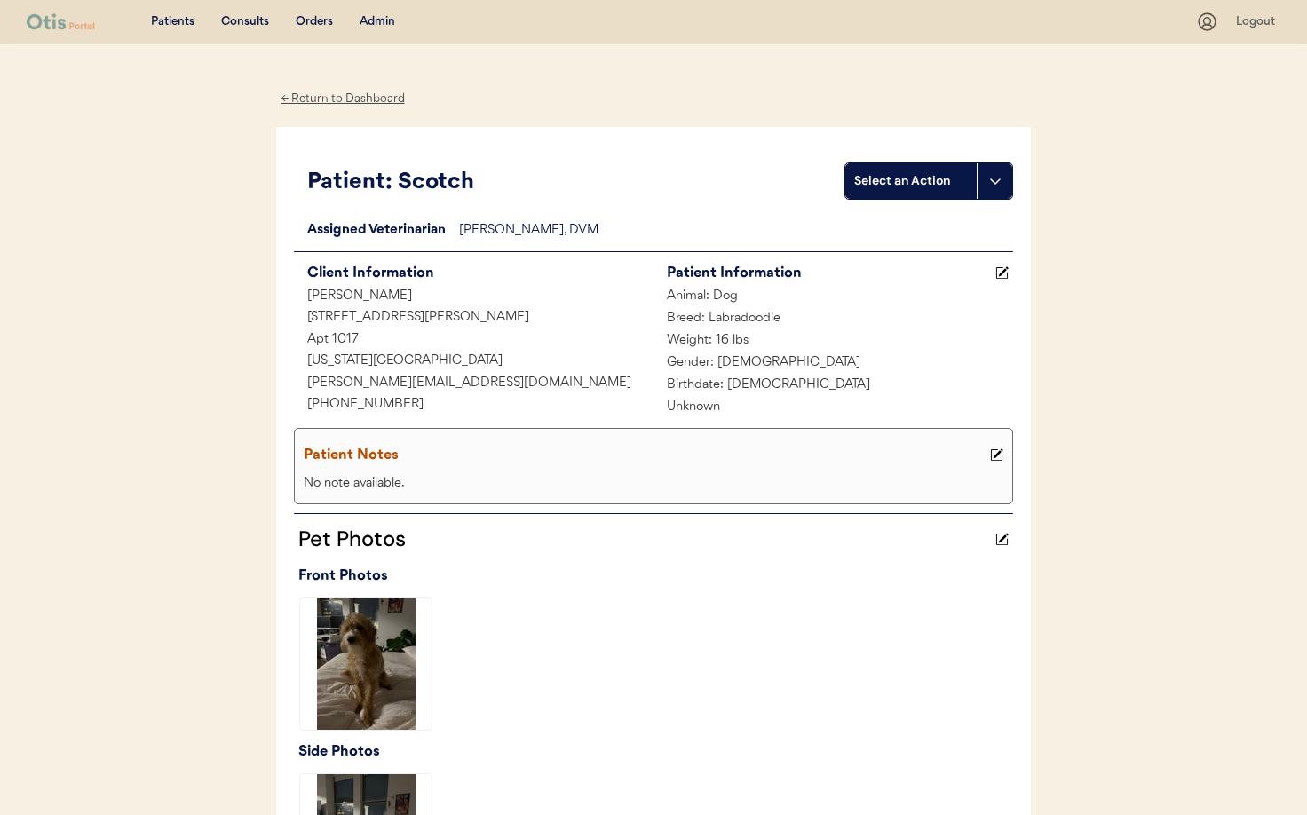
click at [321, 94] on div "← Return to Dashboard" at bounding box center [342, 99] width 133 height 20
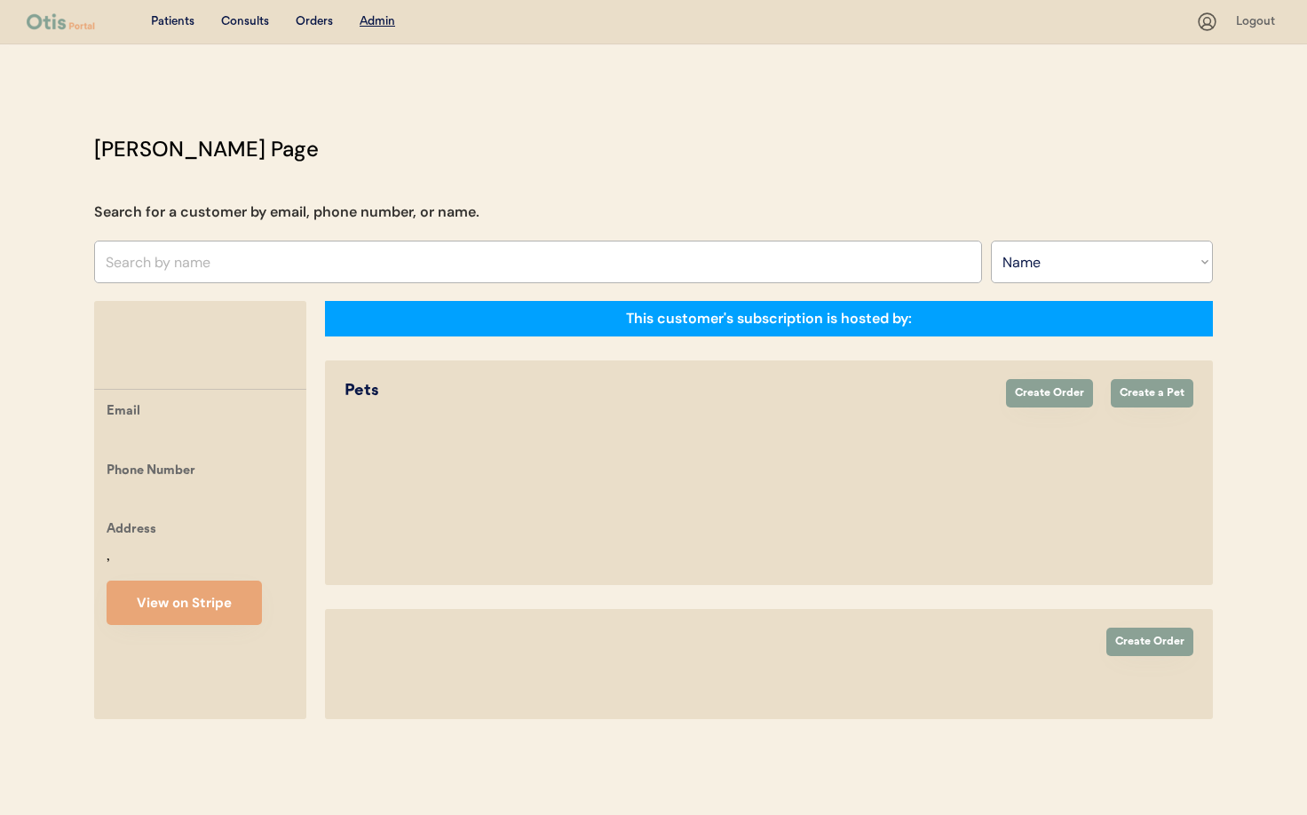
select select ""Name""
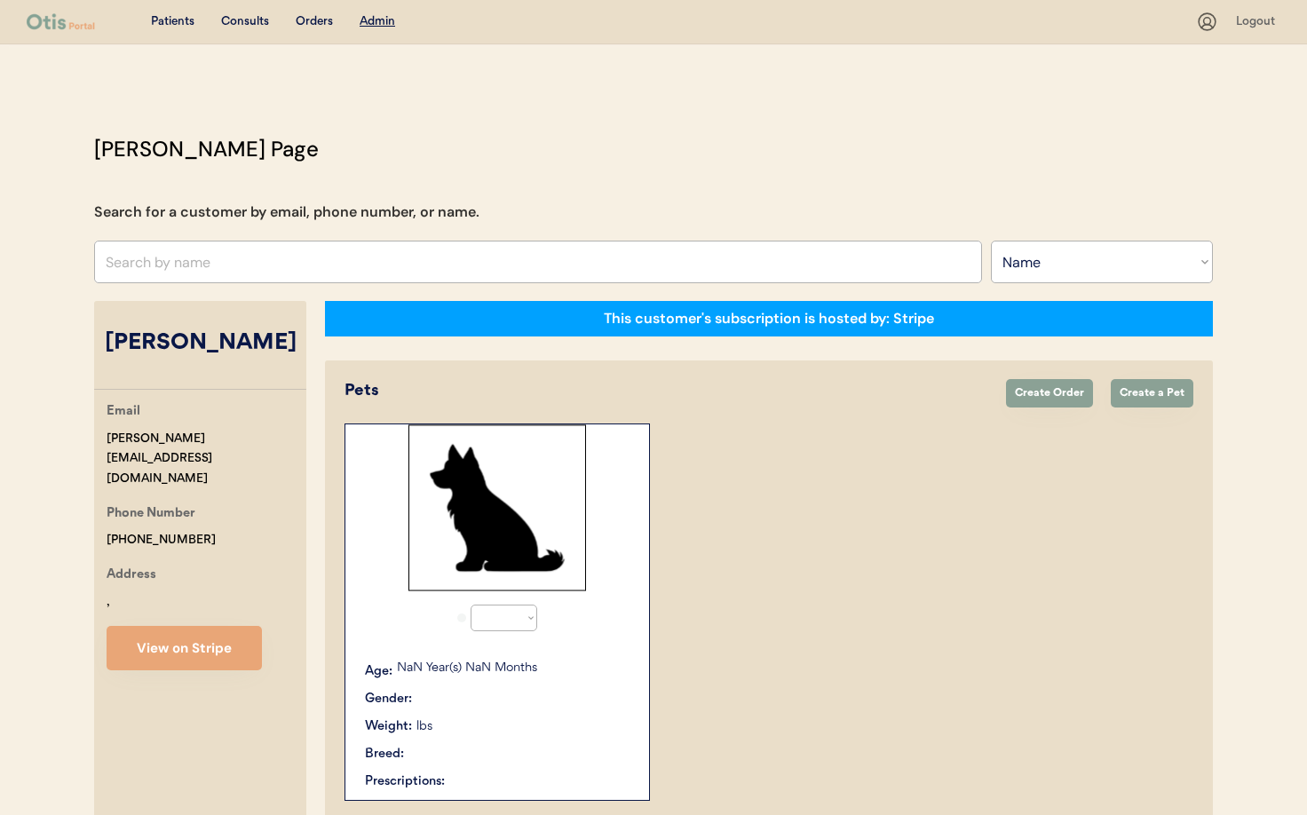
scroll to position [221, 0]
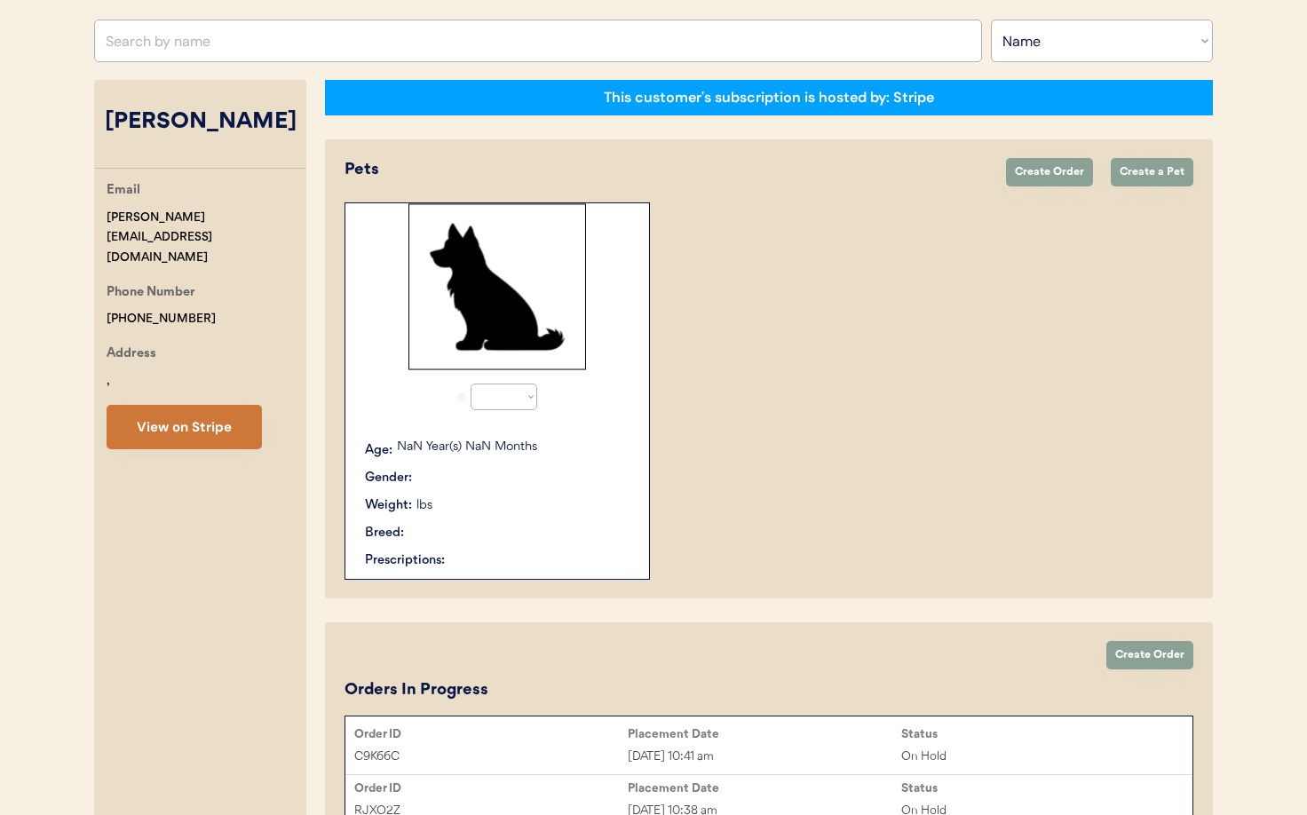
click at [209, 411] on button "View on Stripe" at bounding box center [184, 427] width 155 height 44
select select "true"
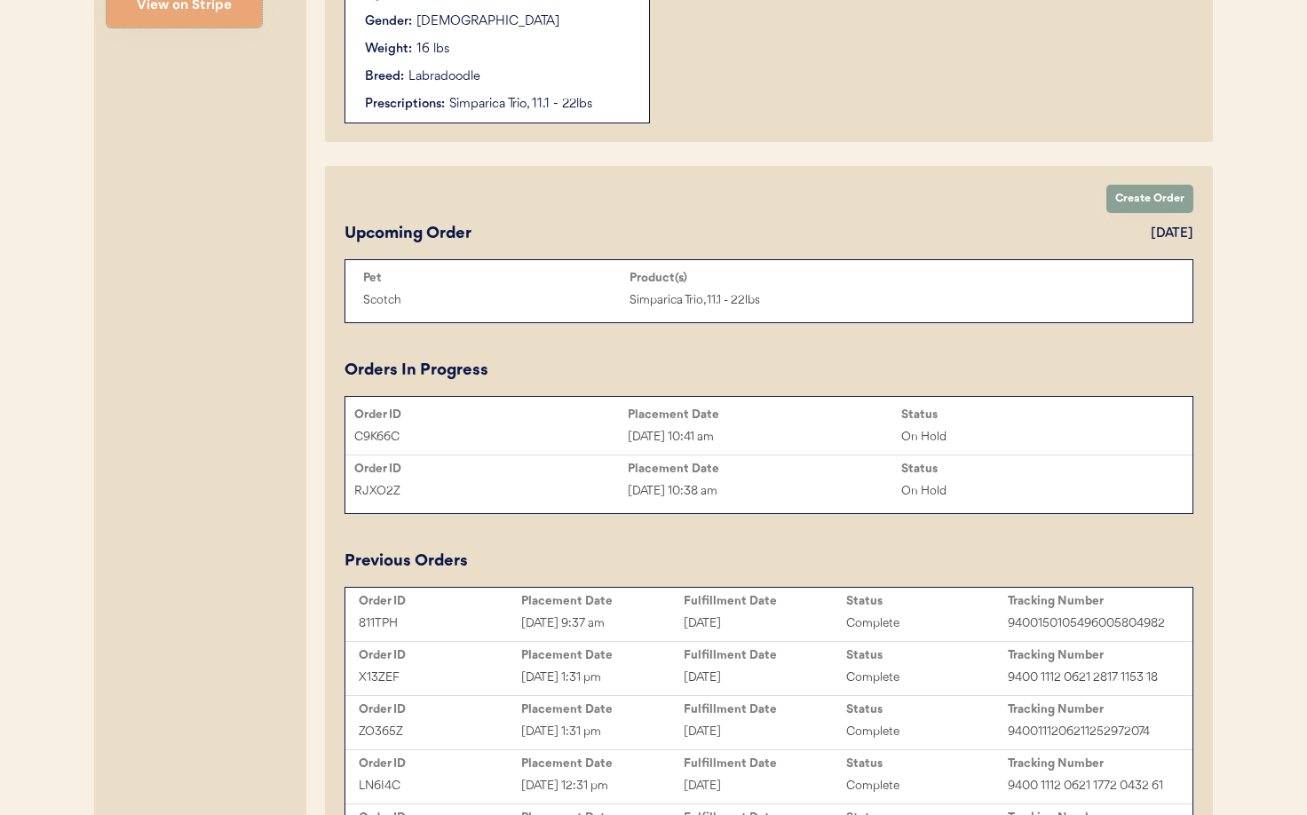
scroll to position [744, 0]
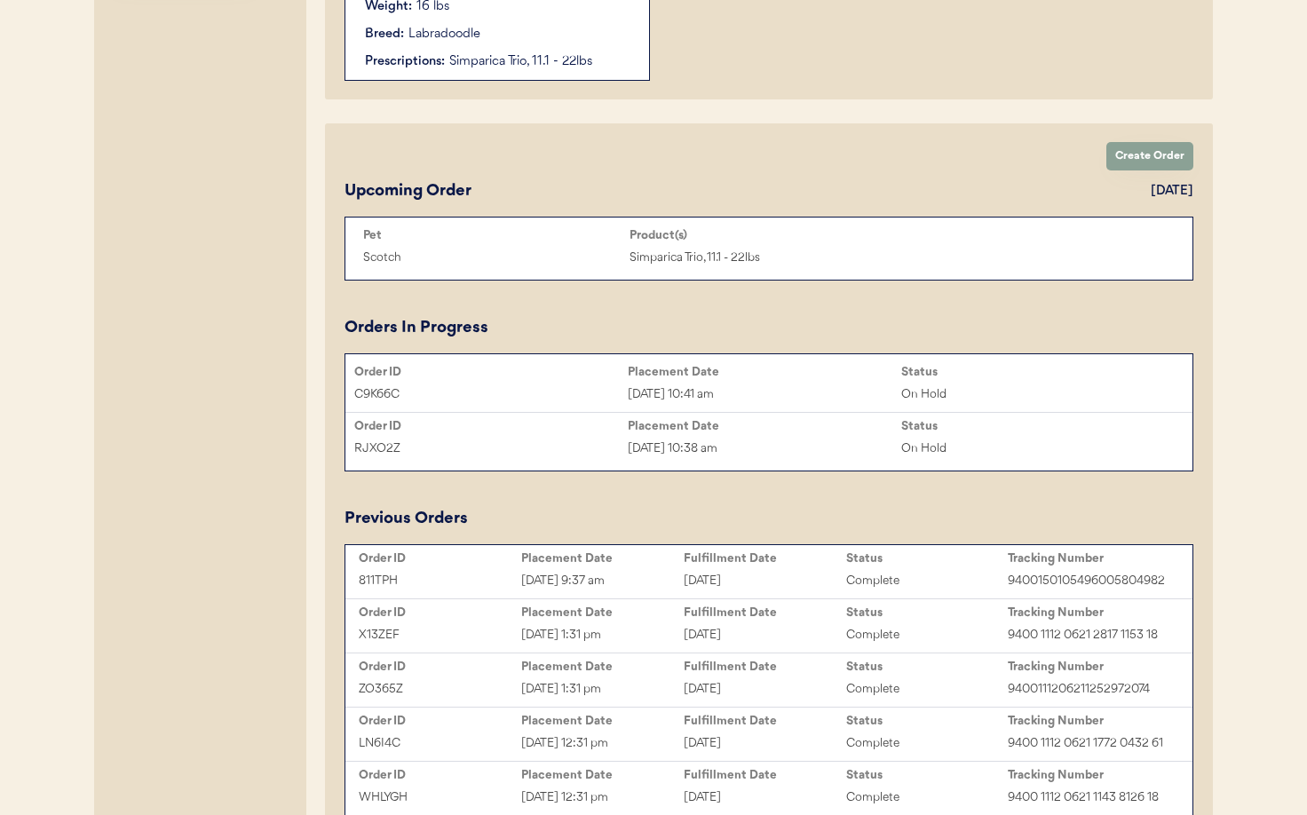
click at [705, 451] on div "Jul 20, 2025 10:38 am" at bounding box center [764, 448] width 273 height 20
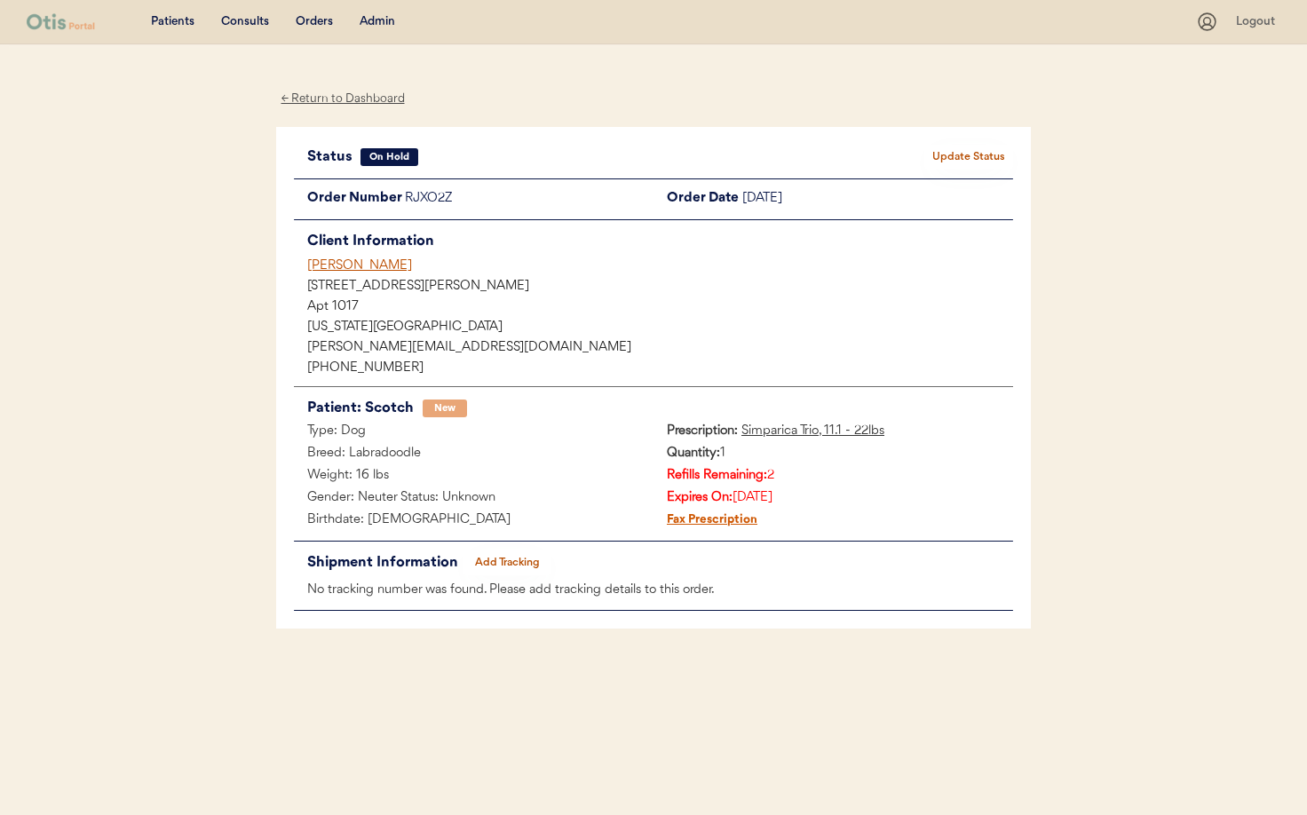
click at [956, 162] on button "Update Status" at bounding box center [968, 157] width 89 height 25
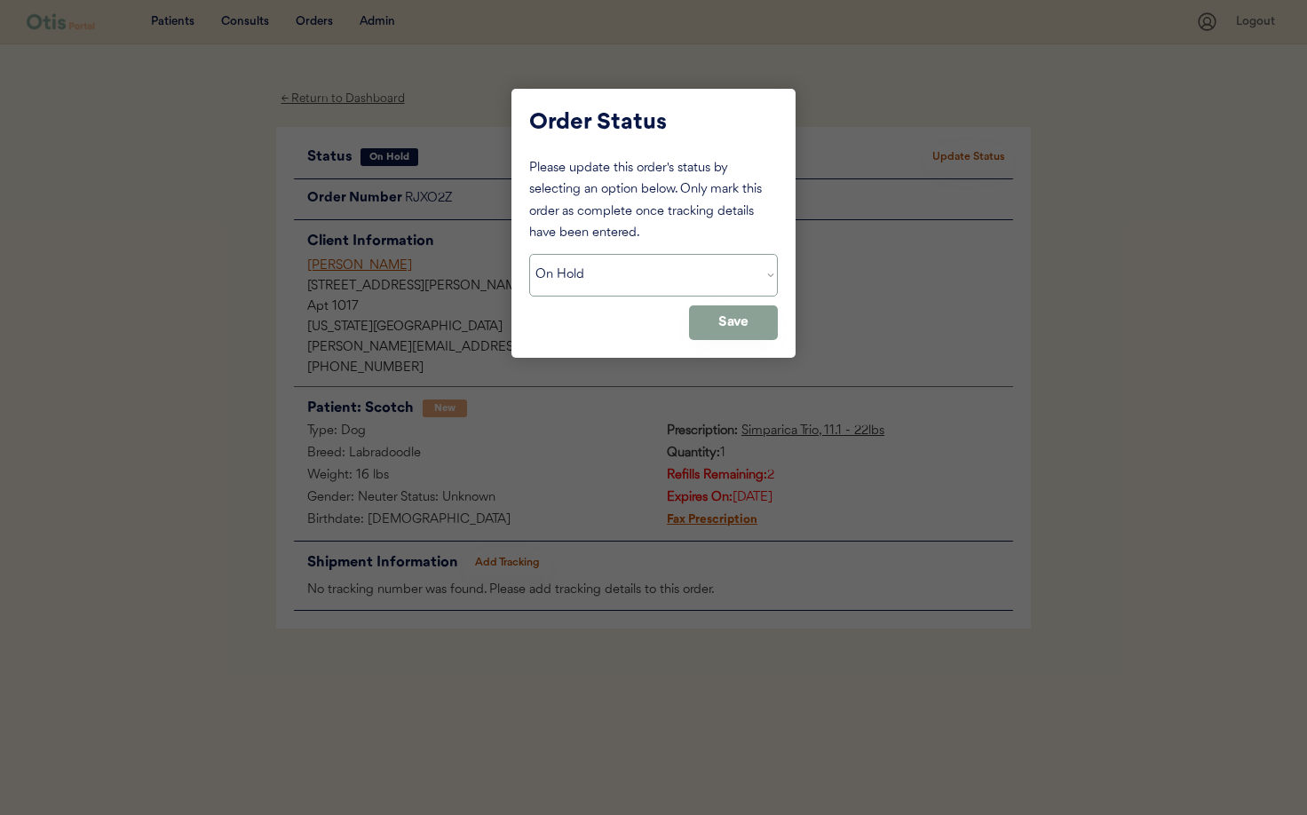
click at [667, 288] on select "Status On Hold New In Progress Complete Pending HW Consent Canceled" at bounding box center [653, 275] width 249 height 43
select select ""cancelled""
click at [529, 254] on select "Status On Hold New In Progress Complete Pending HW Consent Canceled" at bounding box center [653, 275] width 249 height 43
click at [716, 320] on button "Save" at bounding box center [733, 322] width 89 height 35
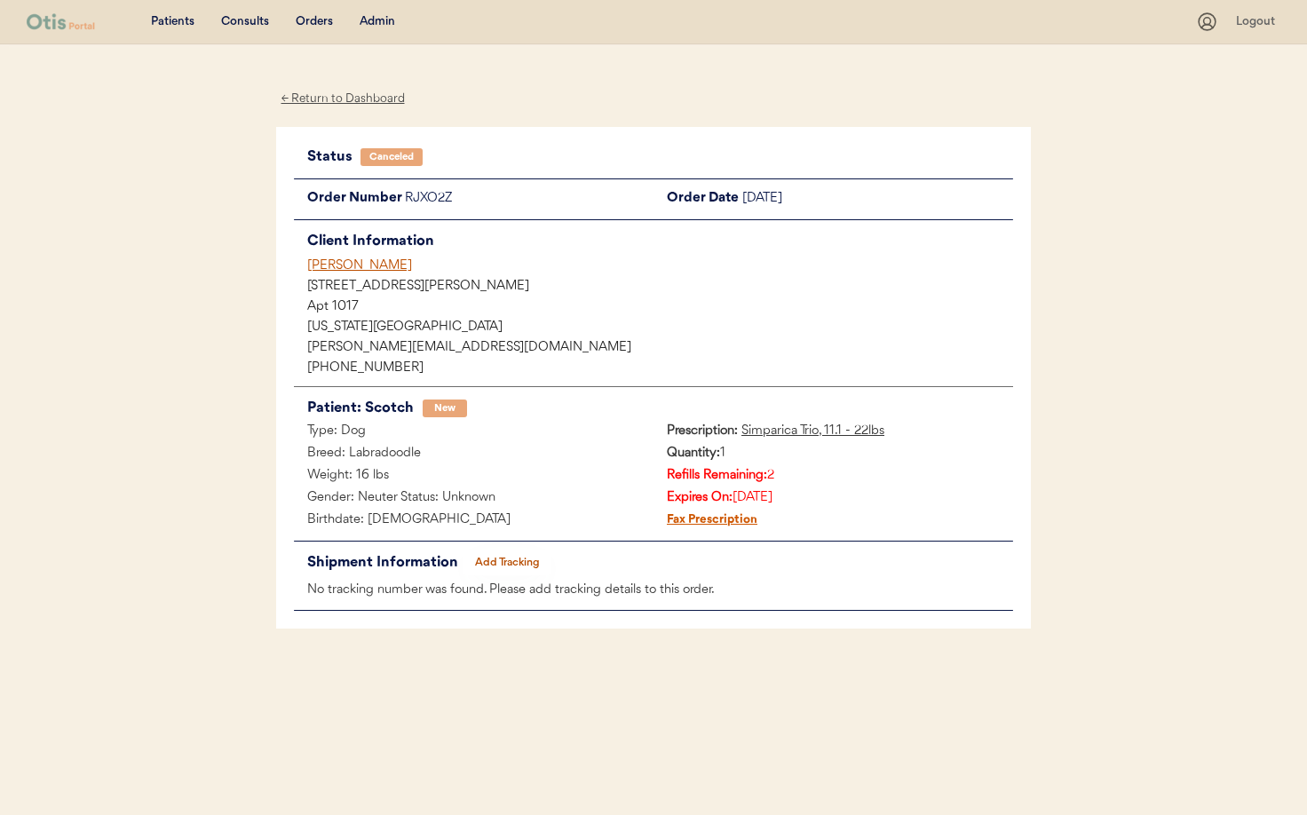
click at [336, 267] on div "Monica Singh" at bounding box center [660, 266] width 706 height 19
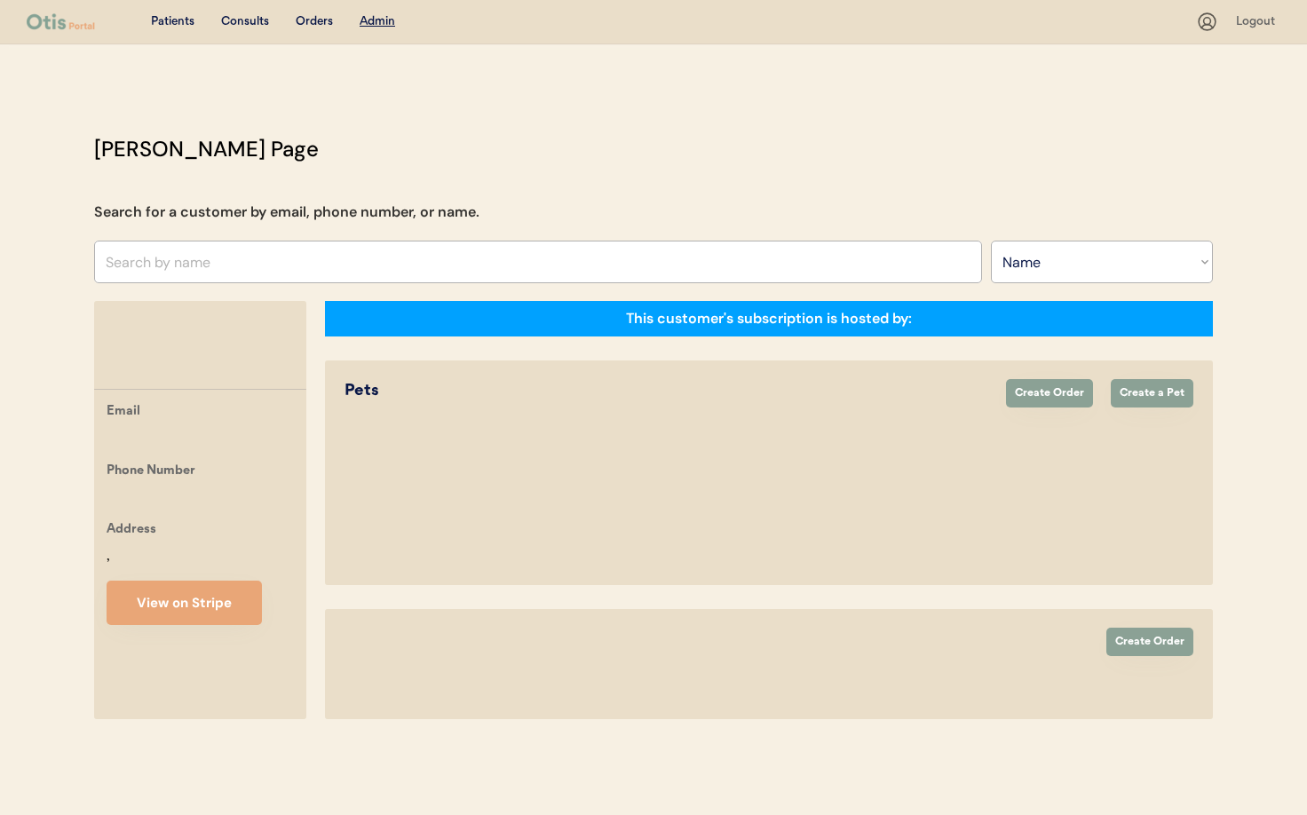
select select ""Name""
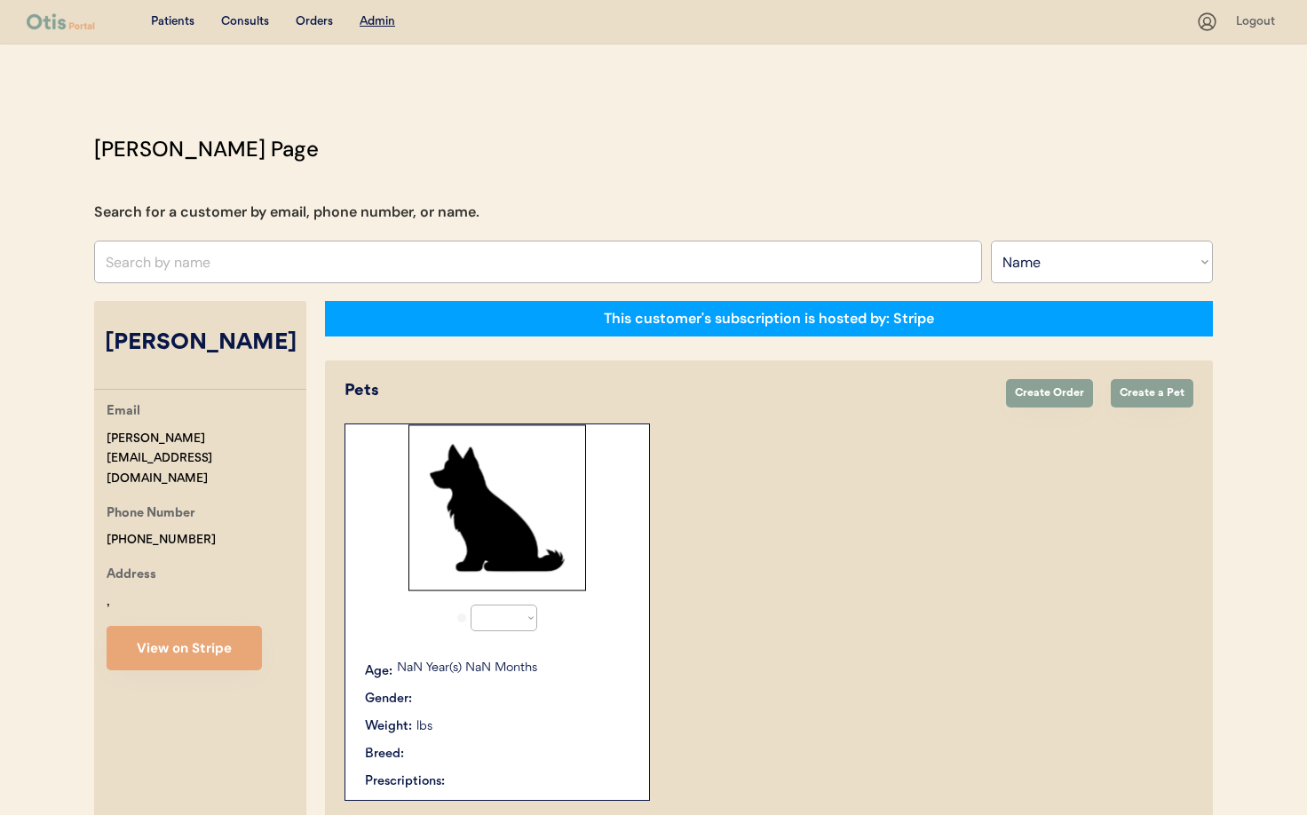
select select "true"
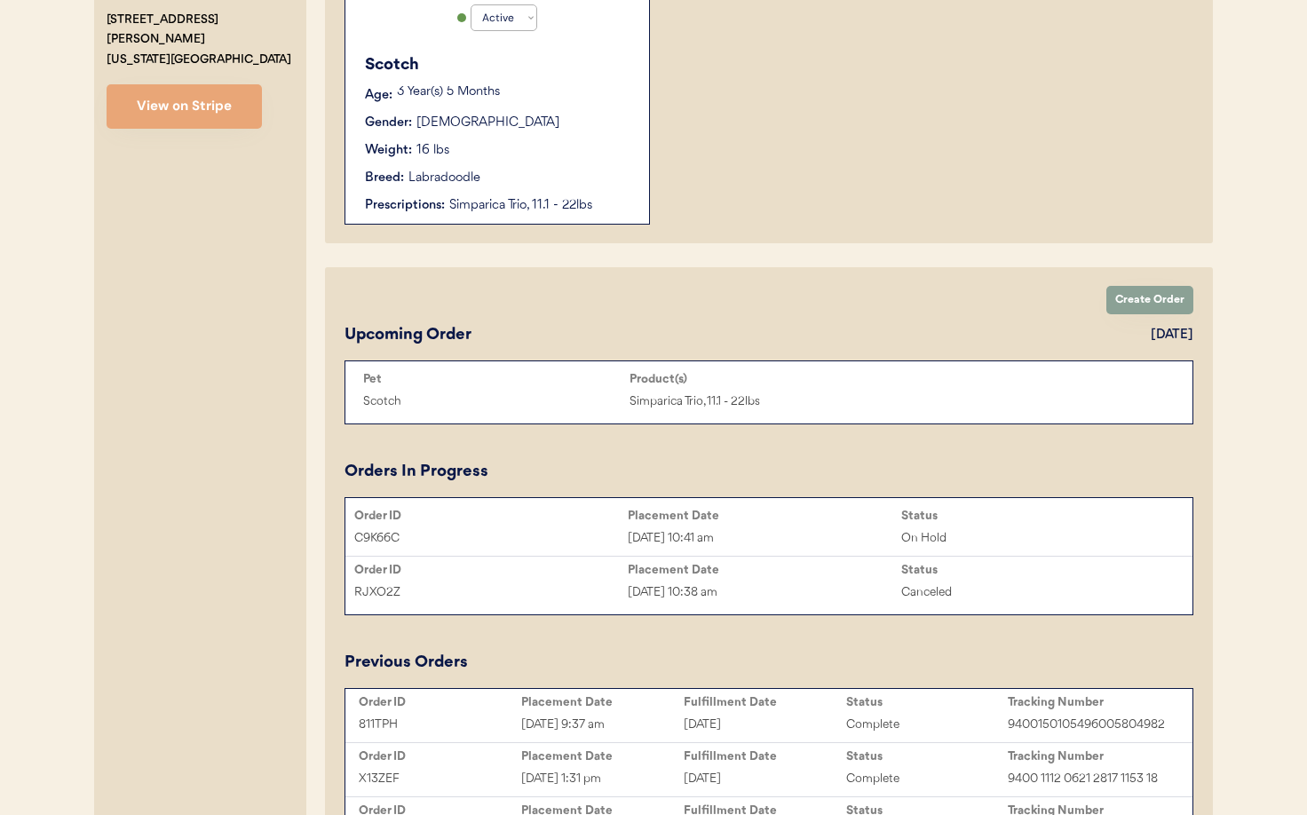
scroll to position [67, 0]
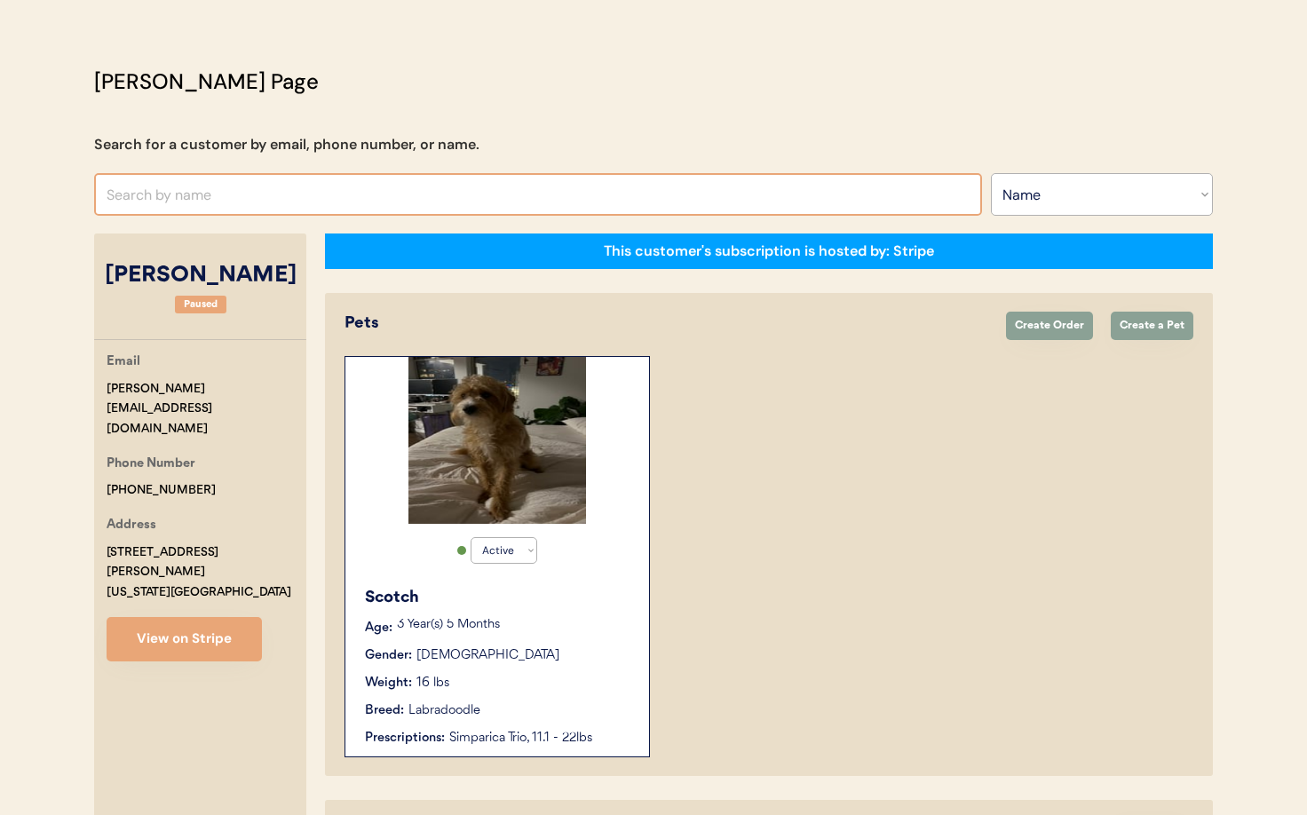
click at [252, 189] on input "text" at bounding box center [538, 194] width 888 height 43
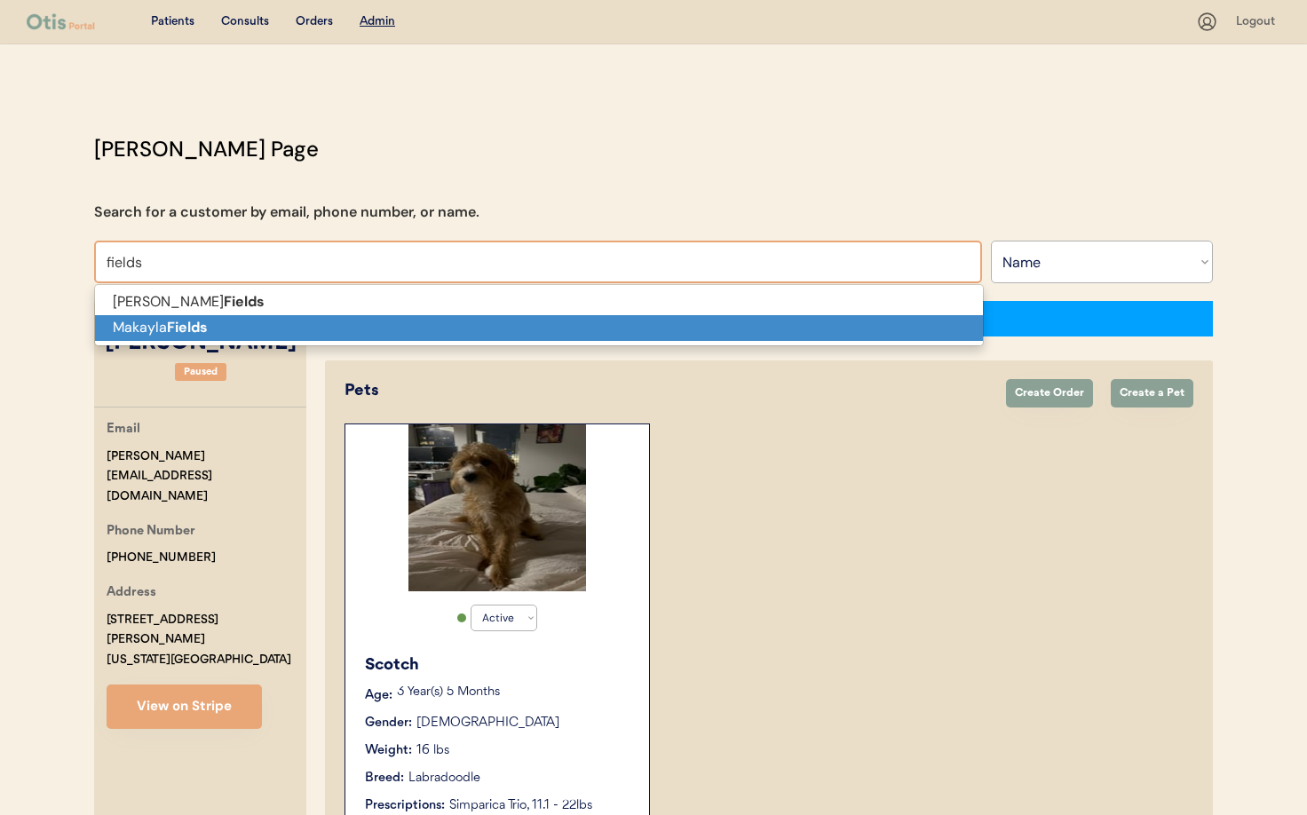
click at [212, 323] on p "Makayla Fields" at bounding box center [539, 328] width 888 height 26
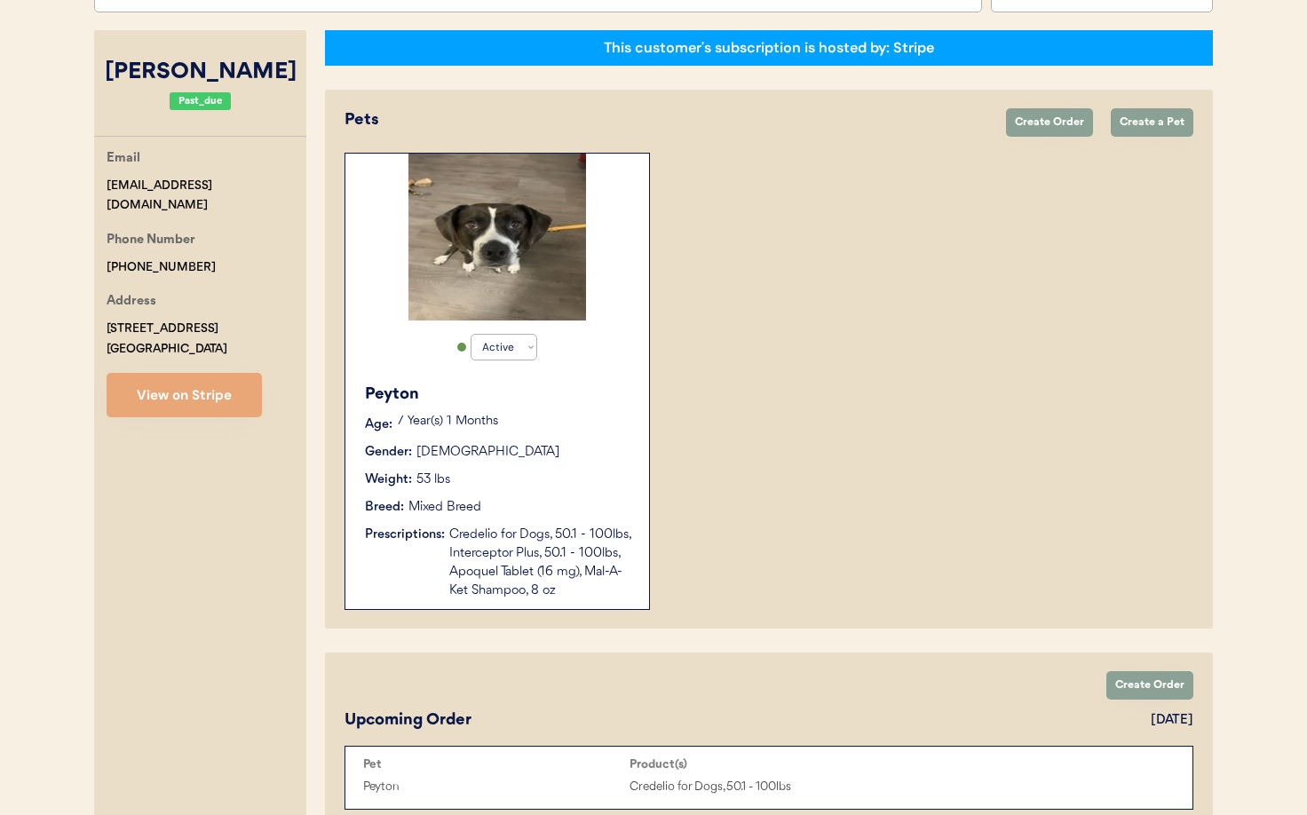
scroll to position [272, 0]
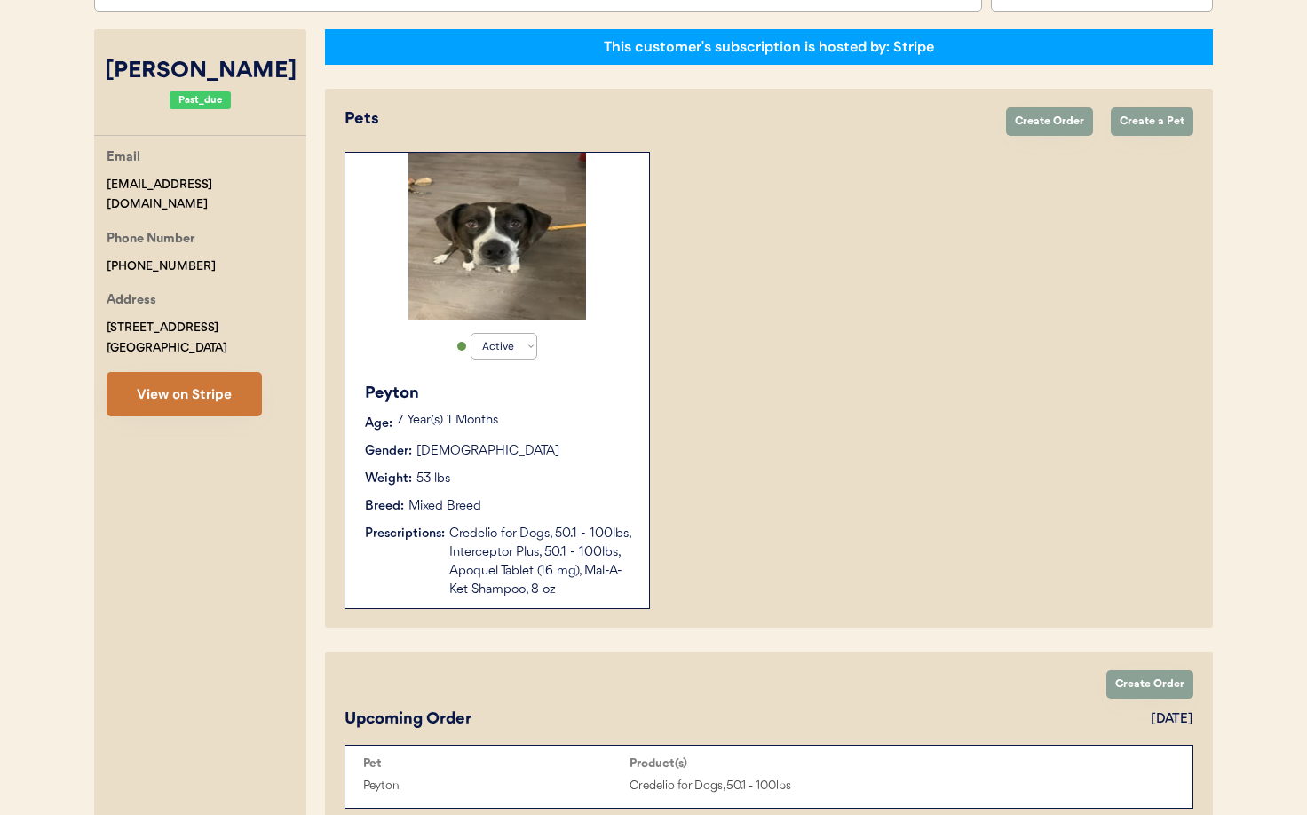
type input "Makayla Fields"
click at [214, 393] on button "View on Stripe" at bounding box center [184, 394] width 155 height 44
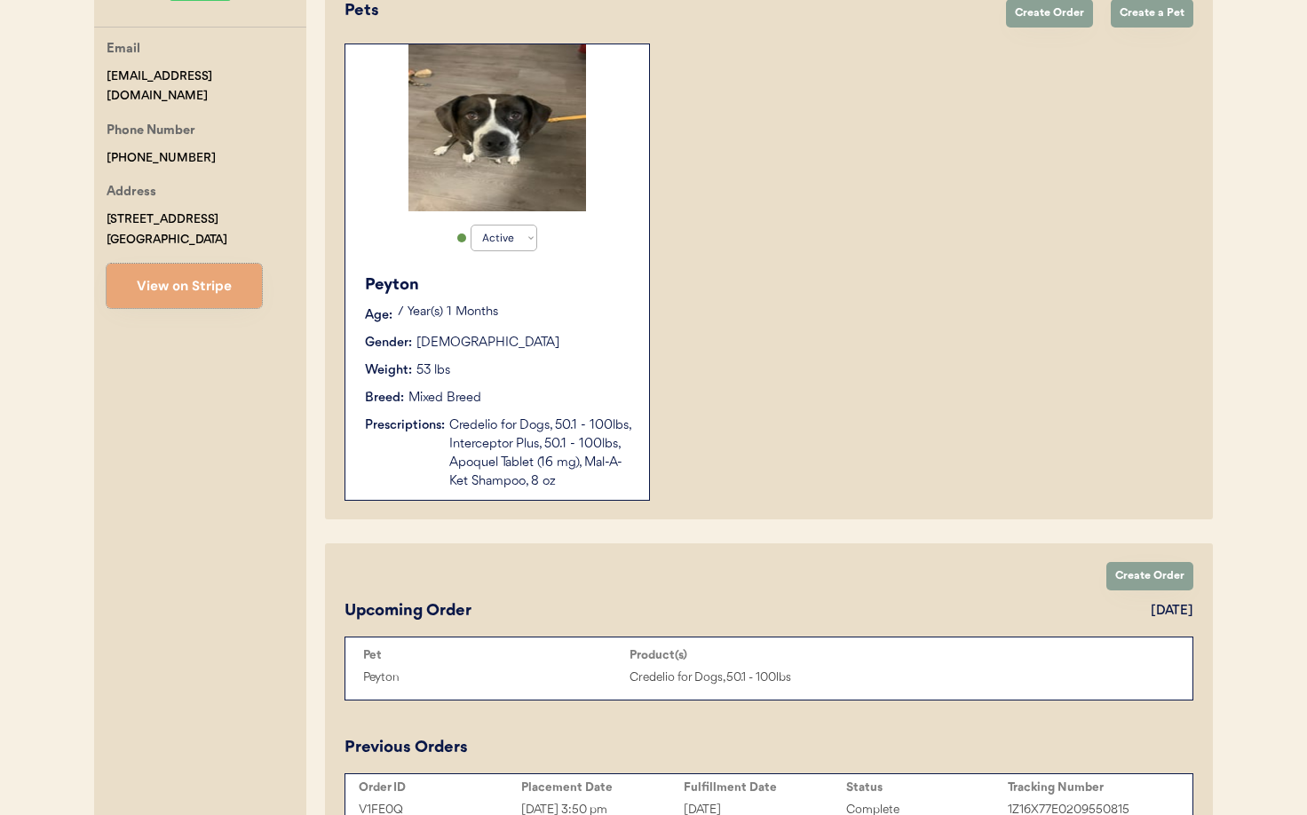
scroll to position [373, 0]
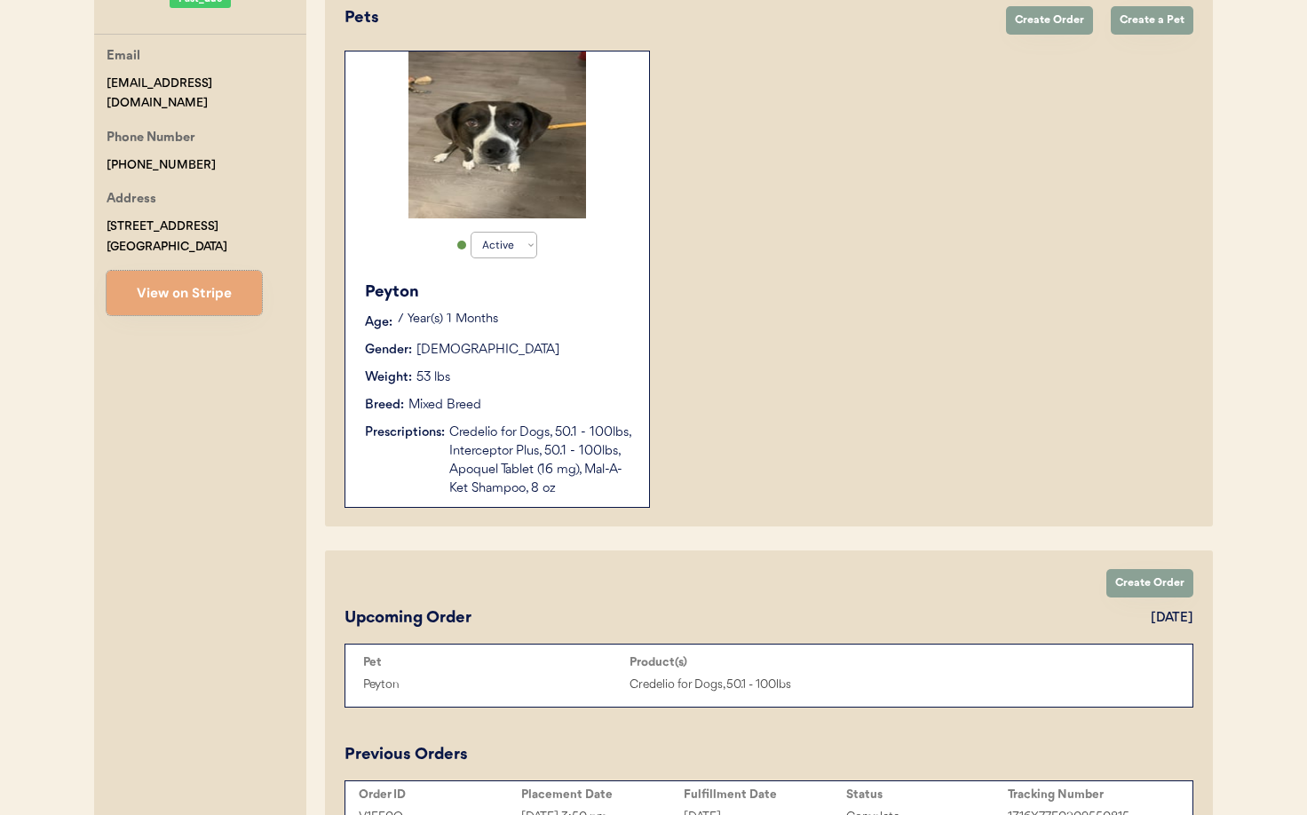
click at [540, 457] on div "Credelio for Dogs, 50.1 - 100lbs, Interceptor Plus, 50.1 - 100lbs, Apoquel Tabl…" at bounding box center [540, 460] width 182 height 75
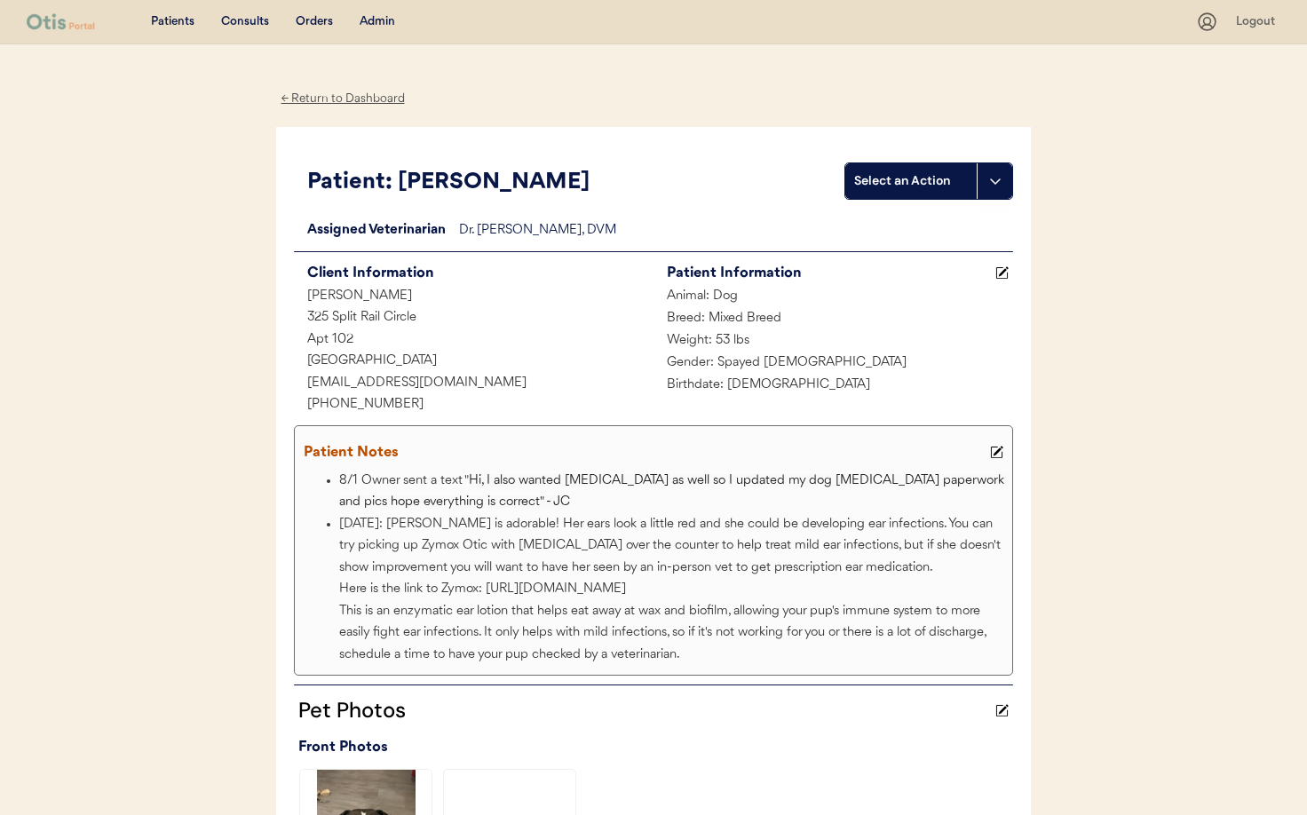
click at [367, 15] on div "Admin" at bounding box center [377, 22] width 36 height 18
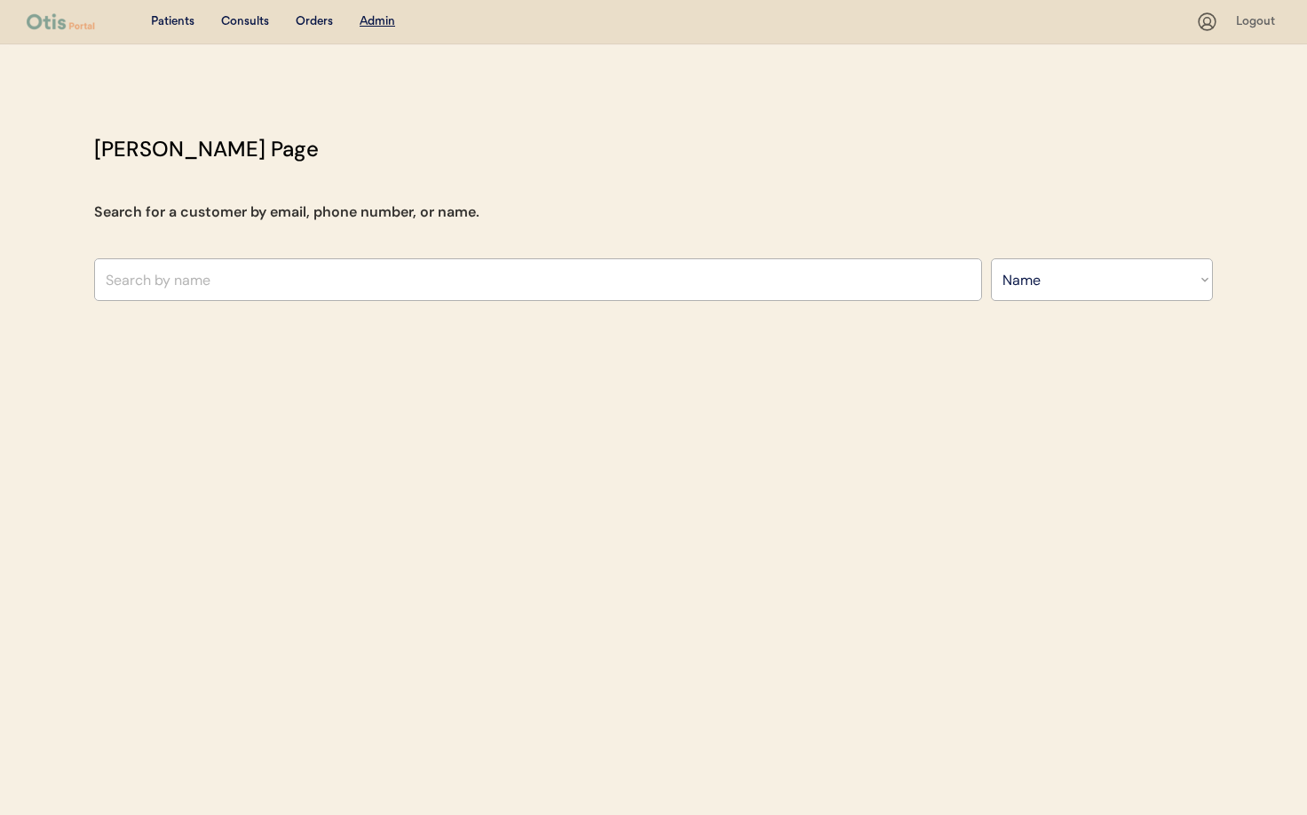
select select ""Name""
click at [208, 284] on input "text" at bounding box center [538, 279] width 888 height 43
type input "Hope"
type input "[PERSON_NAME]"
type input "Hope Mc"
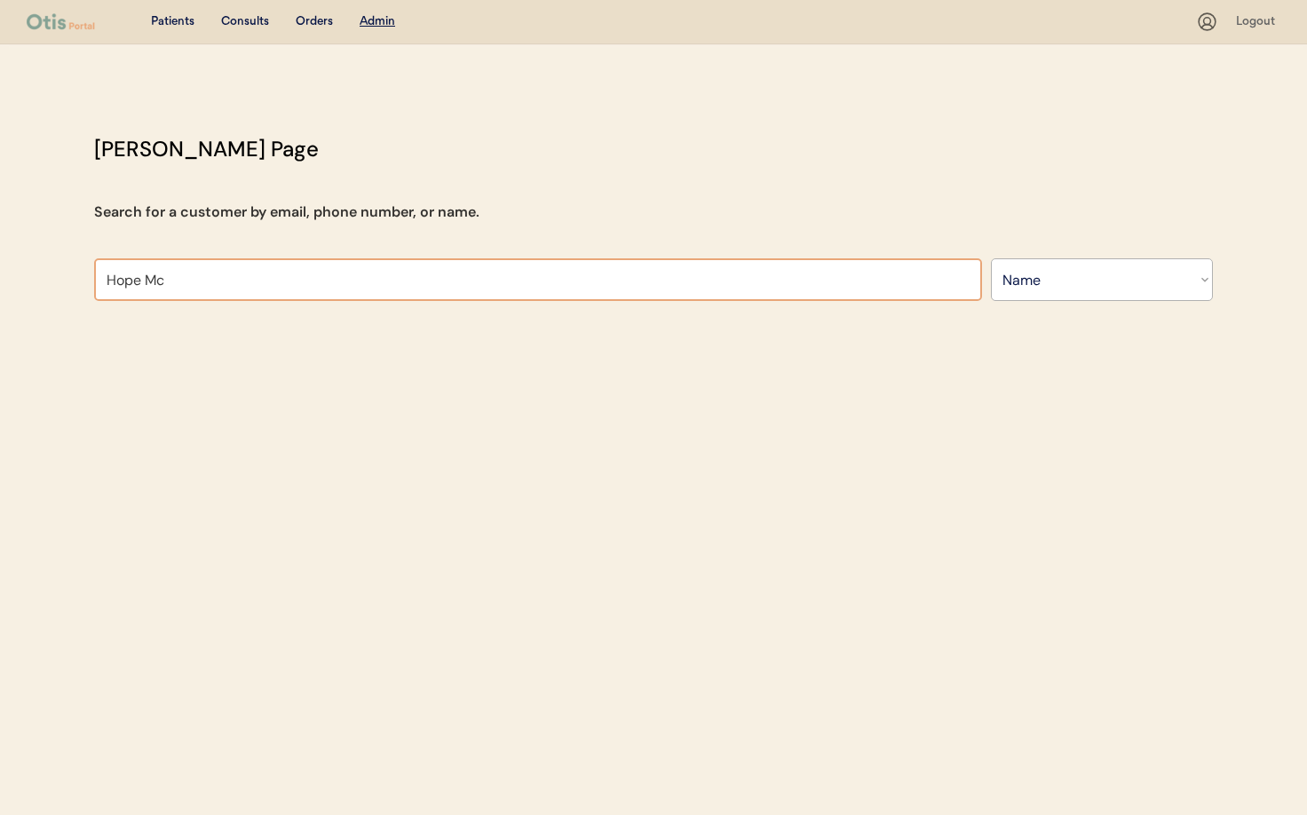
type input "[PERSON_NAME]"
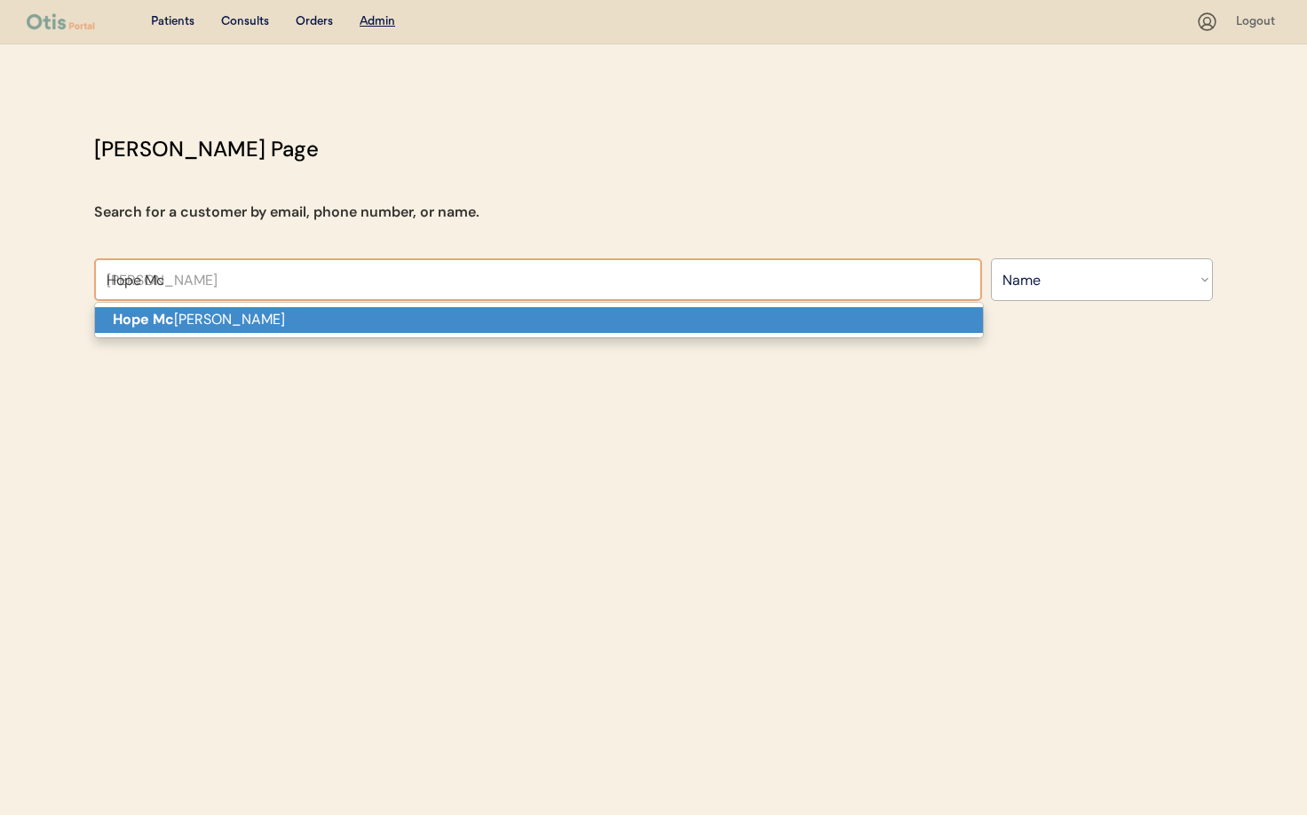
click at [206, 325] on p "Hope Mc Corkle" at bounding box center [539, 320] width 888 height 26
type input "[PERSON_NAME]"
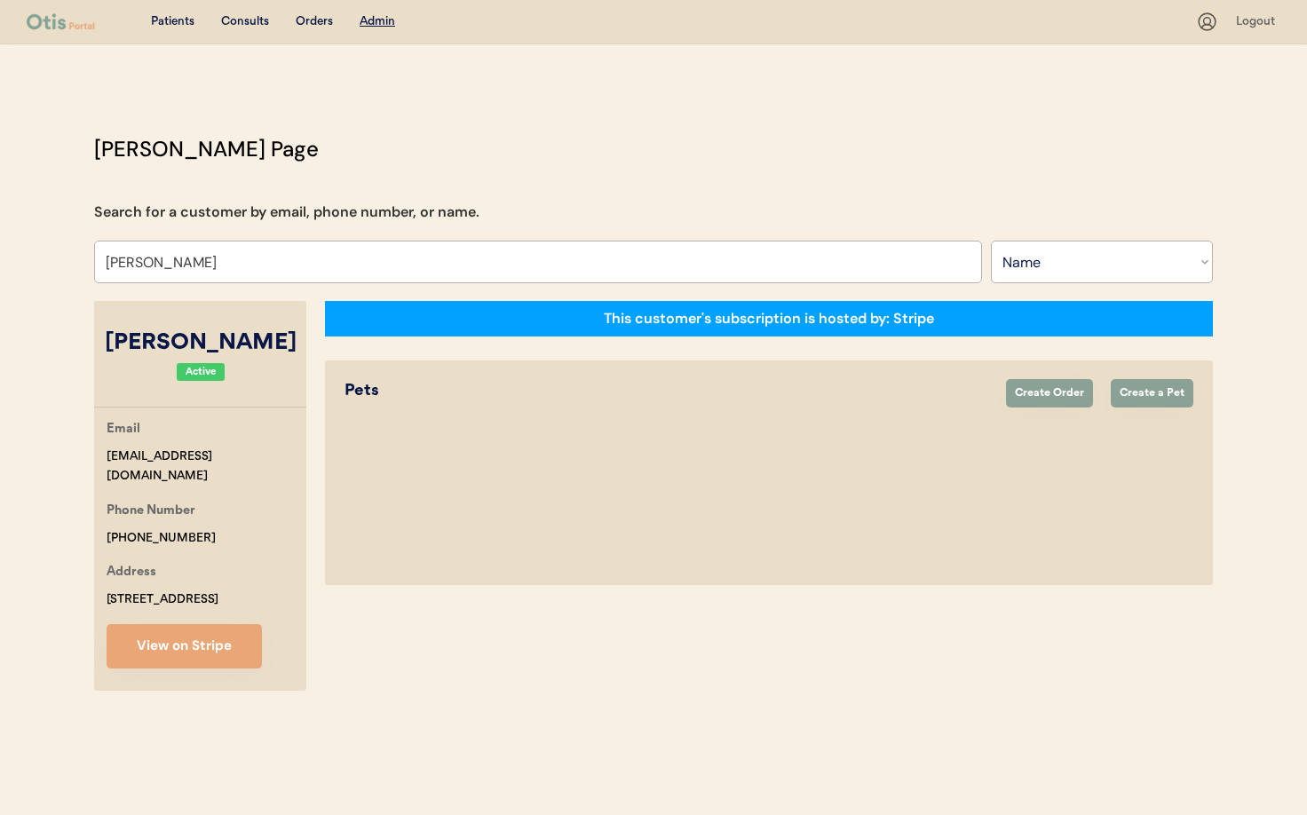
select select "true"
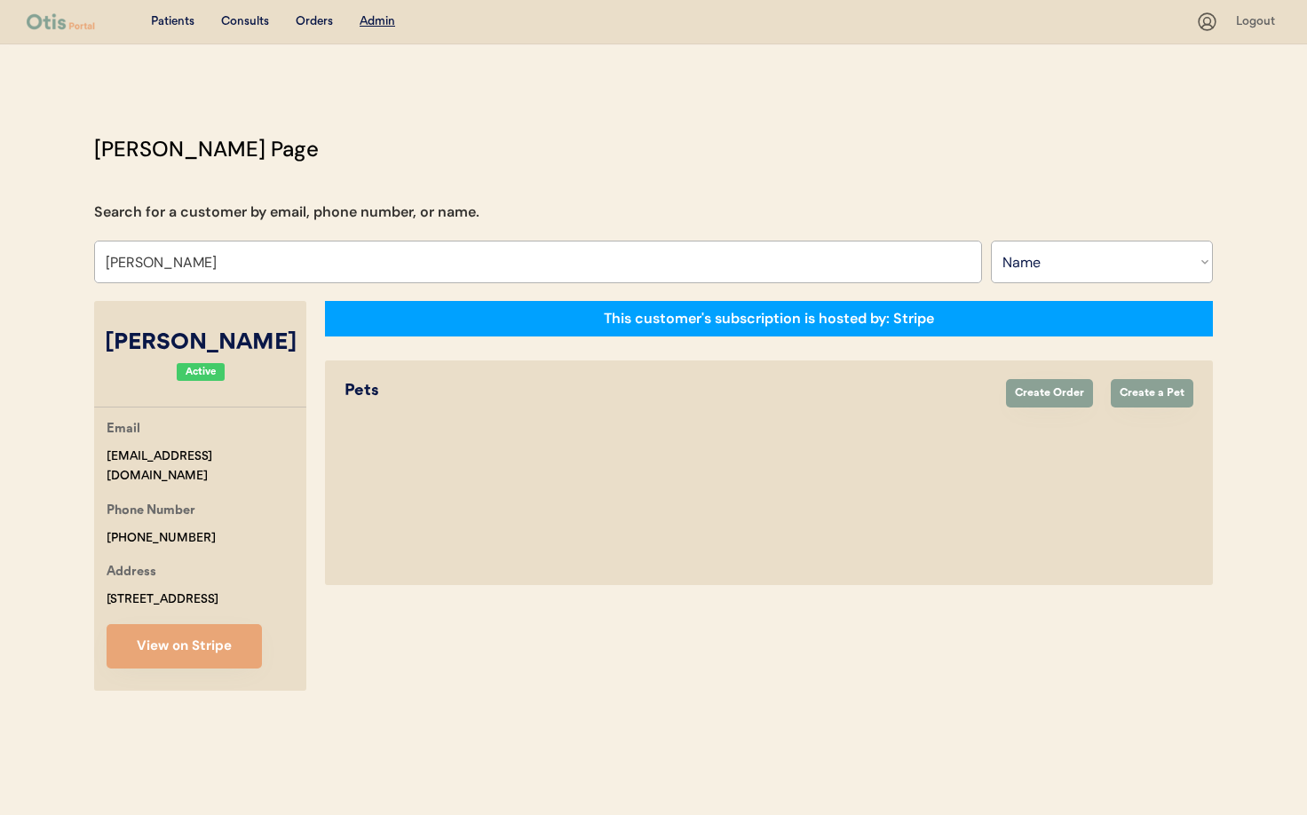
select select "true"
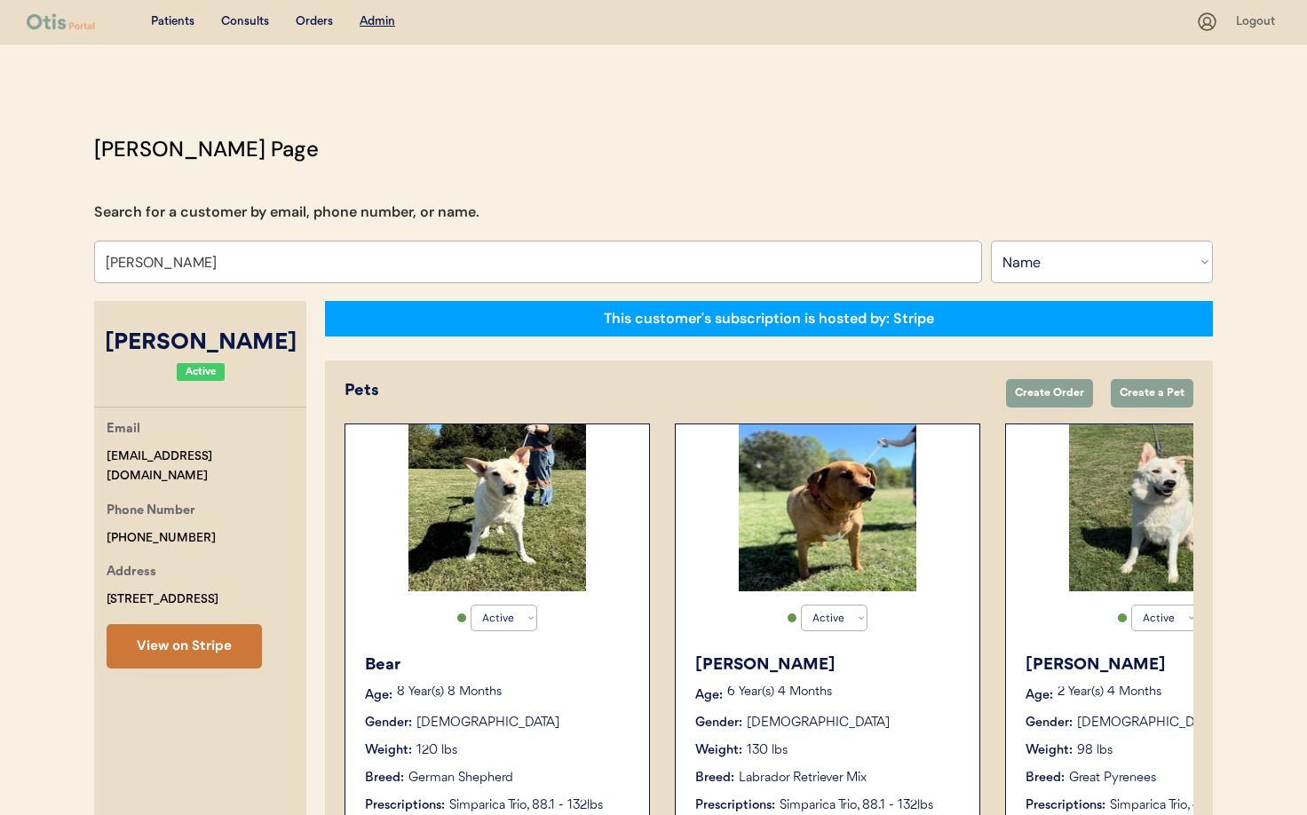
type input "Hope McCorkle"
click at [203, 636] on button "View on Stripe" at bounding box center [184, 646] width 155 height 44
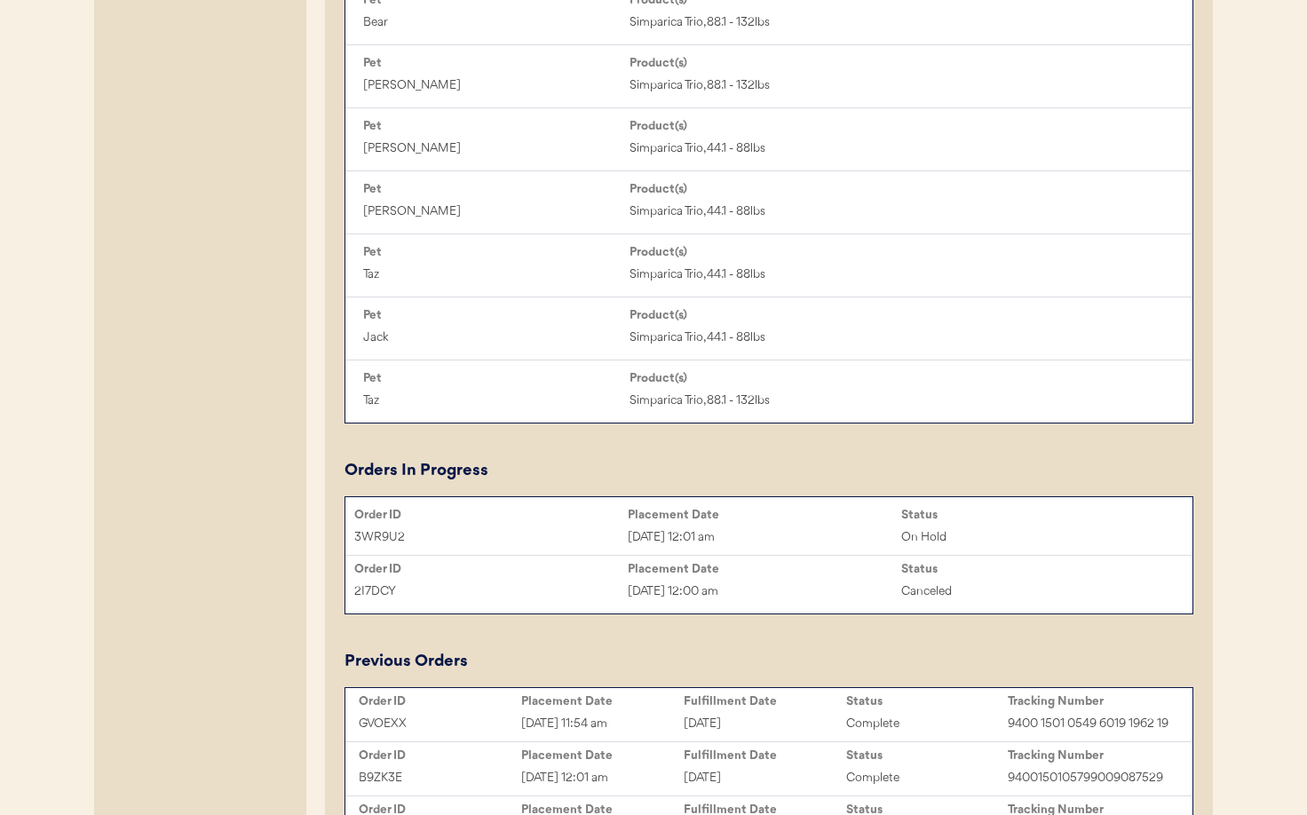
scroll to position [1035, 0]
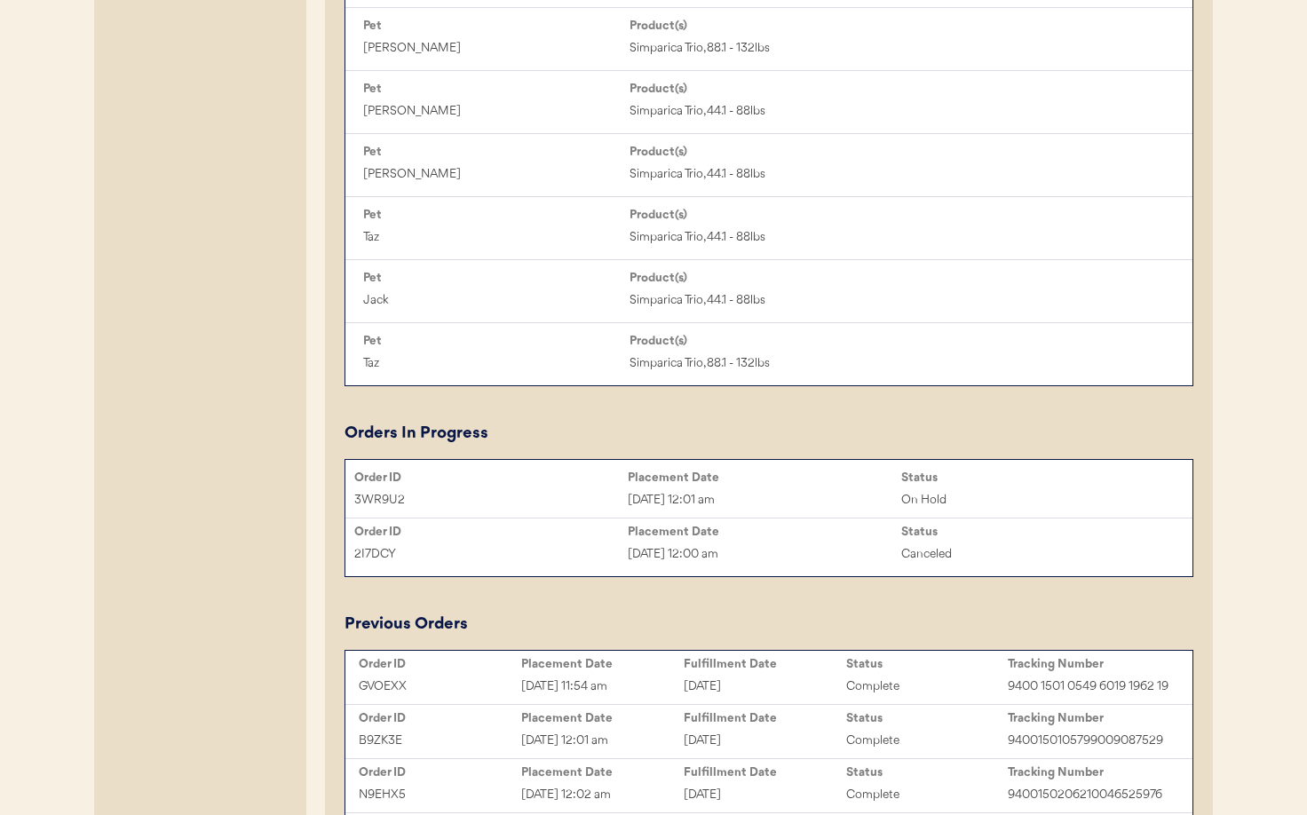
click at [731, 480] on div "Placement Date" at bounding box center [764, 477] width 273 height 14
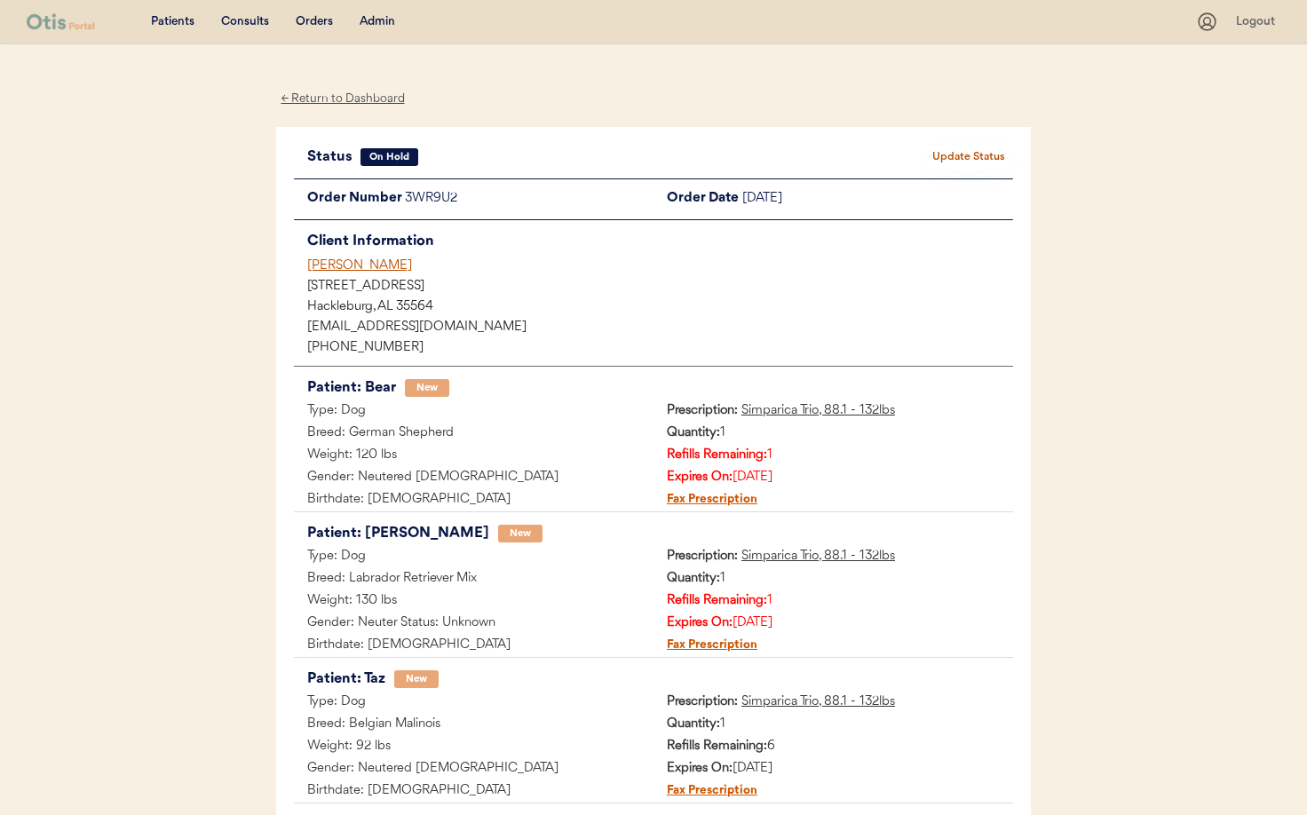
click at [329, 98] on div "← Return to Dashboard" at bounding box center [342, 99] width 133 height 20
click at [376, 21] on div "Admin" at bounding box center [377, 22] width 36 height 18
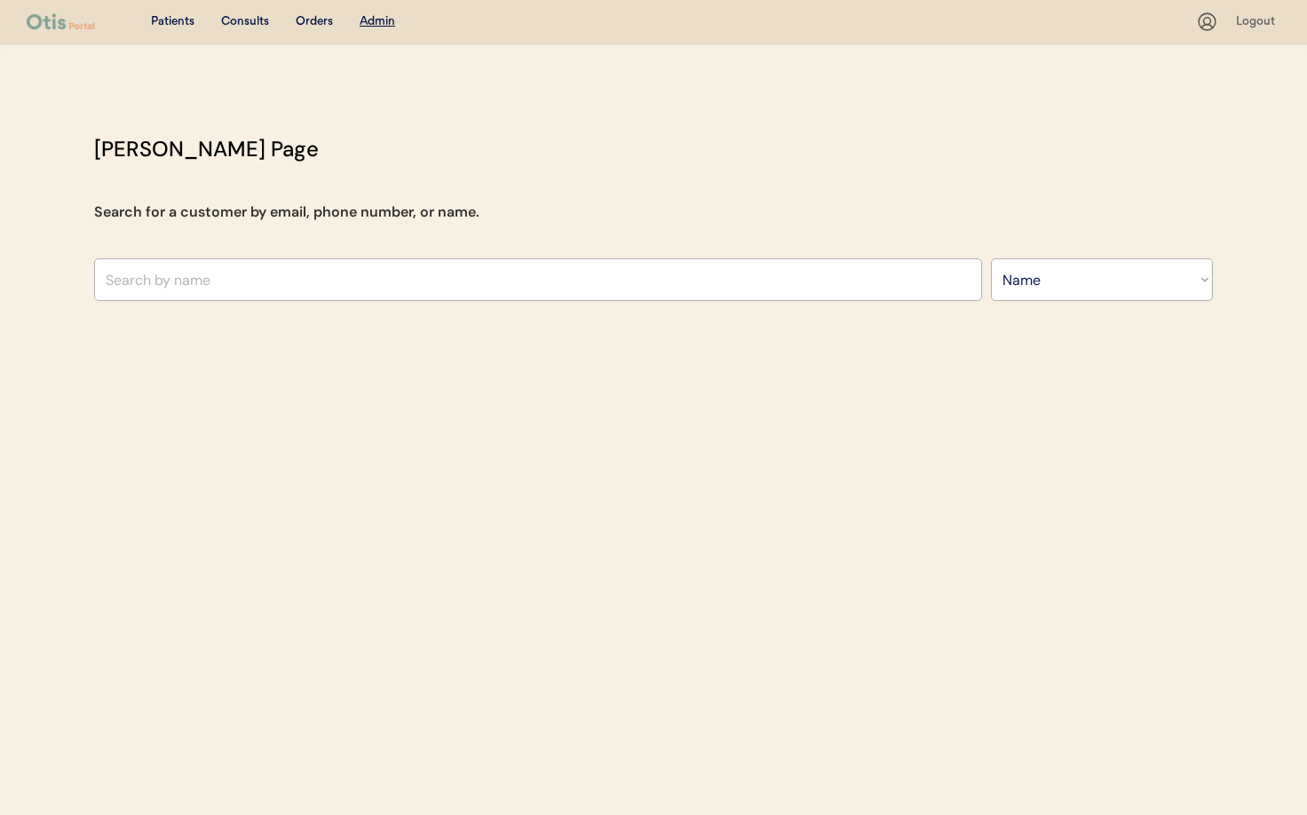
select select ""Name""
click at [263, 287] on input "text" at bounding box center [538, 279] width 888 height 43
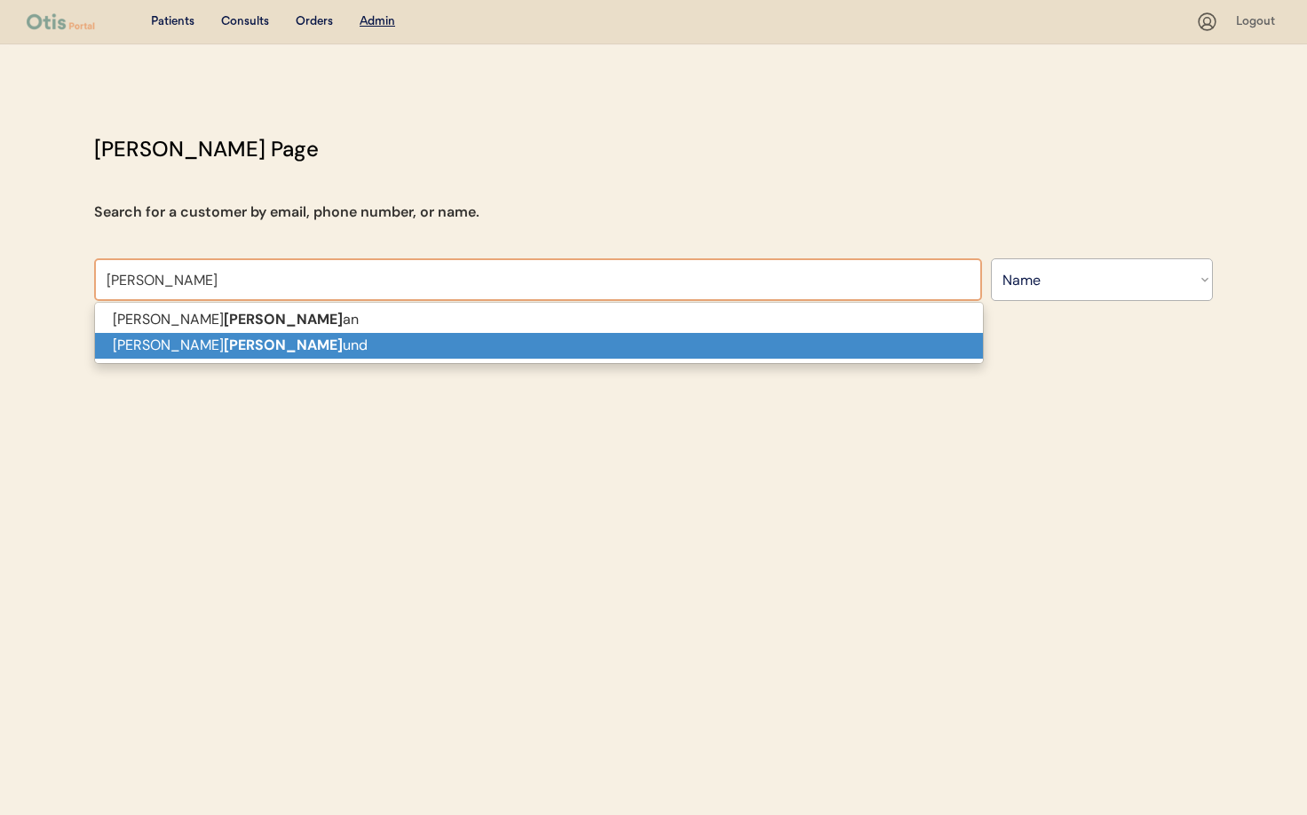
click at [251, 336] on p "Nellie rosel und" at bounding box center [539, 346] width 888 height 26
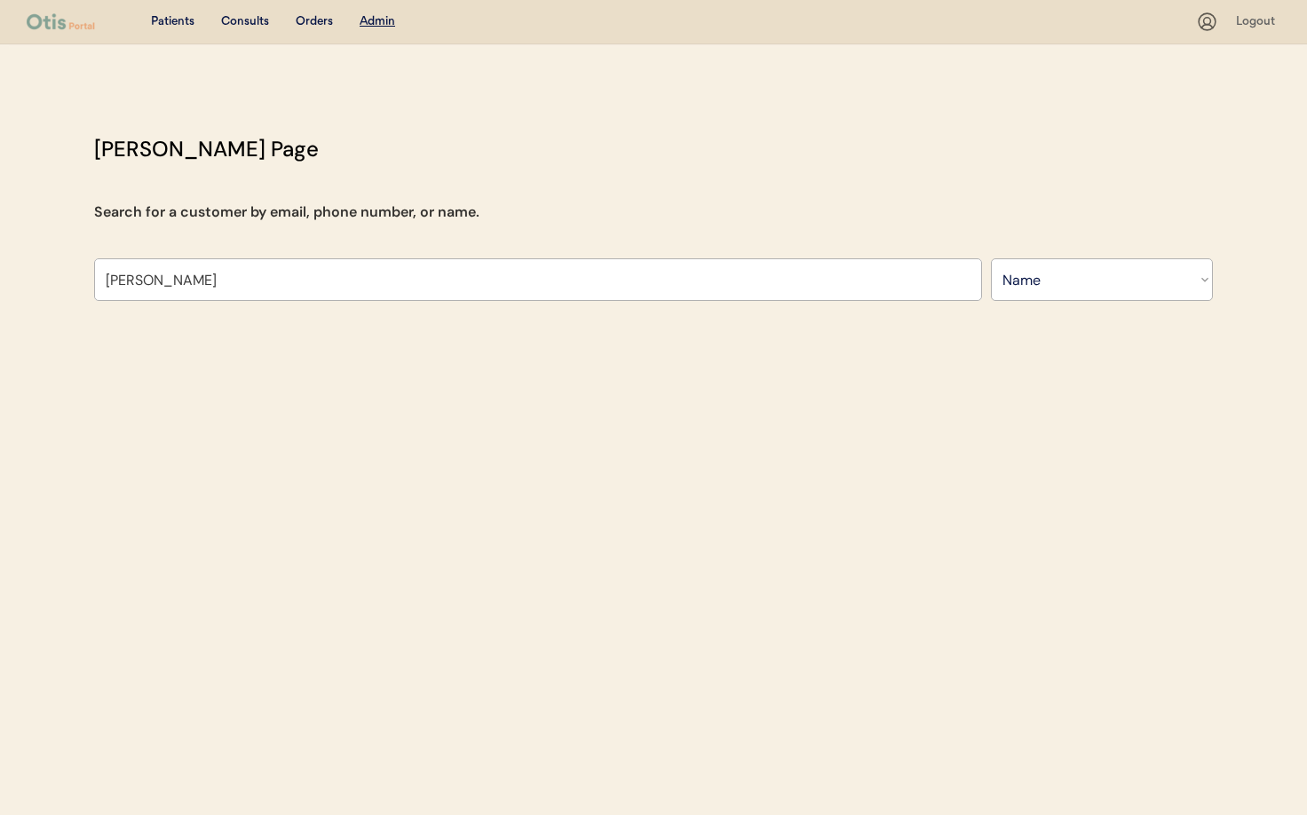
type input "Nellie roselund"
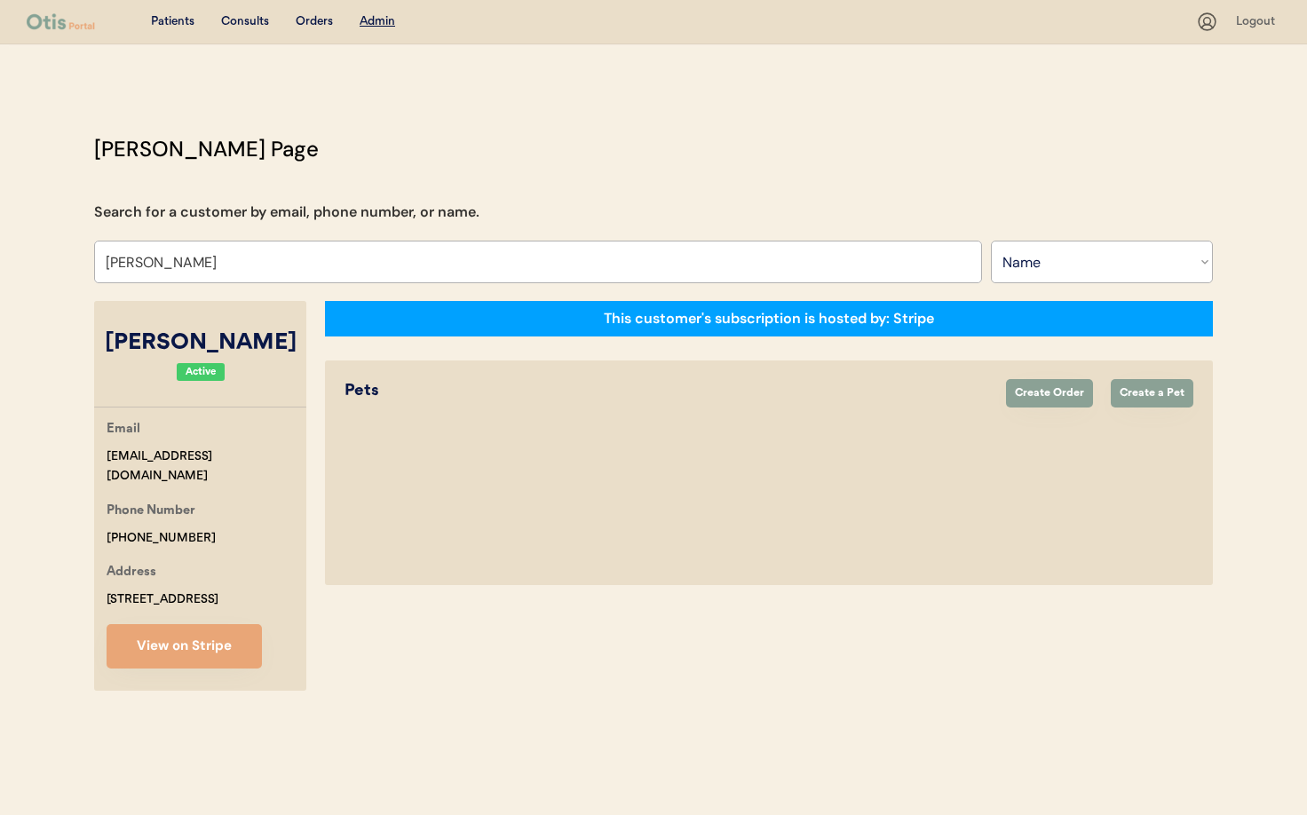
select select "true"
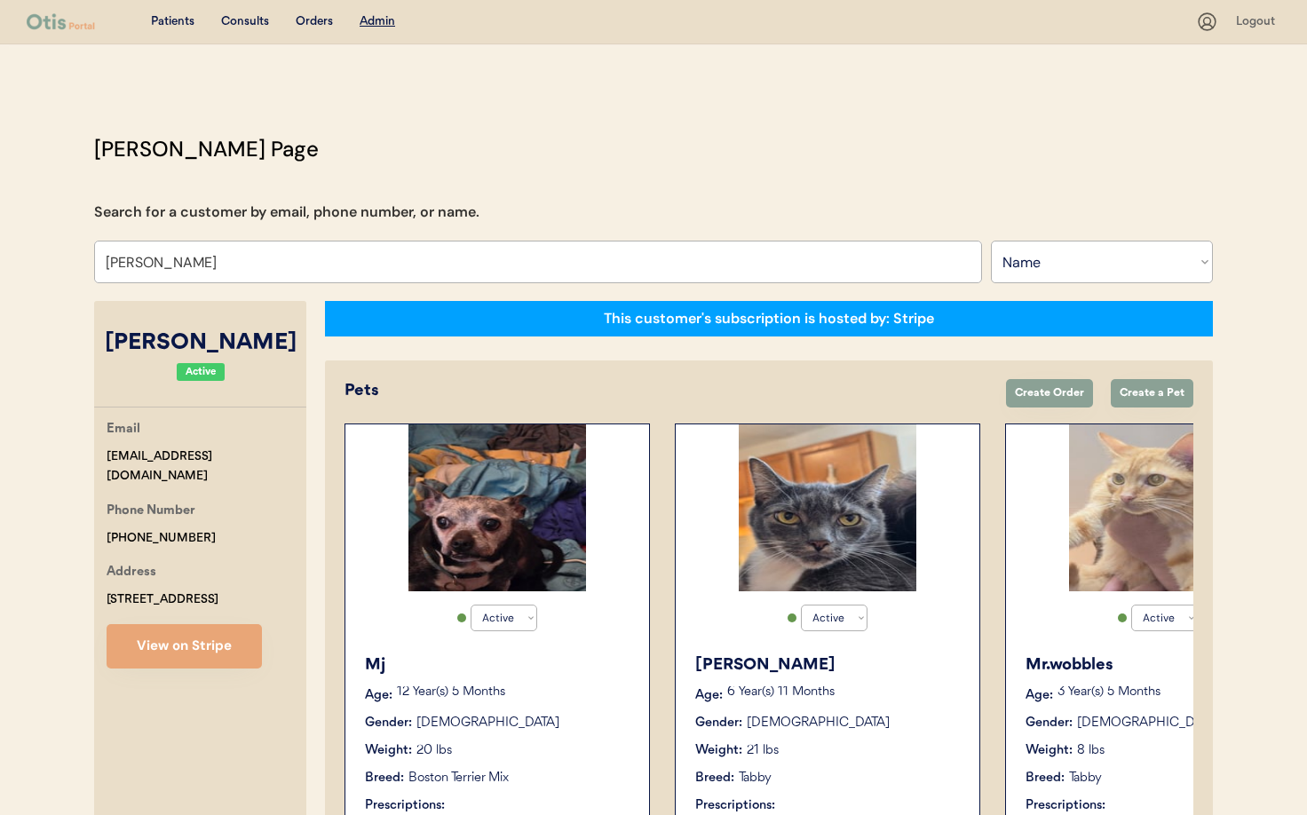
scroll to position [0, 1]
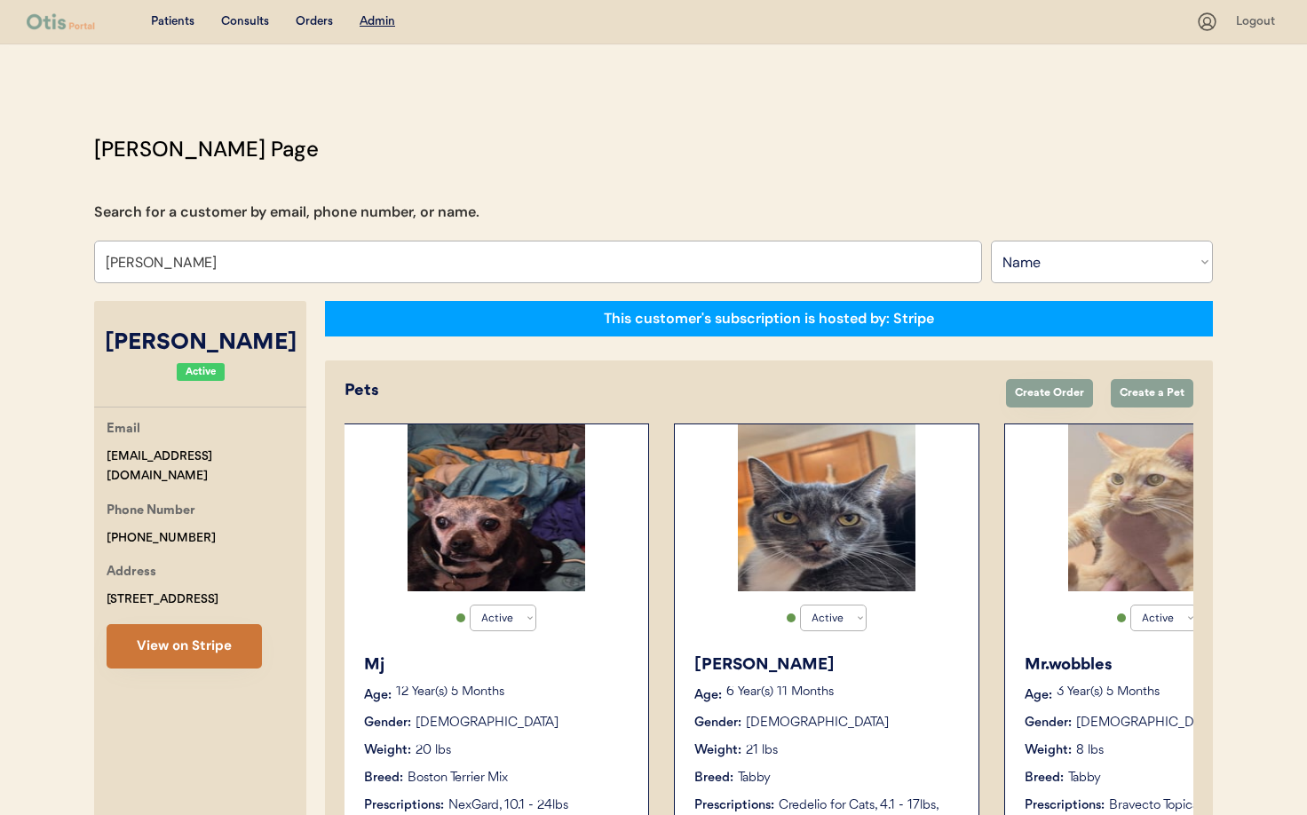
type input "Nellie roselund"
click at [218, 656] on button "View on Stripe" at bounding box center [184, 646] width 155 height 44
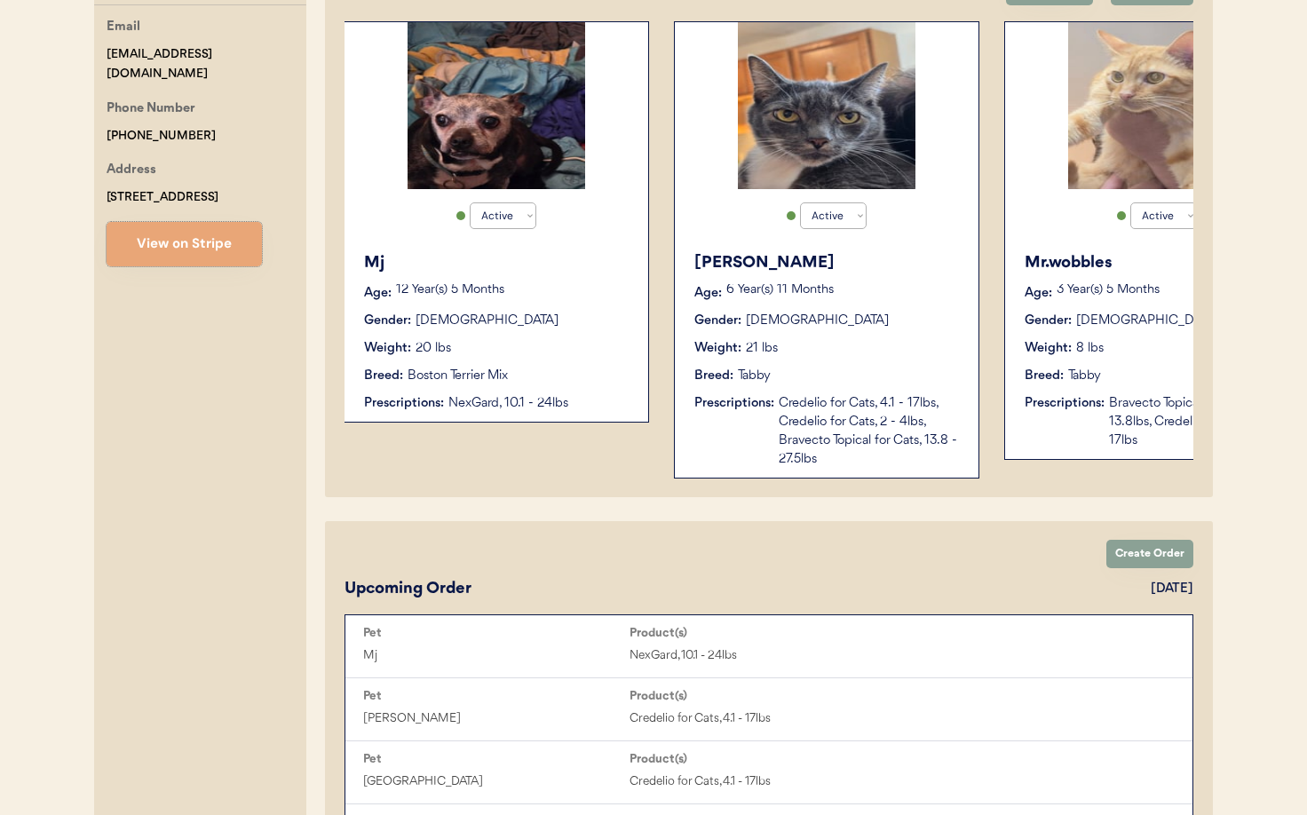
scroll to position [407, 0]
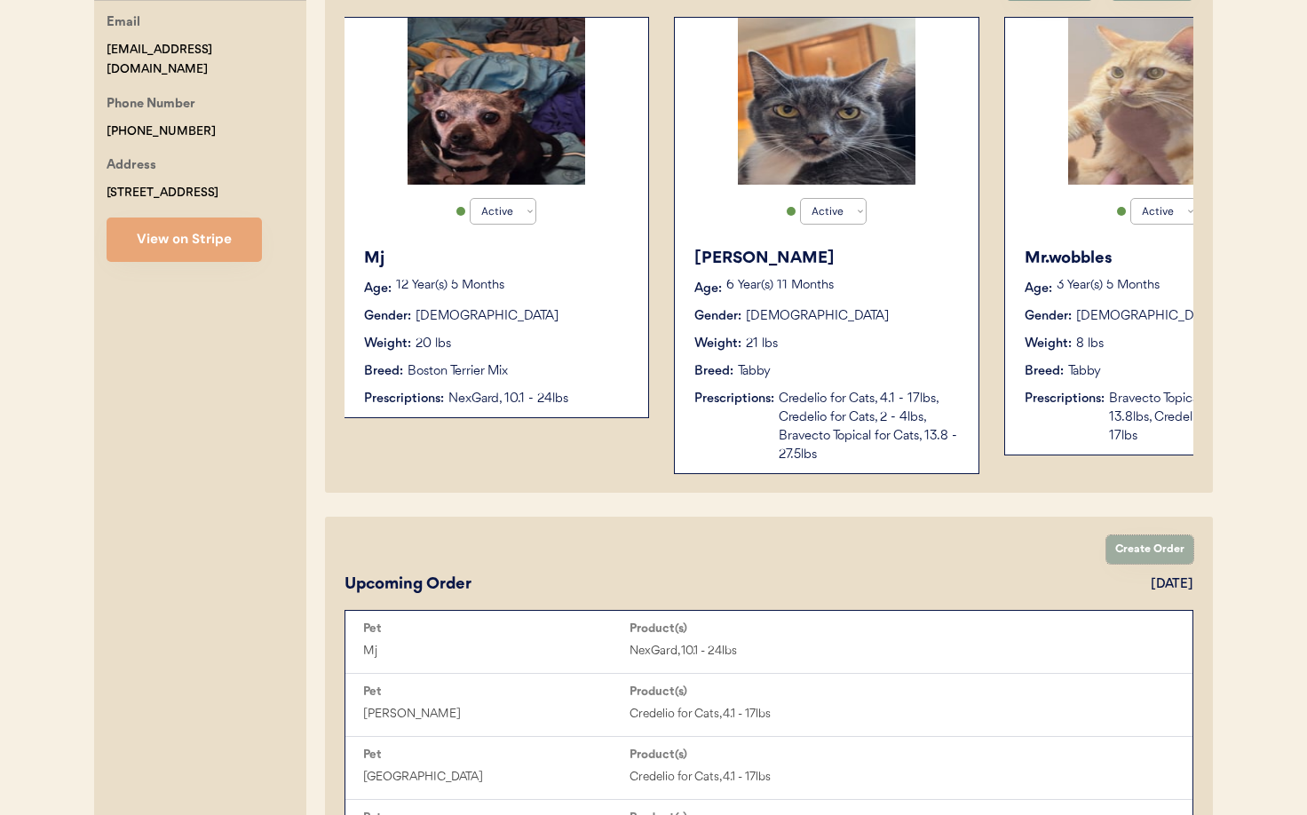
click at [1117, 555] on button "Create Order" at bounding box center [1149, 549] width 87 height 28
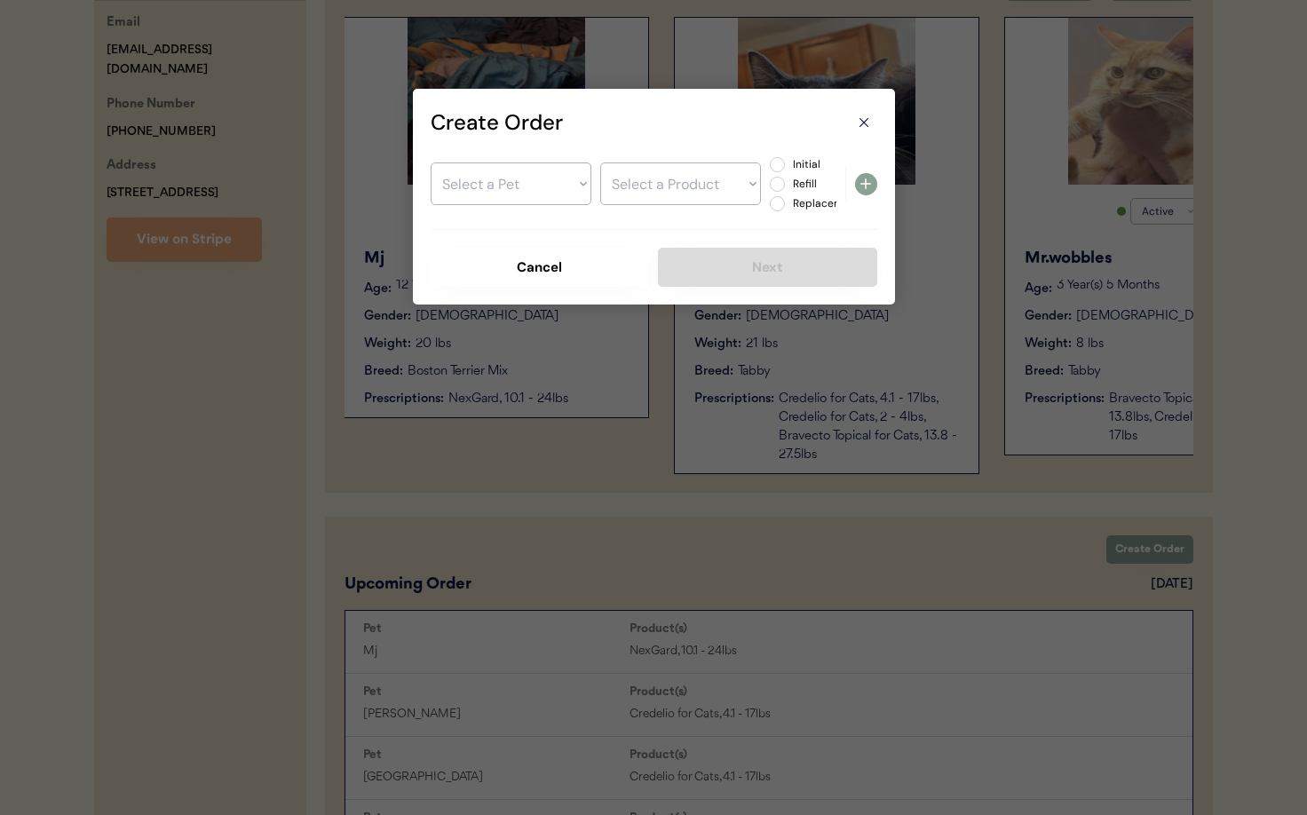
click at [528, 193] on select "Select a Pet Mj Oliver Mr.wobbles Salem" at bounding box center [510, 183] width 161 height 43
select select ""1348695171700984260__LOOKUP__1756137106912x401379078010044400""
click at [430, 162] on select "Select a Pet Mj Oliver Mr.wobbles Salem" at bounding box center [510, 183] width 161 height 43
click at [670, 193] on select "Select a Product" at bounding box center [680, 183] width 161 height 43
select select ""1348695171700984260__LOOKUP__1756251705129x433172112503996400""
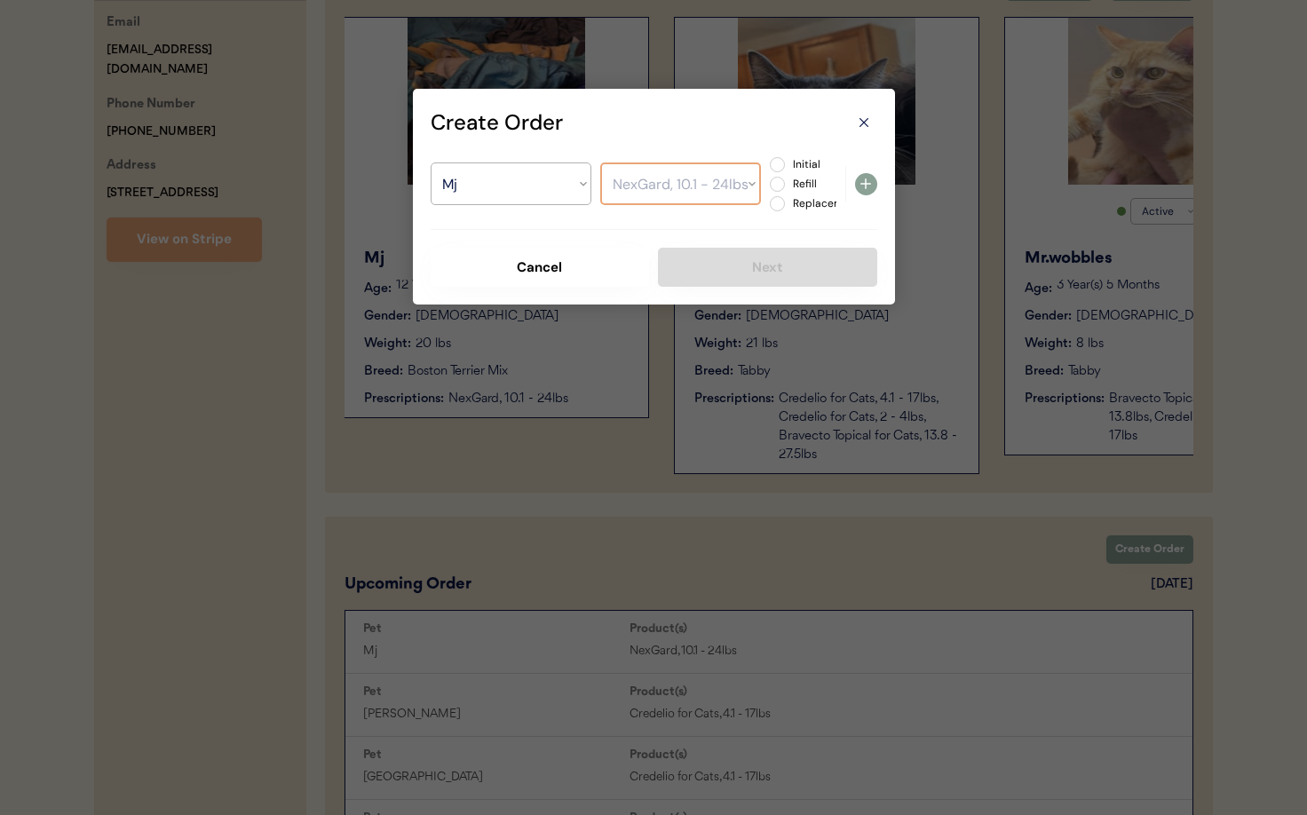
click at [600, 162] on select "Select a Product NexGard, 10.1 - 24lbs" at bounding box center [680, 183] width 161 height 43
click at [787, 163] on label "Initial" at bounding box center [826, 164] width 78 height 11
click at [768, 163] on input "Initial" at bounding box center [762, 165] width 12 height 12
radio input "true"
drag, startPoint x: 870, startPoint y: 186, endPoint x: 863, endPoint y: 197, distance: 12.8
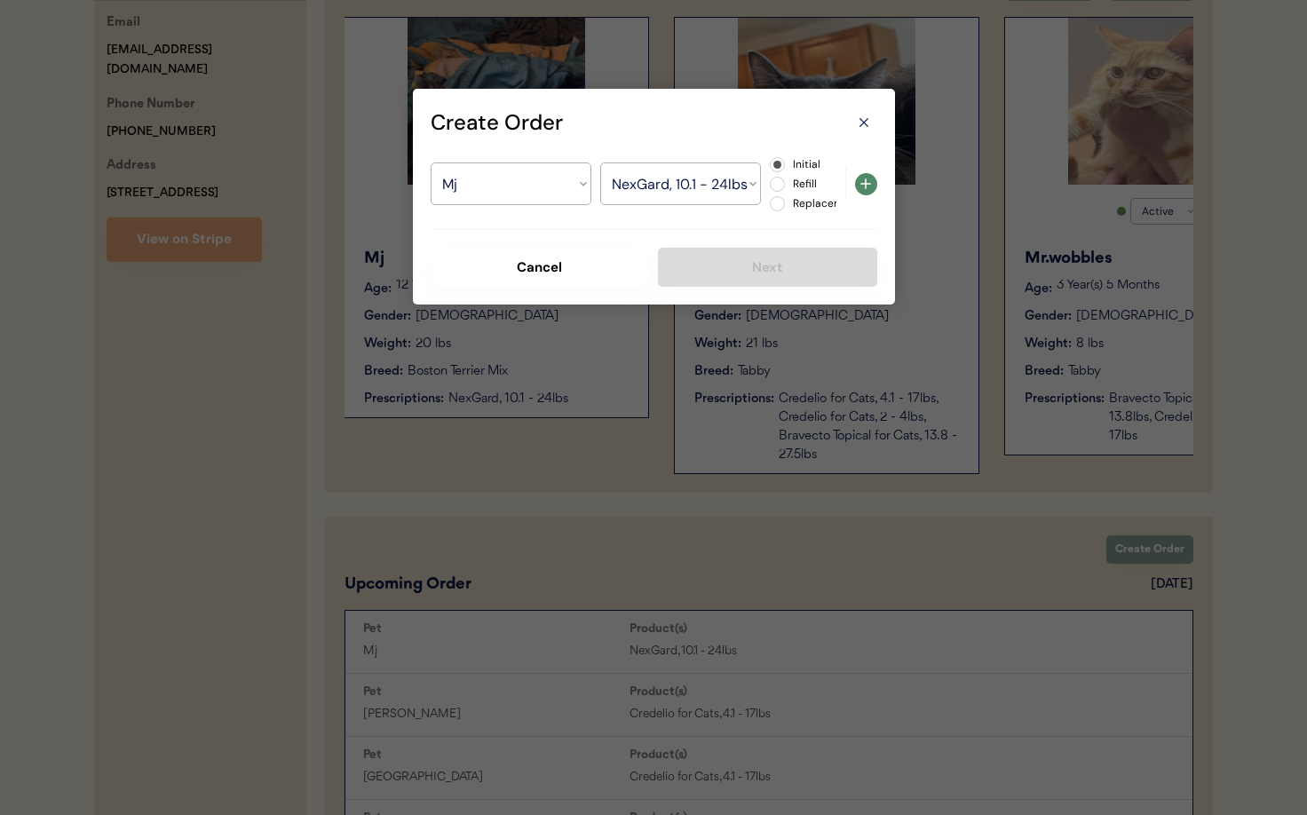
click at [870, 186] on icon at bounding box center [865, 183] width 21 height 21
select select ""PLACEHOLDER_1427118222253""
radio input "false"
select select ""PLACEHOLDER_1427118222253""
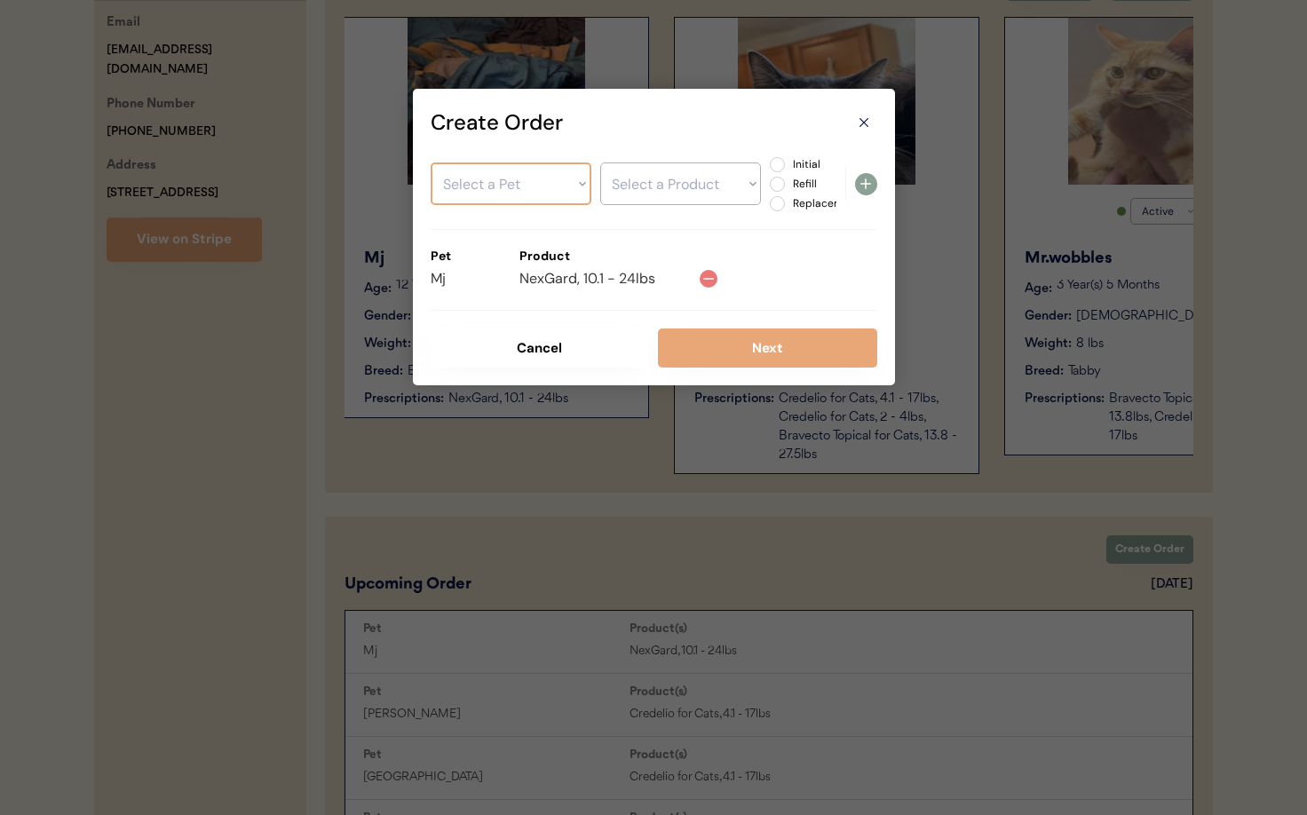
click at [494, 193] on select "Select a Pet Mj Oliver Mr.wobbles Salem" at bounding box center [510, 183] width 161 height 43
select select ""1348695171700984260__LOOKUP__1756137182705x245412096518127600""
click at [430, 162] on select "Select a Pet Mj Oliver Mr.wobbles Salem" at bounding box center [510, 183] width 161 height 43
click at [622, 189] on select "Select a Product" at bounding box center [680, 183] width 161 height 43
select select ""1348695171700984260__LOOKUP__1756953552112x260899478308388860""
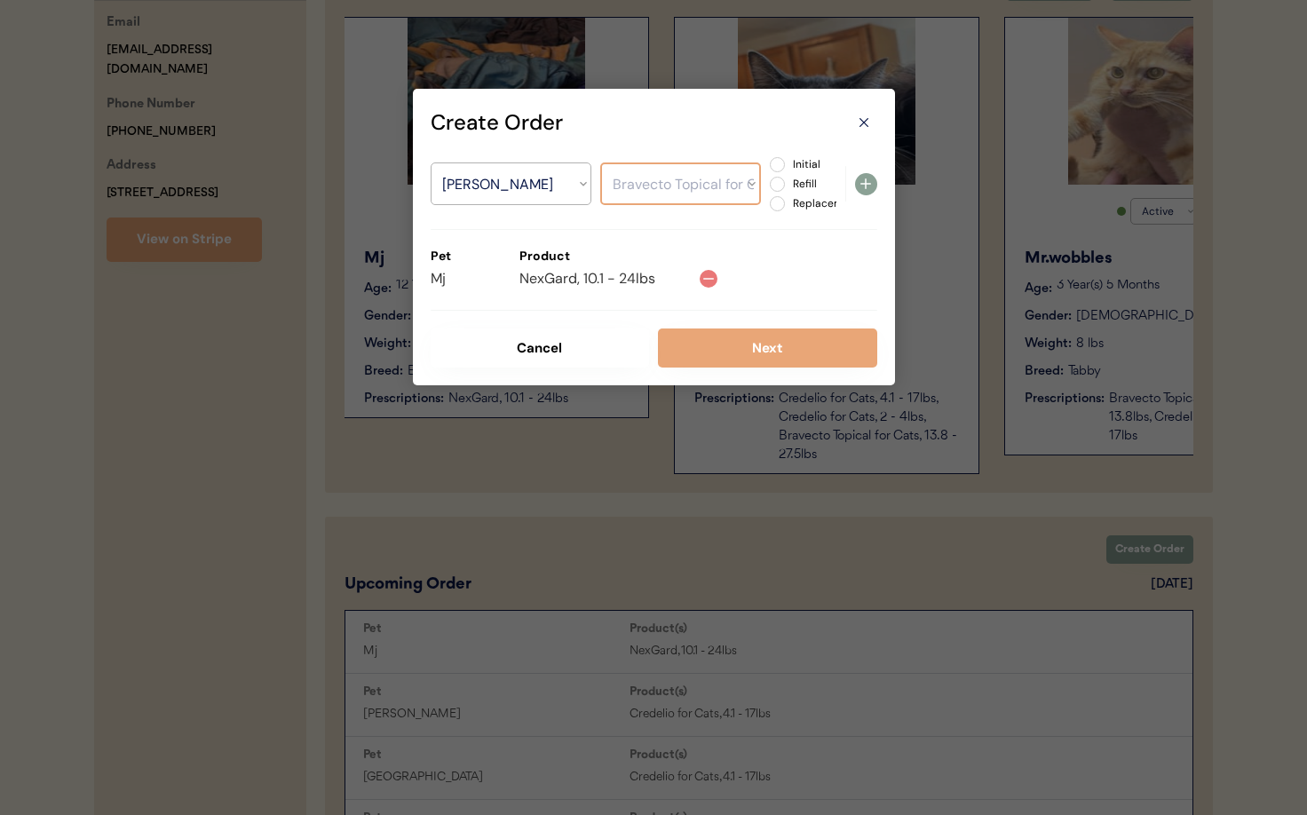
click at [600, 162] on select "Select a Product Credelio for Cats, 4.1 - 17lbs Credelio for Cats, 2 - 4lbs Bra…" at bounding box center [680, 183] width 161 height 43
click at [787, 166] on label "Initial" at bounding box center [826, 164] width 78 height 11
click at [768, 166] on input "Initial" at bounding box center [762, 165] width 12 height 12
radio input "true"
drag, startPoint x: 867, startPoint y: 190, endPoint x: 826, endPoint y: 186, distance: 41.0
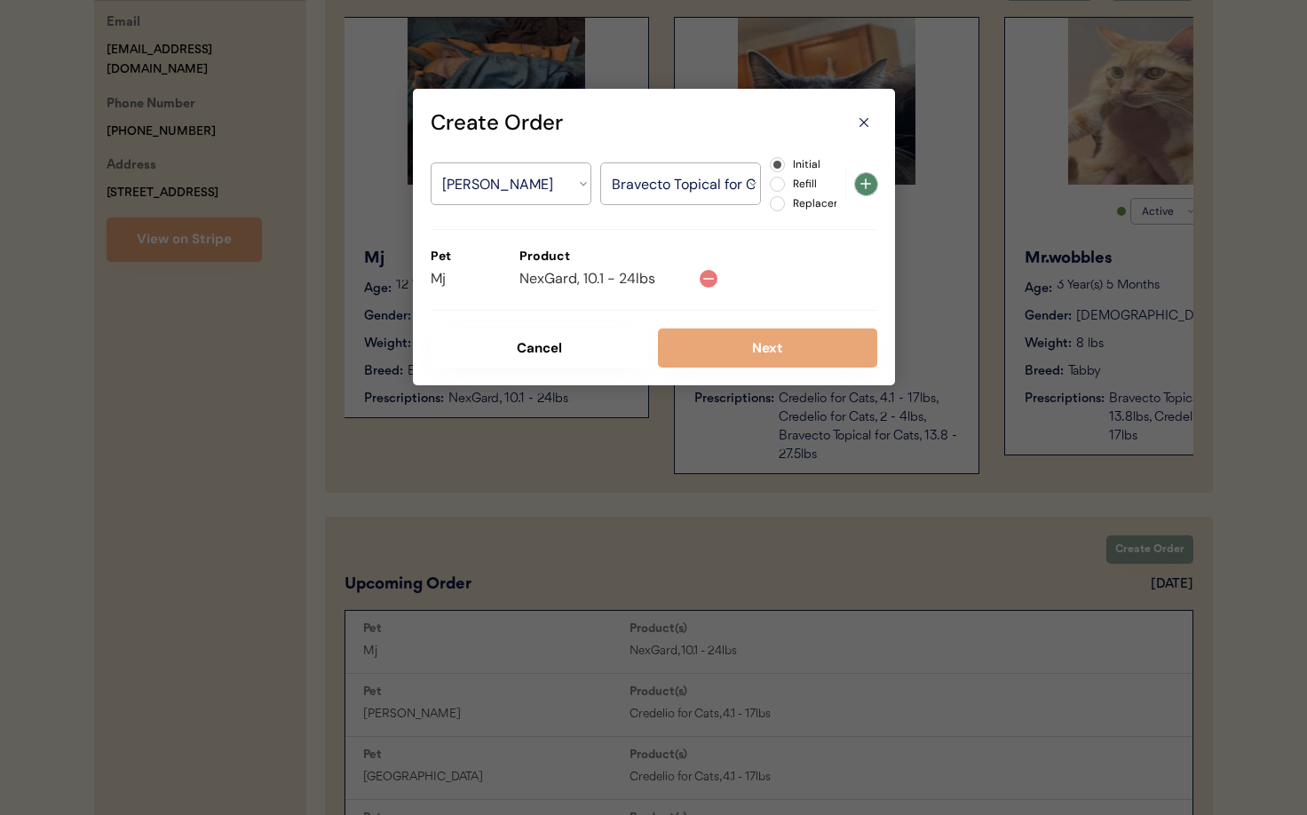
click at [867, 190] on icon at bounding box center [865, 183] width 21 height 21
select select ""PLACEHOLDER_1427118222253""
radio input "false"
select select ""PLACEHOLDER_1427118222253""
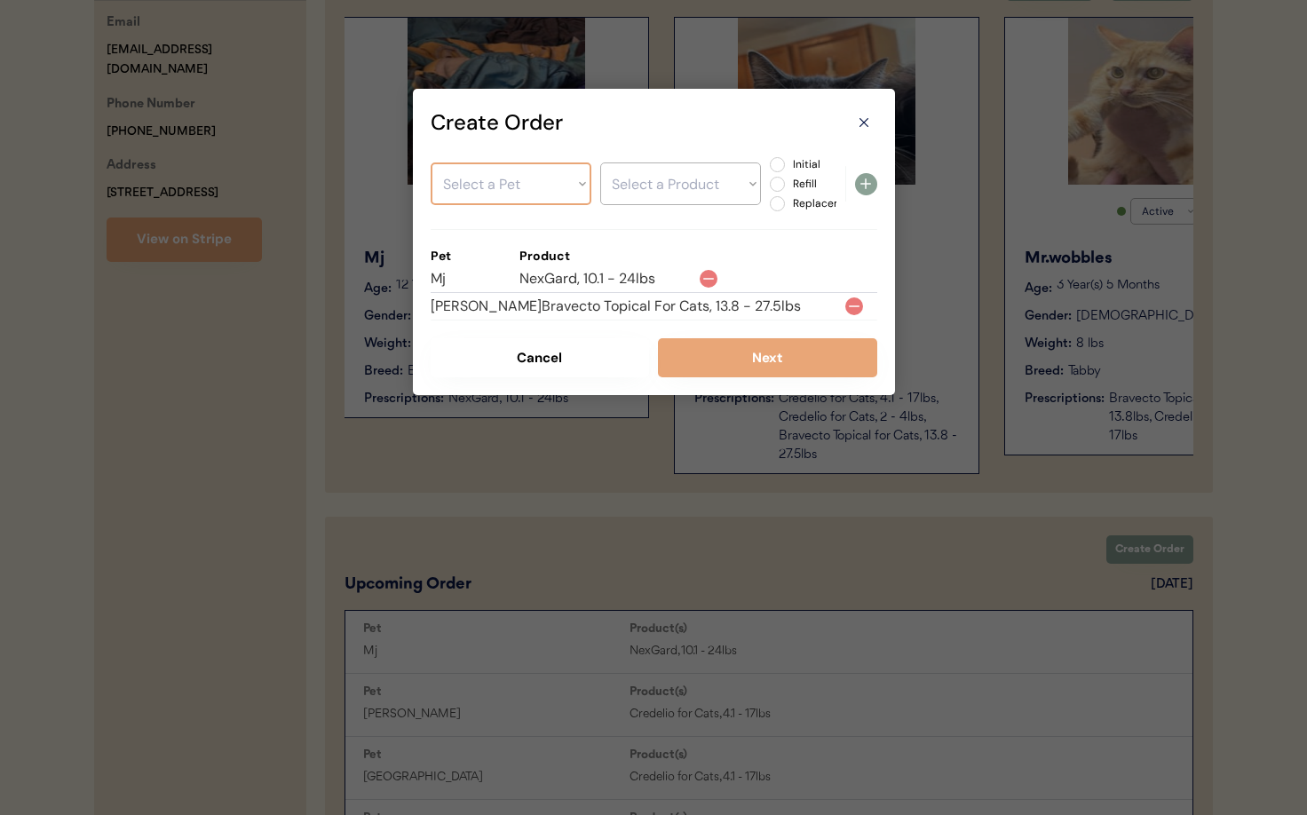
click at [479, 177] on select "Select a Pet Mj Oliver Mr.wobbles Salem" at bounding box center [510, 183] width 161 height 43
select select ""1348695171700984260__LOOKUP__1756137239698x789798891144872000""
click at [430, 162] on select "Select a Pet Mj Oliver Mr.wobbles Salem" at bounding box center [510, 183] width 161 height 43
click at [664, 192] on select "Select a Product Bravecto Topical for Cats, 6.2 - 13.8lbs Credelio for Cats, 4.…" at bounding box center [680, 183] width 161 height 43
select select ""1348695171700984260__LOOKUP__1756781493535x354545993709518850""
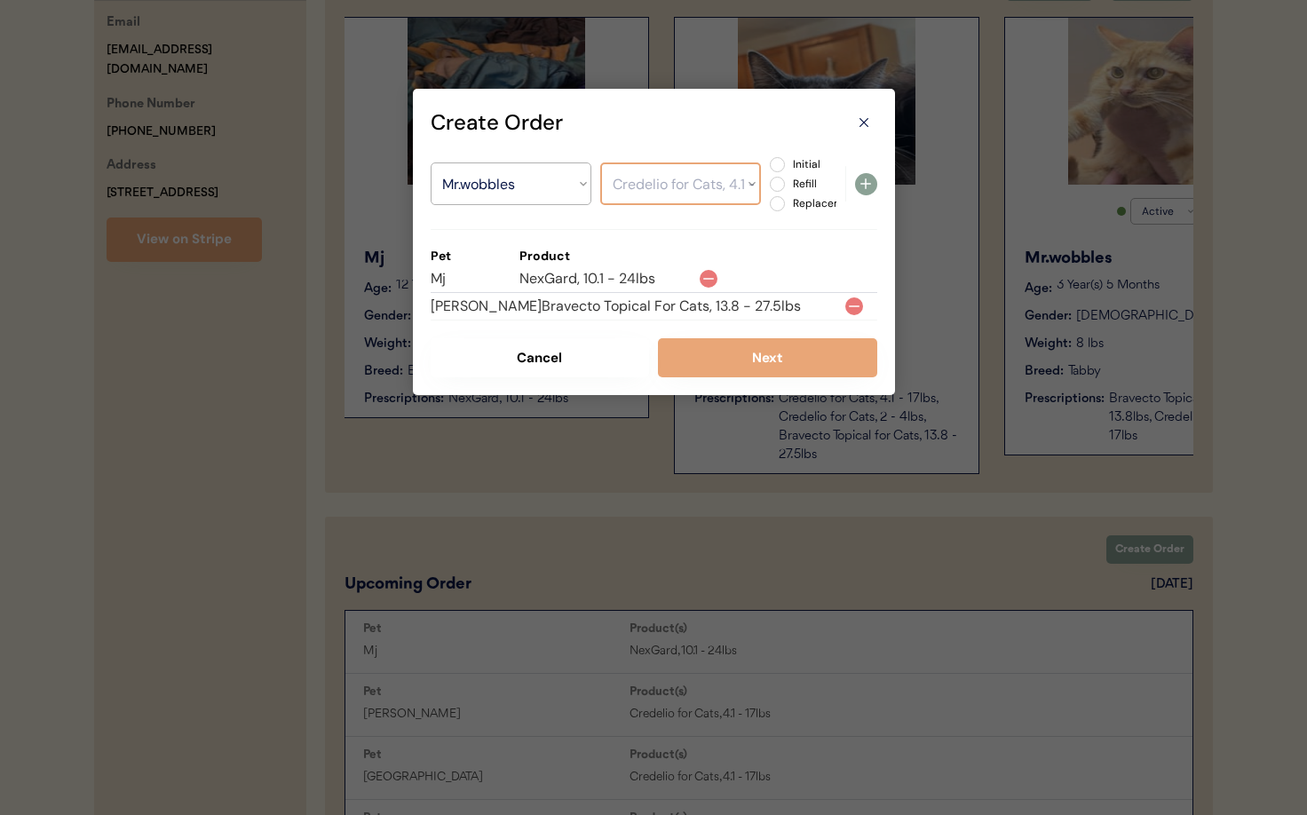
click at [600, 162] on select "Select a Product Bravecto Topical for Cats, 6.2 - 13.8lbs Credelio for Cats, 4.…" at bounding box center [680, 183] width 161 height 43
click at [787, 163] on label "Initial" at bounding box center [826, 164] width 78 height 11
click at [768, 163] on input "Initial" at bounding box center [762, 165] width 12 height 12
radio input "true"
click at [868, 188] on icon at bounding box center [865, 183] width 21 height 21
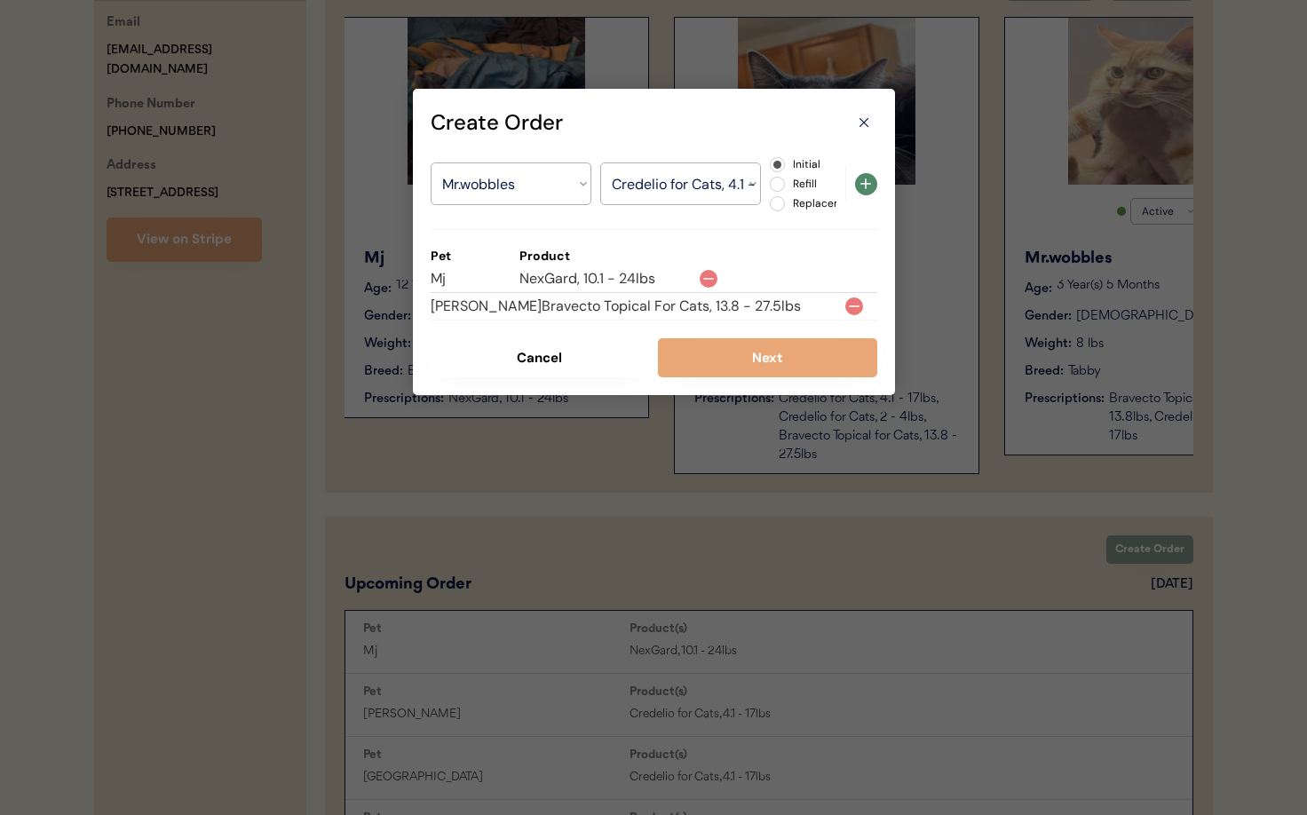
select select ""PLACEHOLDER_1427118222253""
radio input "false"
select select ""PLACEHOLDER_1427118222253""
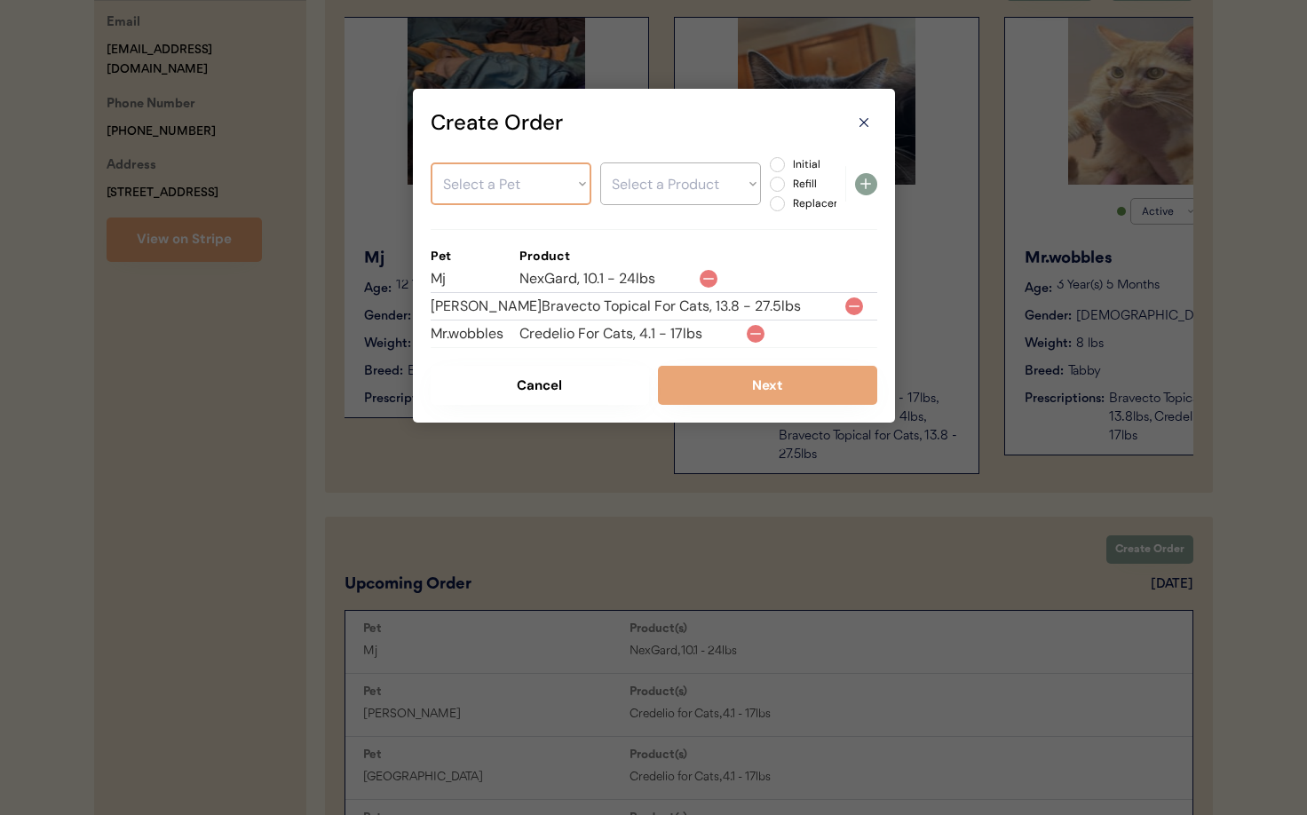
click at [565, 192] on select "Select a Pet Mj Oliver Mr.wobbles Salem" at bounding box center [510, 183] width 161 height 43
select select ""1348695171700984260__LOOKUP__1756137282208x121098459433140220""
click at [430, 162] on select "Select a Pet Mj Oliver Mr.wobbles Salem" at bounding box center [510, 183] width 161 height 43
click at [685, 187] on select "Select a Product Credelio for Cats, 4.1 - 17lbs" at bounding box center [680, 183] width 161 height 43
select select ""1348695171700984260__LOOKUP__1756251895122x483306927433449500""
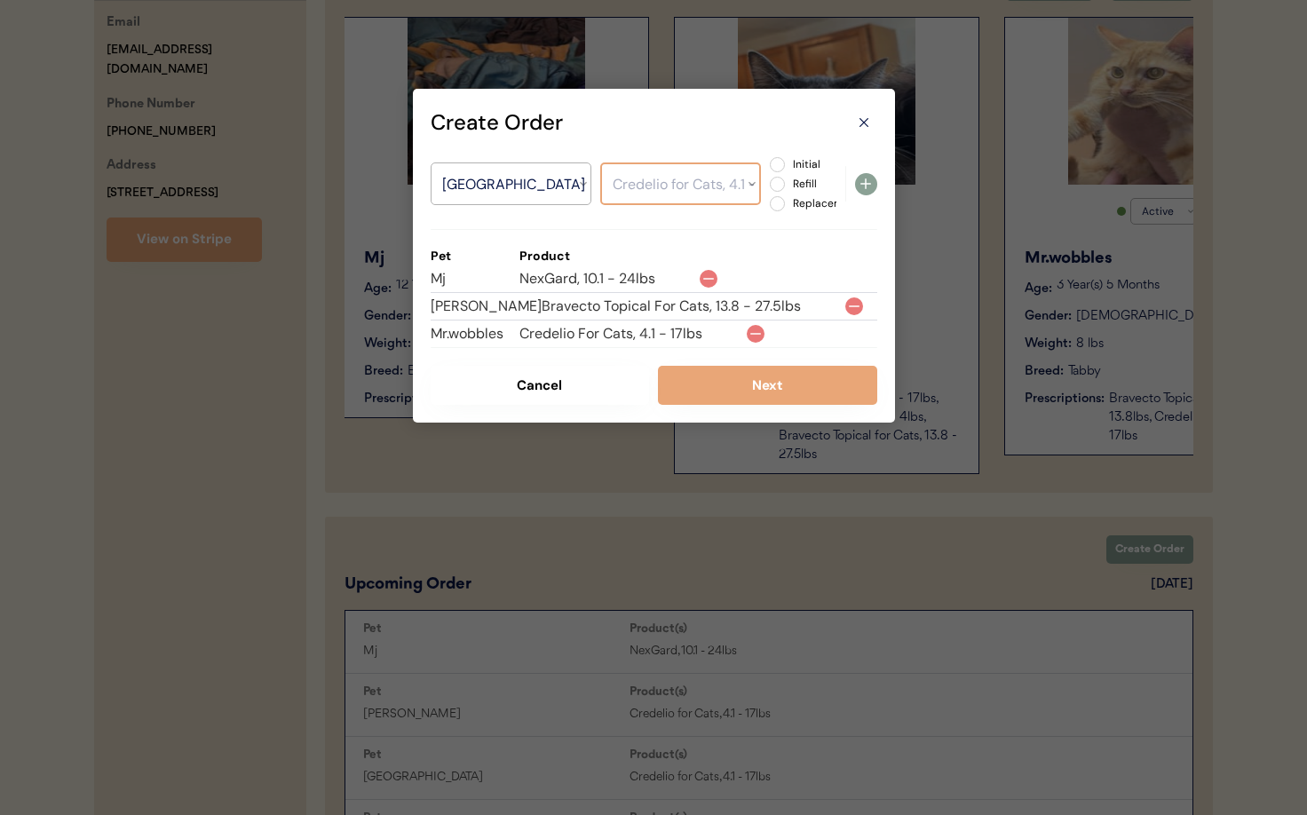
click at [600, 162] on select "Select a Product Credelio for Cats, 4.1 - 17lbs" at bounding box center [680, 183] width 161 height 43
drag, startPoint x: 775, startPoint y: 164, endPoint x: 813, endPoint y: 174, distance: 39.4
click at [787, 165] on label "Initial" at bounding box center [826, 164] width 78 height 11
click at [768, 165] on input "Initial" at bounding box center [762, 165] width 12 height 12
radio input "true"
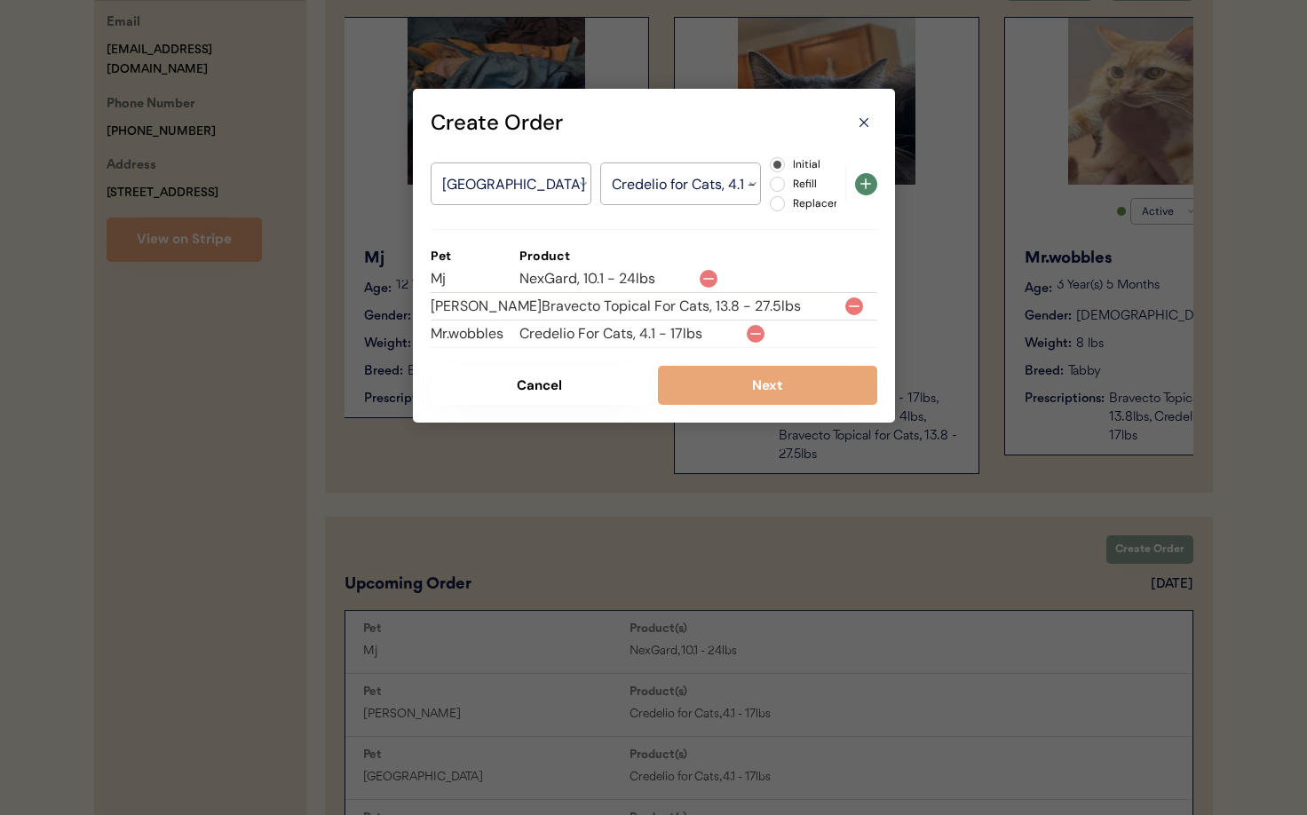
click at [866, 186] on icon at bounding box center [865, 183] width 21 height 21
select select ""PLACEHOLDER_1427118222253""
radio input "false"
select select ""PLACEHOLDER_1427118222253""
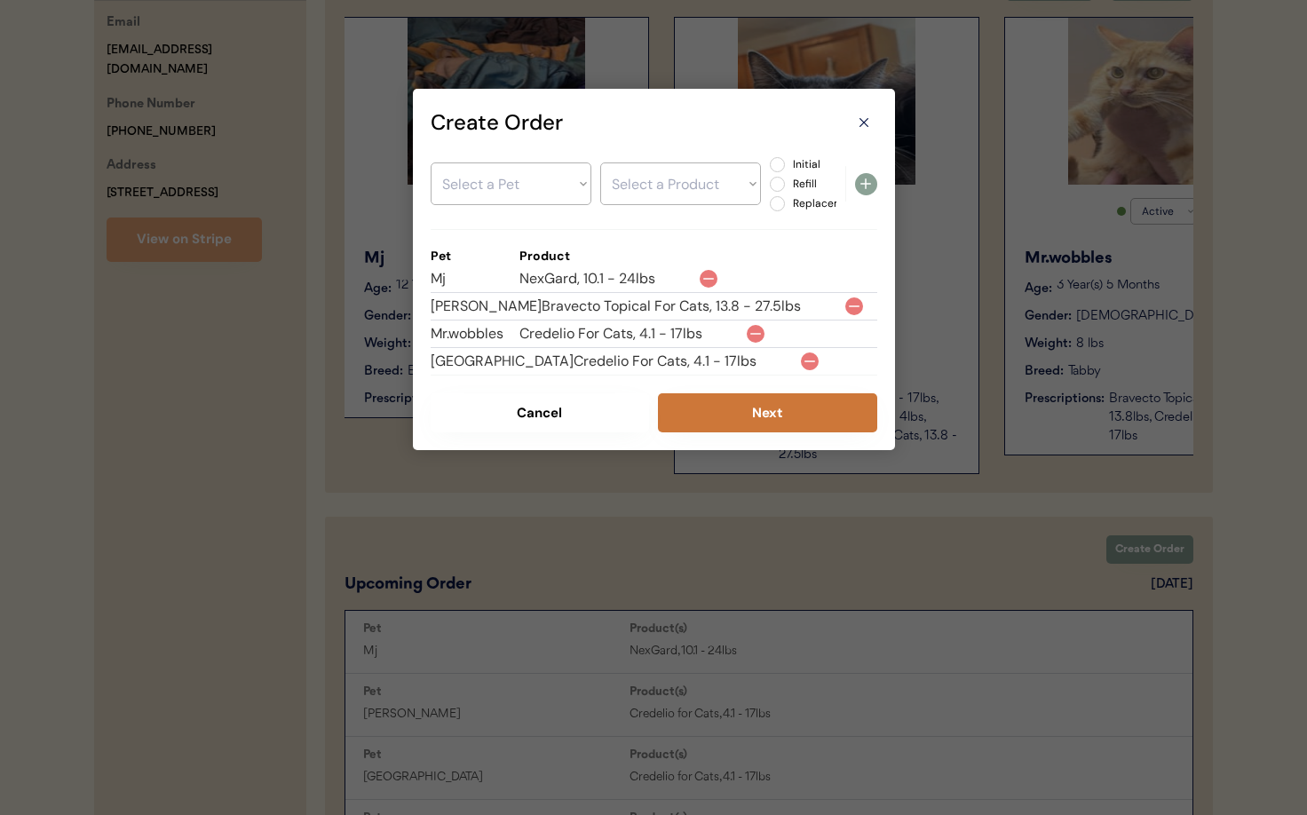
click at [794, 419] on button "Next" at bounding box center [767, 412] width 219 height 39
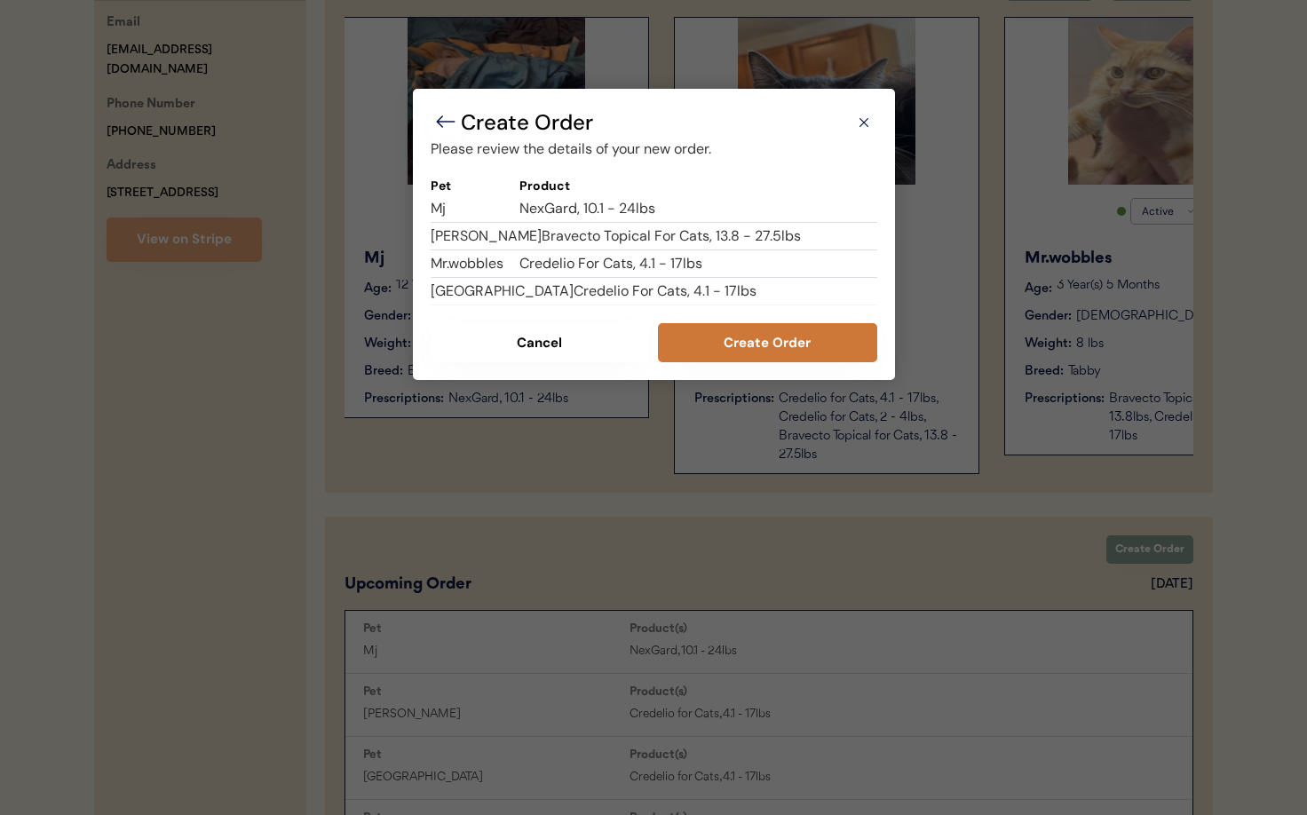
drag, startPoint x: 740, startPoint y: 346, endPoint x: 714, endPoint y: 344, distance: 26.7
click at [740, 346] on button "Create Order" at bounding box center [767, 342] width 219 height 39
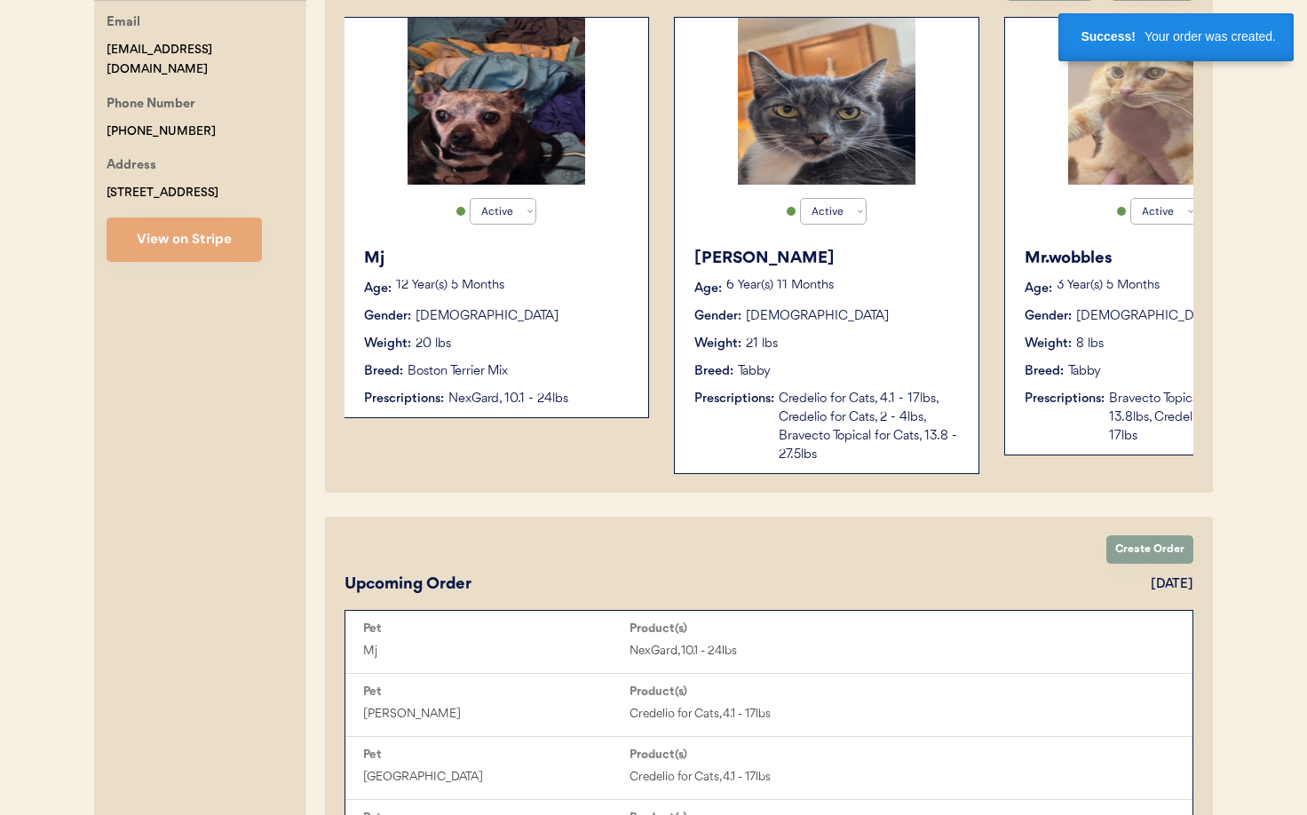
scroll to position [0, 472]
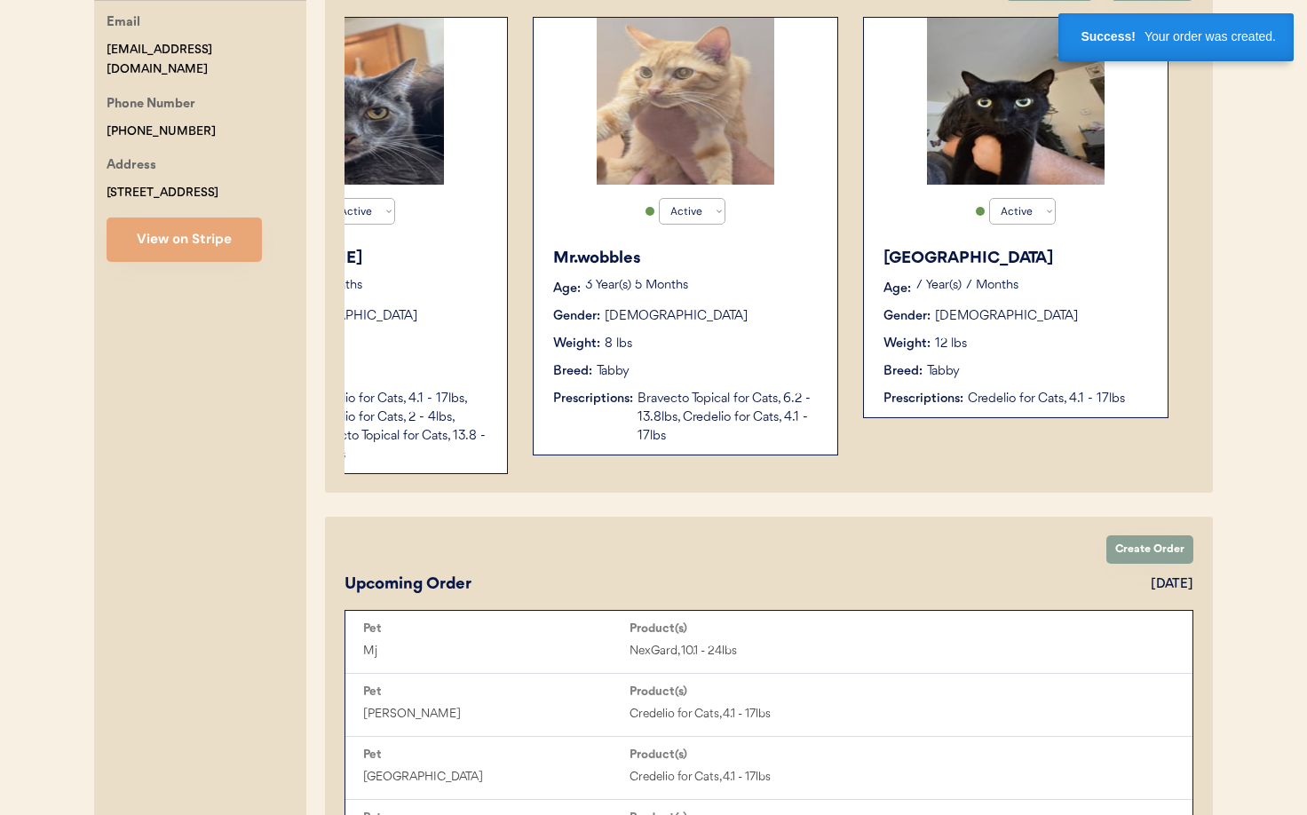
click at [754, 408] on div "Bravecto Topical for Cats, 6.2 - 13.8lbs, Credelio for Cats, 4.1 - 17lbs" at bounding box center [728, 418] width 182 height 56
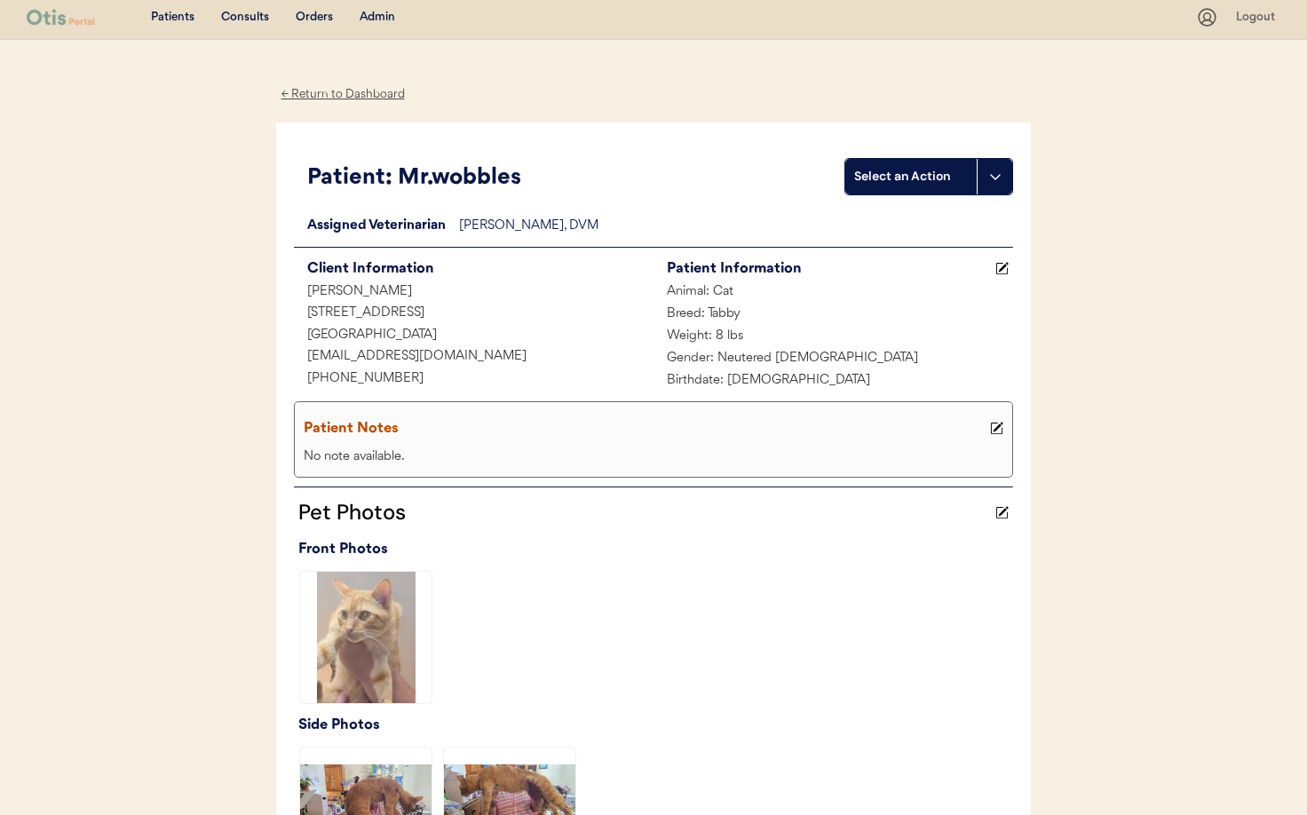
click at [339, 87] on div "← Return to Dashboard" at bounding box center [342, 94] width 133 height 20
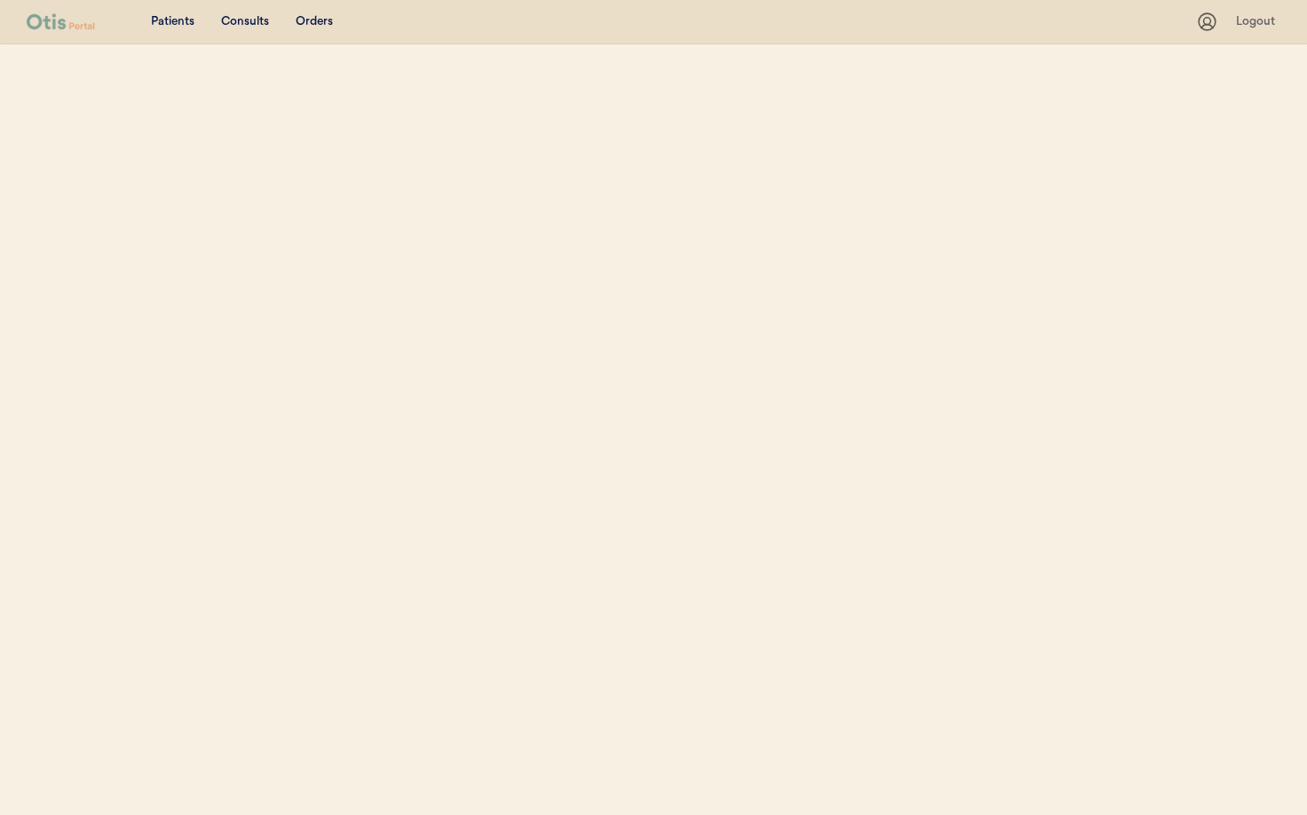
select select ""Name""
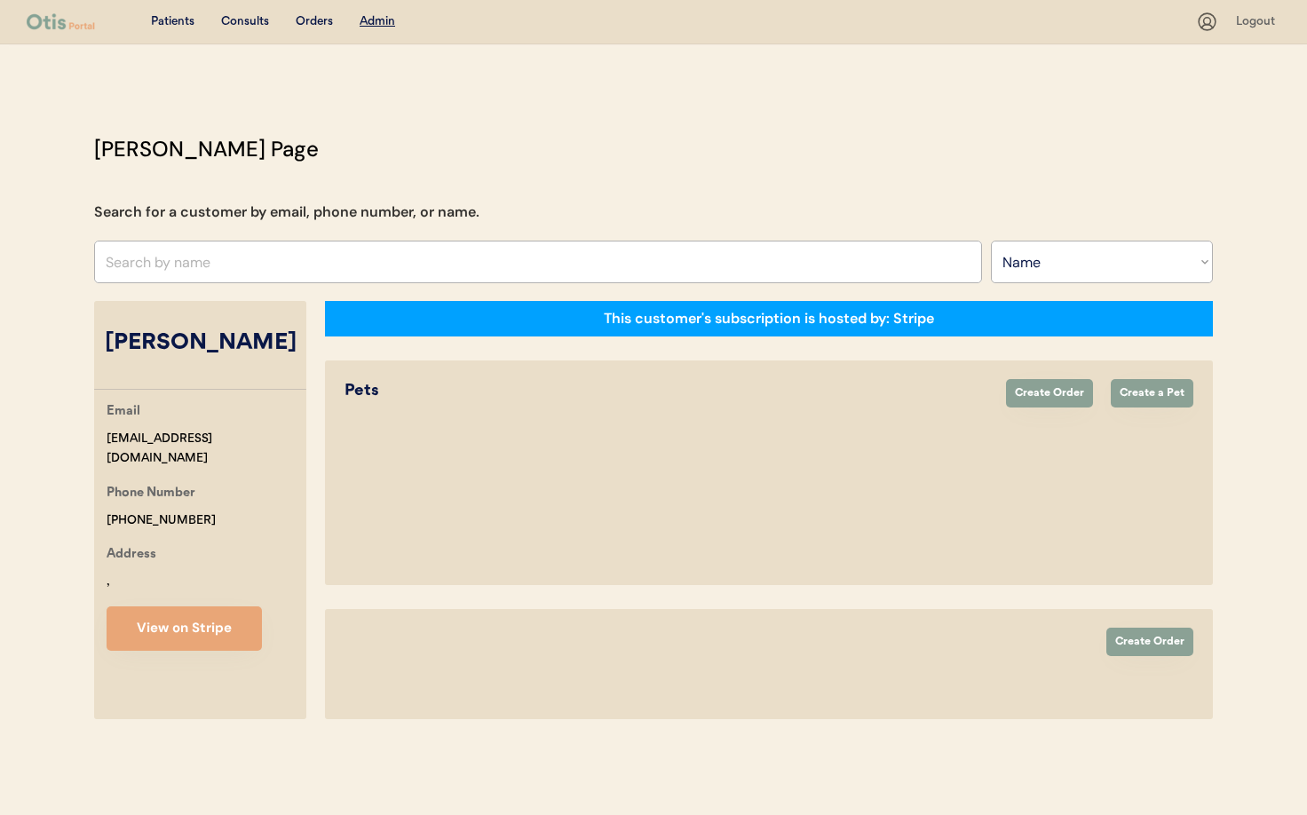
select select "true"
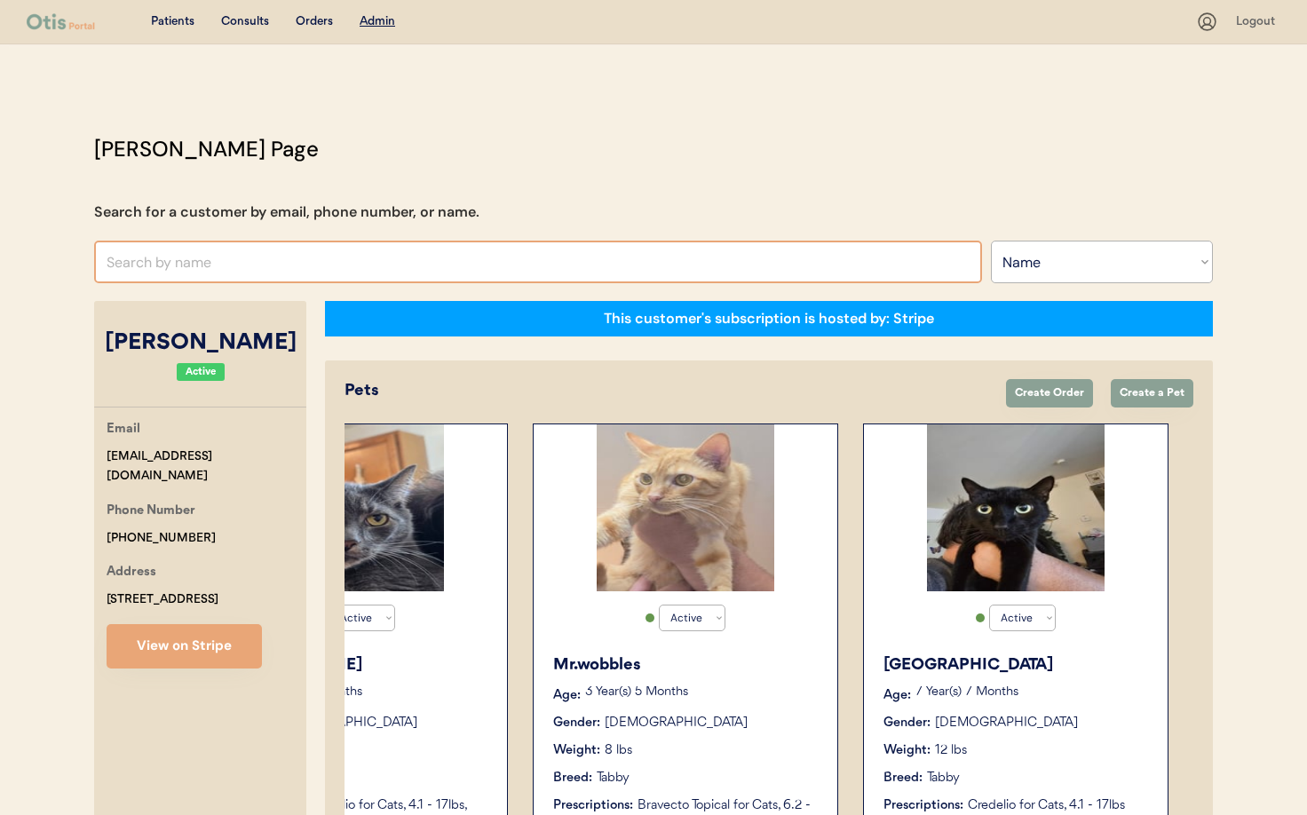
click at [283, 263] on input "text" at bounding box center [538, 262] width 888 height 43
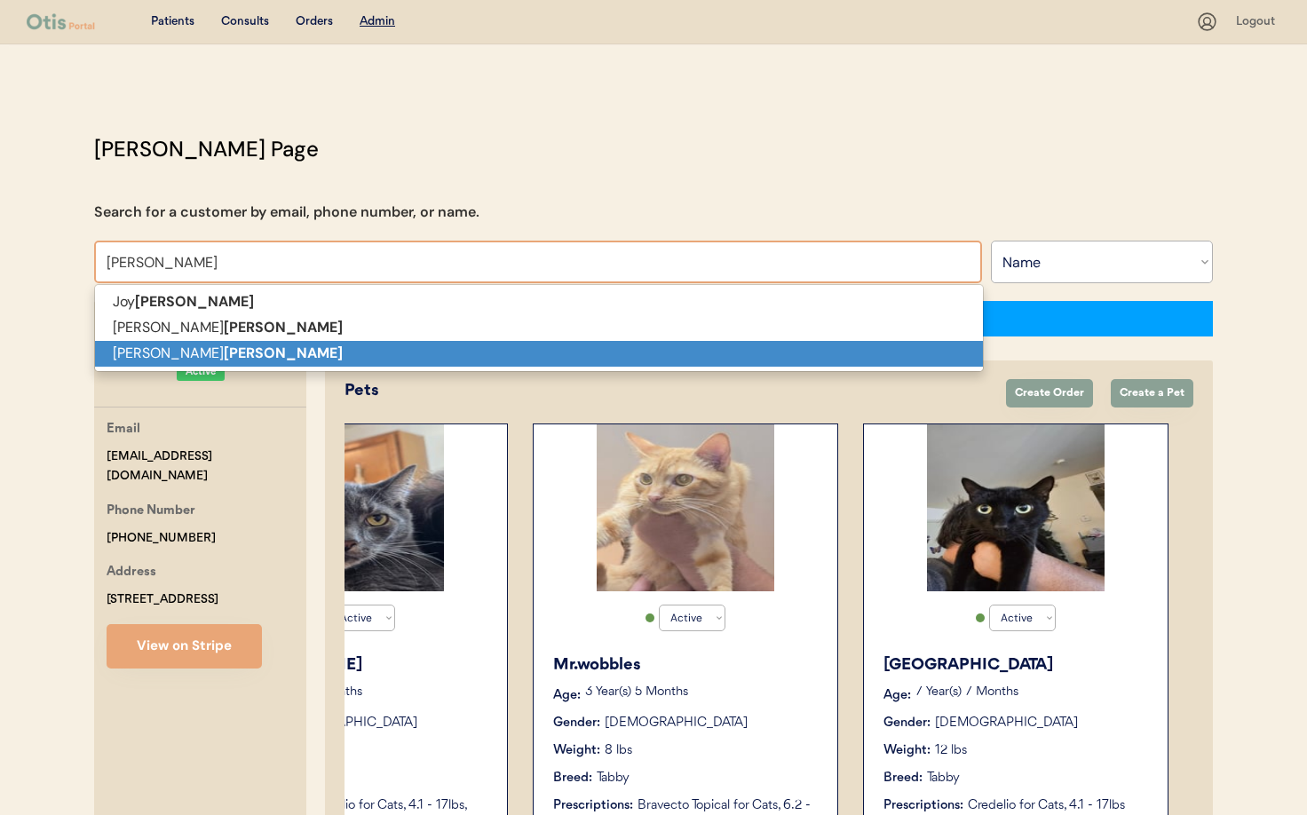
click at [264, 350] on p "Sandy Armstrong" at bounding box center [539, 354] width 888 height 26
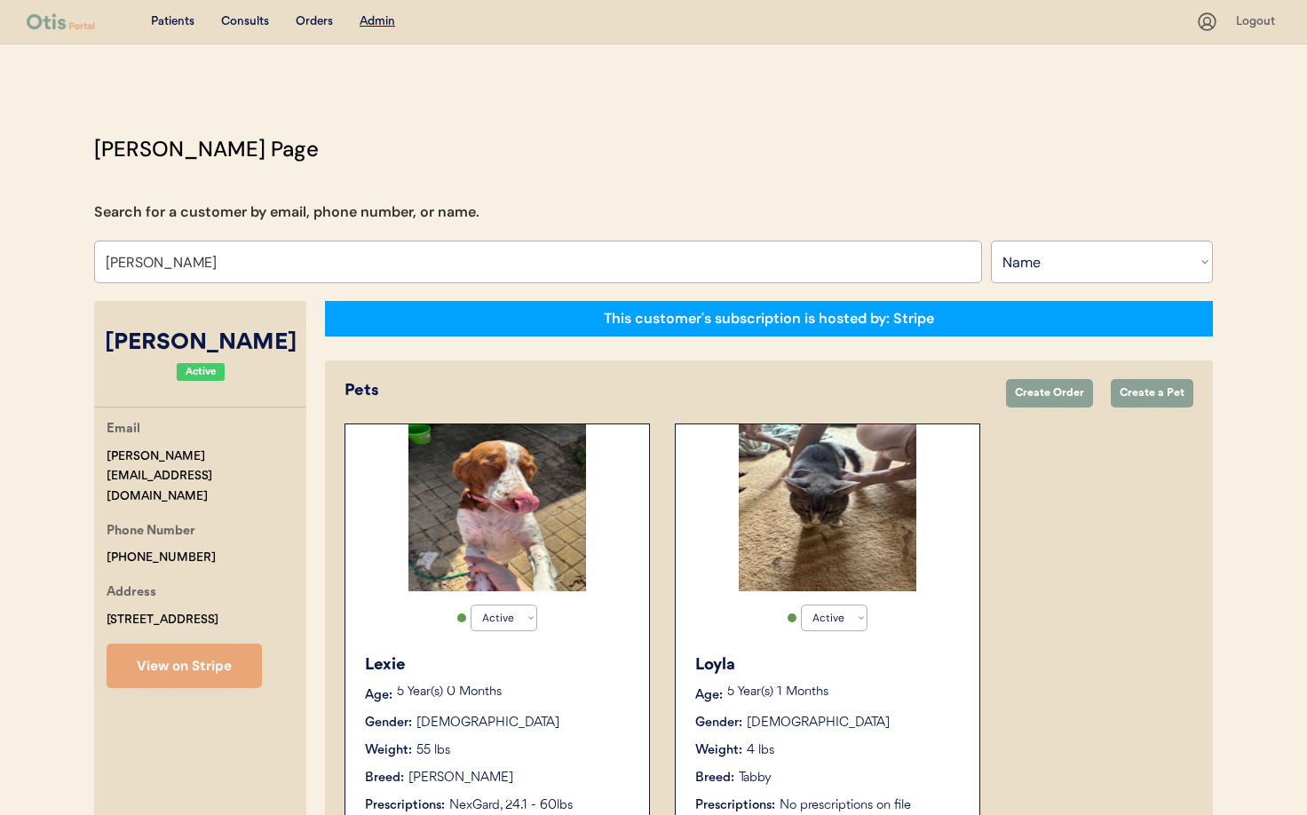
type input "Sandy Armstrong"
click at [859, 702] on div "5 Year(s) 1 Months" at bounding box center [844, 695] width 234 height 18
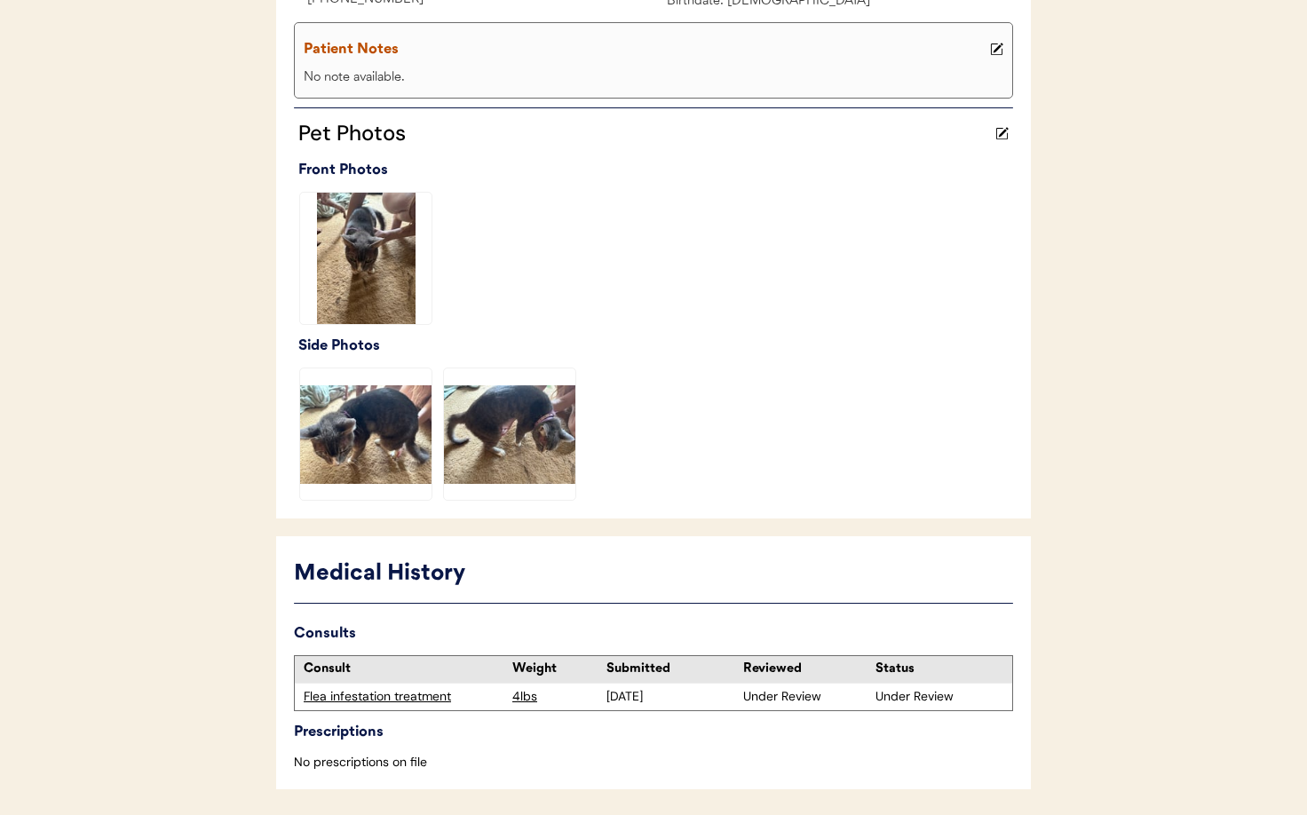
scroll to position [446, 0]
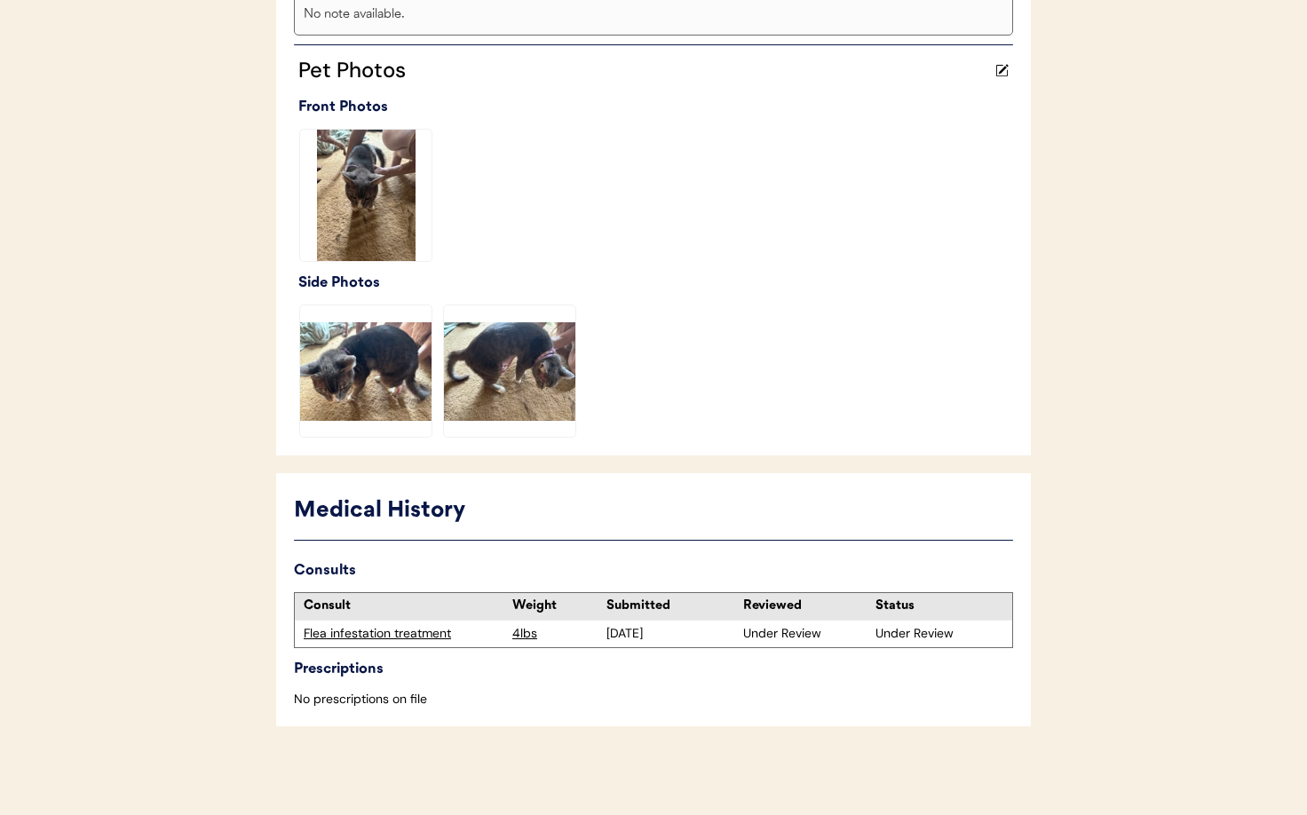
click at [361, 631] on div "Flea infestation treatment" at bounding box center [404, 634] width 200 height 18
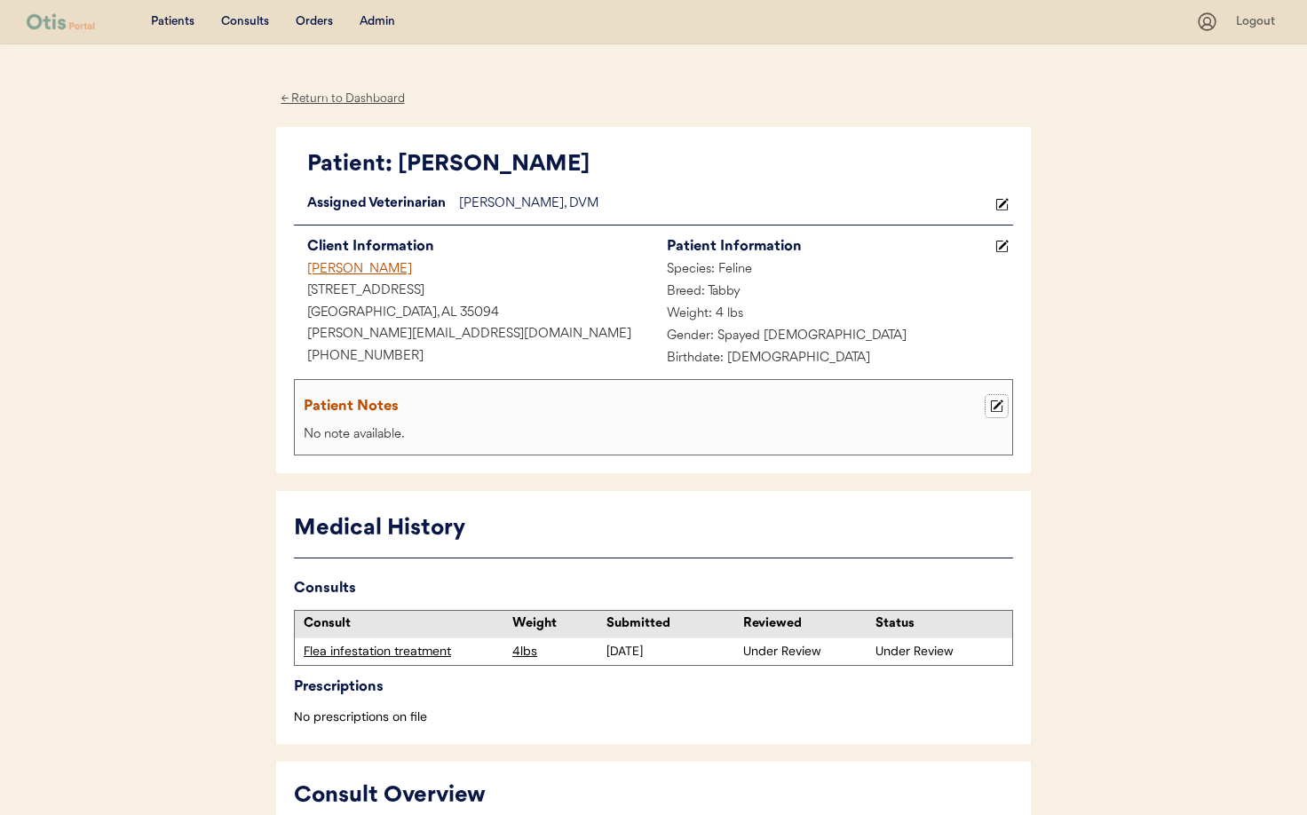
click at [995, 405] on icon at bounding box center [996, 405] width 13 height 13
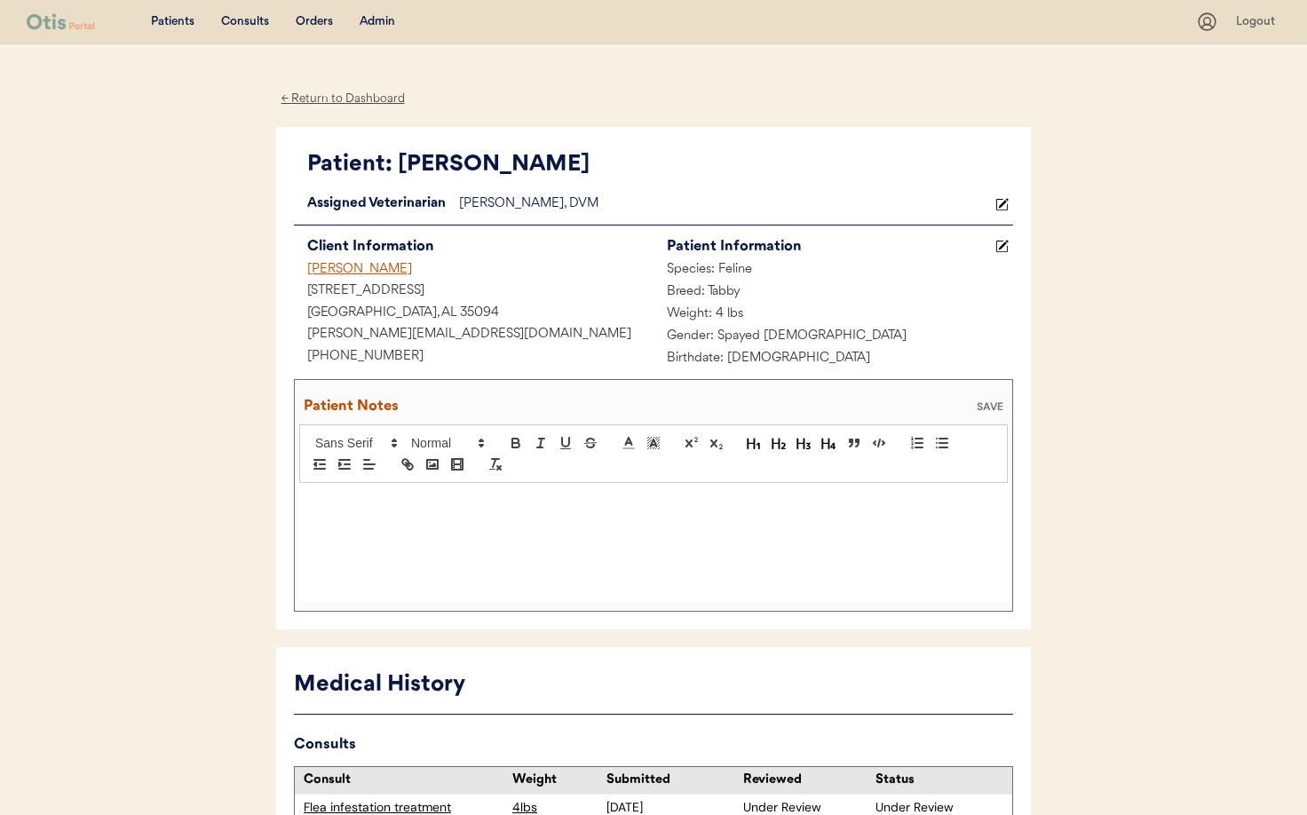
click at [382, 505] on p at bounding box center [653, 502] width 682 height 16
click at [981, 404] on div "SAVE" at bounding box center [990, 406] width 36 height 11
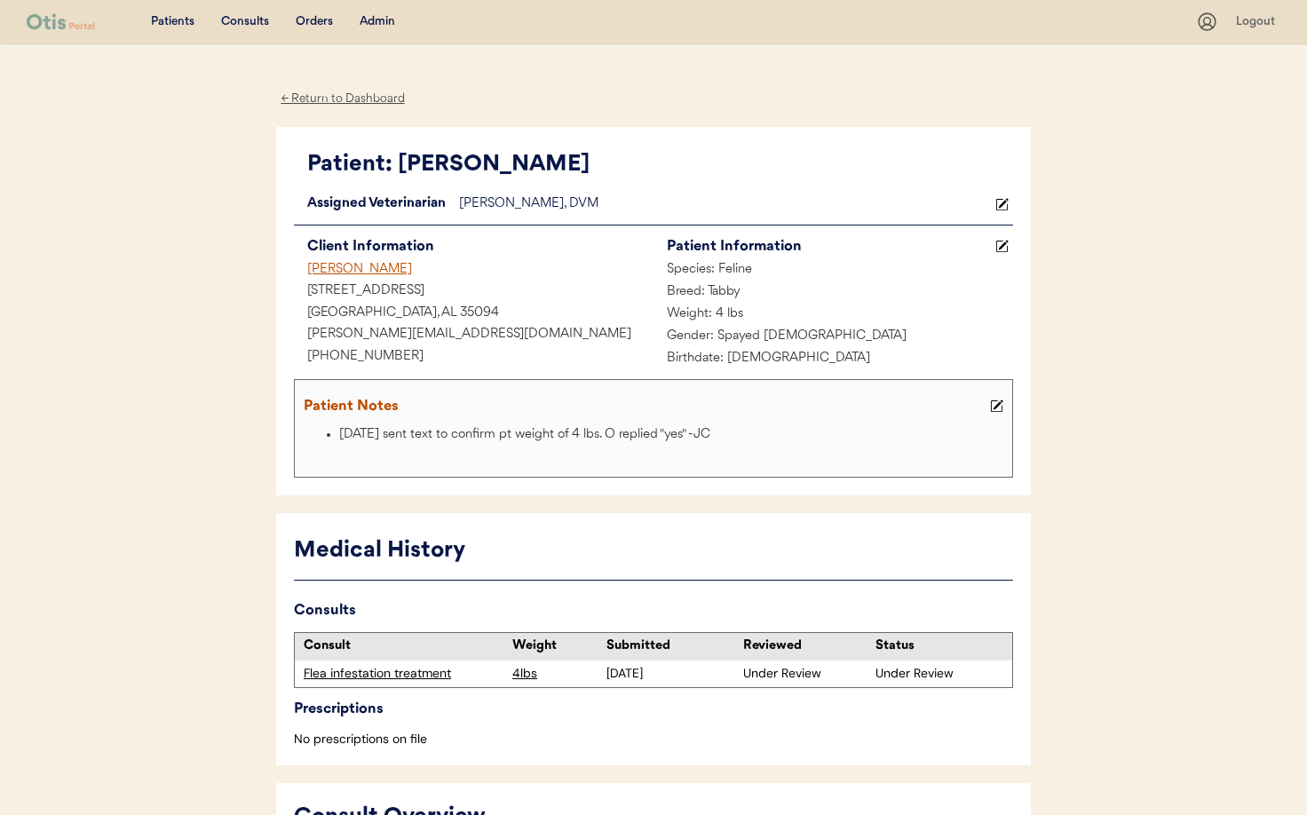
click at [375, 18] on div "Admin" at bounding box center [377, 22] width 36 height 18
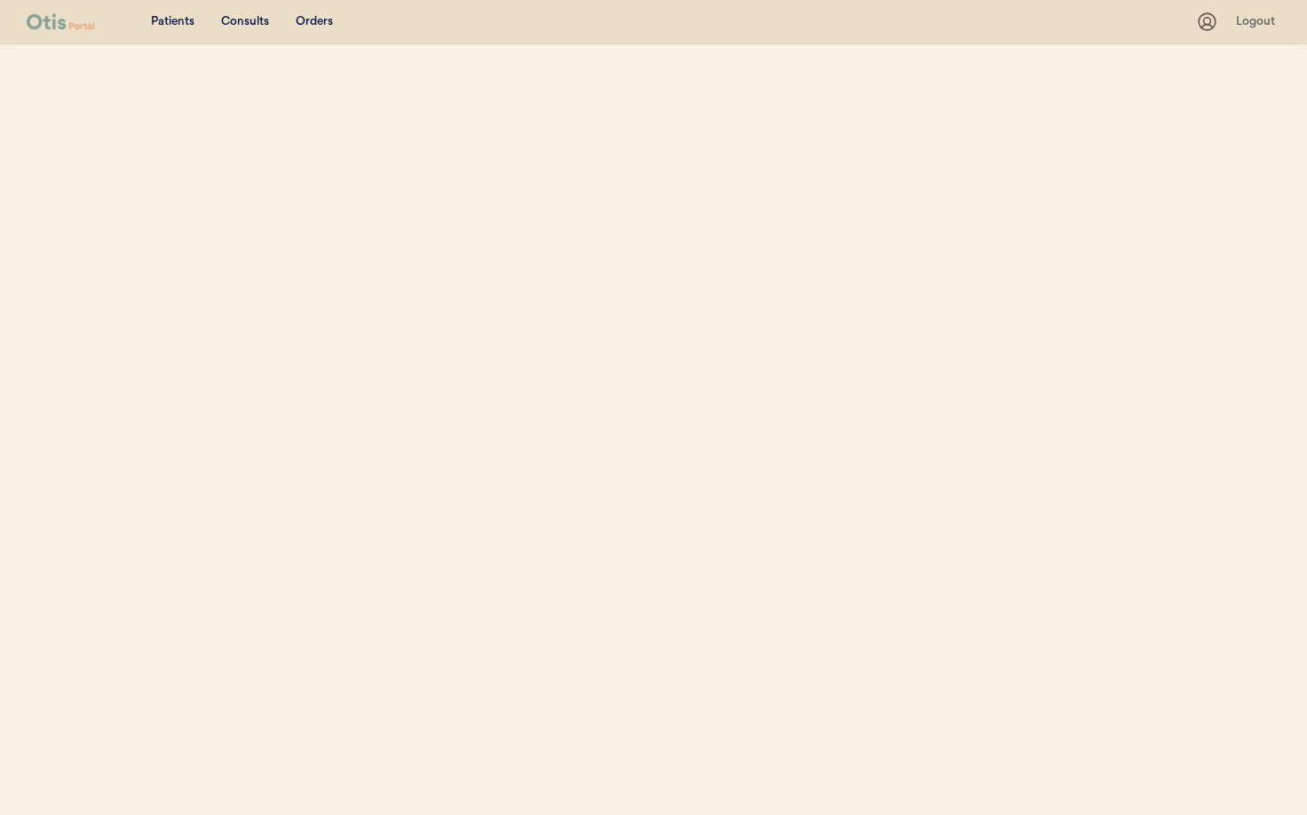
select select ""Name""
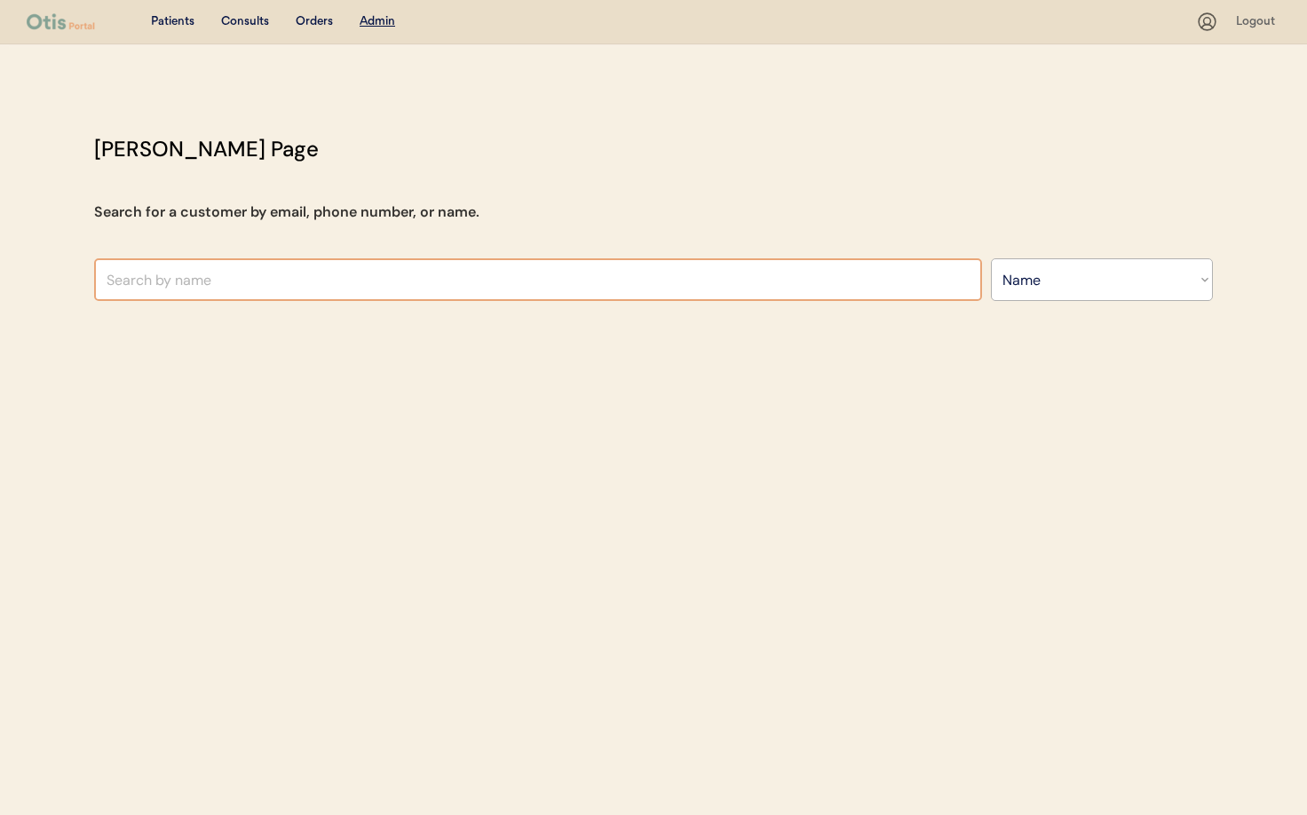
click at [300, 289] on input "text" at bounding box center [538, 279] width 888 height 43
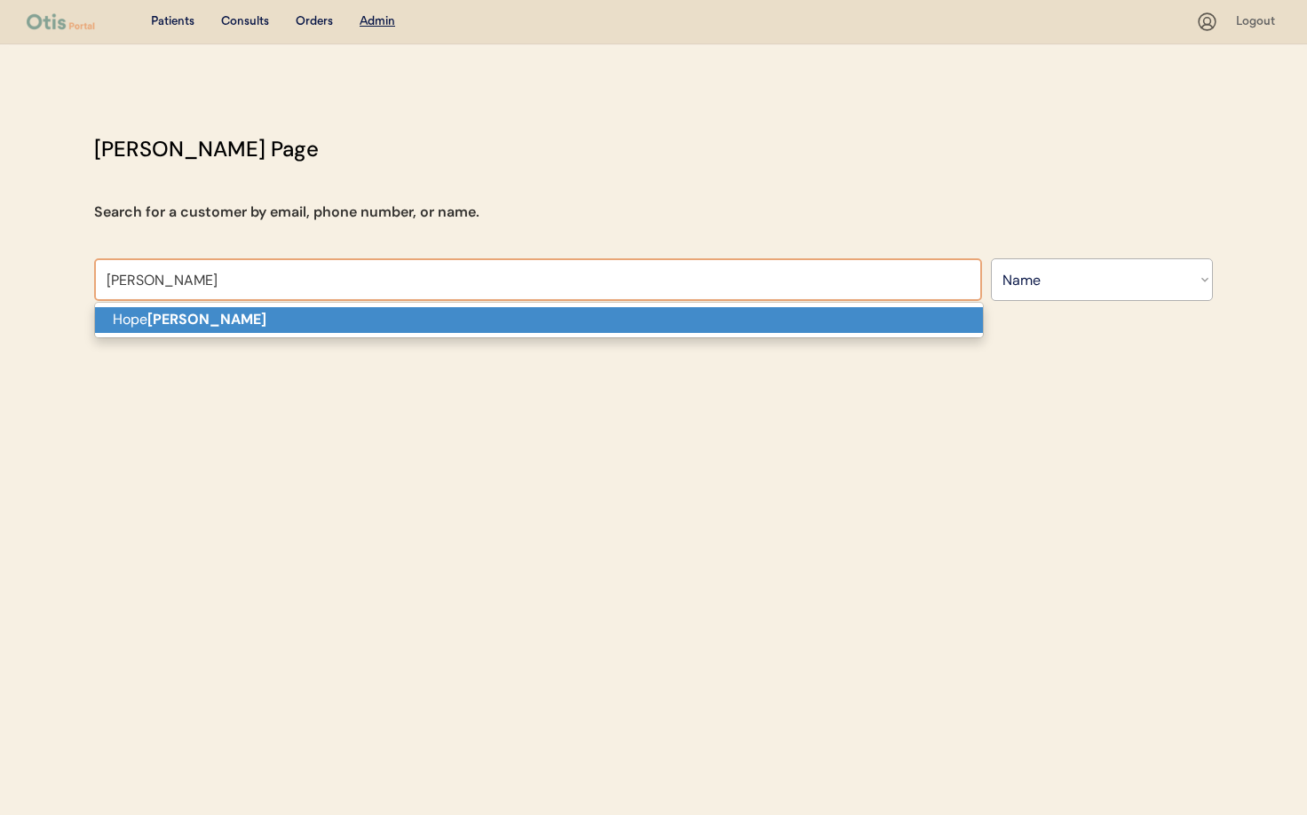
click at [274, 326] on p "[PERSON_NAME]" at bounding box center [539, 320] width 888 height 26
type input "[PERSON_NAME]"
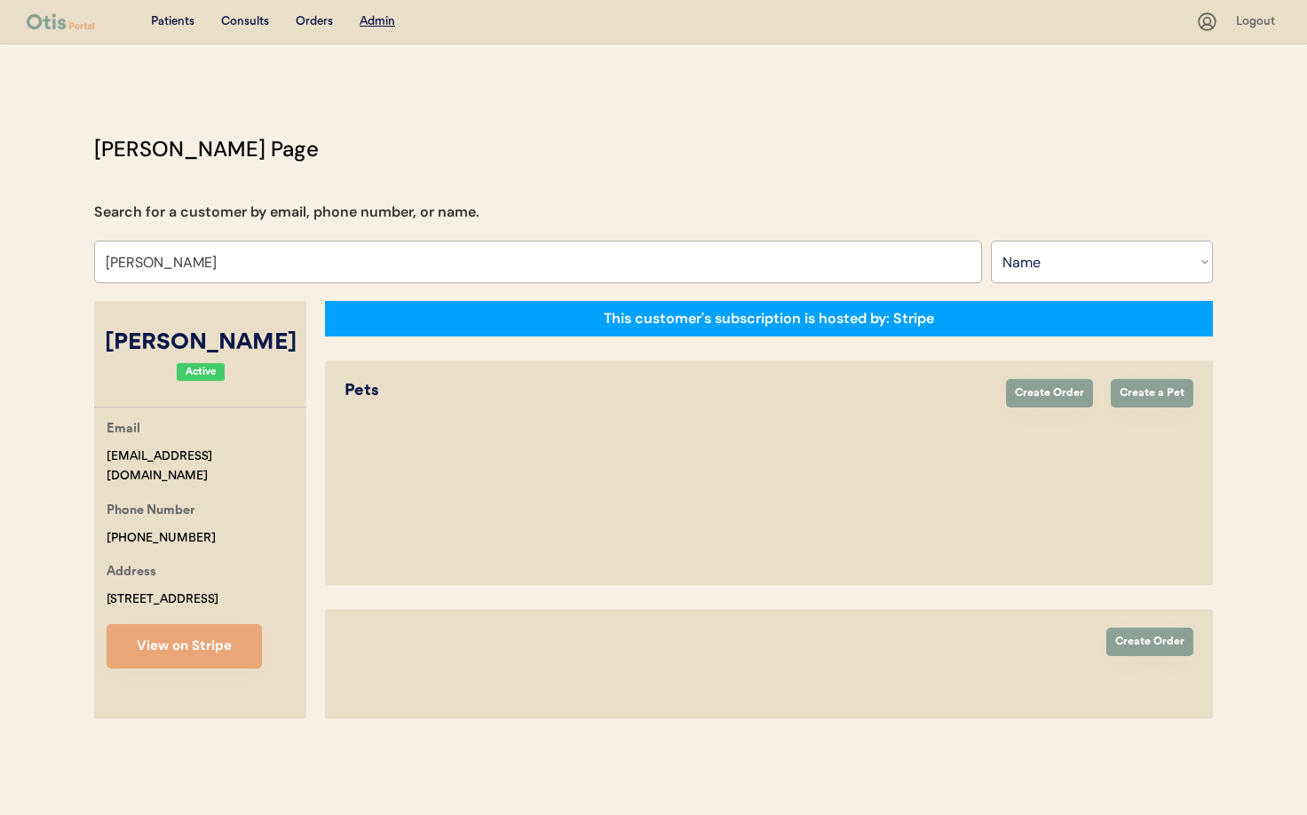
select select "true"
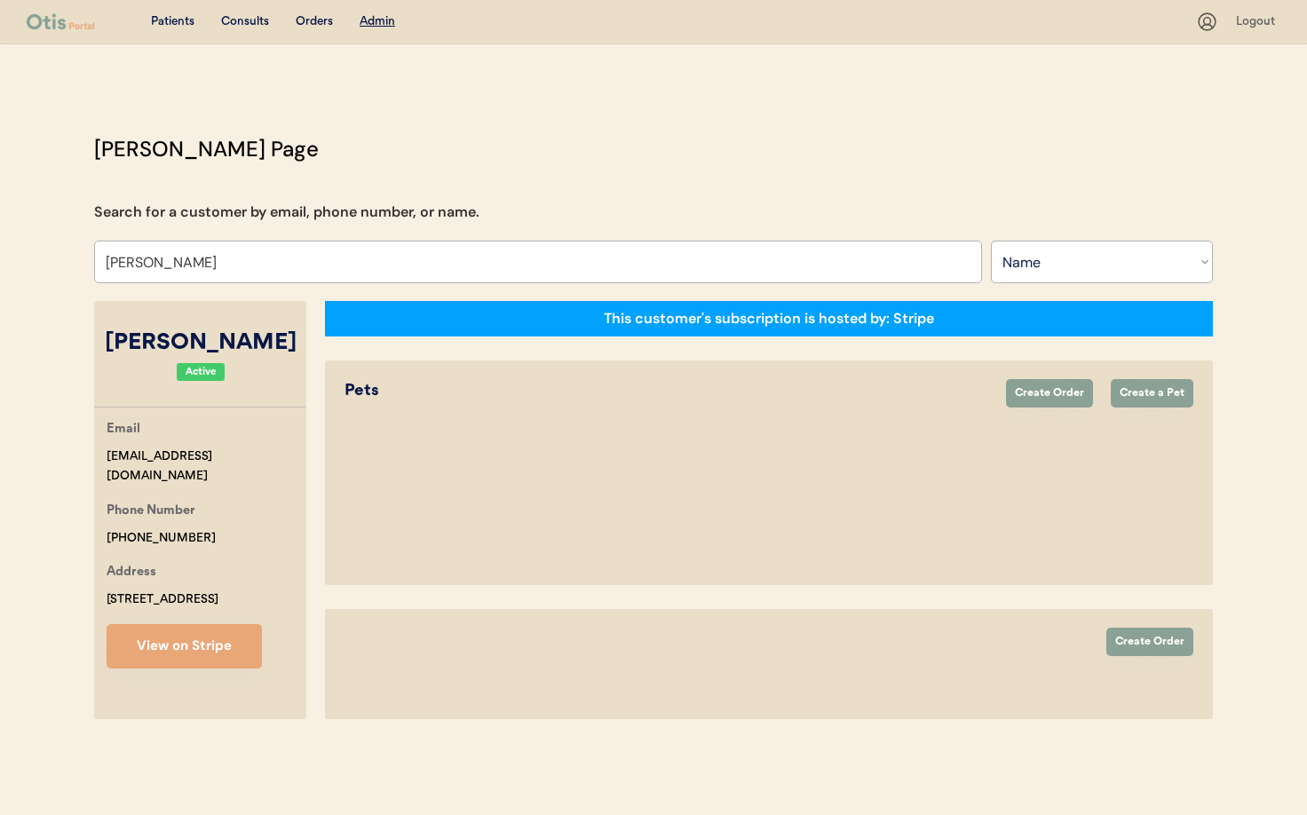
select select "true"
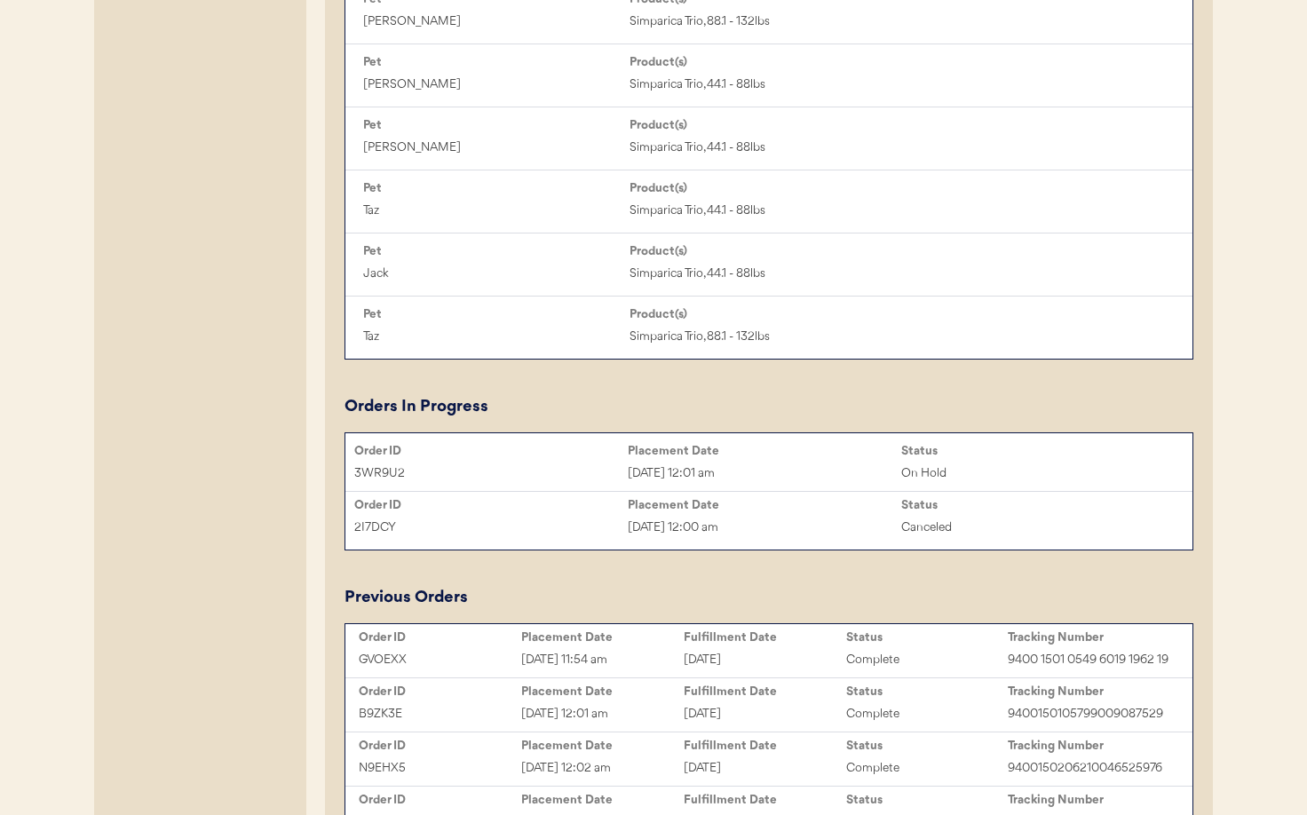
scroll to position [1064, 0]
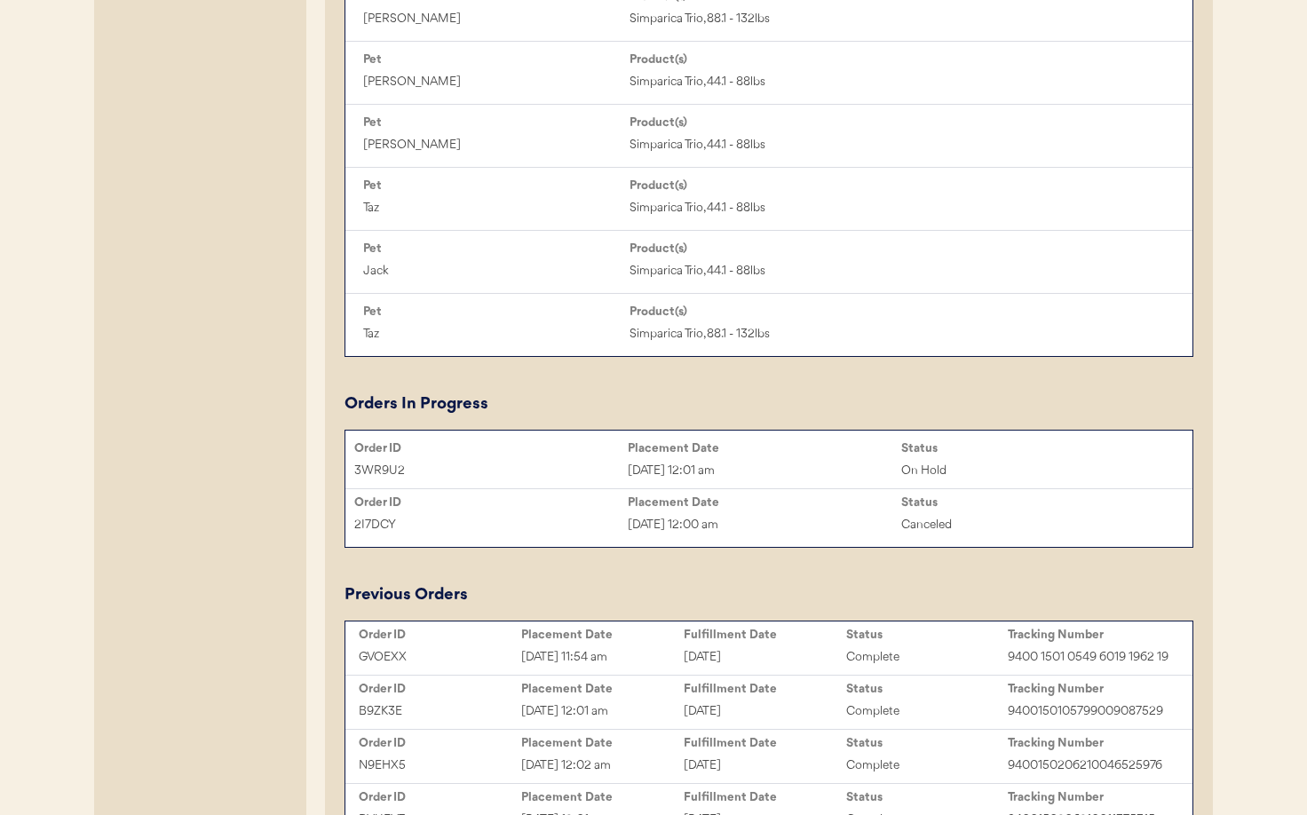
type input "Hope McCorkle"
click at [676, 467] on div "Sep 4, 2025 12:01 am" at bounding box center [764, 471] width 273 height 20
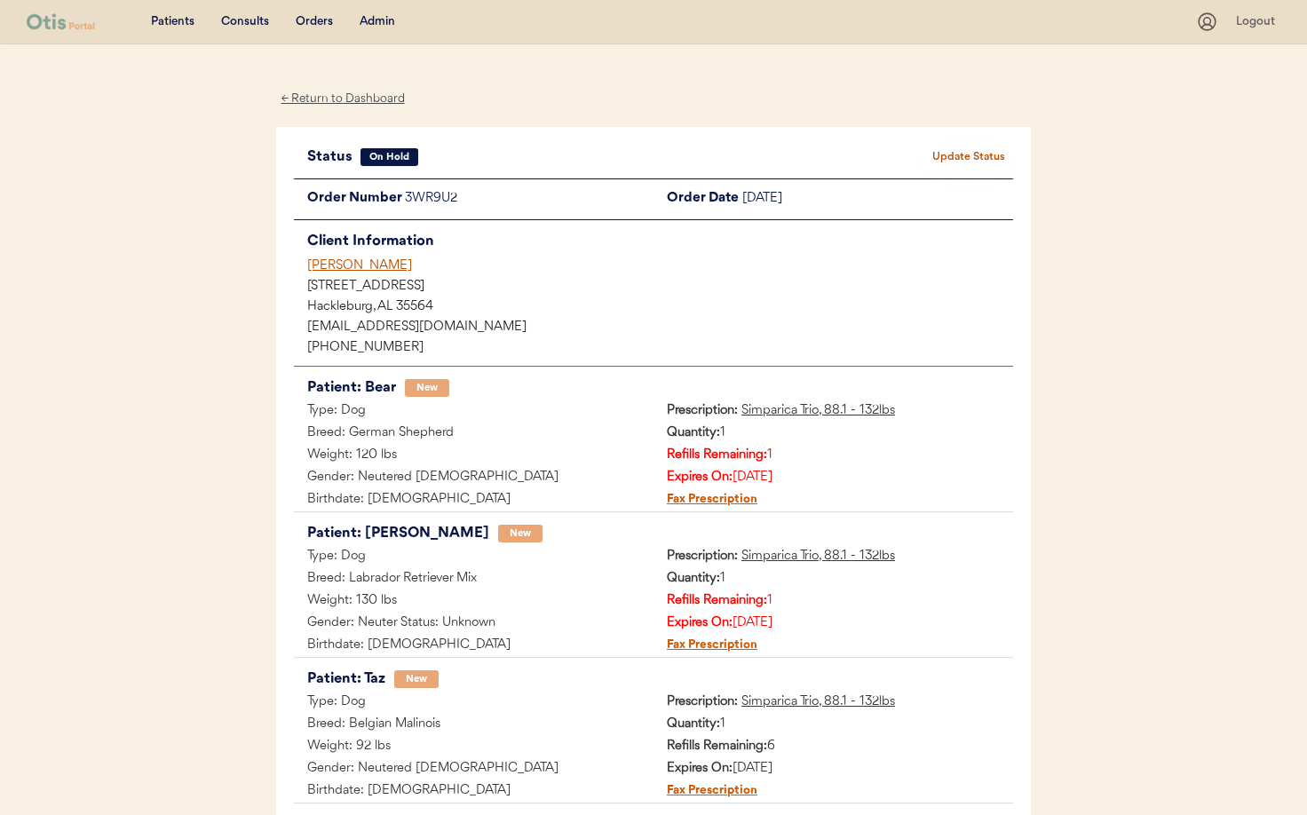
click at [351, 101] on div "← Return to Dashboard" at bounding box center [342, 99] width 133 height 20
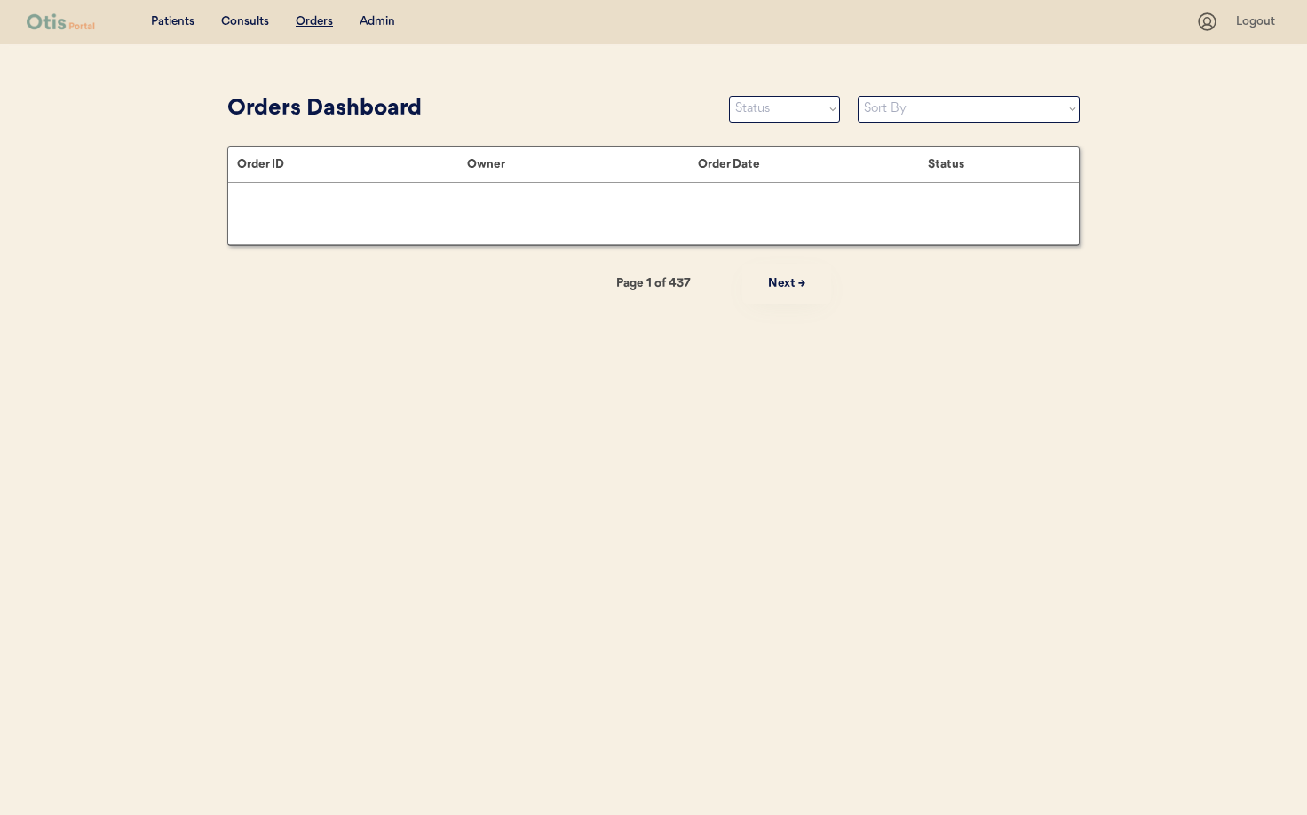
click at [370, 23] on div "Admin" at bounding box center [377, 22] width 36 height 18
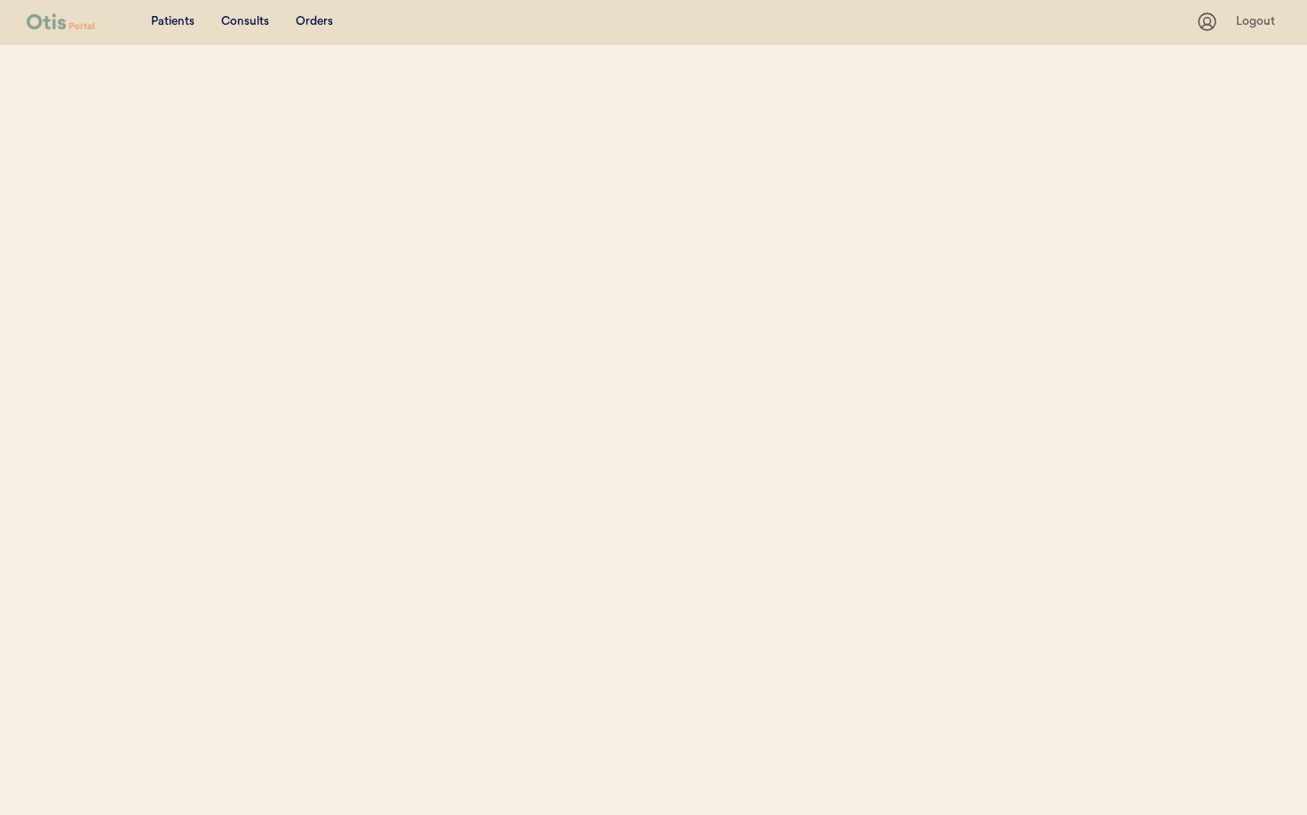
select select ""Name""
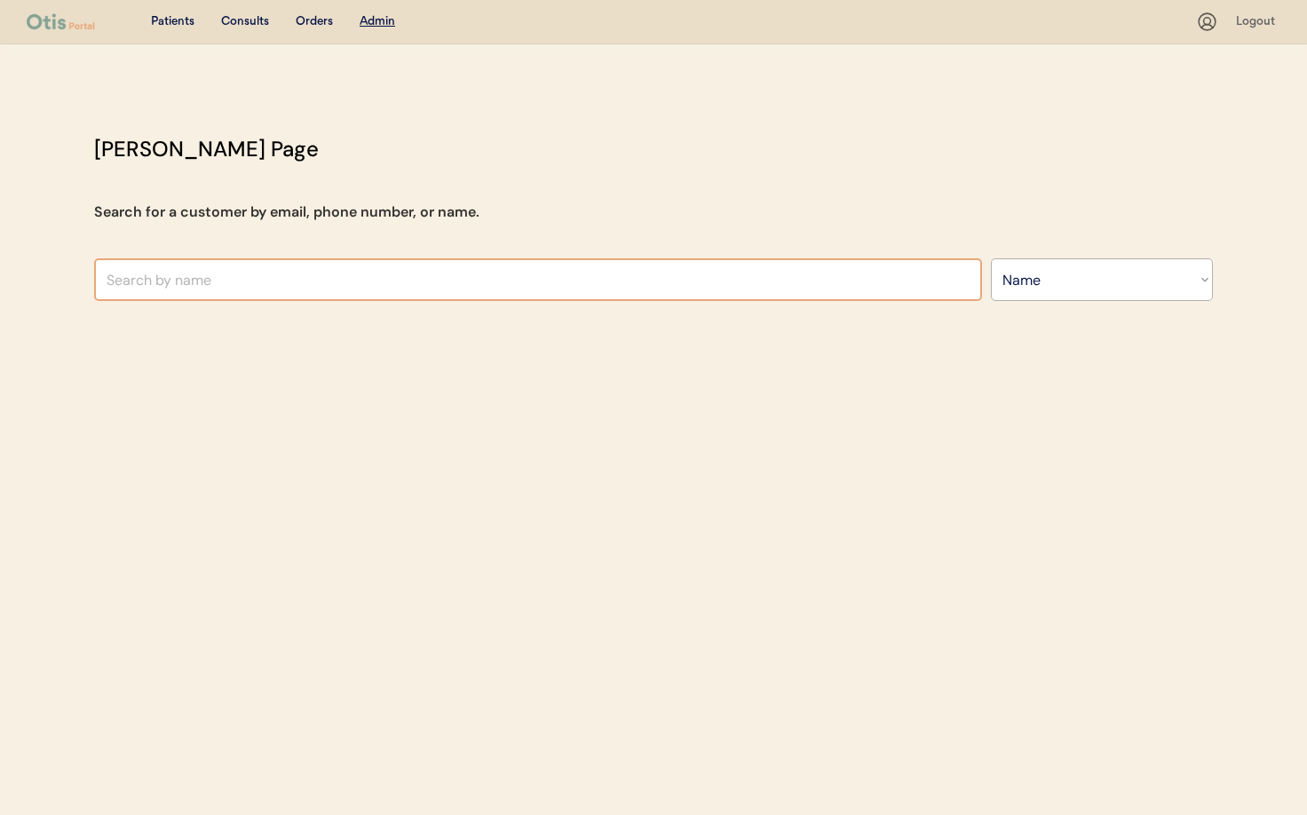
drag, startPoint x: 165, startPoint y: 290, endPoint x: 206, endPoint y: 293, distance: 40.9
click at [165, 289] on input "text" at bounding box center [538, 279] width 888 height 43
type input "gus promi"
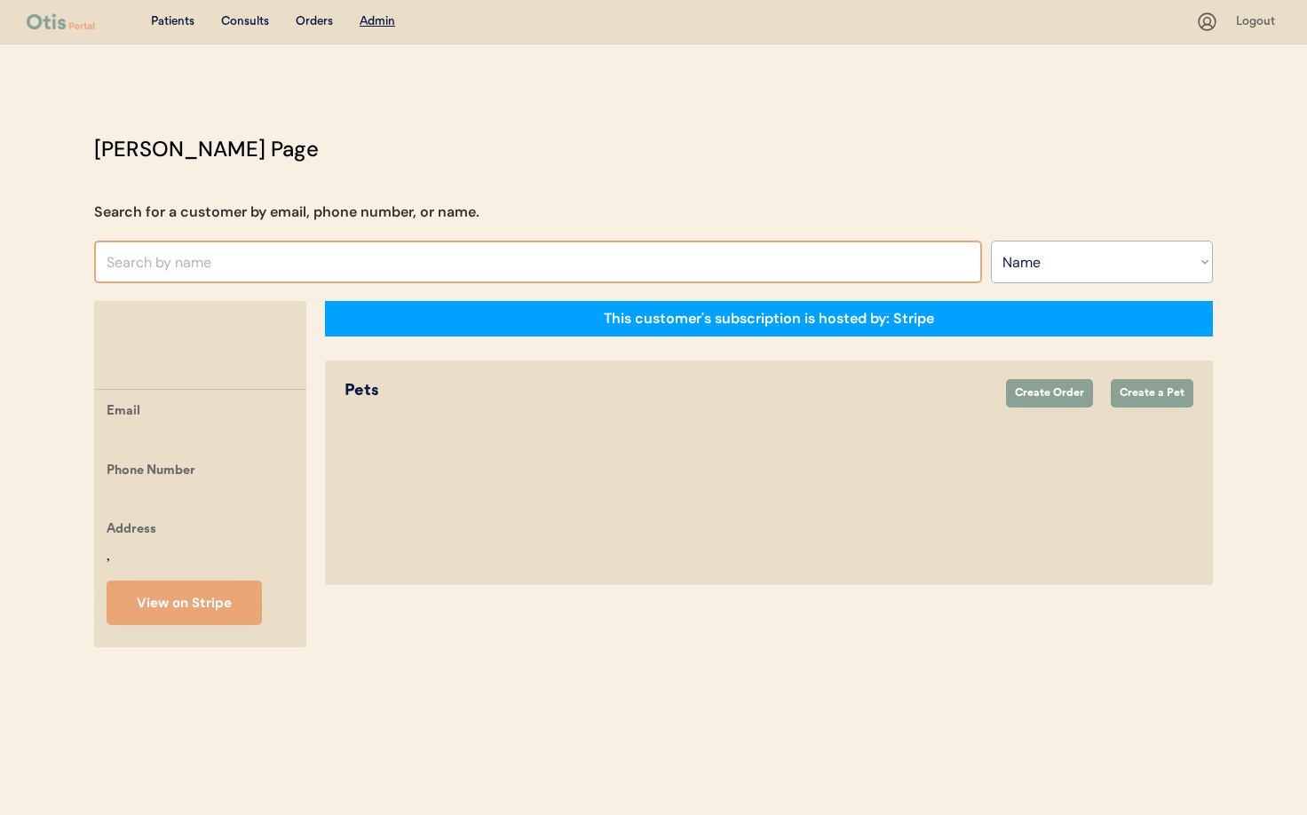
click at [264, 259] on input "text" at bounding box center [538, 262] width 888 height 43
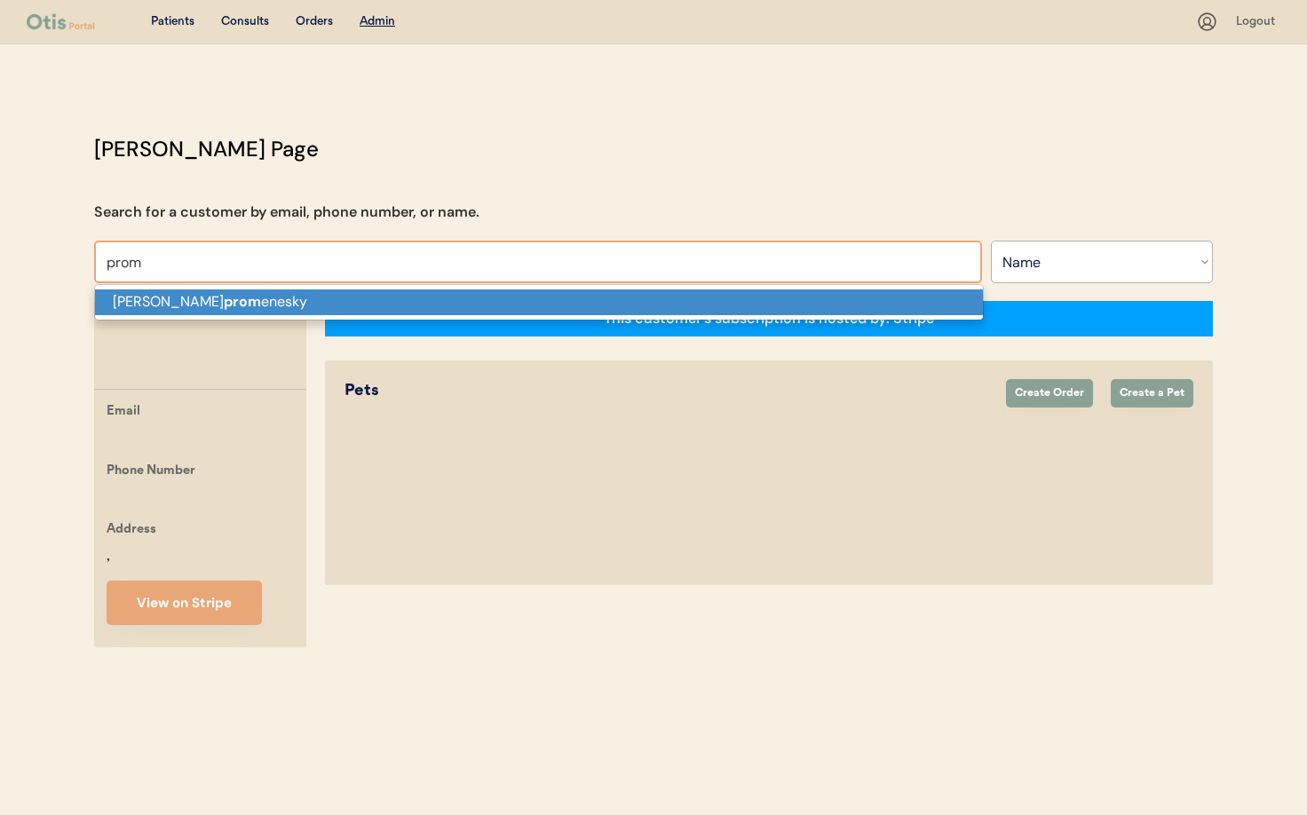
click at [257, 296] on p "Chuck prom enesky" at bounding box center [539, 302] width 888 height 26
type input "[PERSON_NAME]"
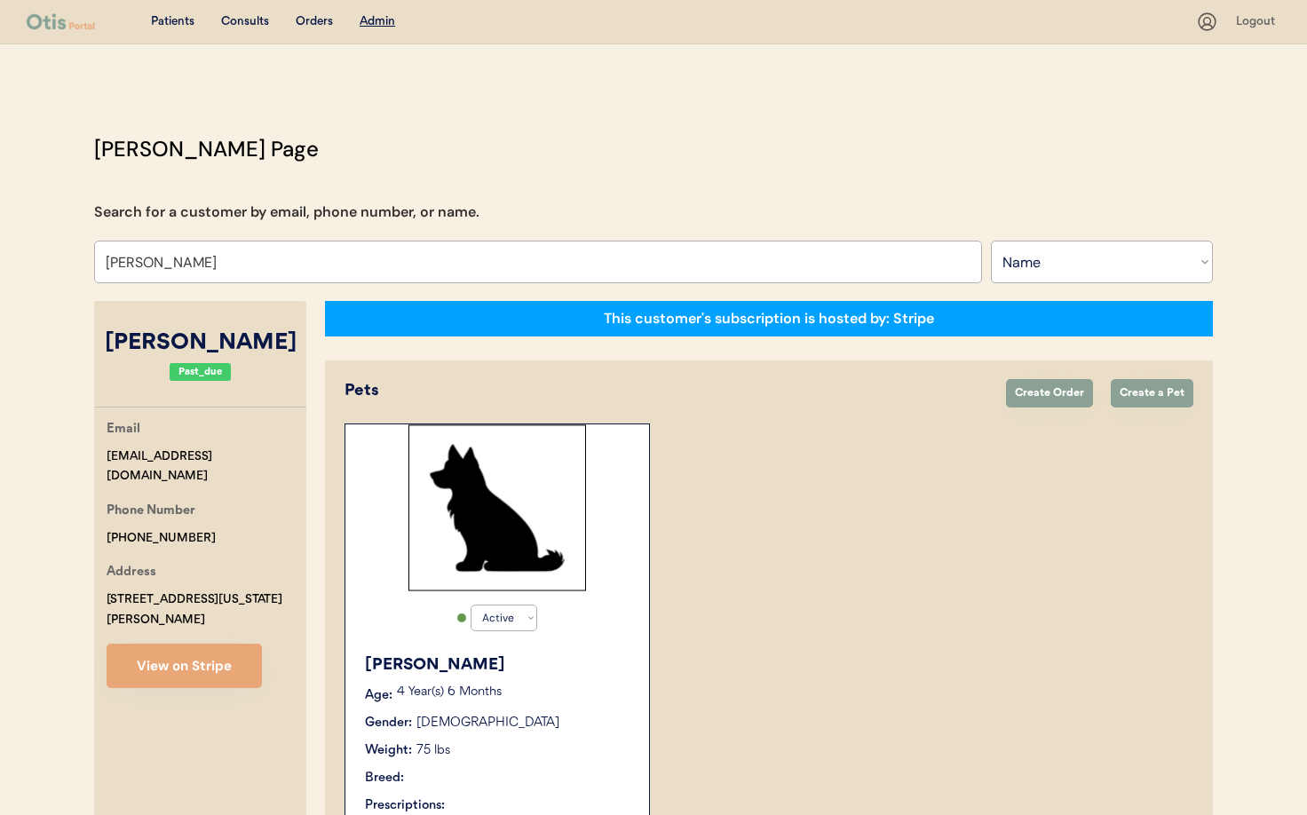
select select "true"
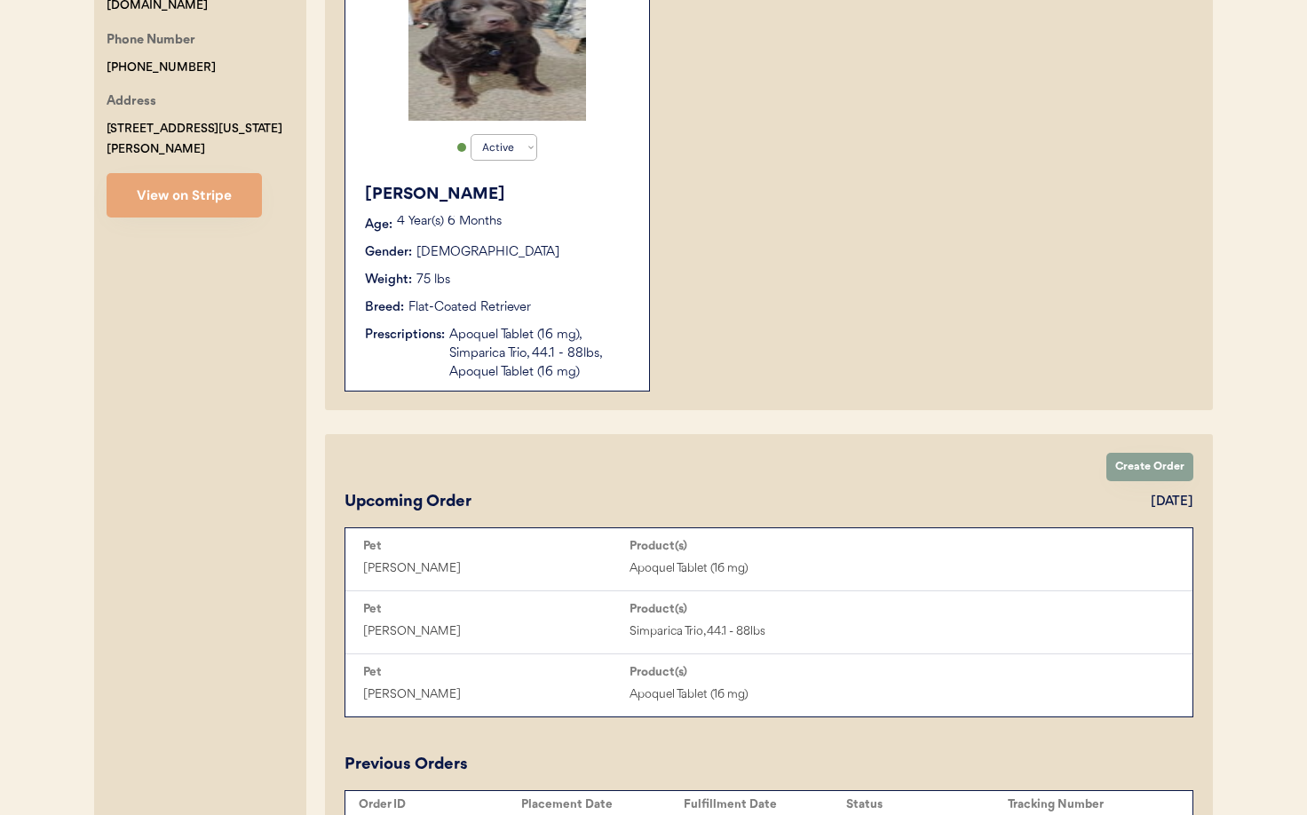
scroll to position [472, 0]
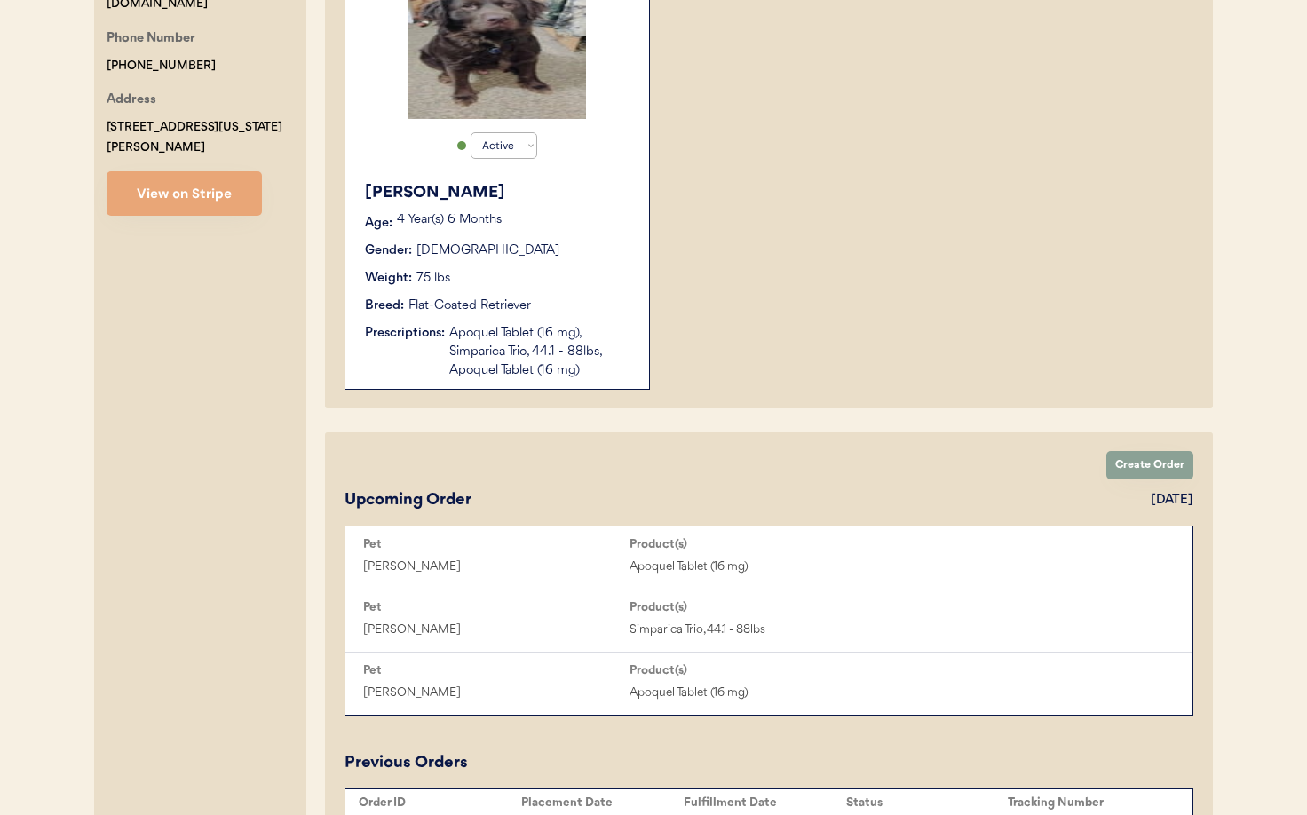
type input "[PERSON_NAME]"
click at [510, 364] on div "Apoquel Tablet (16 mg), Simparica Trio, 44.1 - 88lbs, Apoquel Tablet (16 mg)" at bounding box center [540, 352] width 182 height 56
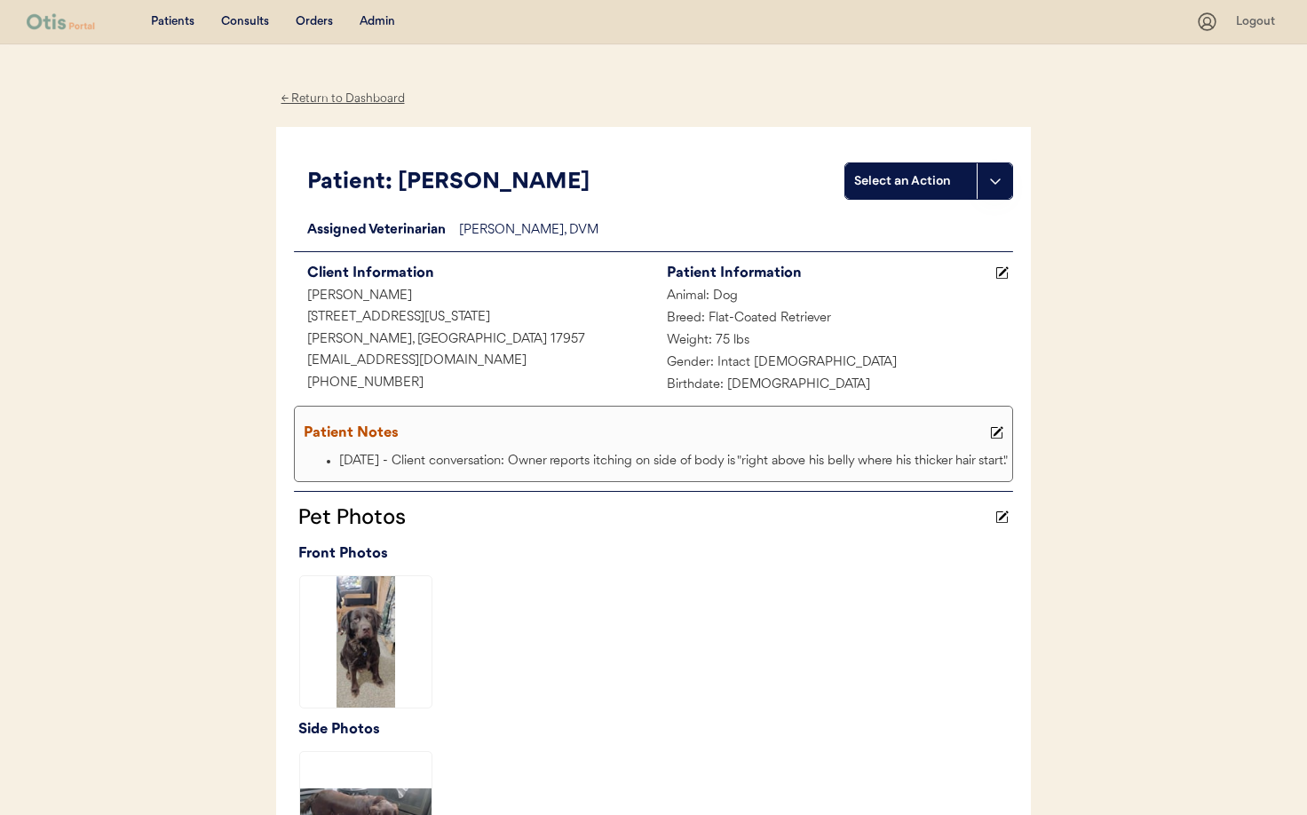
click at [323, 100] on div "← Return to Dashboard" at bounding box center [342, 99] width 133 height 20
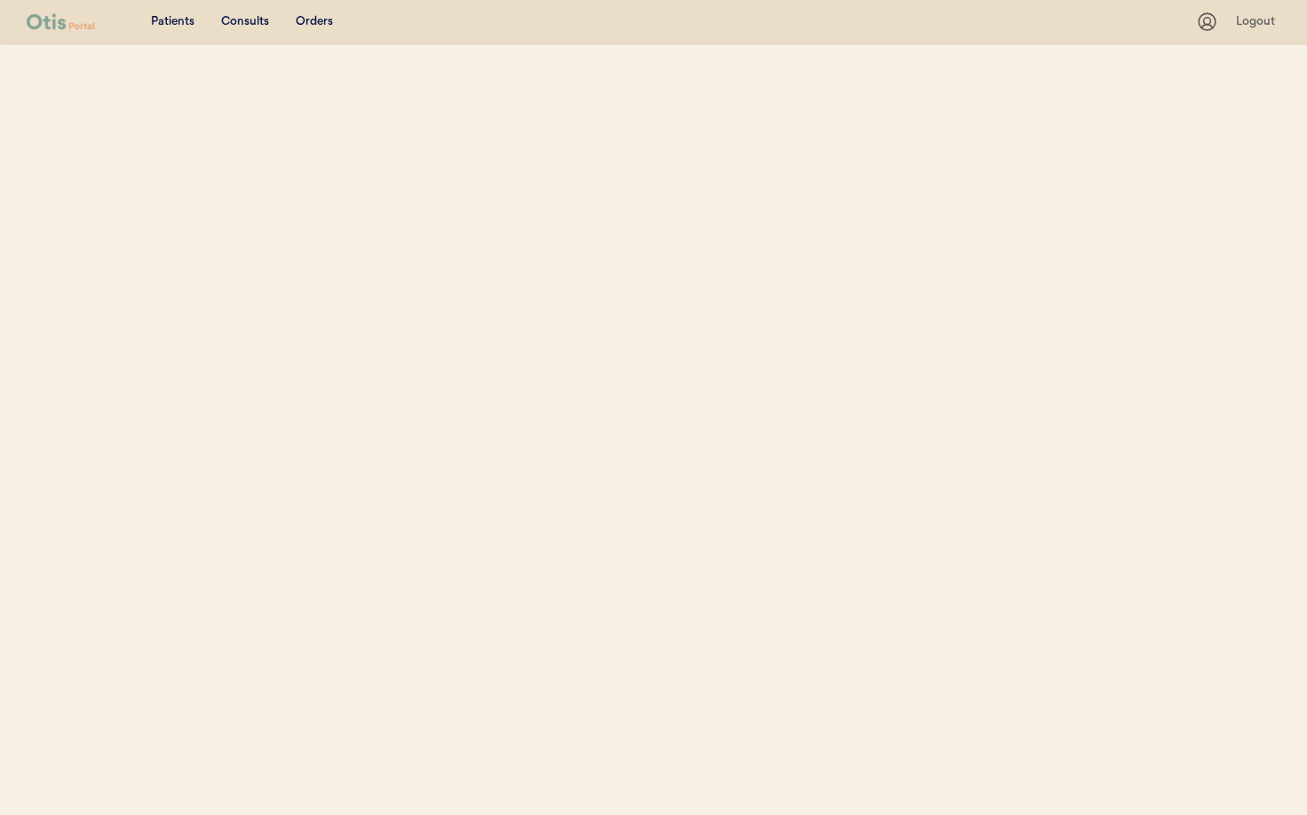
select select ""Name""
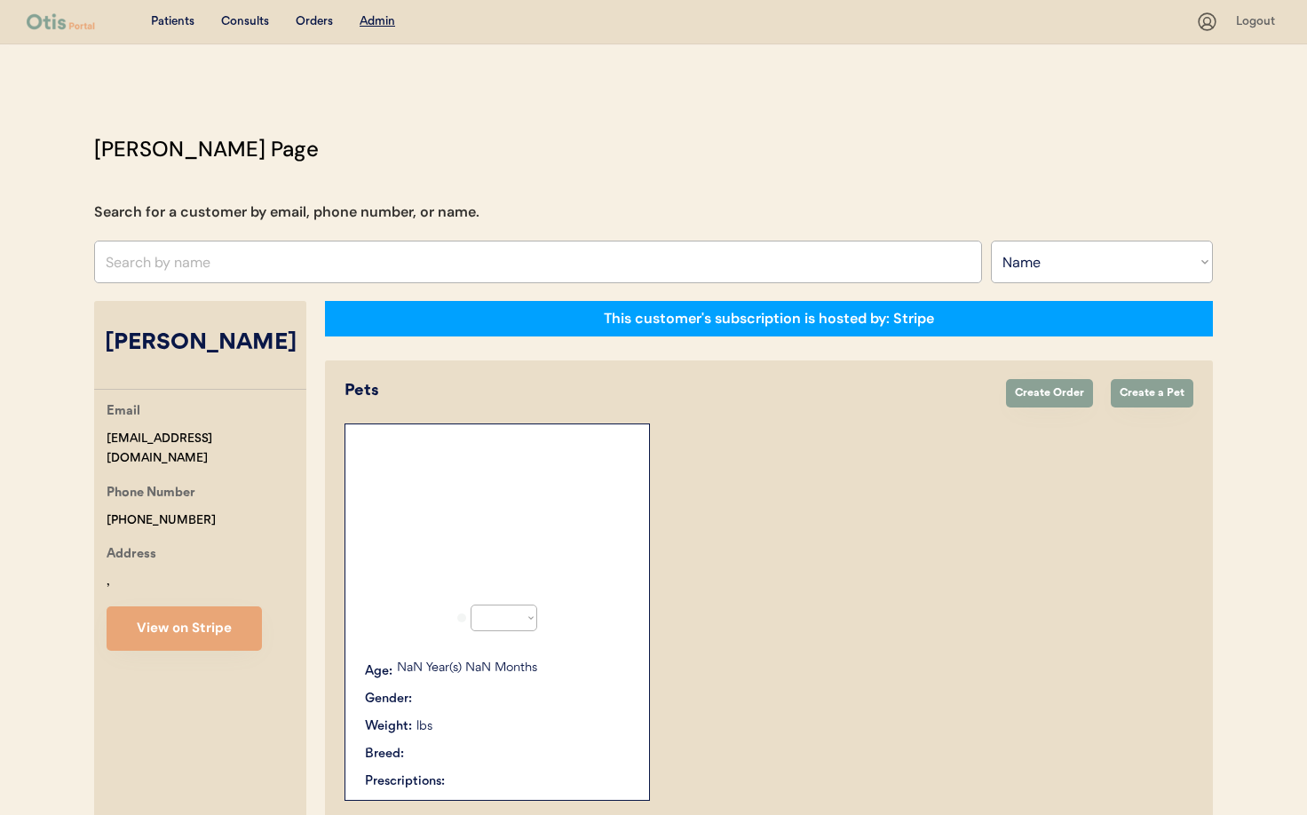
select select "true"
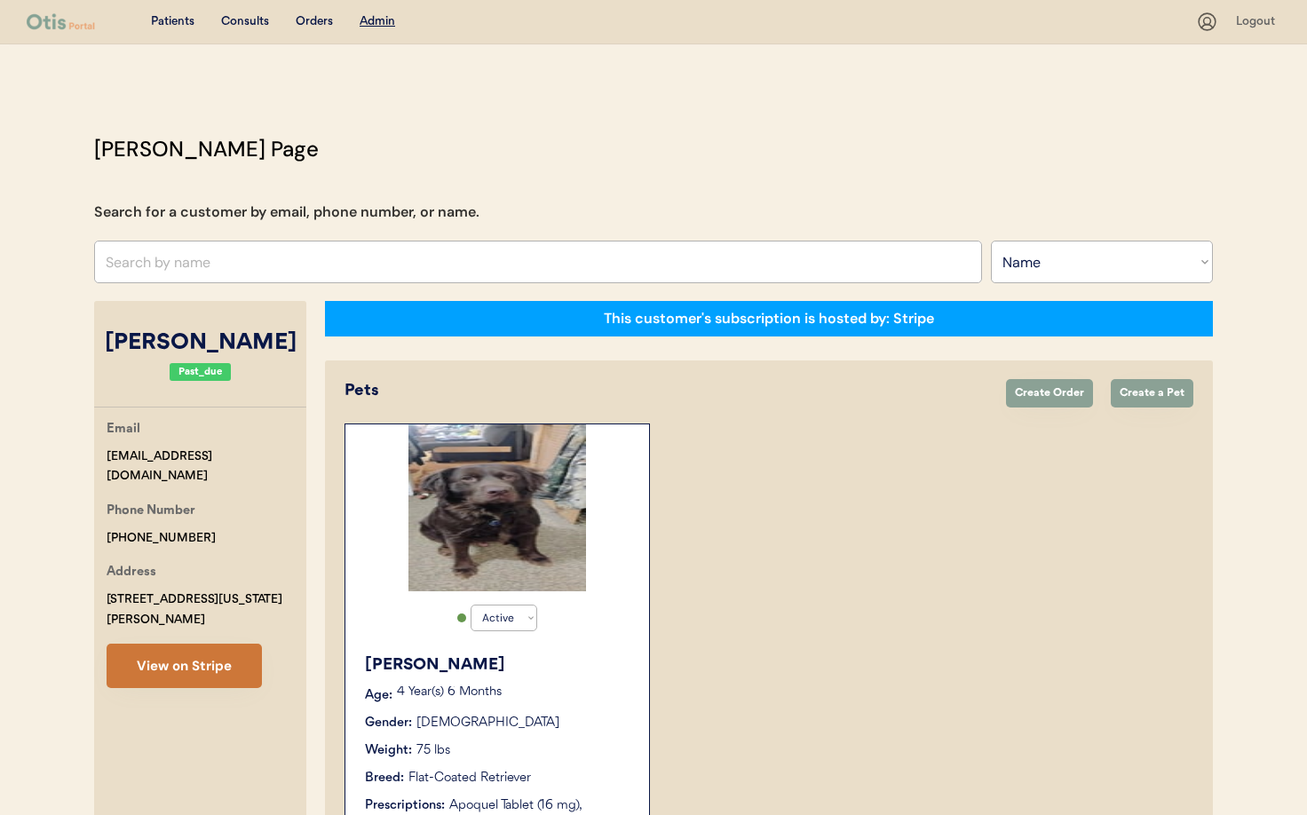
click at [192, 644] on button "View on Stripe" at bounding box center [184, 666] width 155 height 44
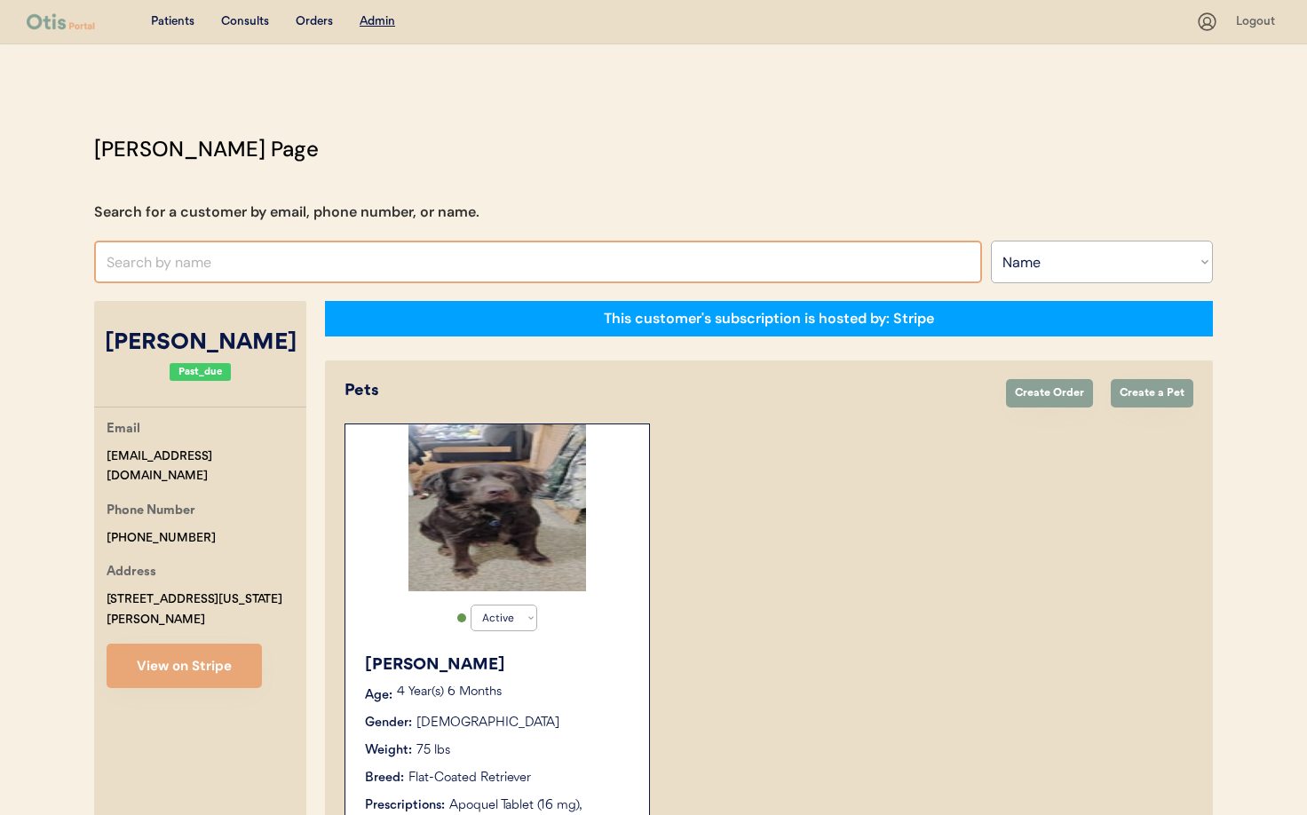
click at [259, 268] on input "text" at bounding box center [538, 262] width 888 height 43
type input "g"
type input "chuck"
type input "chuck promenesky"
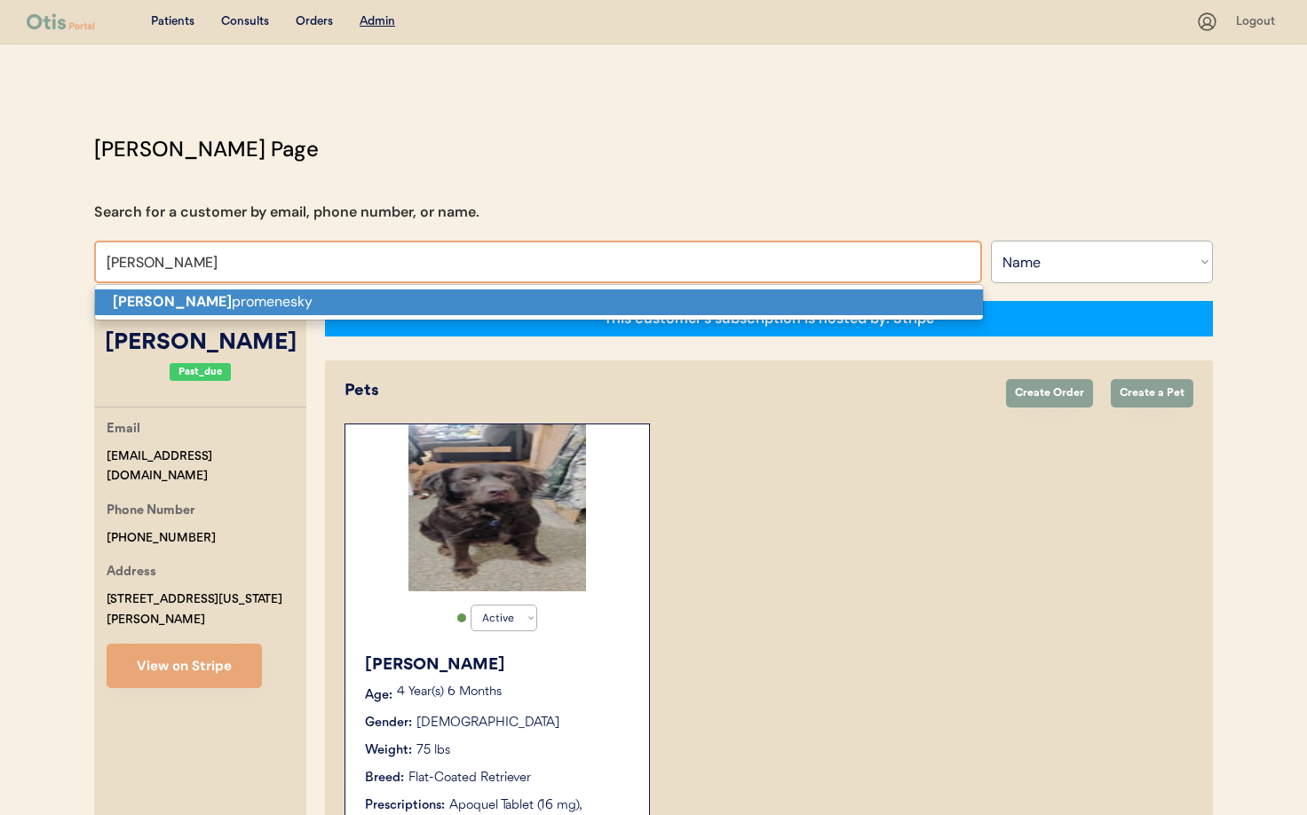
click at [257, 301] on p "Chuck promenesky" at bounding box center [539, 302] width 888 height 26
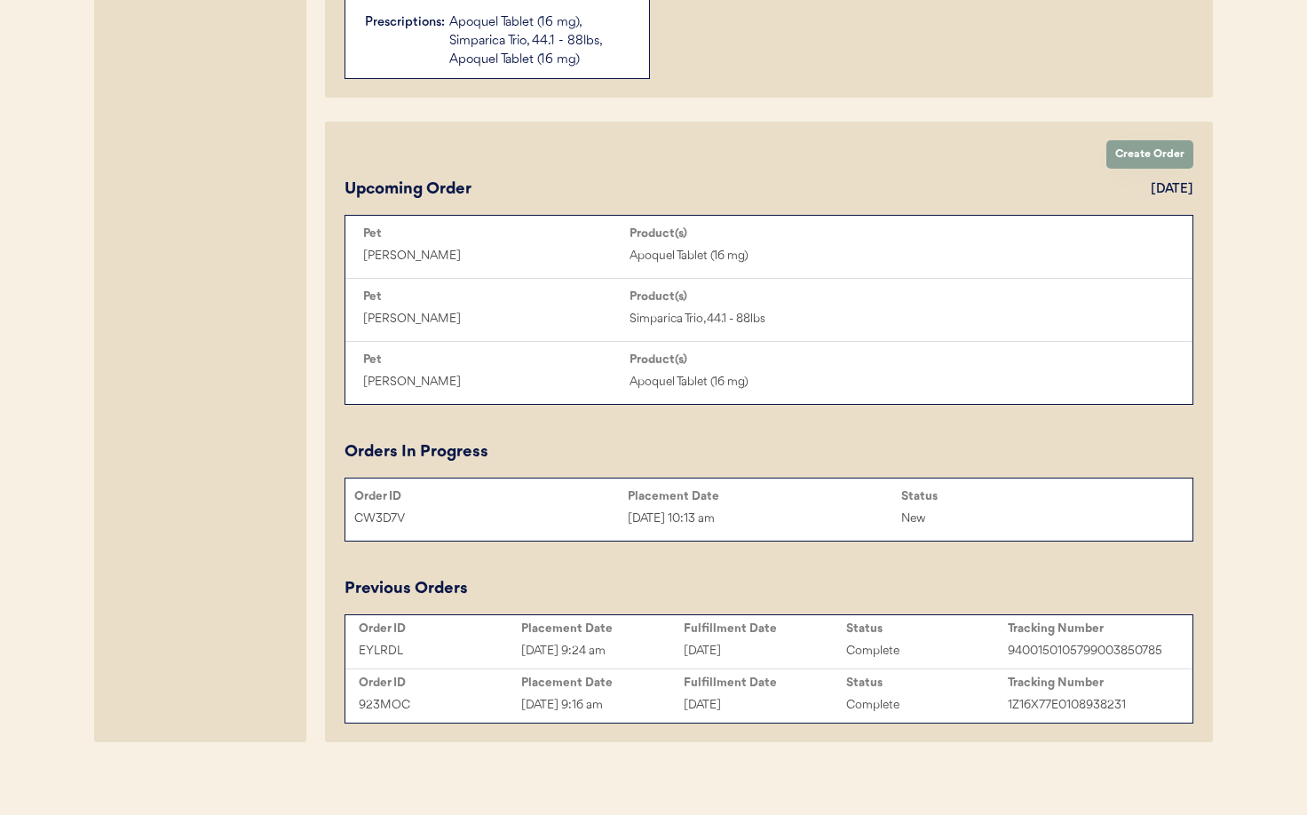
scroll to position [786, 0]
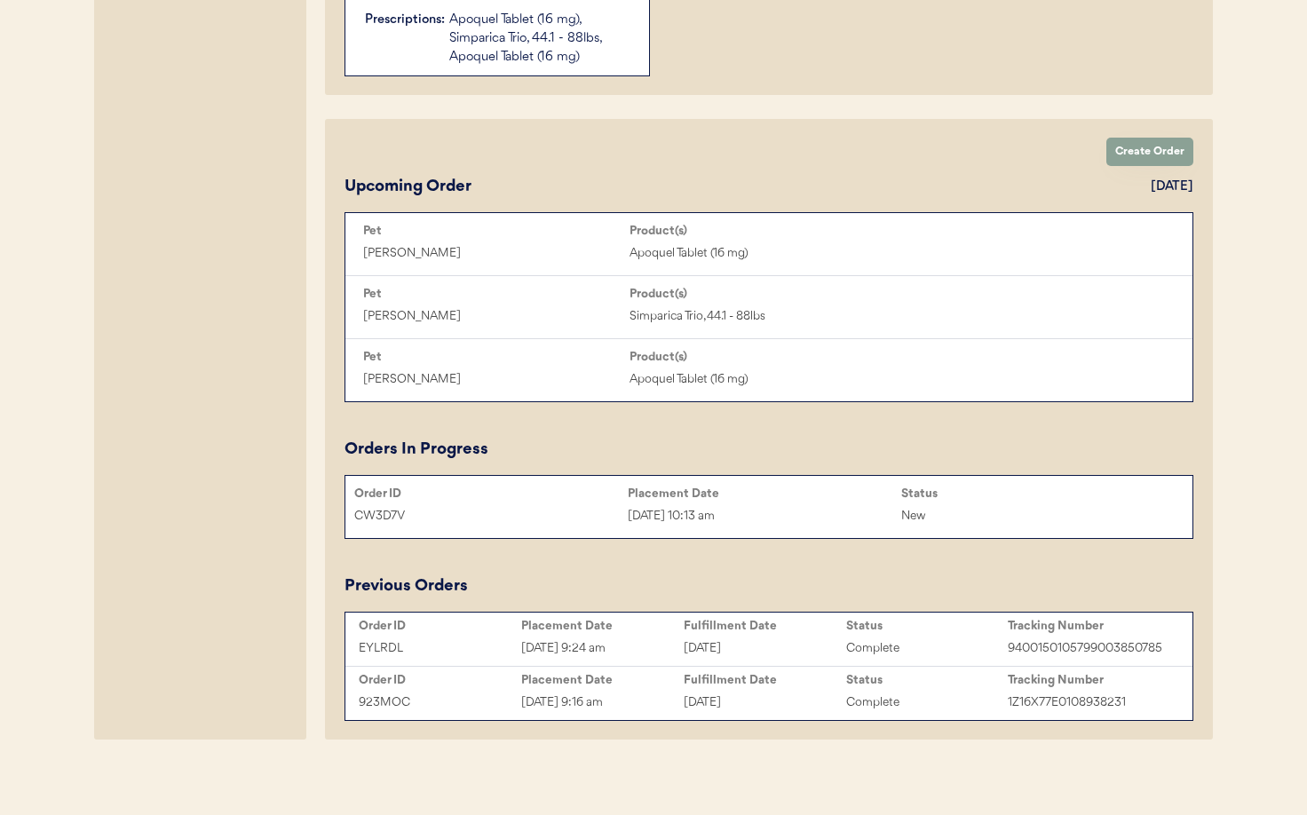
type input "Chuck promenesky"
click at [806, 520] on div "Sep 4, 2025 10:13 am" at bounding box center [764, 516] width 273 height 20
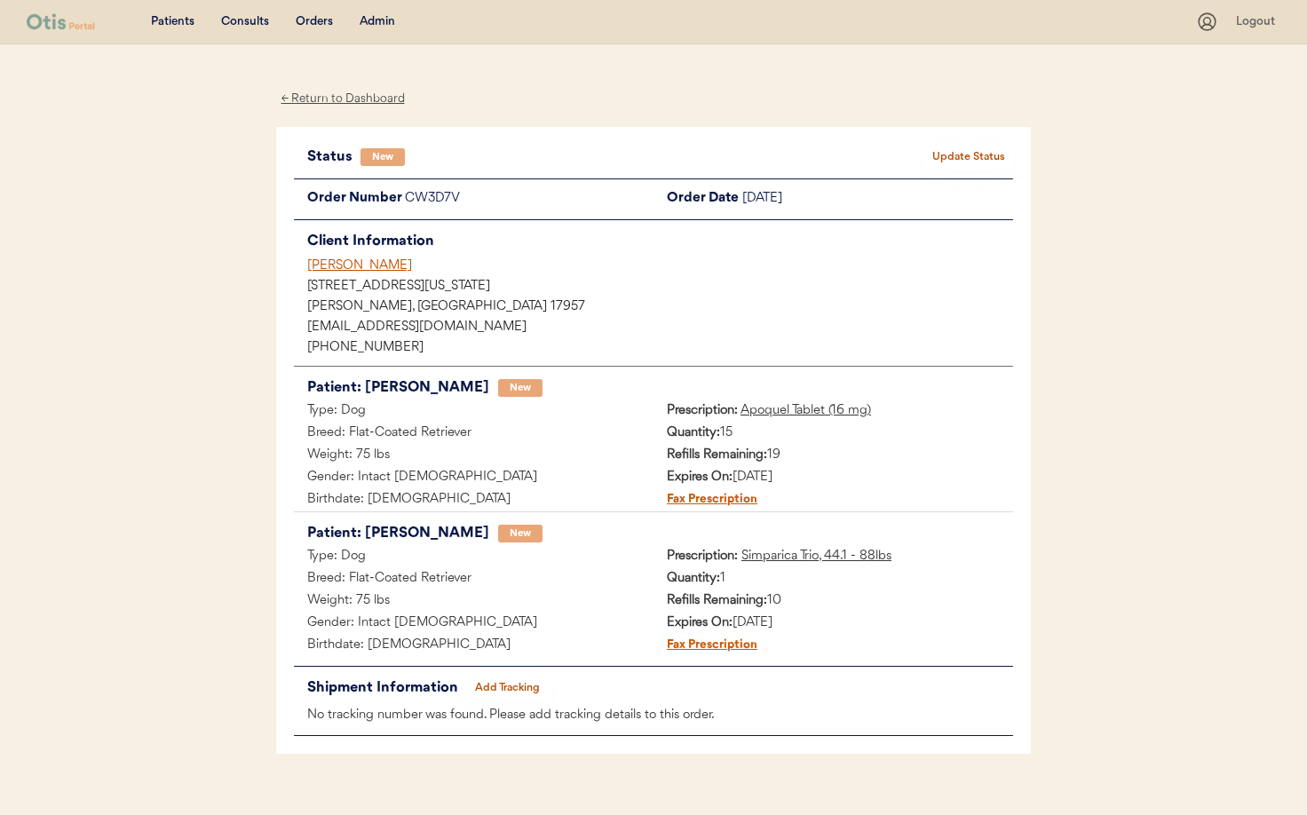
click at [961, 161] on button "Update Status" at bounding box center [968, 157] width 89 height 25
select select ""new""
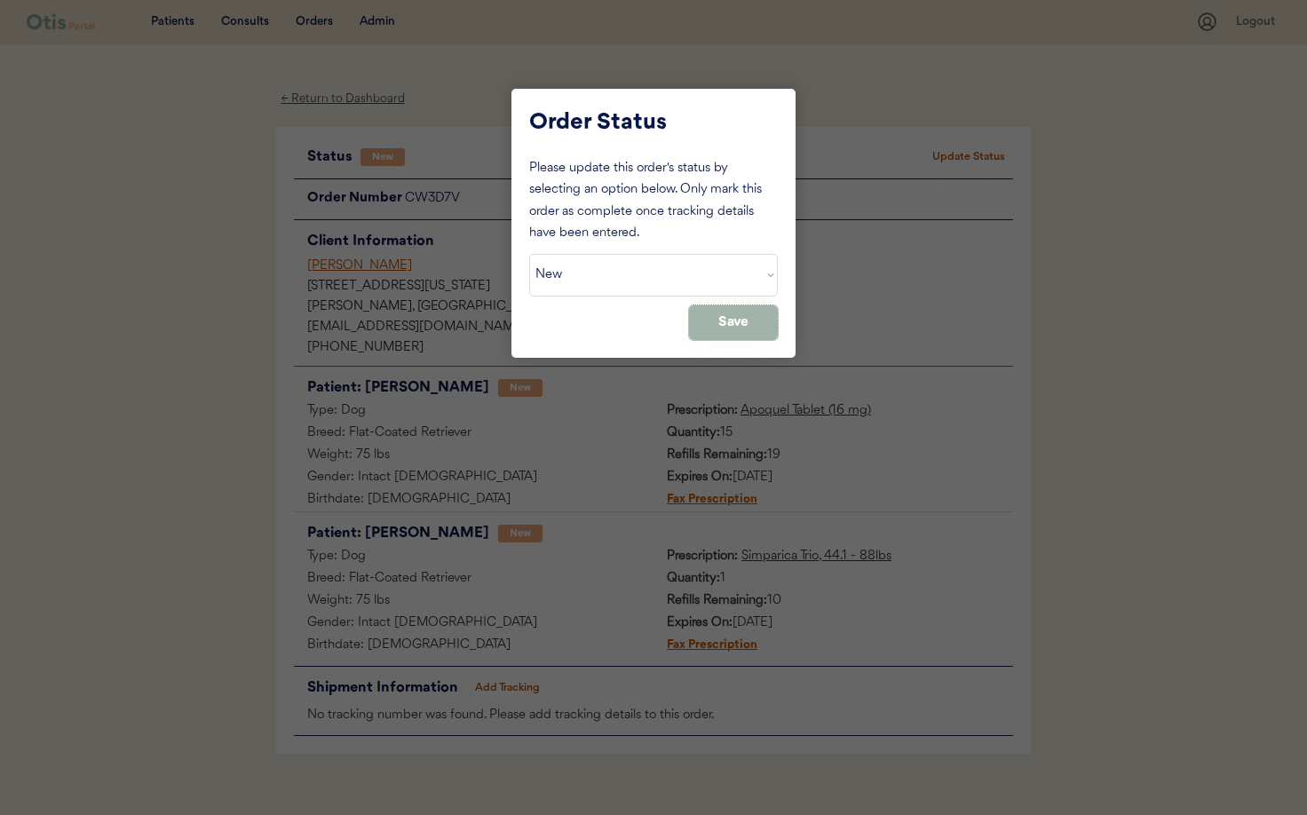
click at [723, 324] on button "Save" at bounding box center [733, 322] width 89 height 35
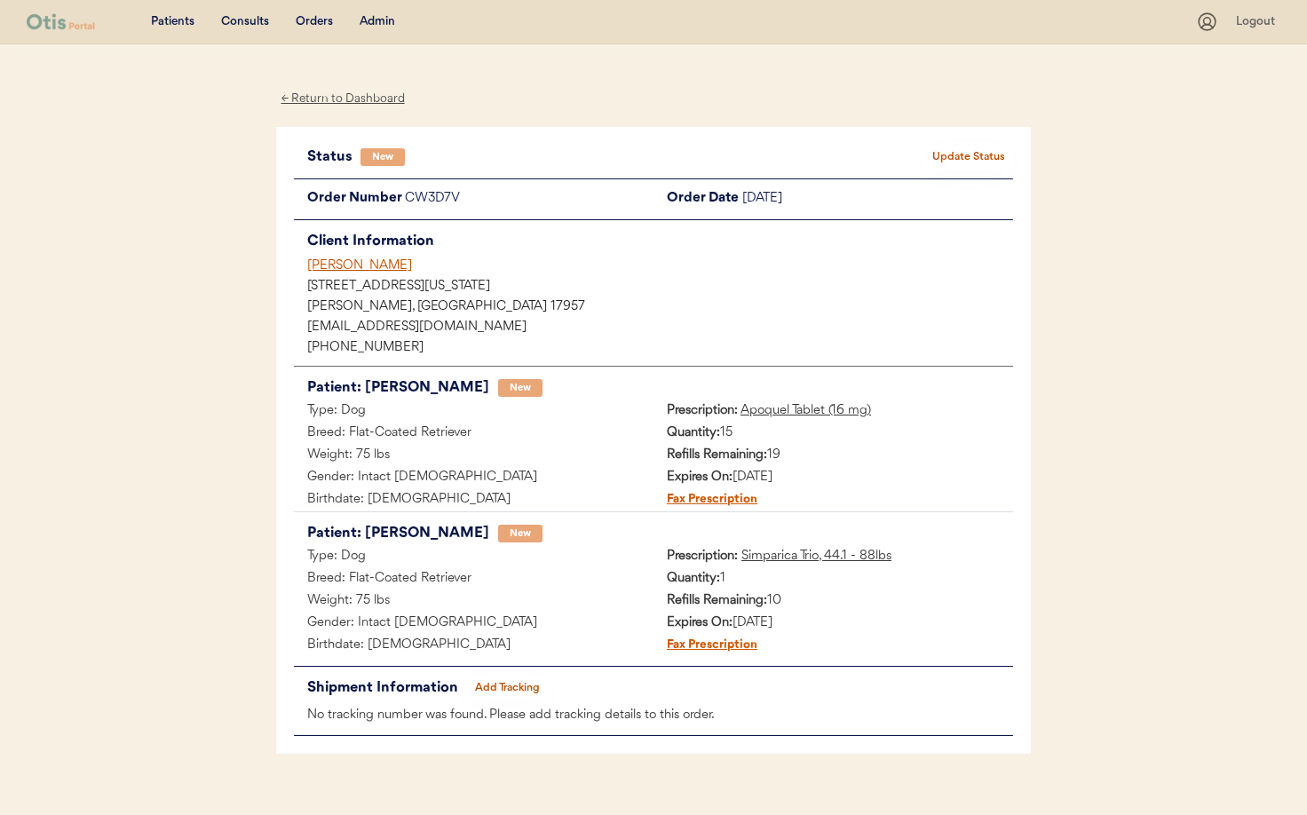
click at [362, 99] on div "← Return to Dashboard" at bounding box center [342, 99] width 133 height 20
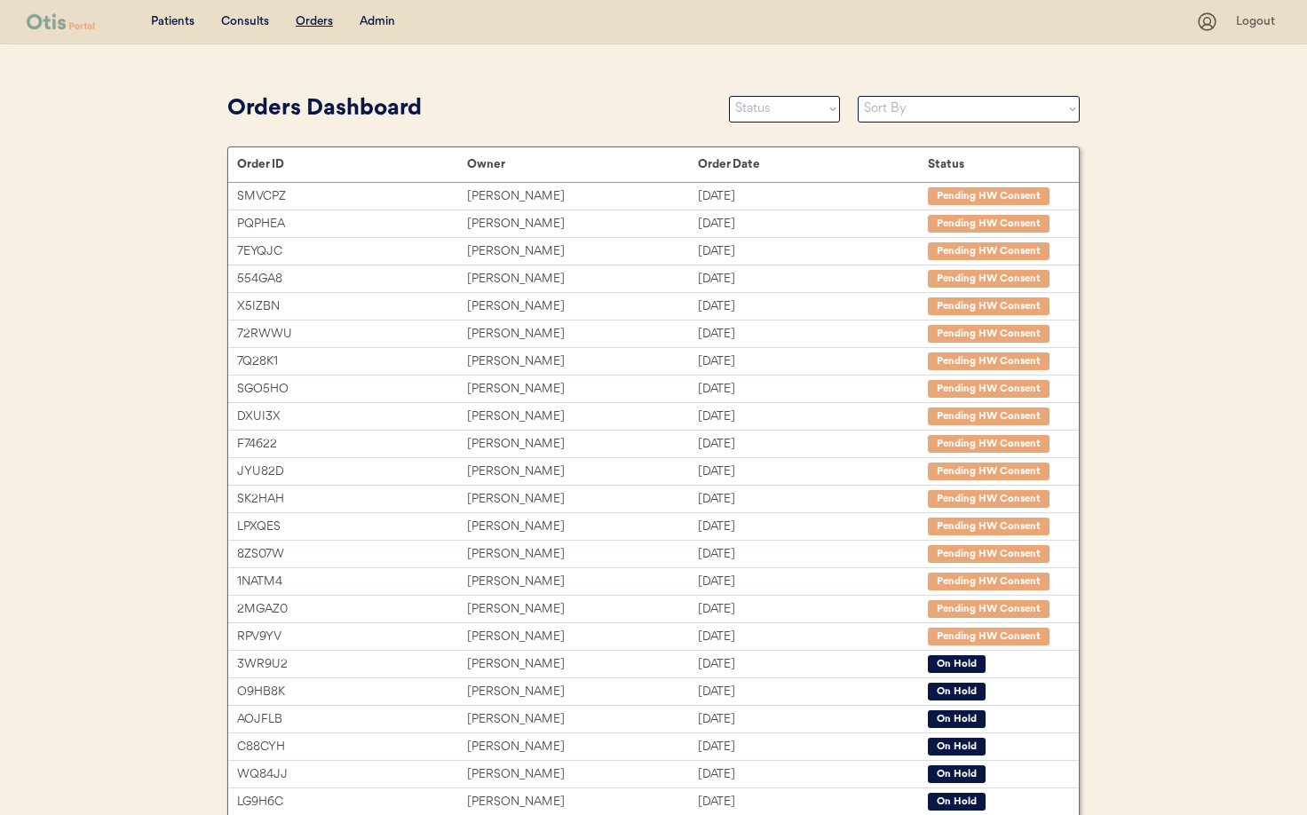
click at [389, 20] on div "Admin" at bounding box center [377, 22] width 36 height 18
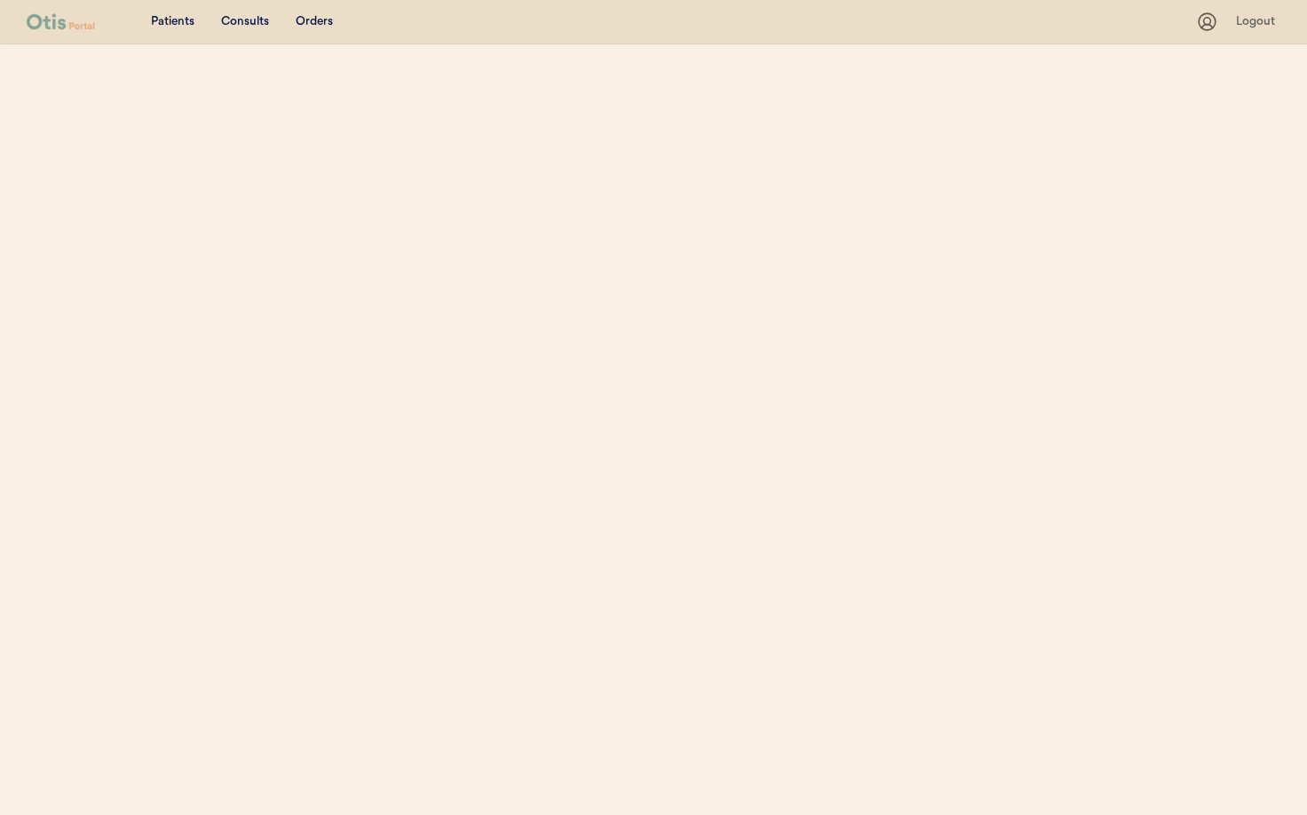
select select ""Name""
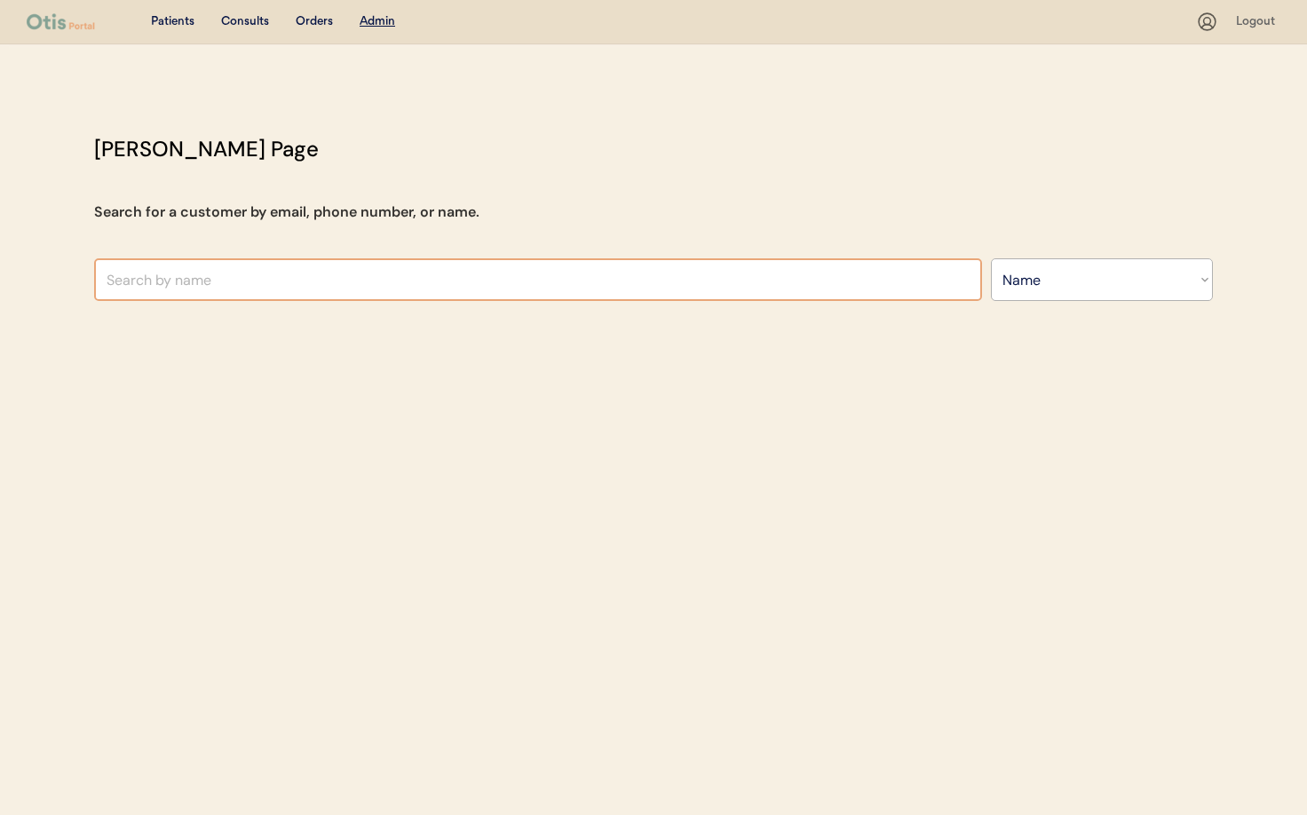
click at [230, 271] on input "text" at bounding box center [538, 279] width 888 height 43
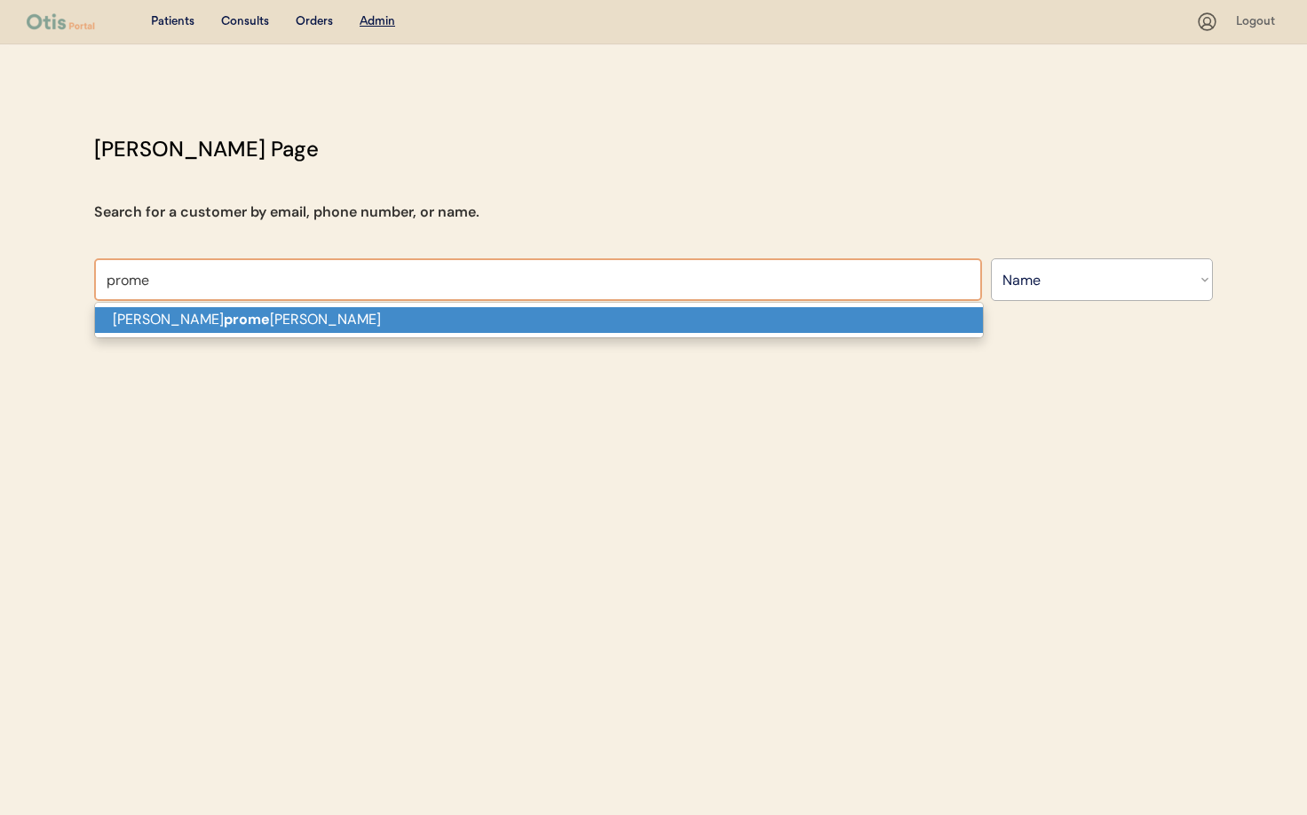
click at [224, 319] on strong "prome" at bounding box center [247, 319] width 46 height 19
type input "Chuck promenesky"
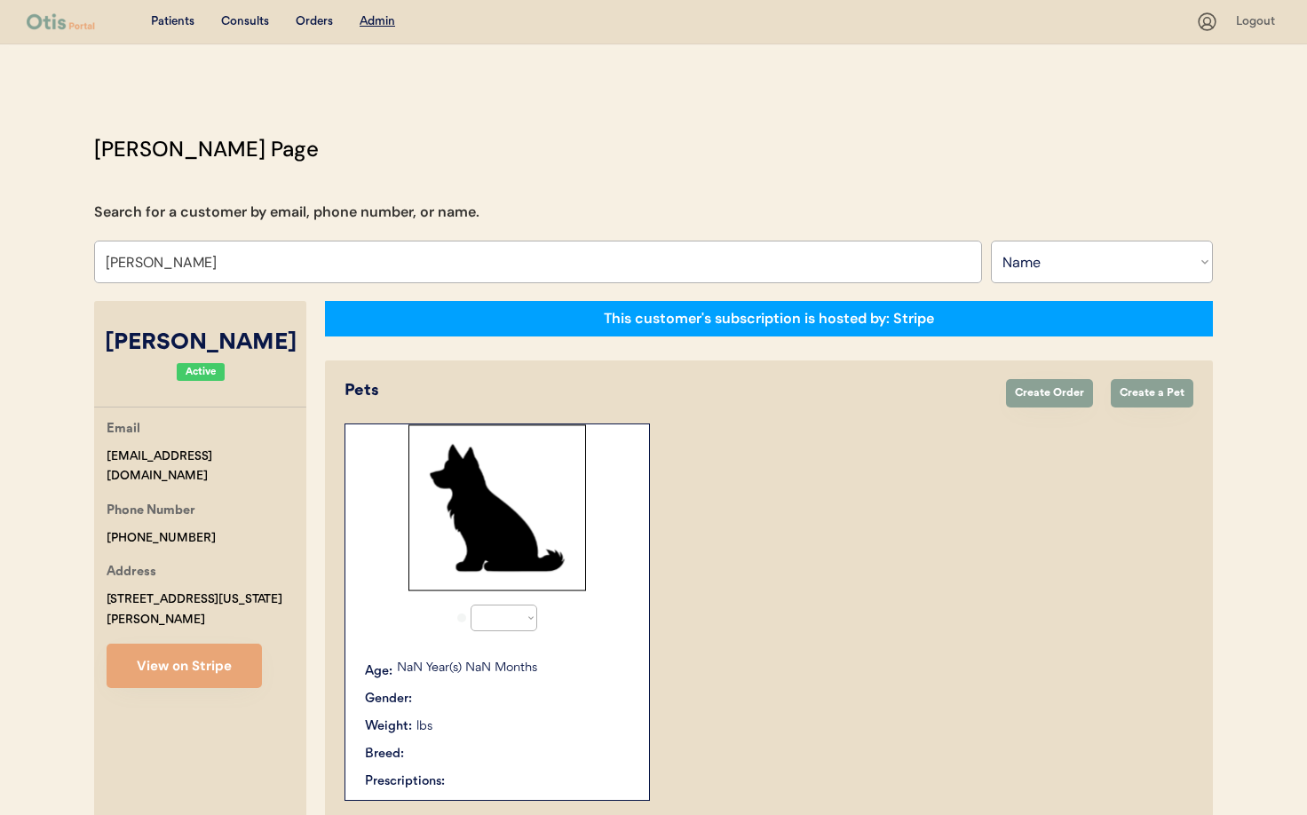
select select "true"
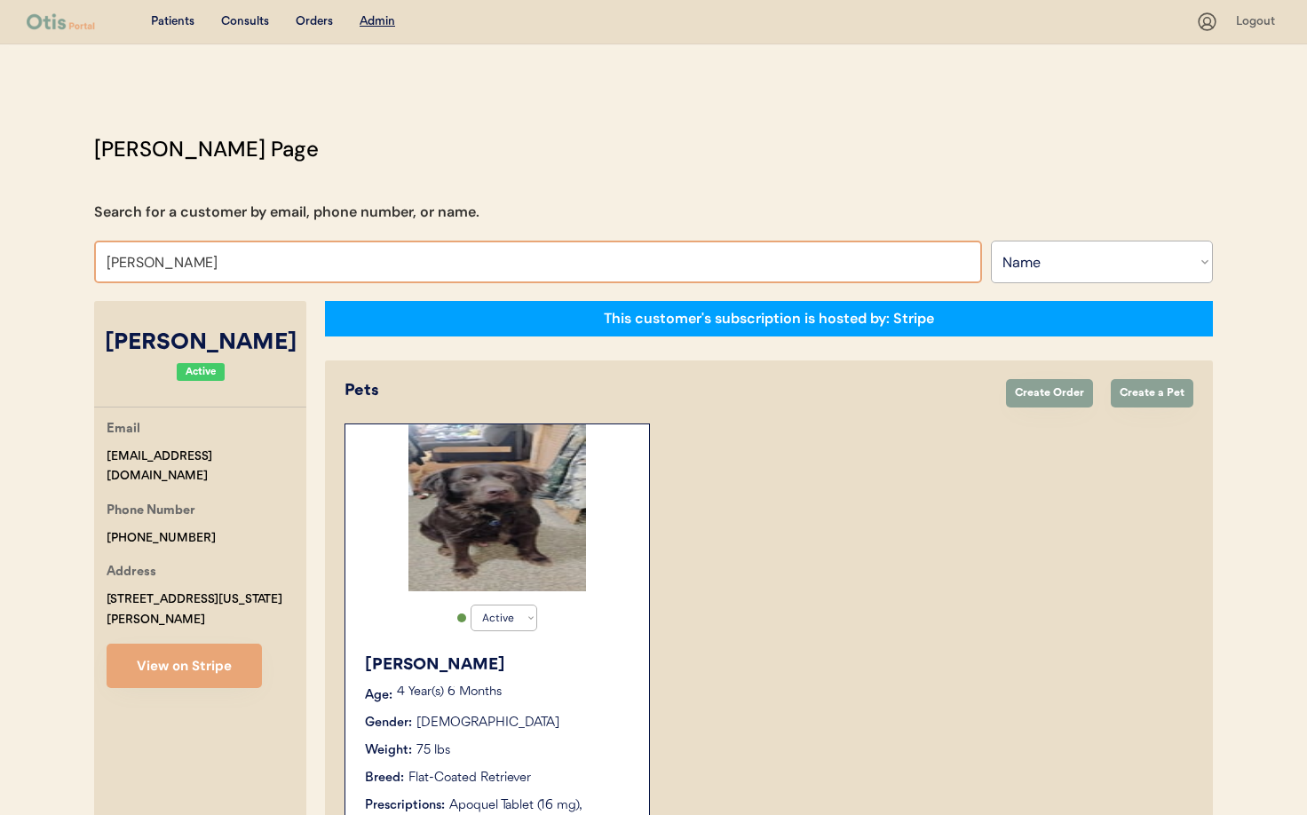
drag, startPoint x: 225, startPoint y: 263, endPoint x: 68, endPoint y: 253, distance: 156.5
click at [68, 253] on div "Patients Consults Orders Admin Logout Otis Admin Page Search for a customer by …" at bounding box center [653, 740] width 1307 height 1481
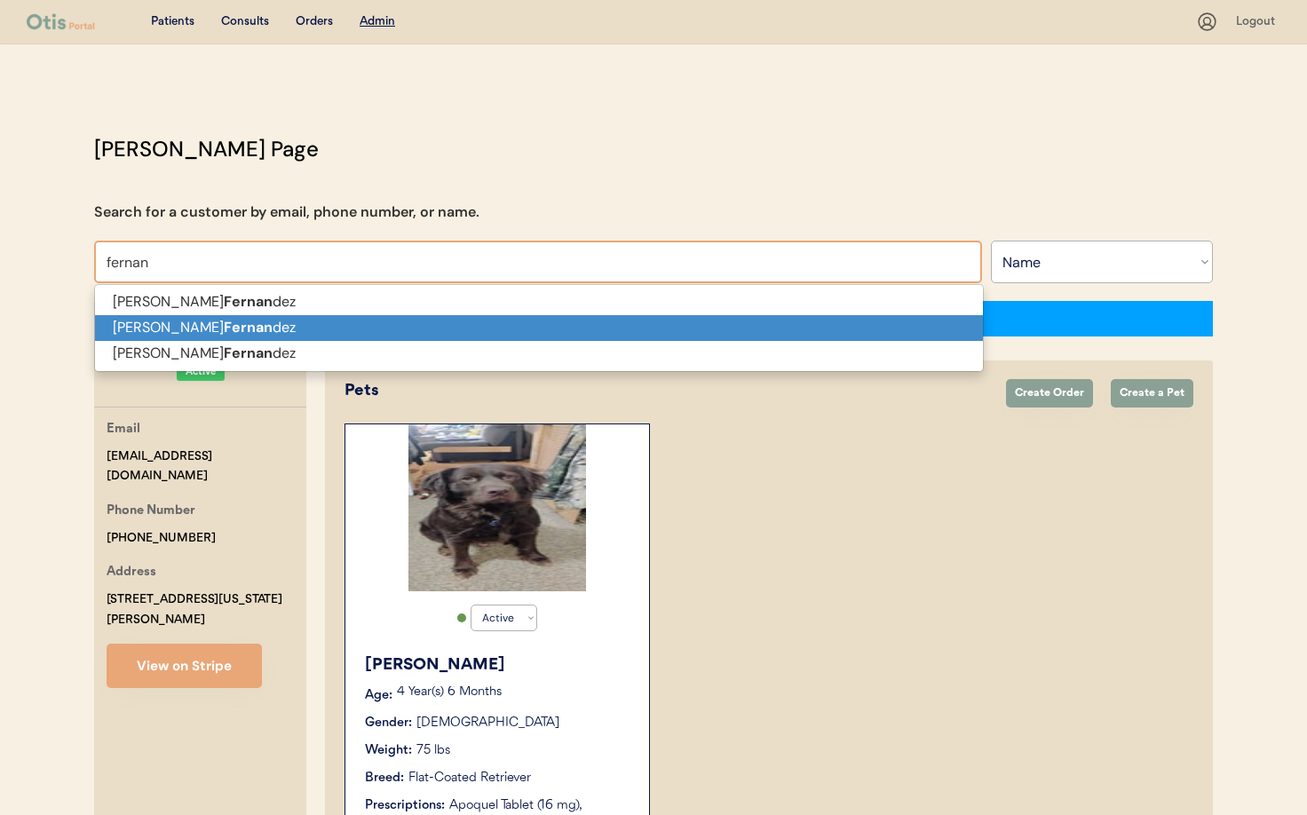
click at [124, 327] on p "Vanessa Fernan dez" at bounding box center [539, 328] width 888 height 26
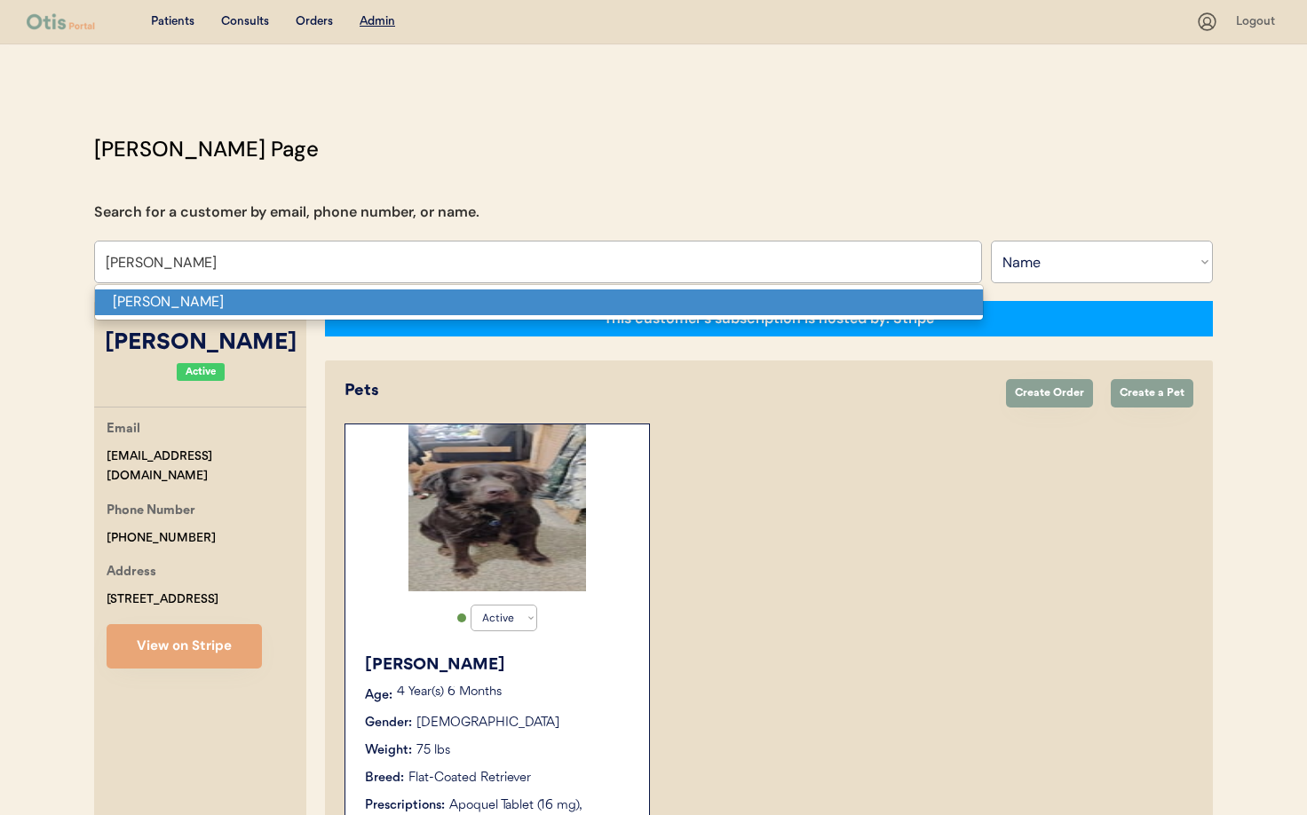
click at [228, 296] on p "Vanessa Fernandez" at bounding box center [539, 302] width 888 height 26
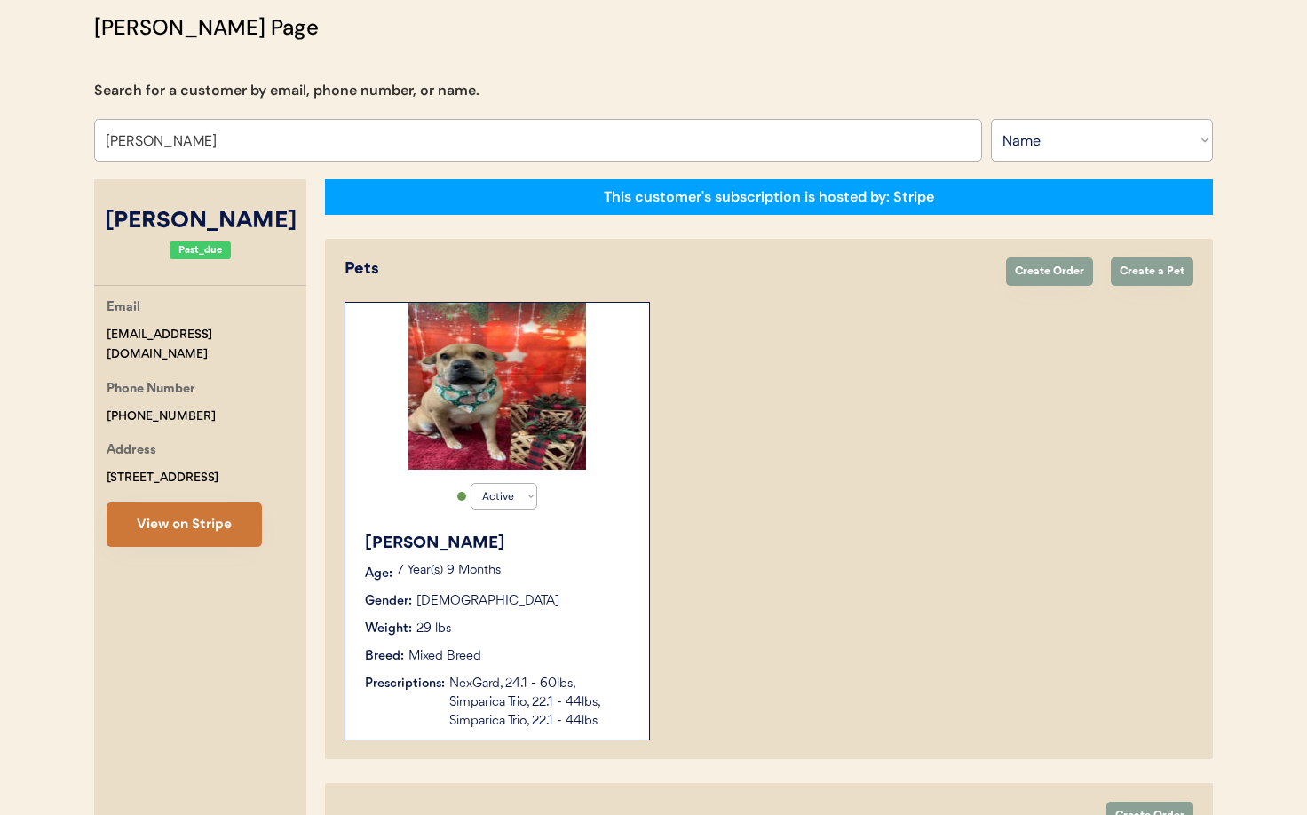
scroll to position [122, 0]
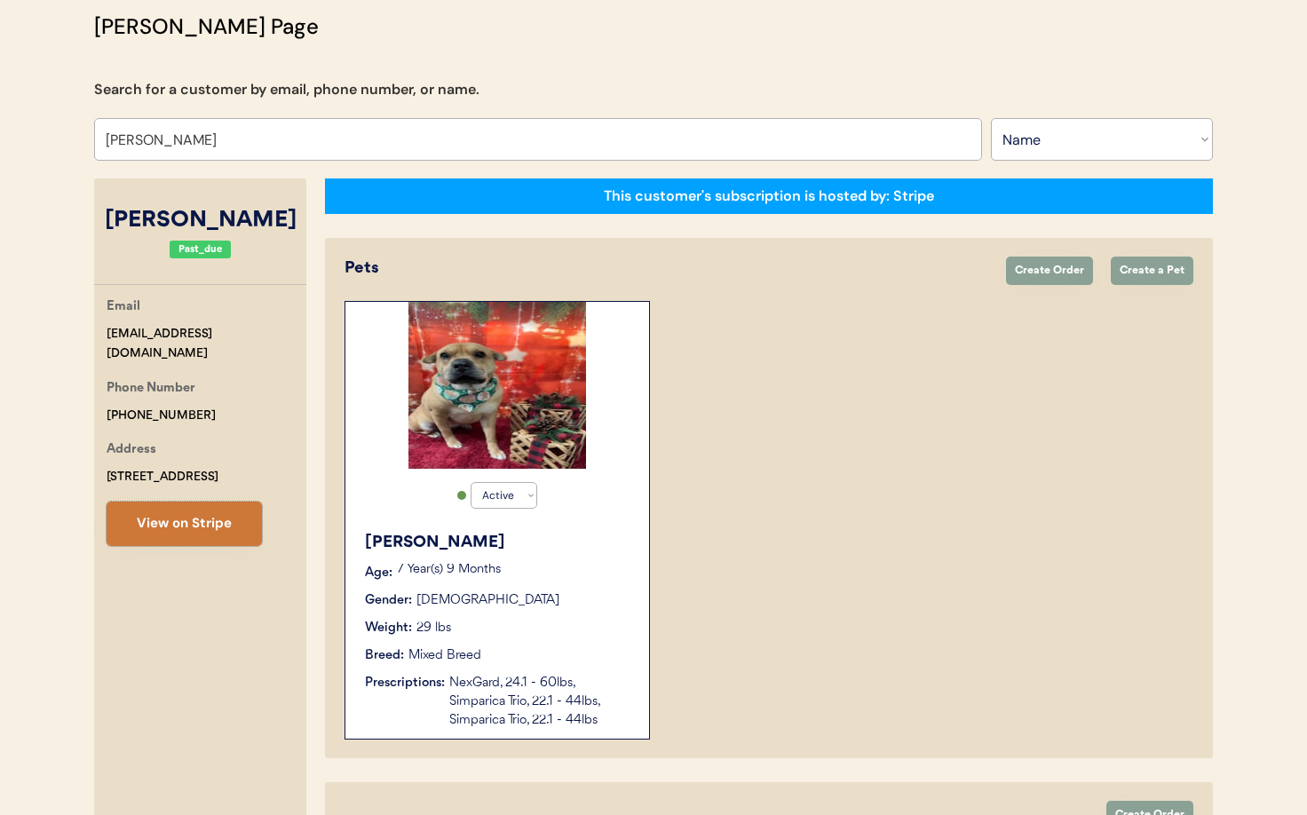
click at [214, 527] on button "View on Stripe" at bounding box center [184, 524] width 155 height 44
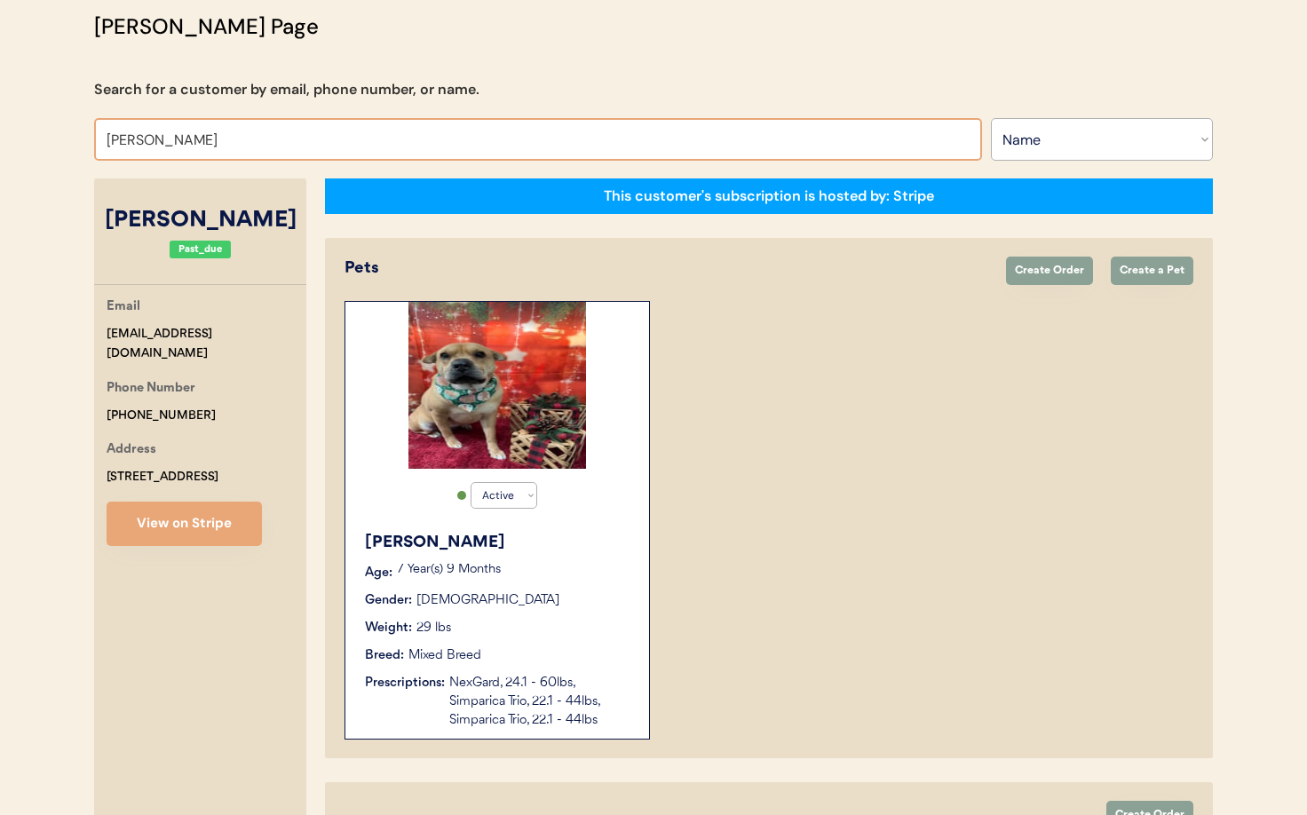
drag, startPoint x: 261, startPoint y: 146, endPoint x: 50, endPoint y: 122, distance: 212.5
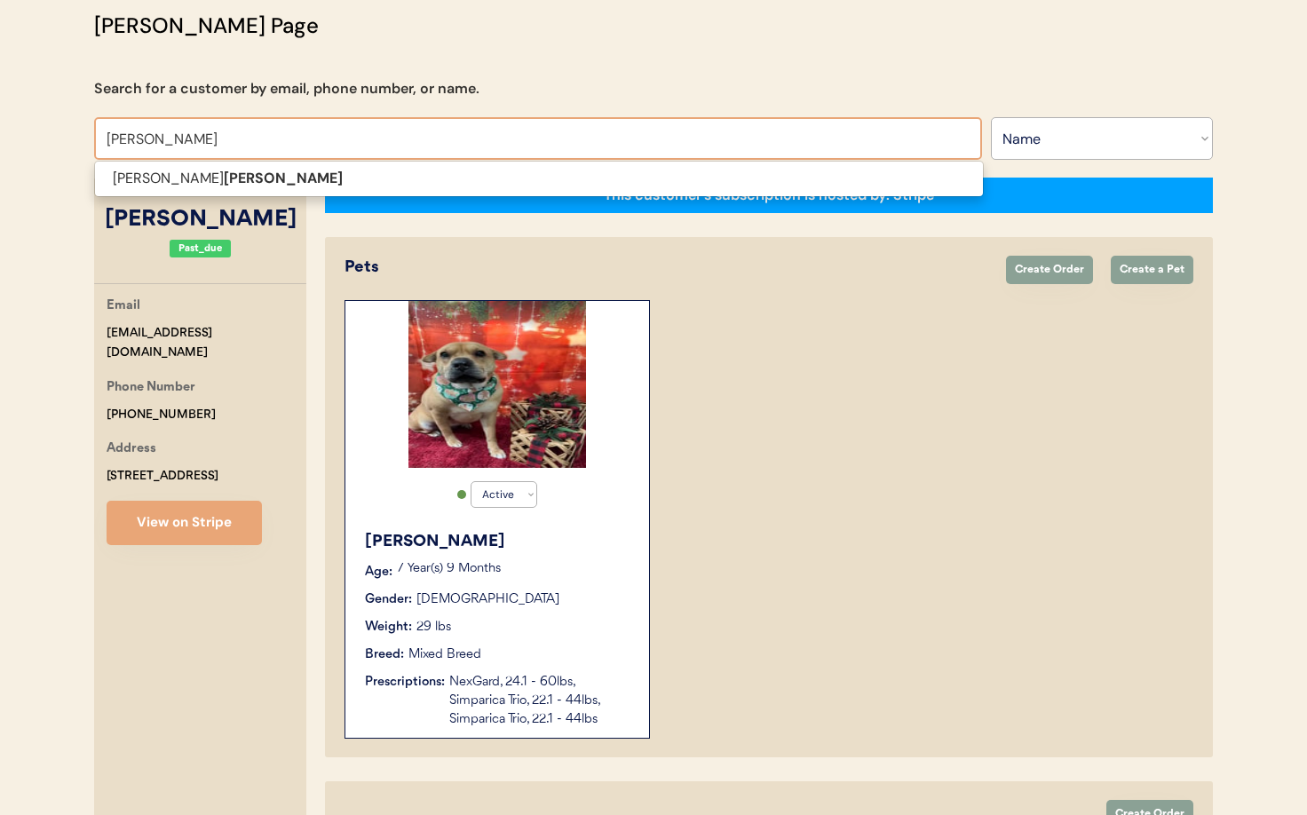
scroll to position [130, 0]
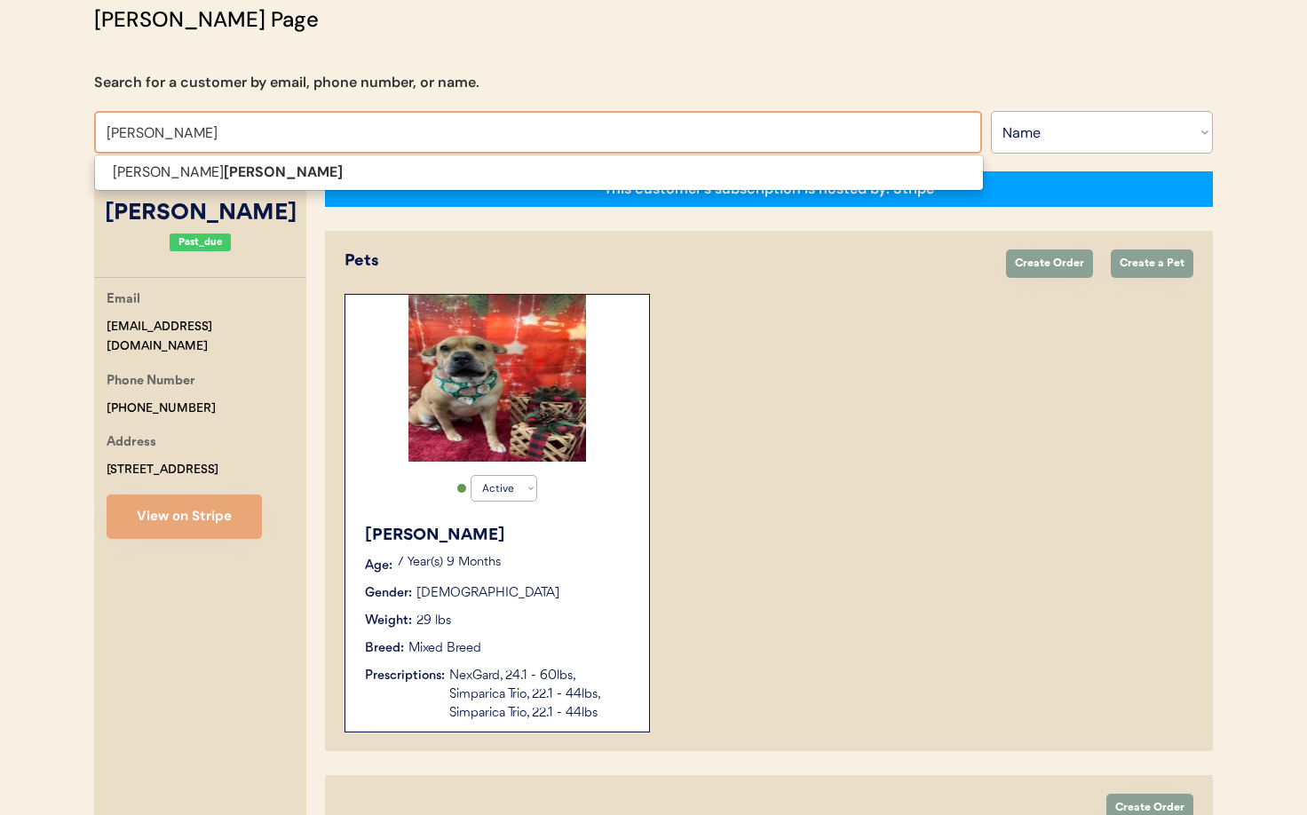
type input "viers"
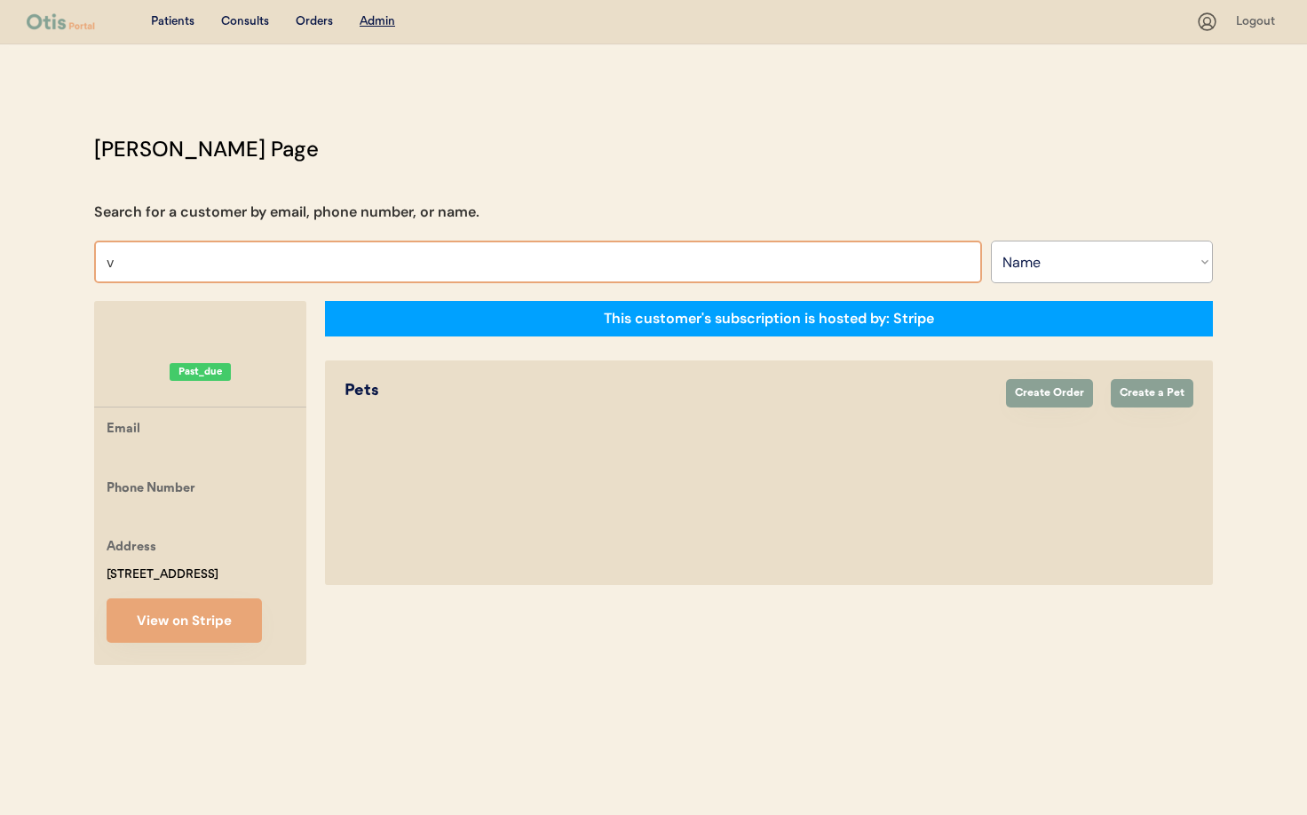
type input "vi"
type input "vivian Graves"
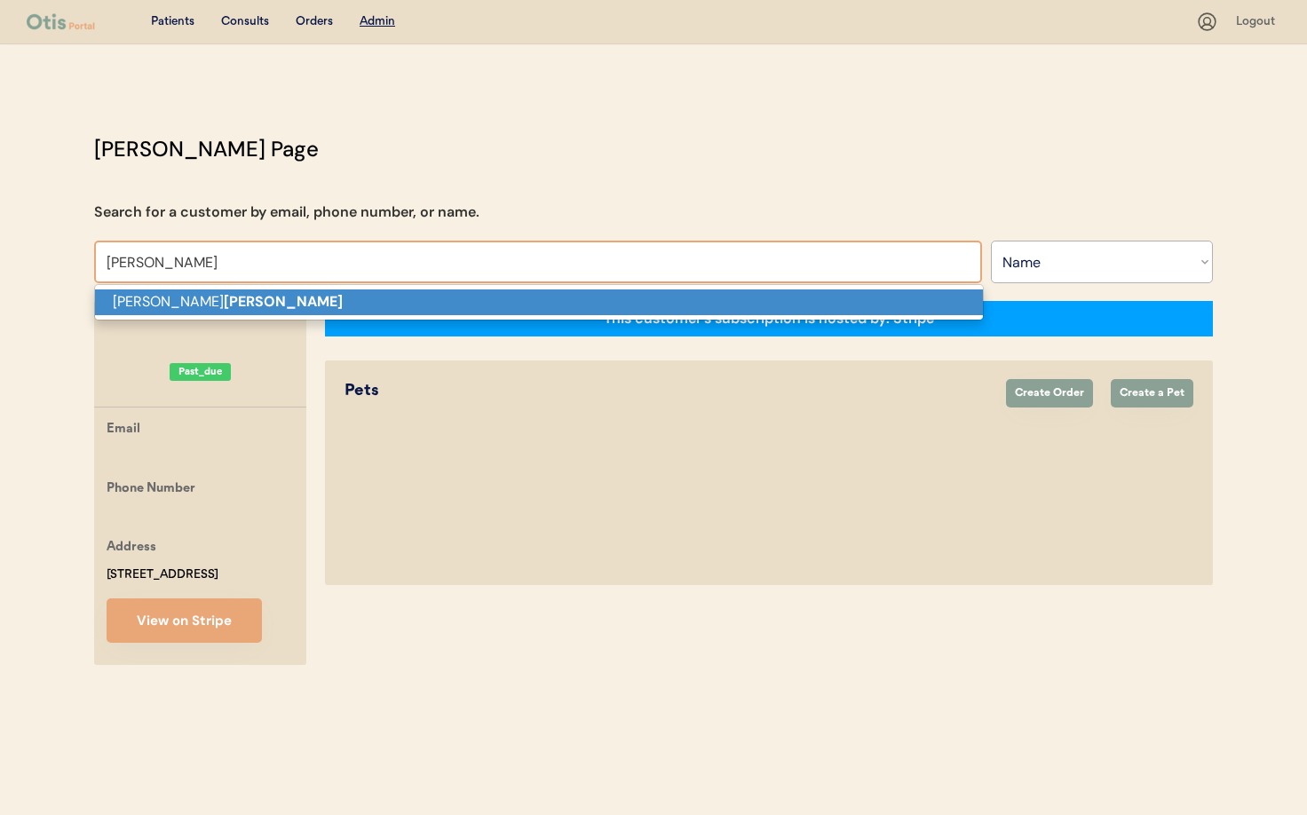
click at [224, 301] on strong "Viers" at bounding box center [283, 301] width 119 height 19
type input "Natasha Viers"
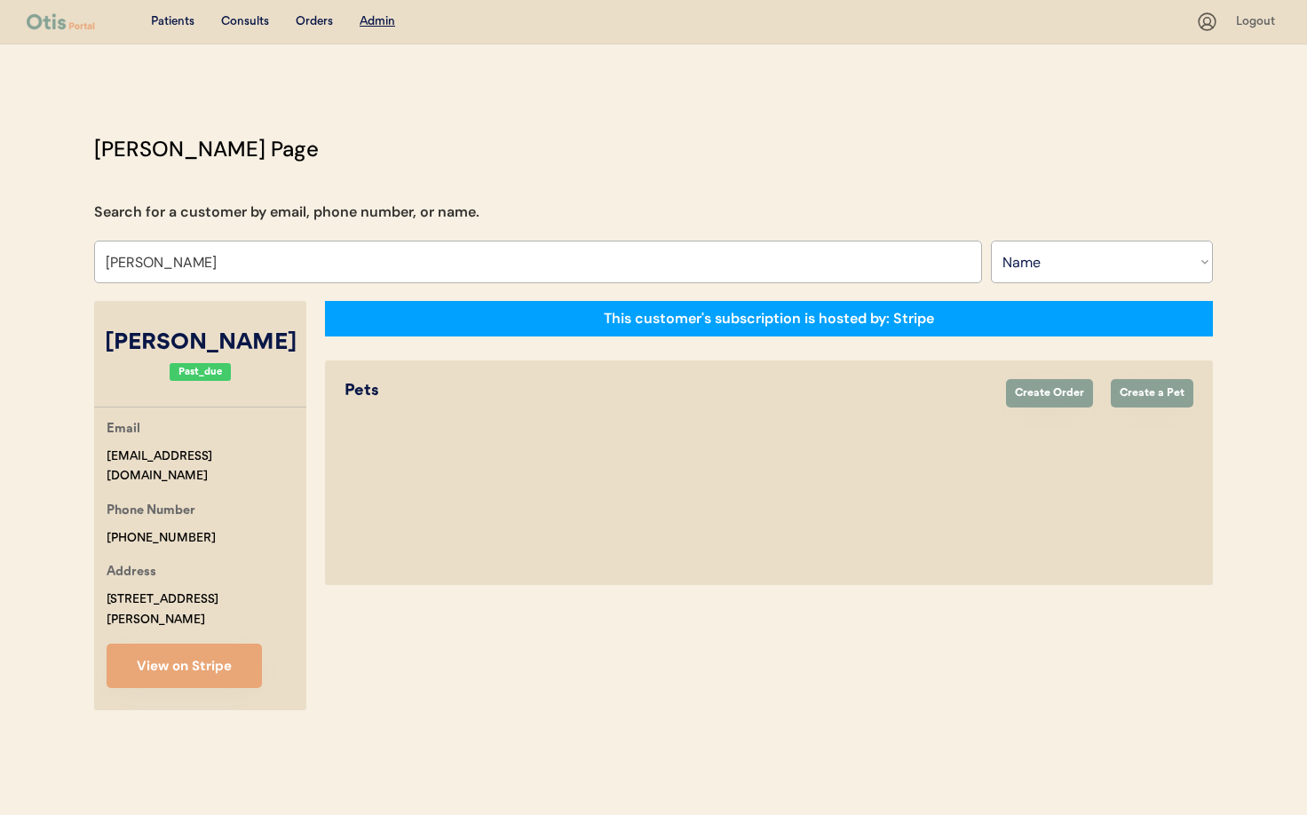
select select "false"
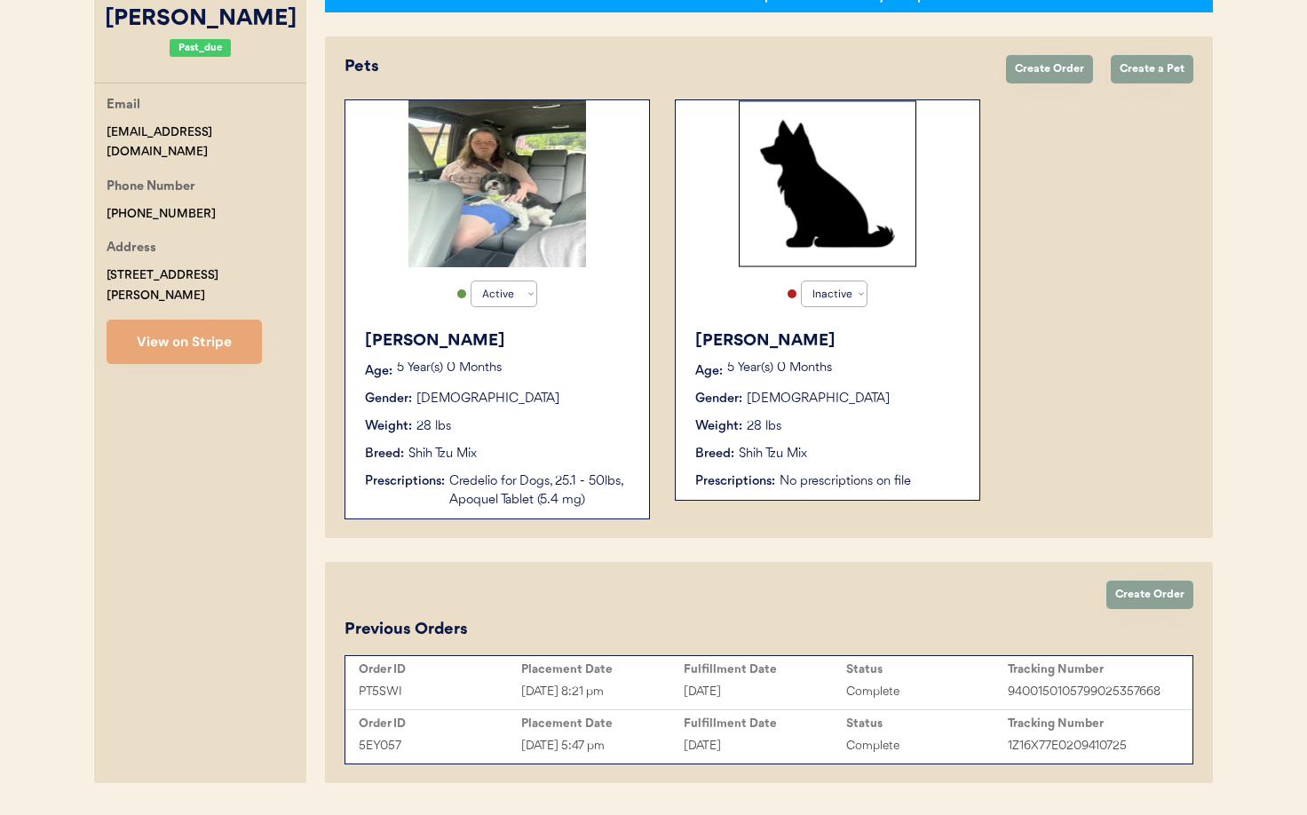
scroll to position [375, 0]
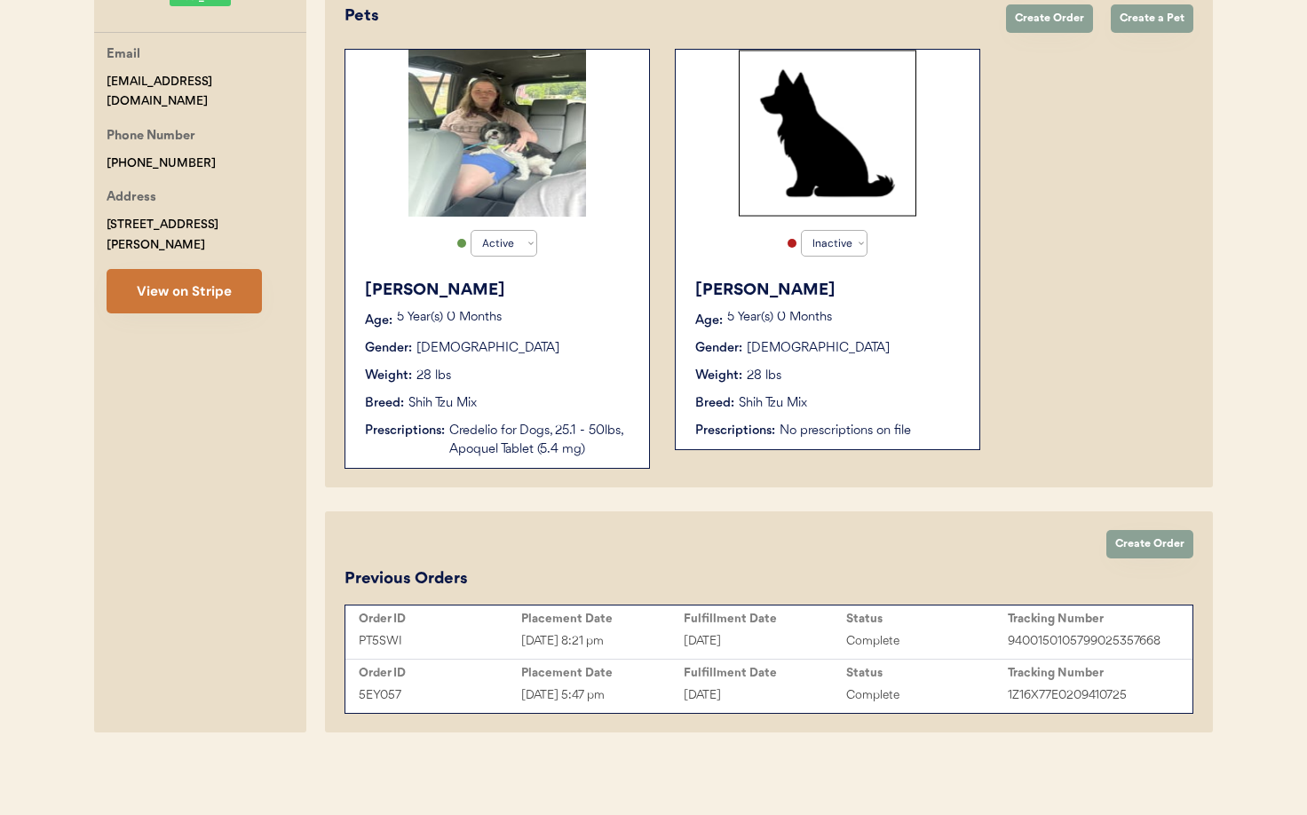
click at [188, 280] on button "View on Stripe" at bounding box center [184, 291] width 155 height 44
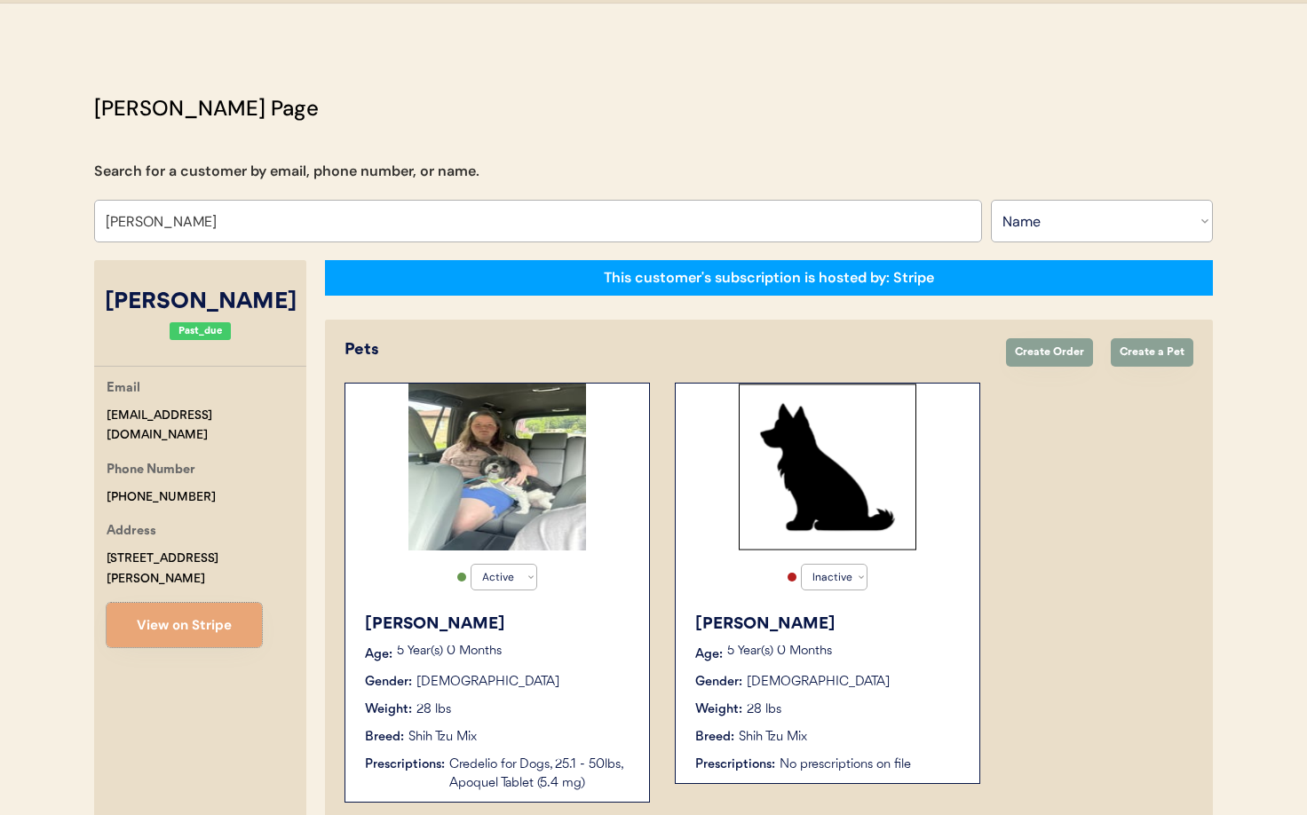
scroll to position [38, 0]
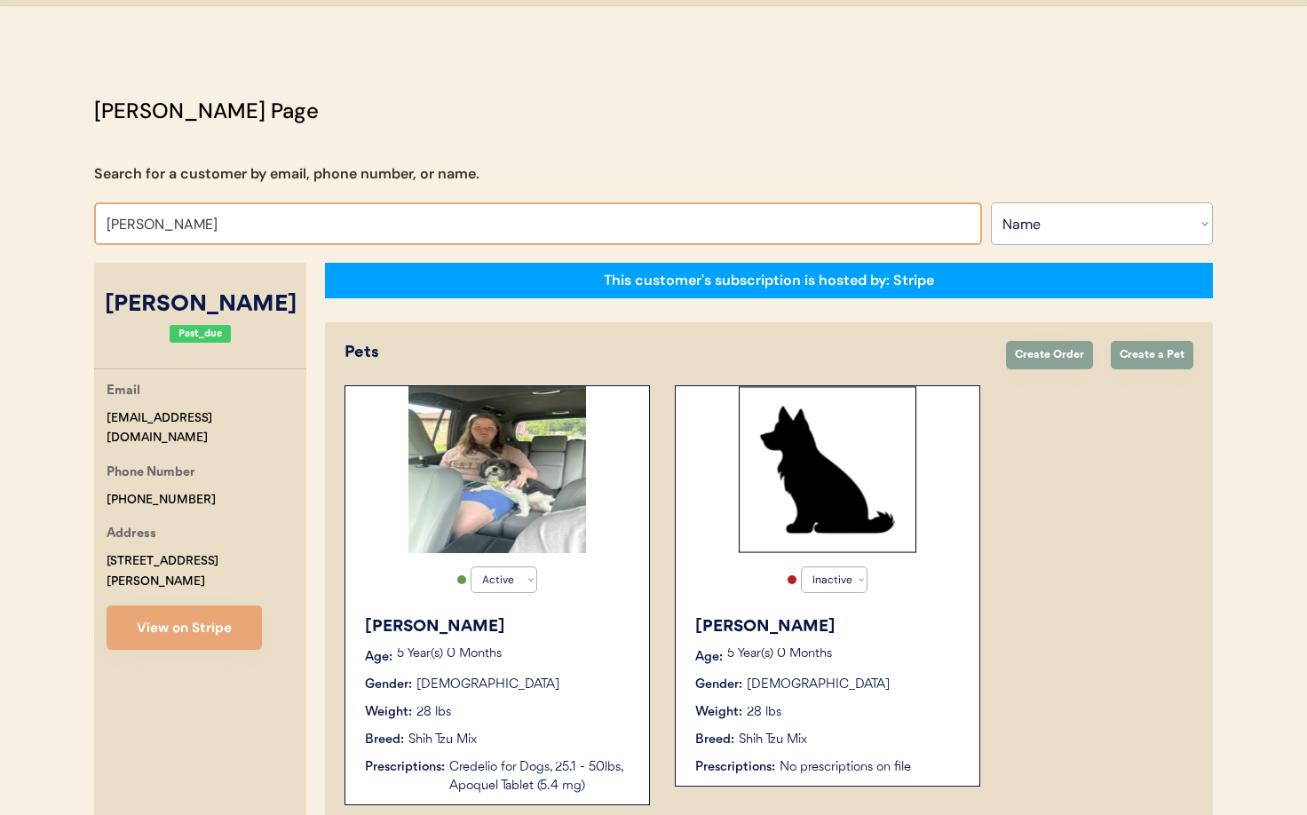
click at [161, 214] on input "Natasha Viers" at bounding box center [538, 223] width 888 height 43
paste input "[EMAIL_ADDRESS][DOMAIN_NAME]"
type input "[EMAIL_ADDRESS][DOMAIN_NAME]"
click at [1032, 217] on select "Search By Name Email Phone Number" at bounding box center [1102, 223] width 222 height 43
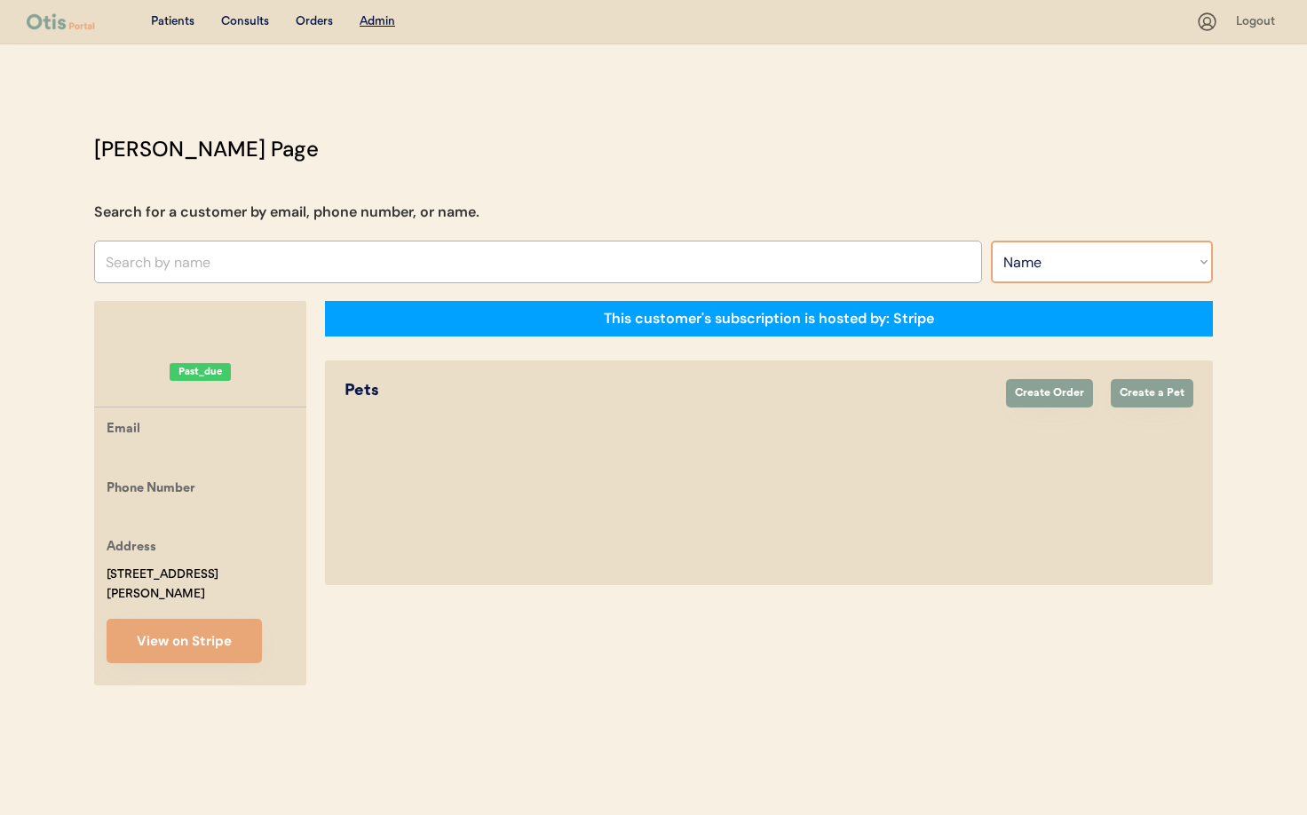
select select ""Email""
click at [991, 241] on select "Search By Name Email Phone Number" at bounding box center [1102, 262] width 222 height 43
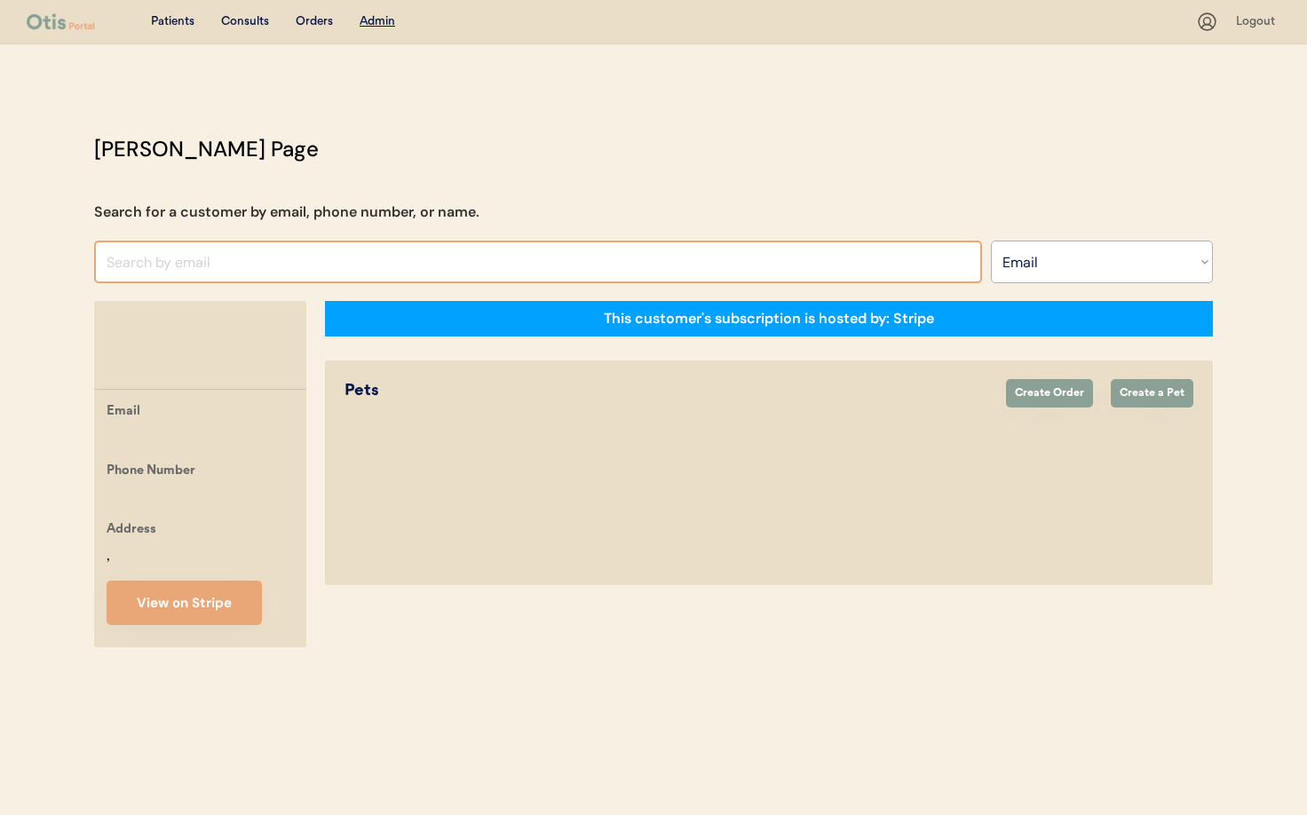
select select ""Email""
click at [147, 263] on input "input" at bounding box center [538, 262] width 888 height 43
paste input "[EMAIL_ADDRESS][DOMAIN_NAME]"
click at [323, 251] on input "input" at bounding box center [538, 262] width 888 height 43
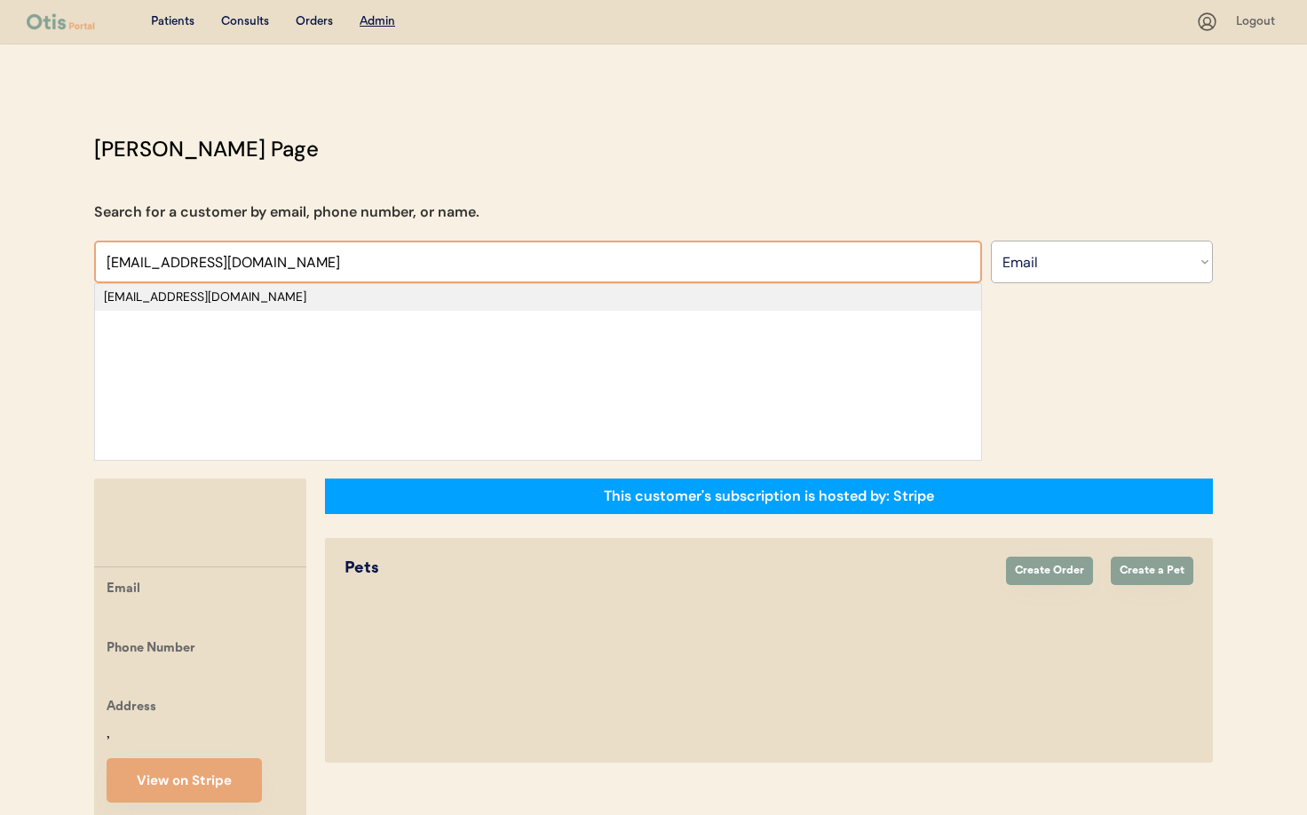
type input "[EMAIL_ADDRESS][DOMAIN_NAME]"
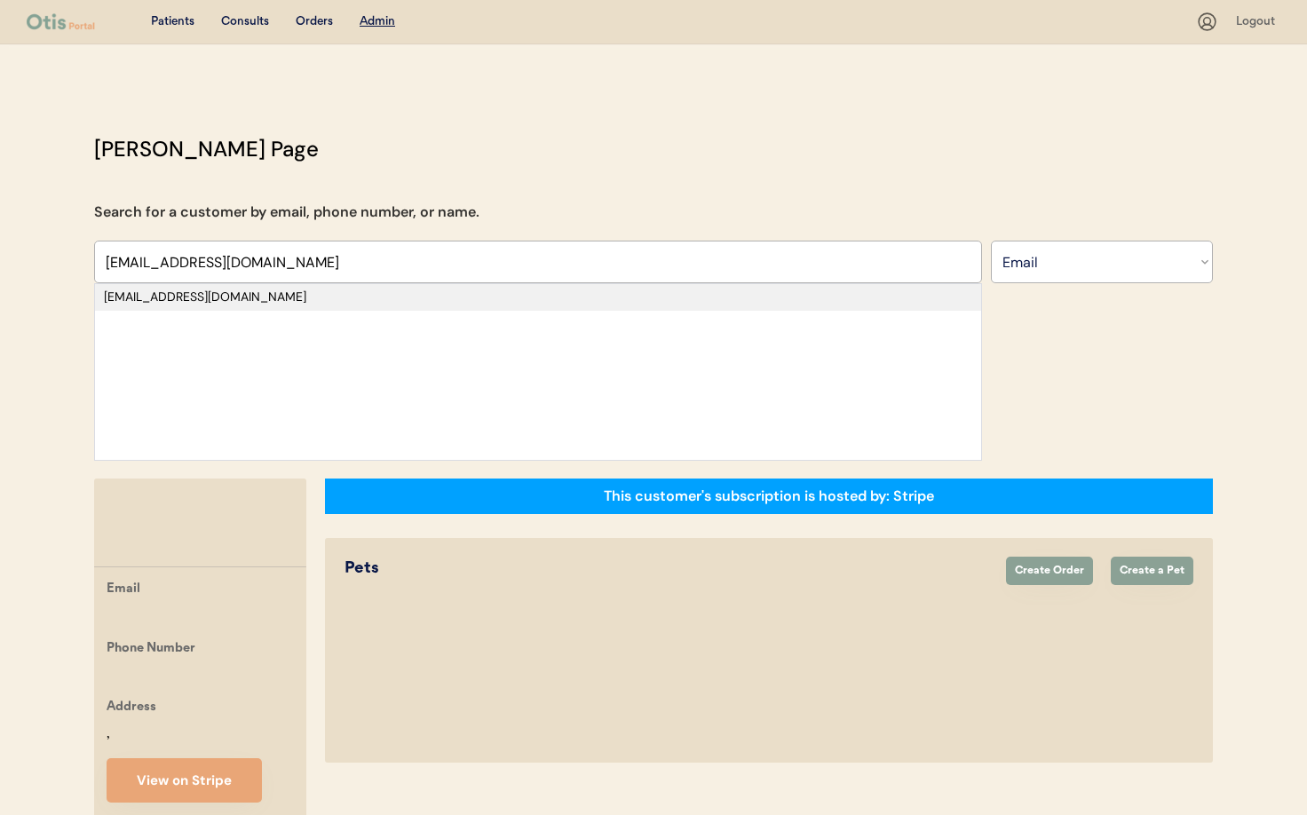
click at [209, 301] on div "[EMAIL_ADDRESS][DOMAIN_NAME]" at bounding box center [538, 297] width 868 height 18
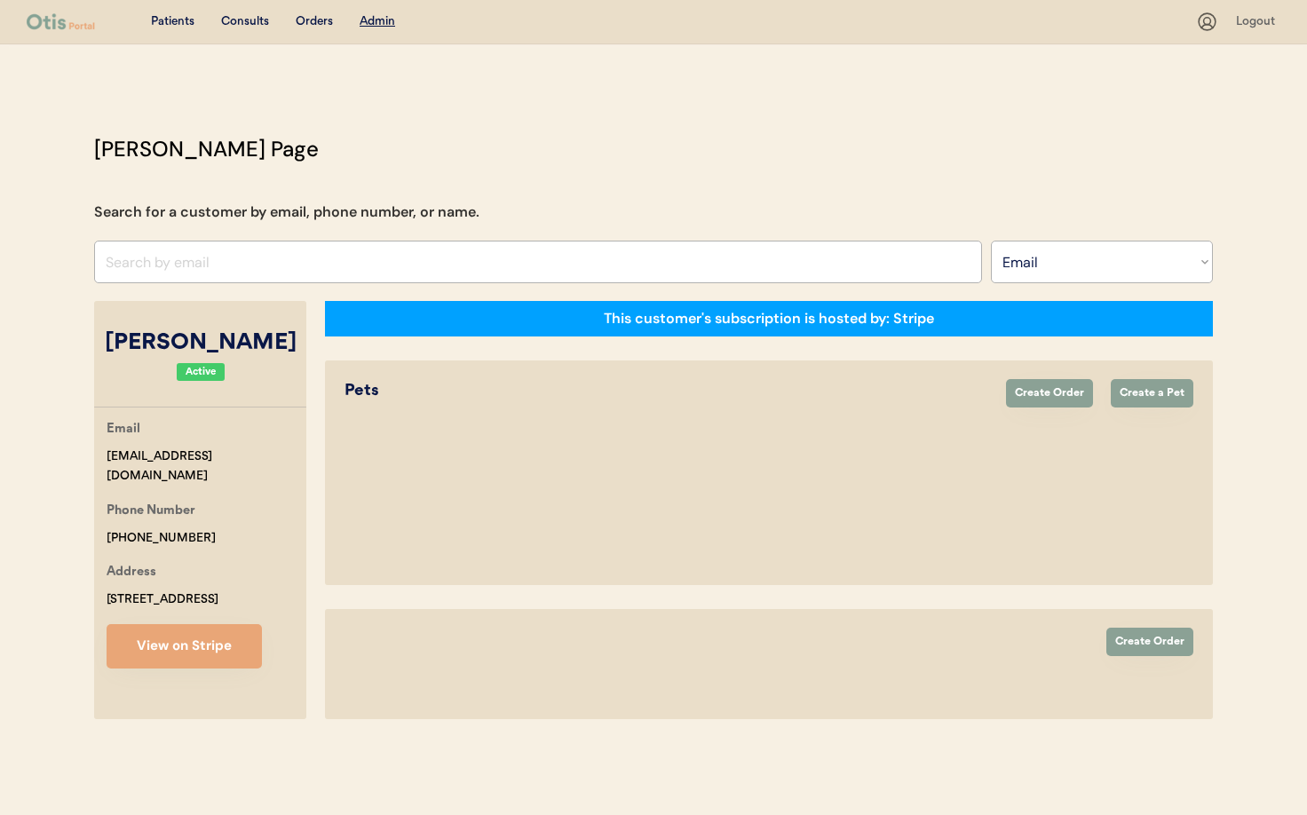
select select "true"
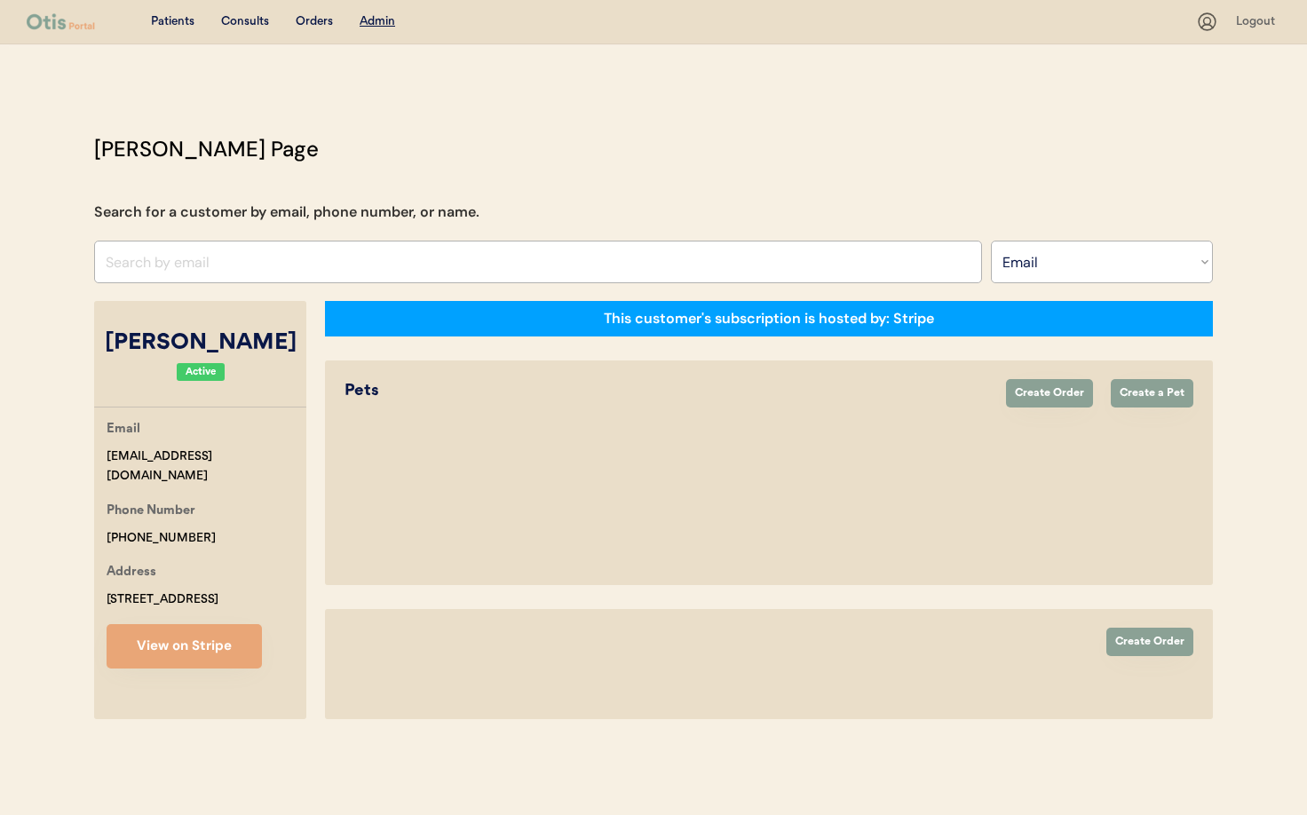
select select "true"
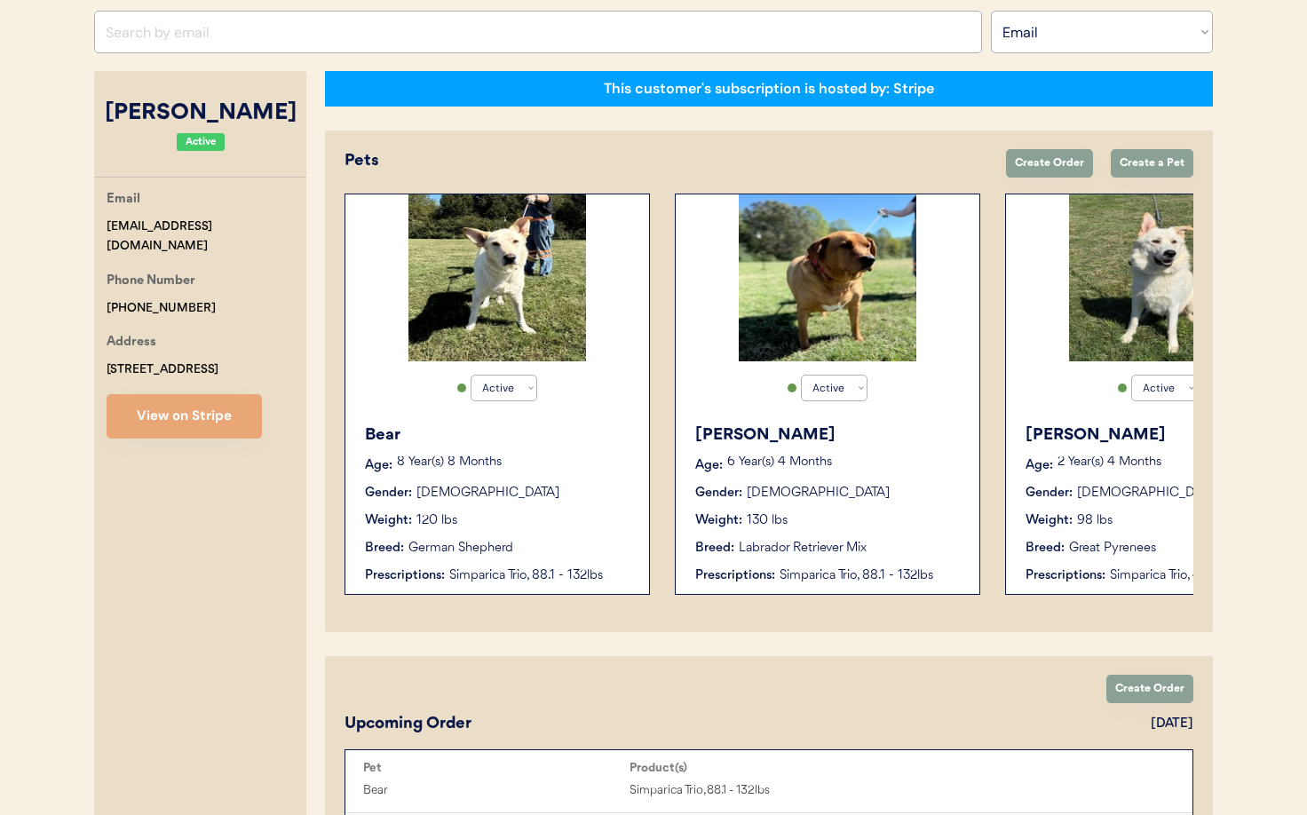
scroll to position [232, 0]
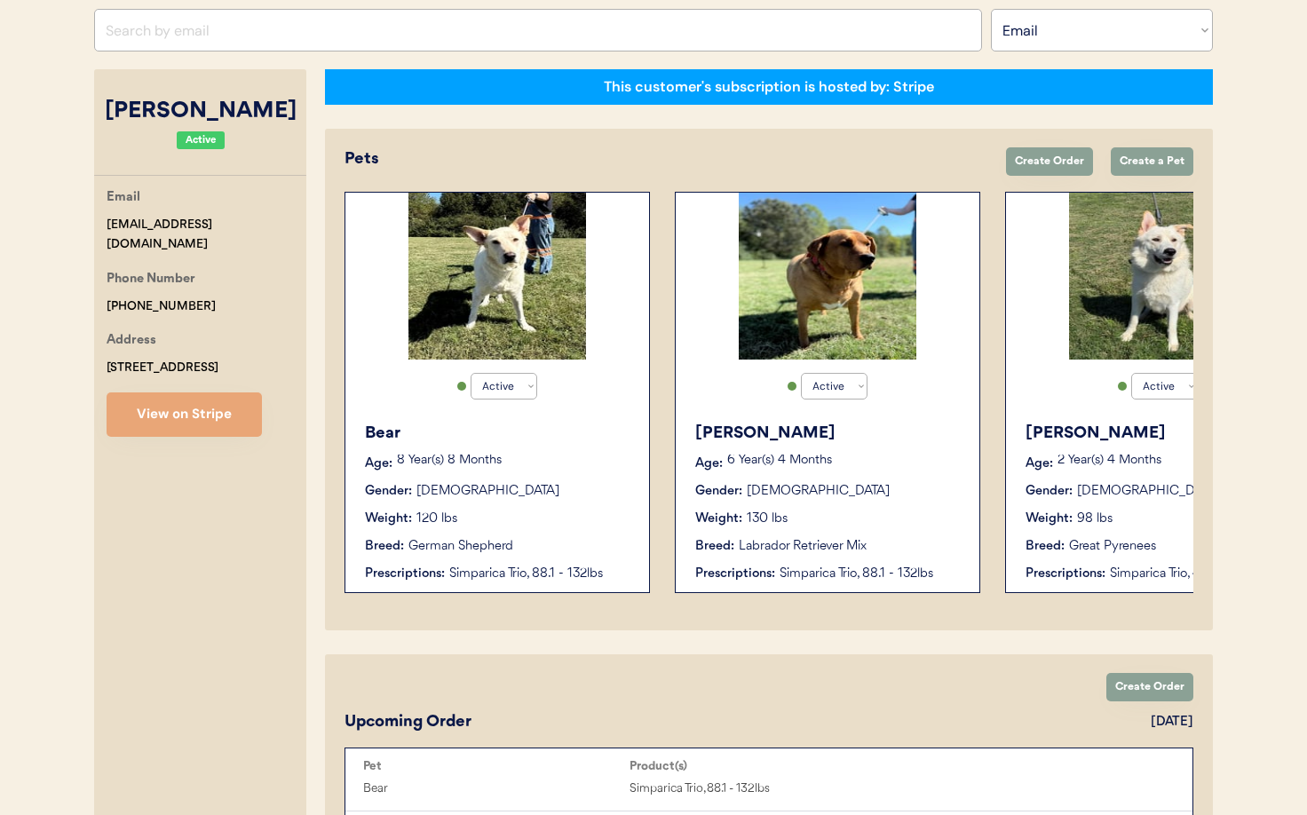
click at [505, 528] on div "Bear Age: 8 Year(s) 8 Months Gender: Male Weight: 120 lbs Breed: German Shepher…" at bounding box center [497, 502] width 286 height 179
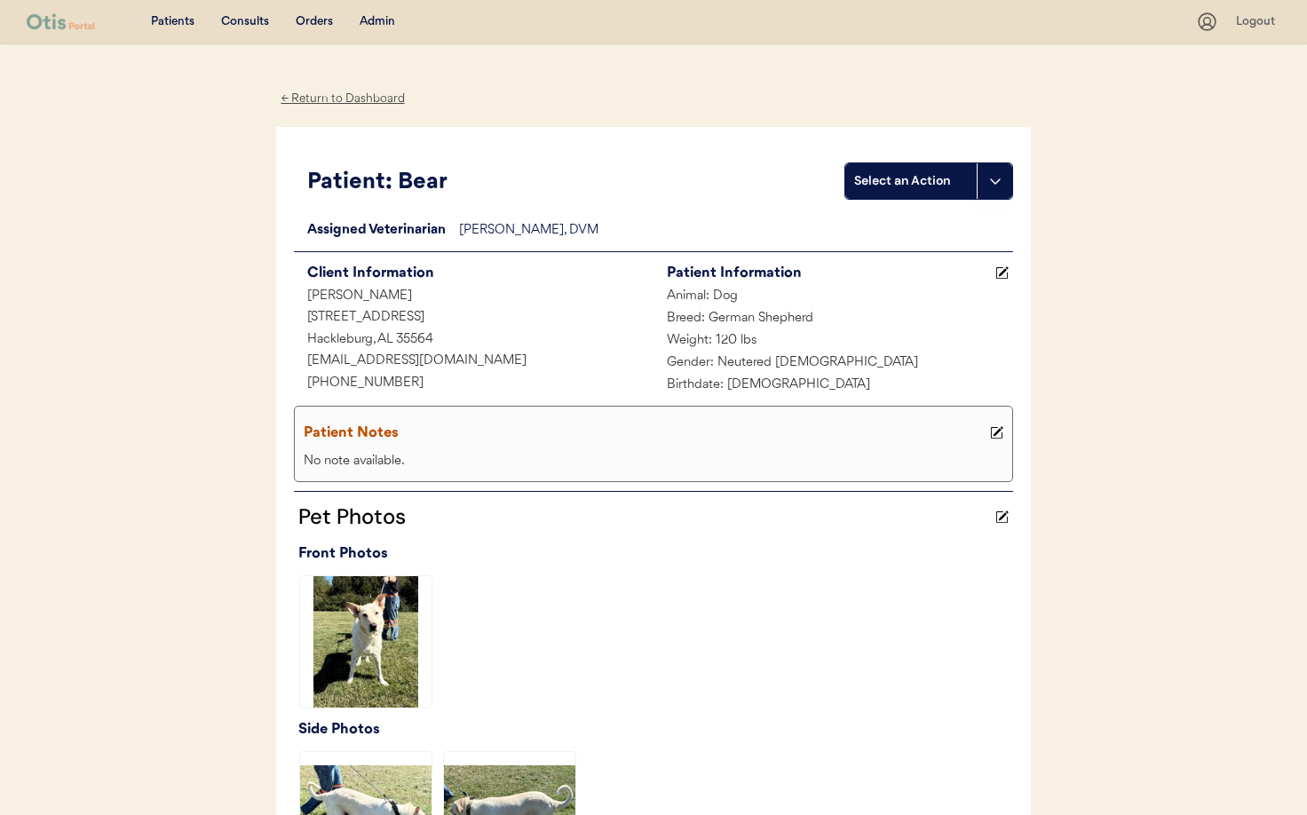
click at [328, 92] on div "← Return to Dashboard" at bounding box center [342, 99] width 133 height 20
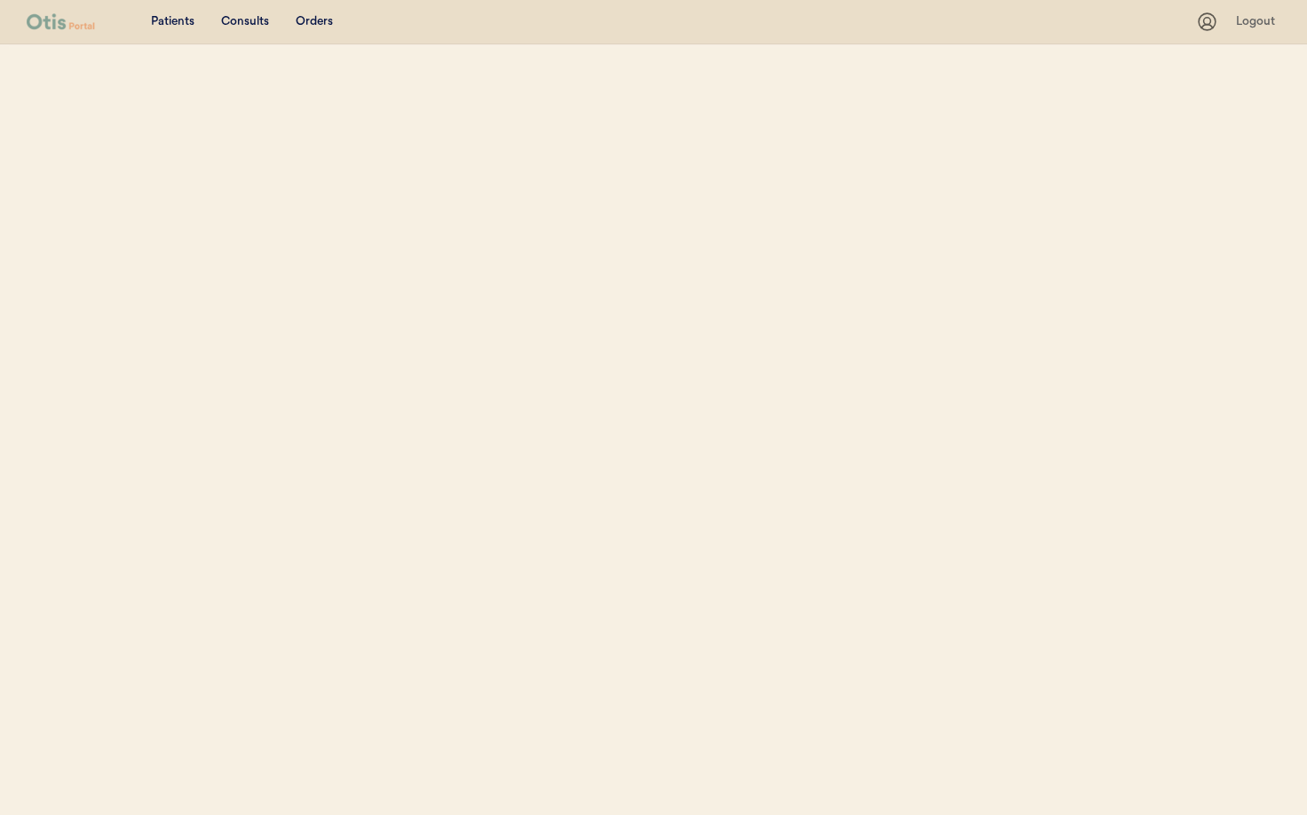
select select ""Email""
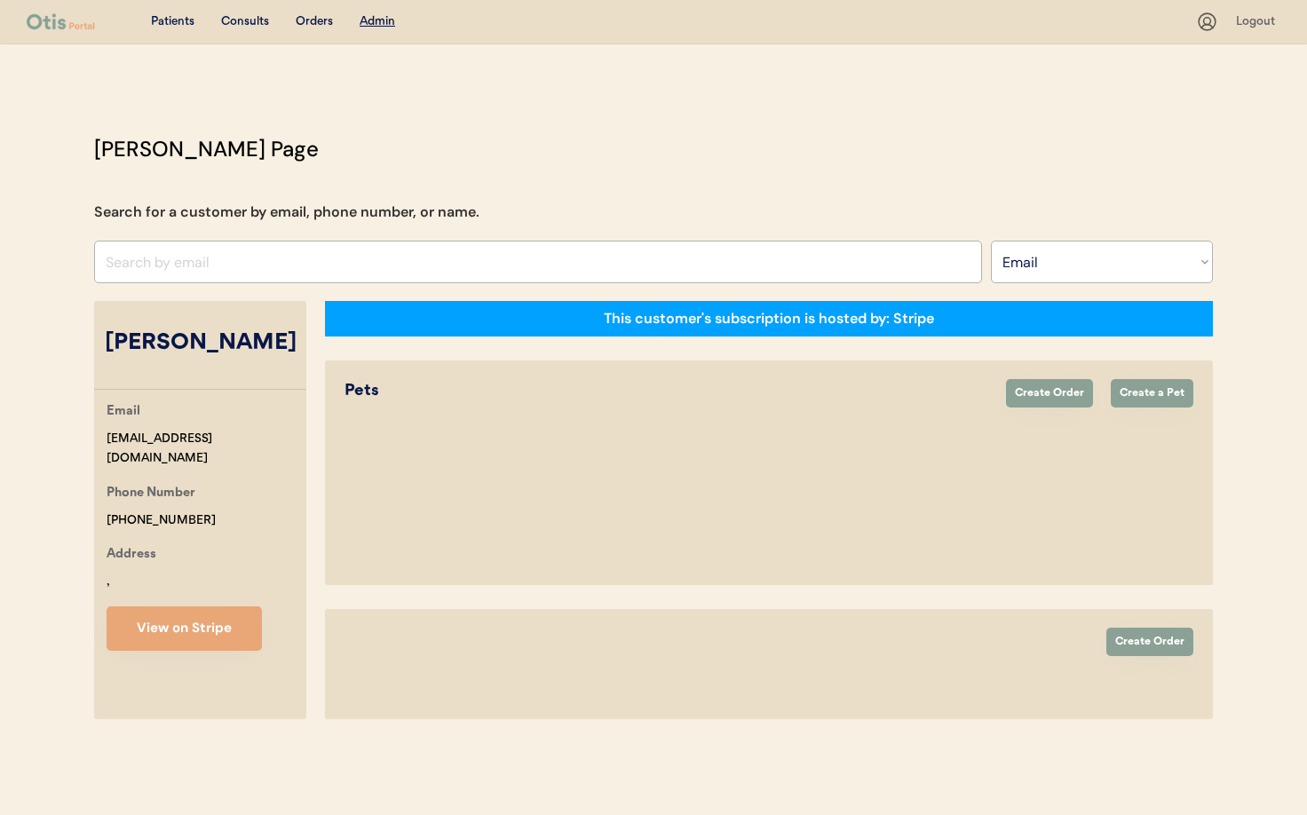
select select "true"
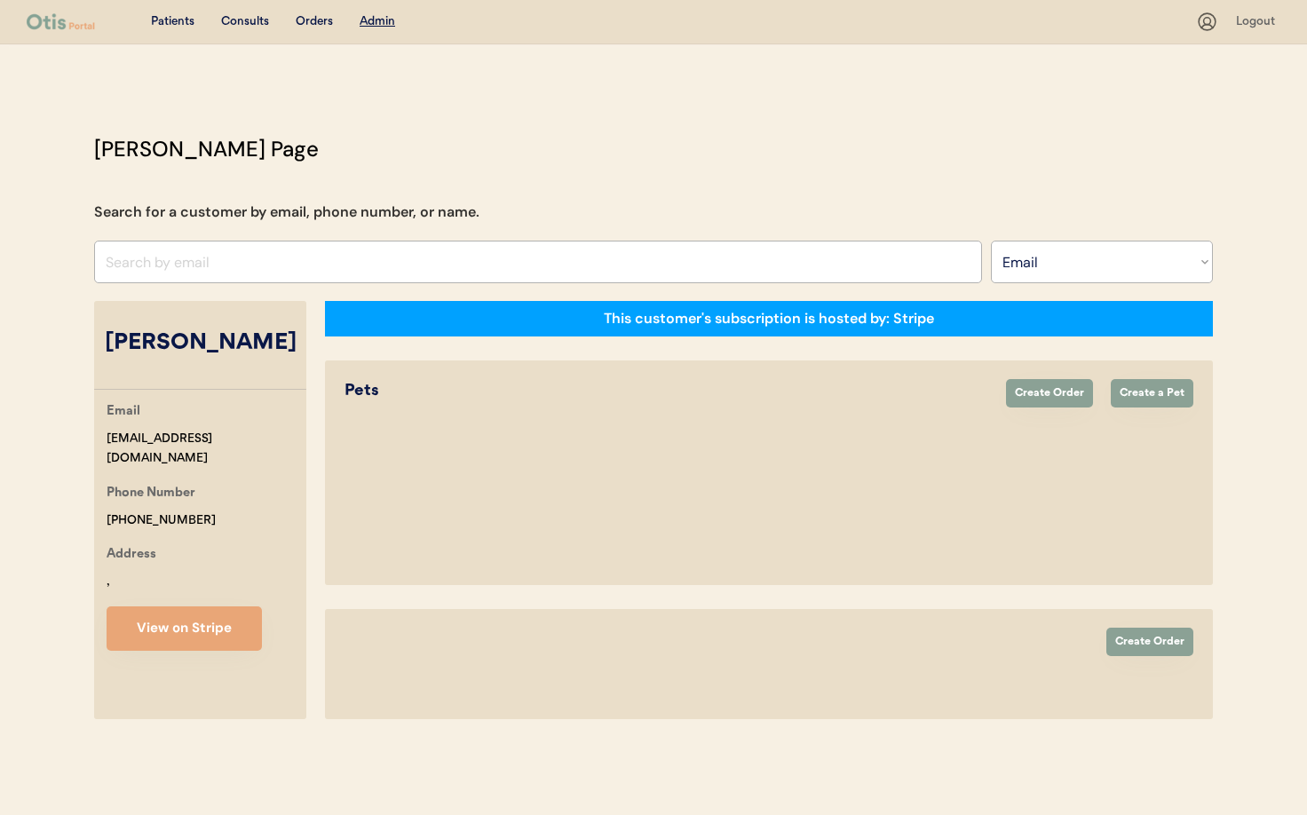
select select "true"
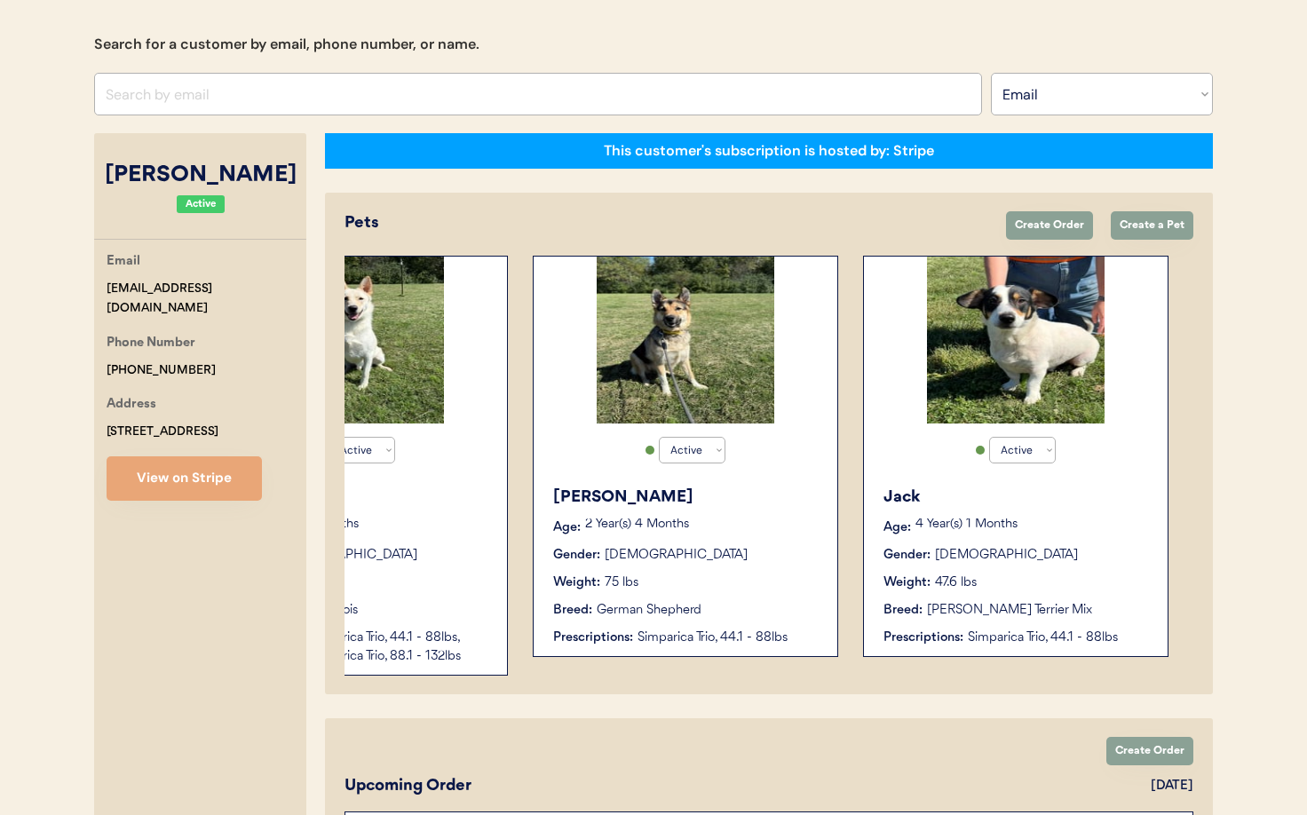
scroll to position [331, 0]
